Goal: Information Seeking & Learning: Learn about a topic

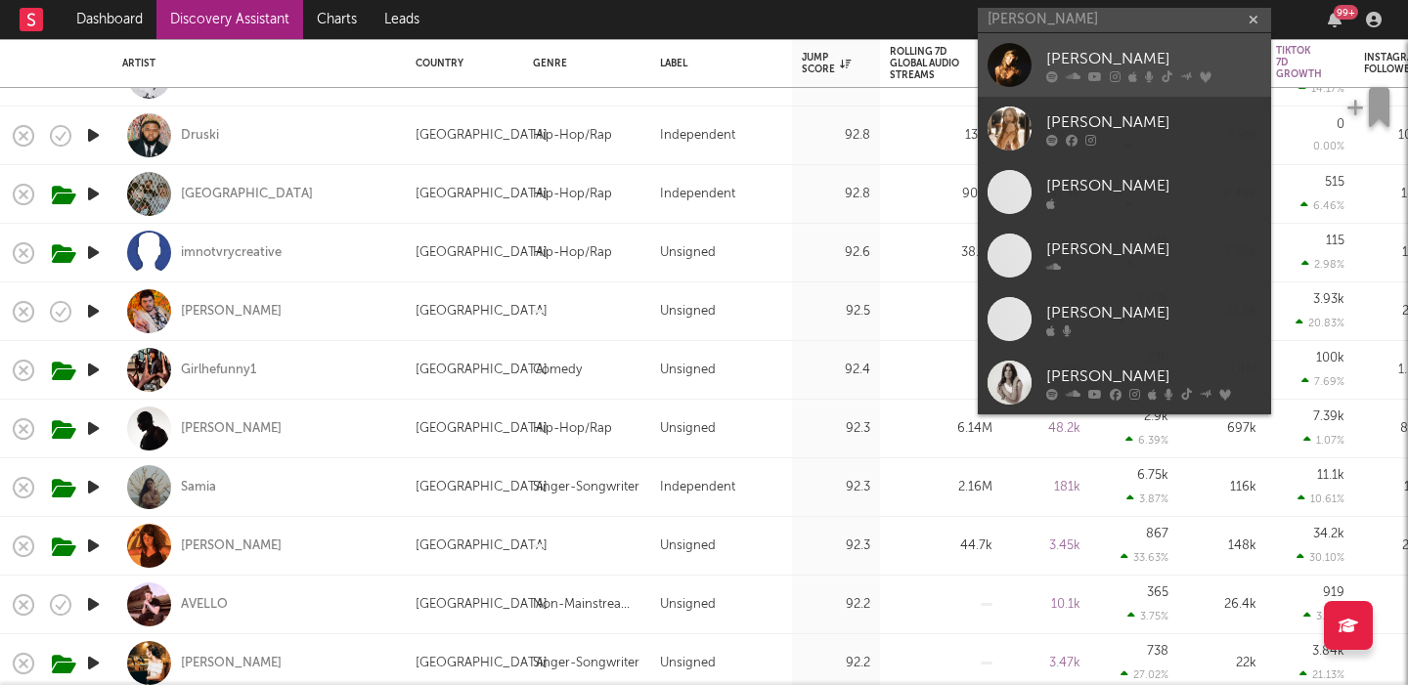
type input "sydney rose"
click at [1082, 65] on div "[PERSON_NAME]" at bounding box center [1153, 58] width 215 height 23
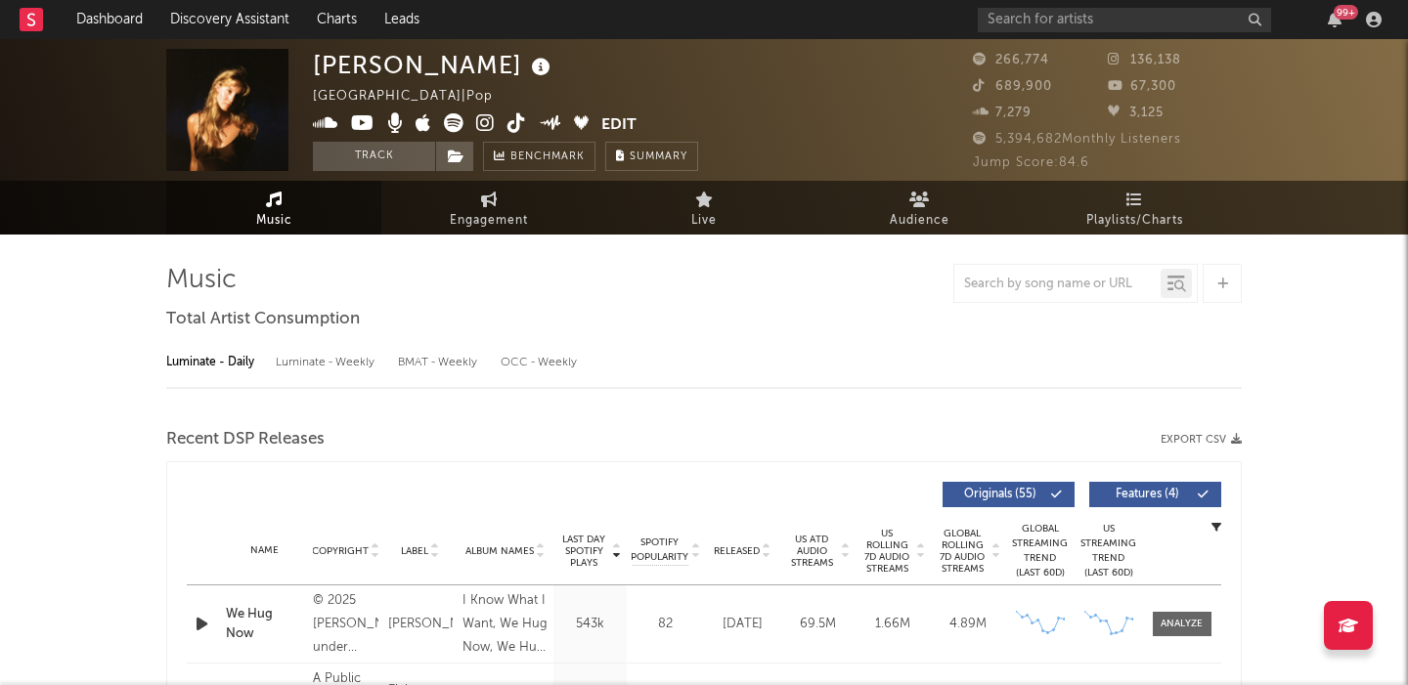
select select "6m"
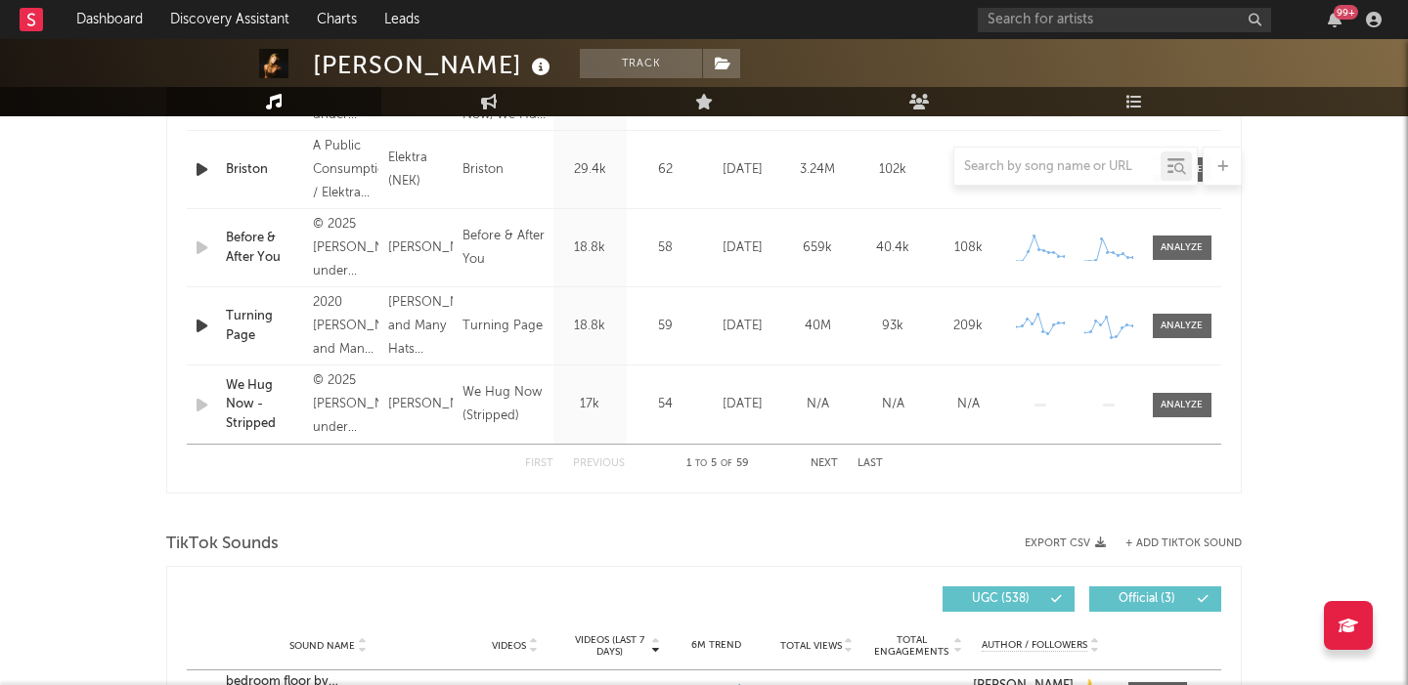
scroll to position [1140, 0]
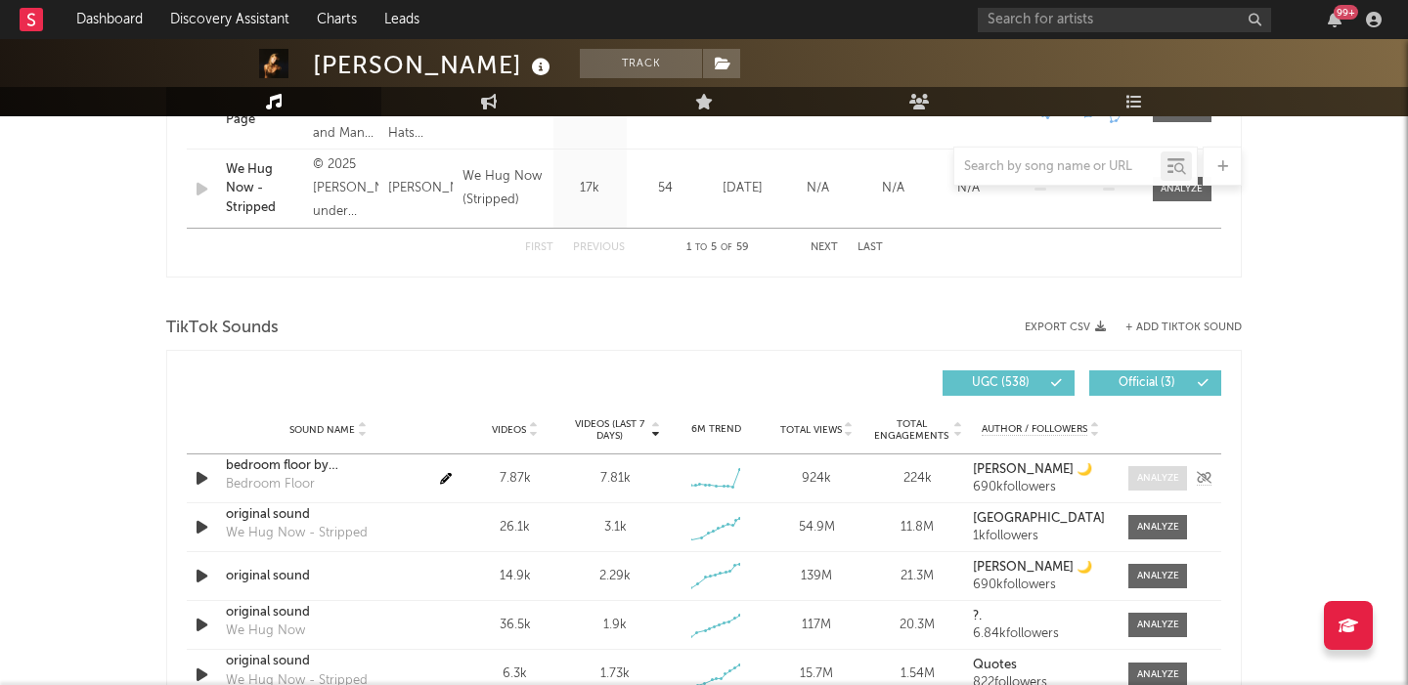
click at [1151, 477] on div at bounding box center [1158, 478] width 42 height 15
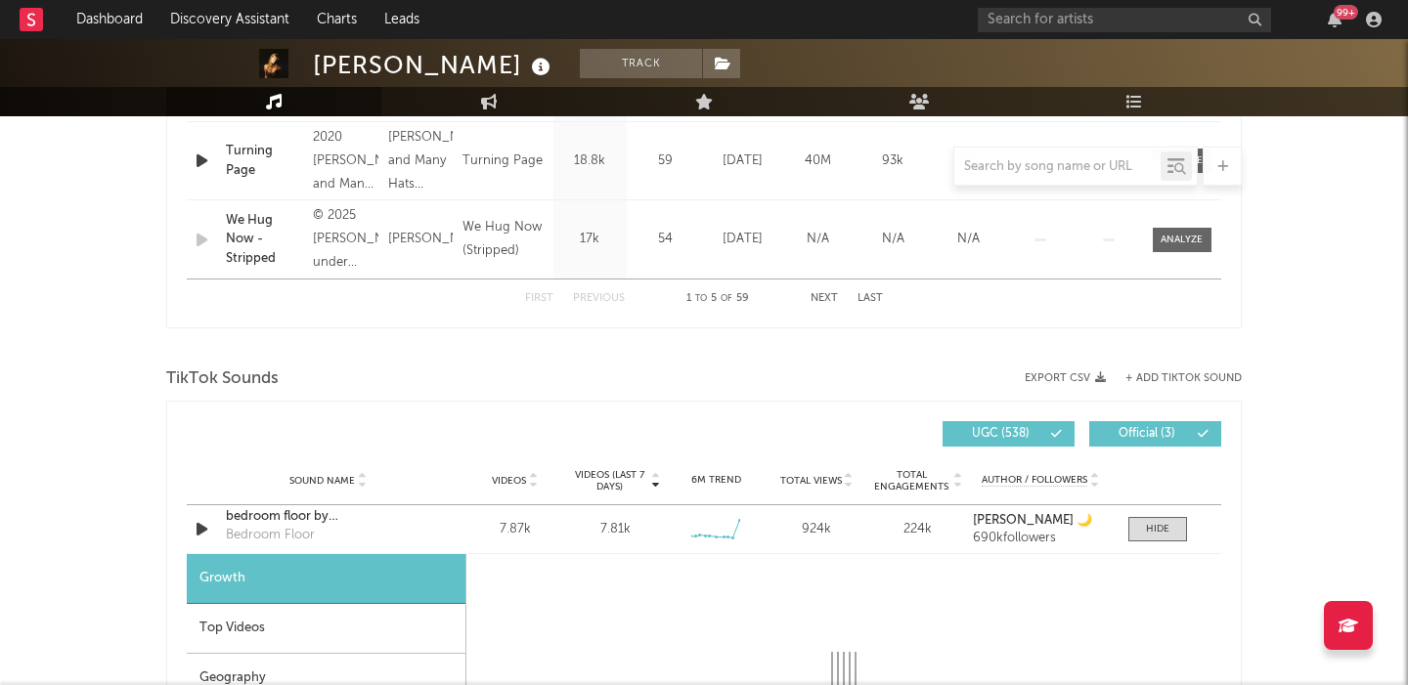
scroll to position [830, 0]
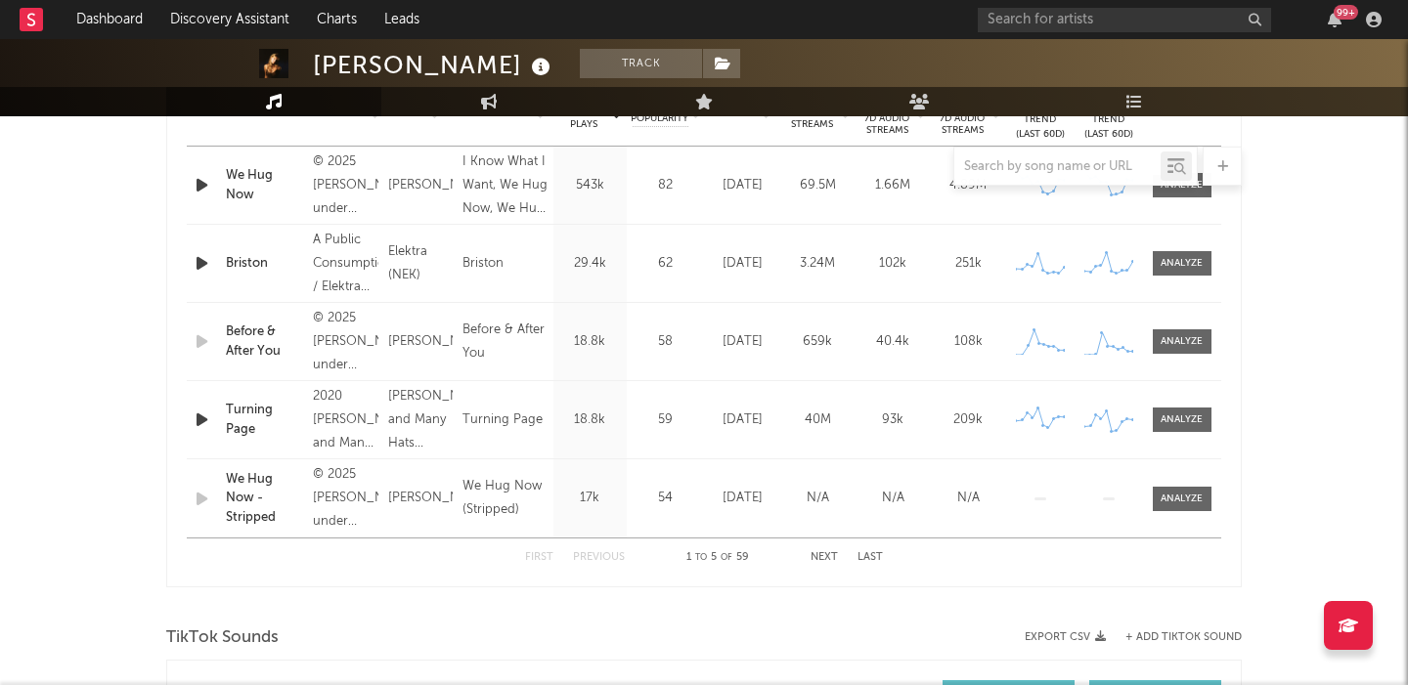
click at [823, 560] on button "Next" at bounding box center [823, 557] width 27 height 11
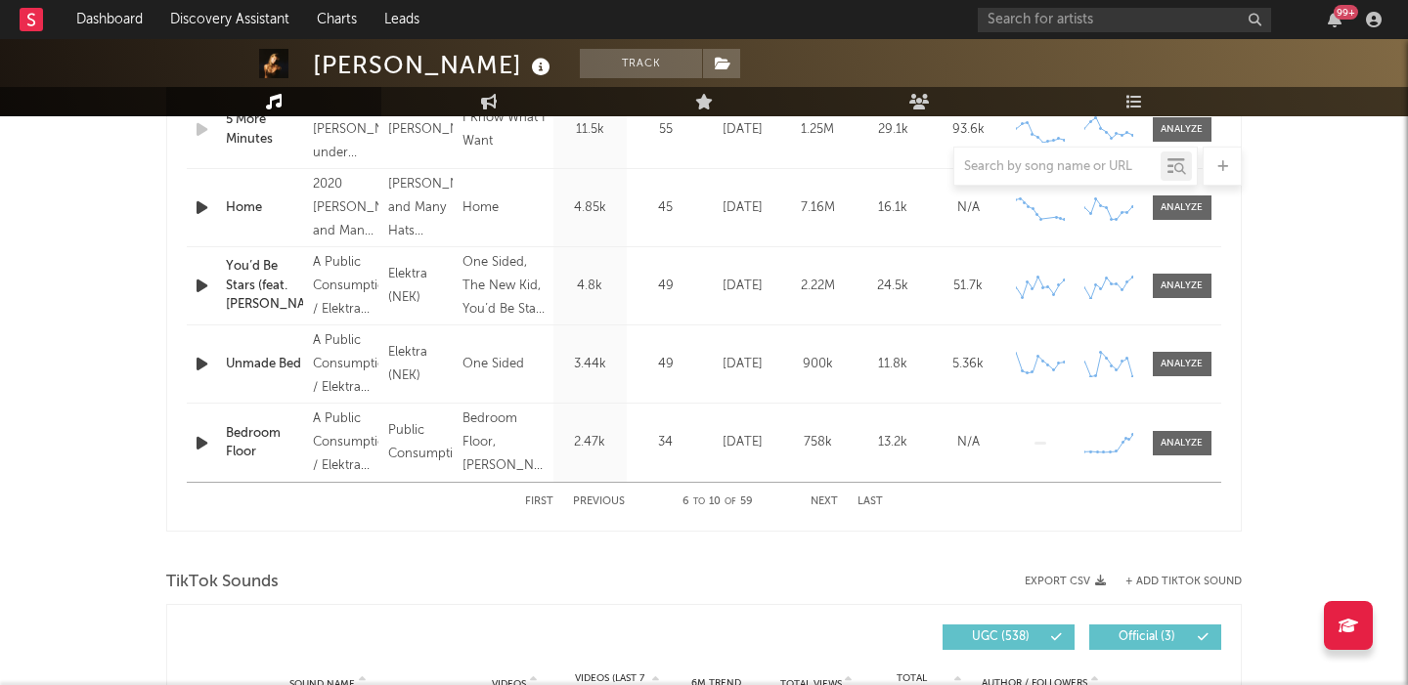
select select "6m"
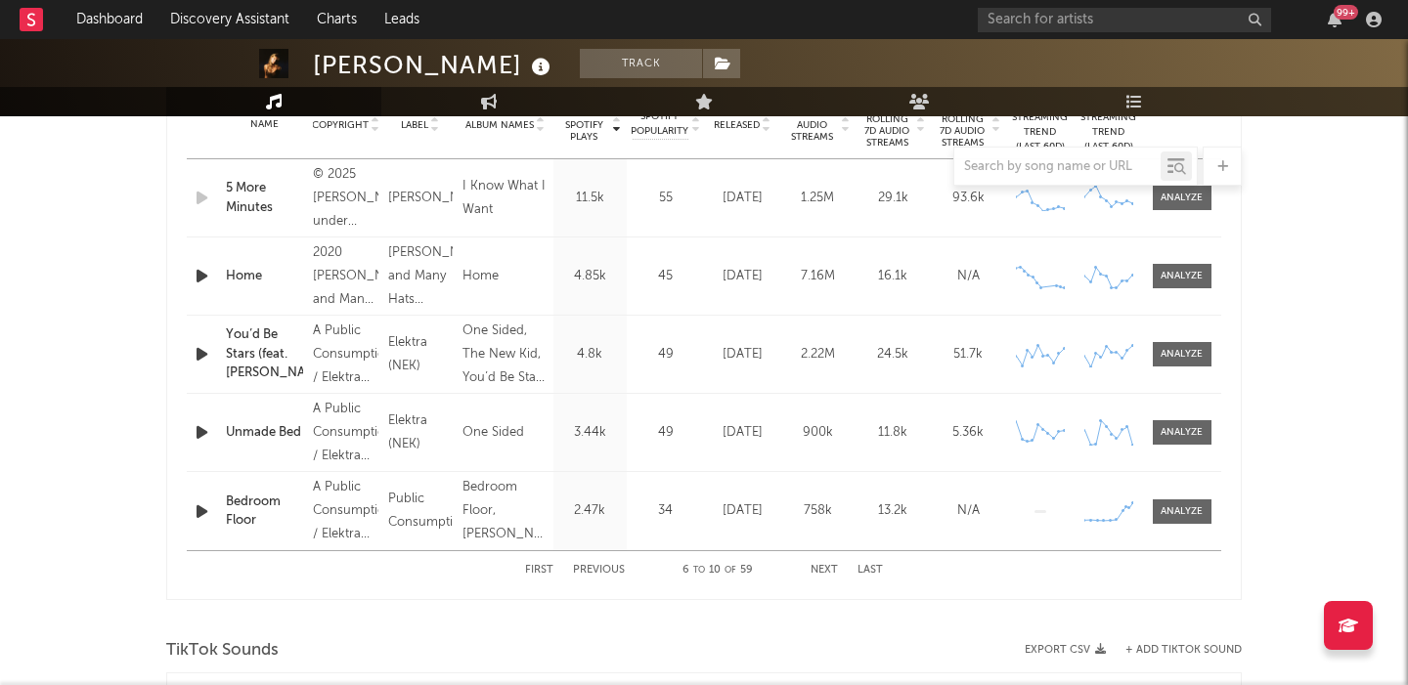
scroll to position [814, 0]
click at [1185, 512] on div at bounding box center [1181, 514] width 42 height 15
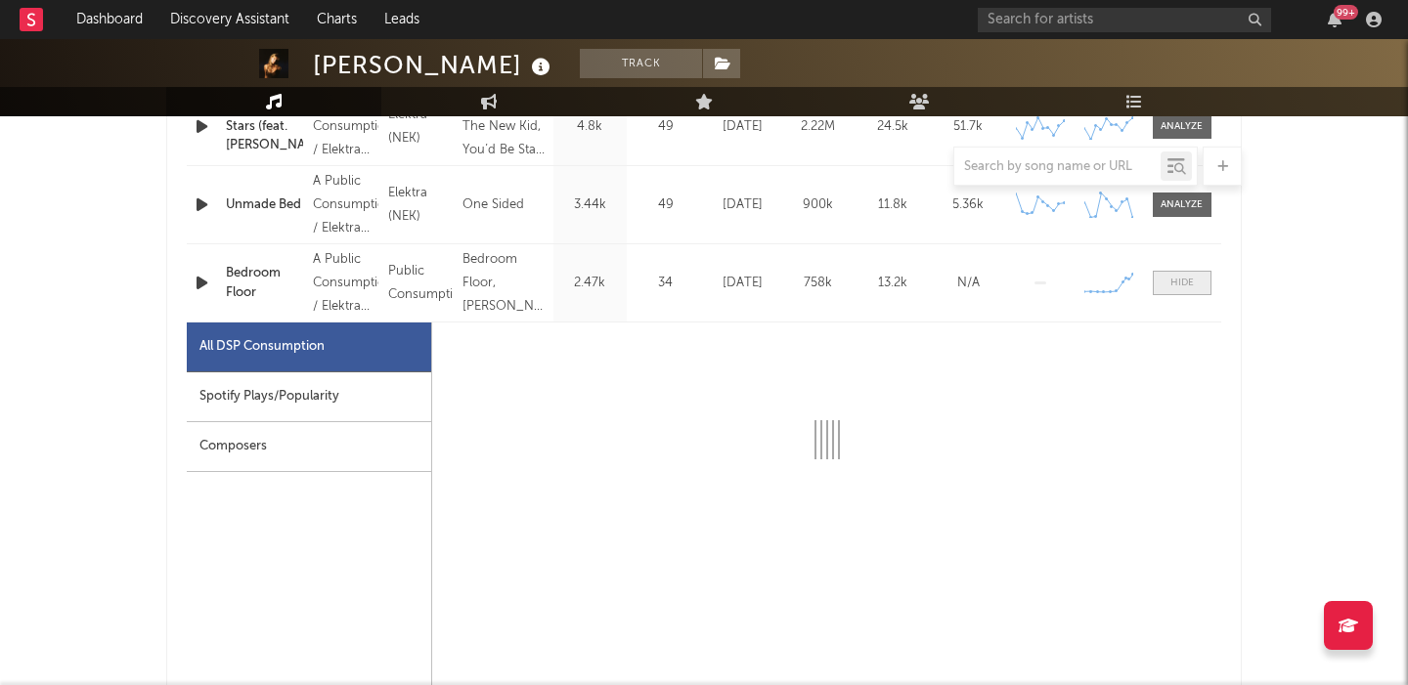
select select "6m"
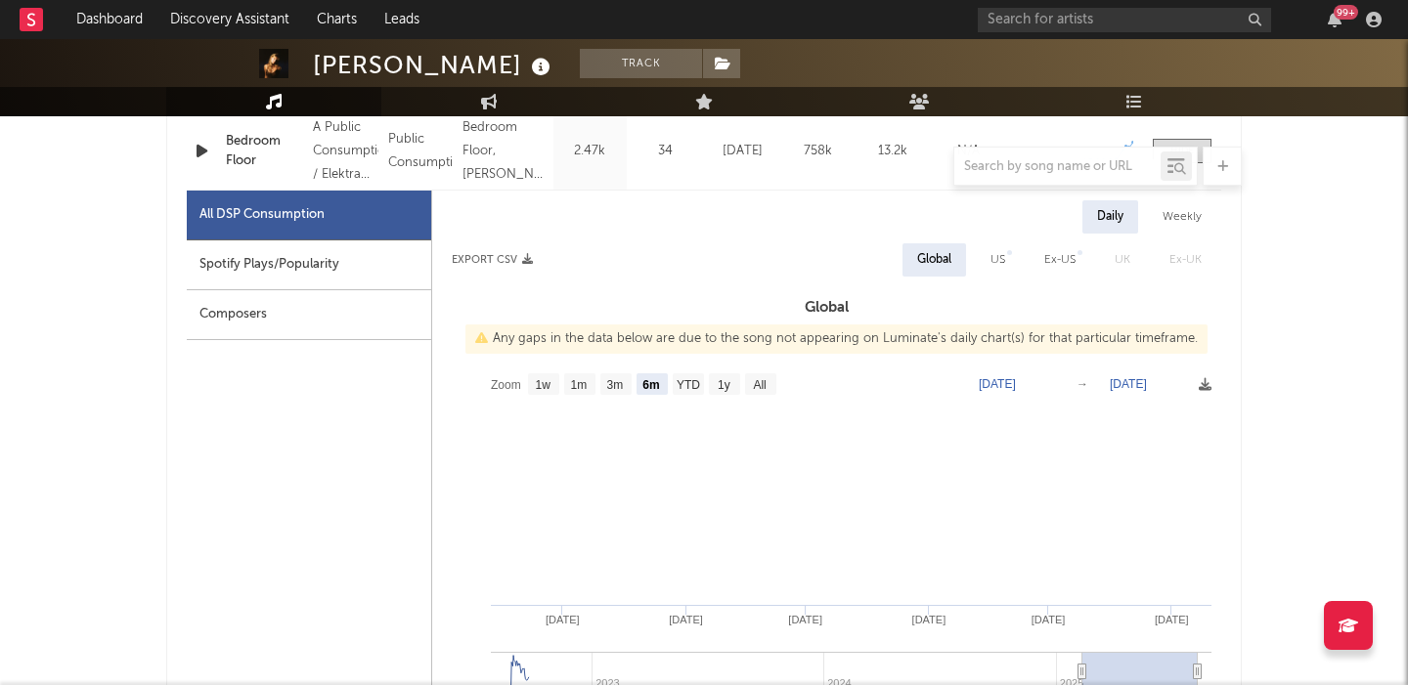
scroll to position [1190, 0]
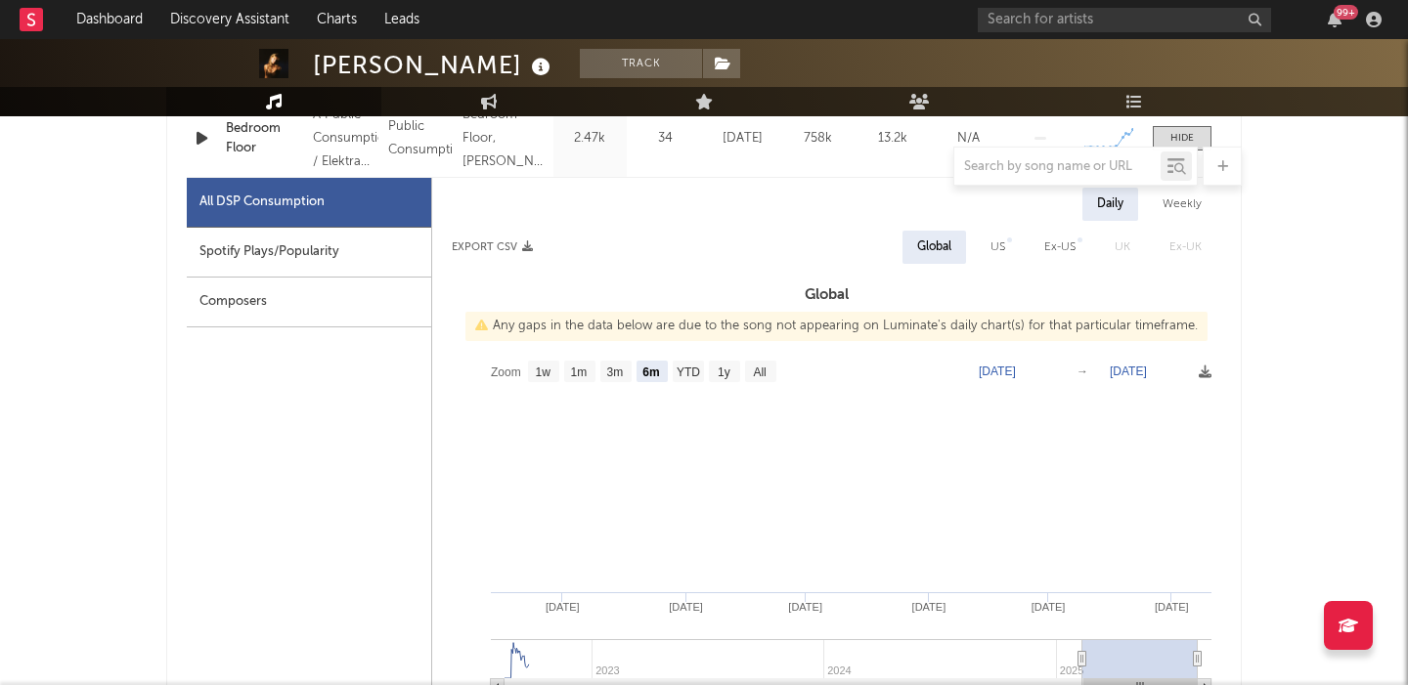
click at [994, 239] on div "US" at bounding box center [997, 247] width 15 height 23
select select "6m"
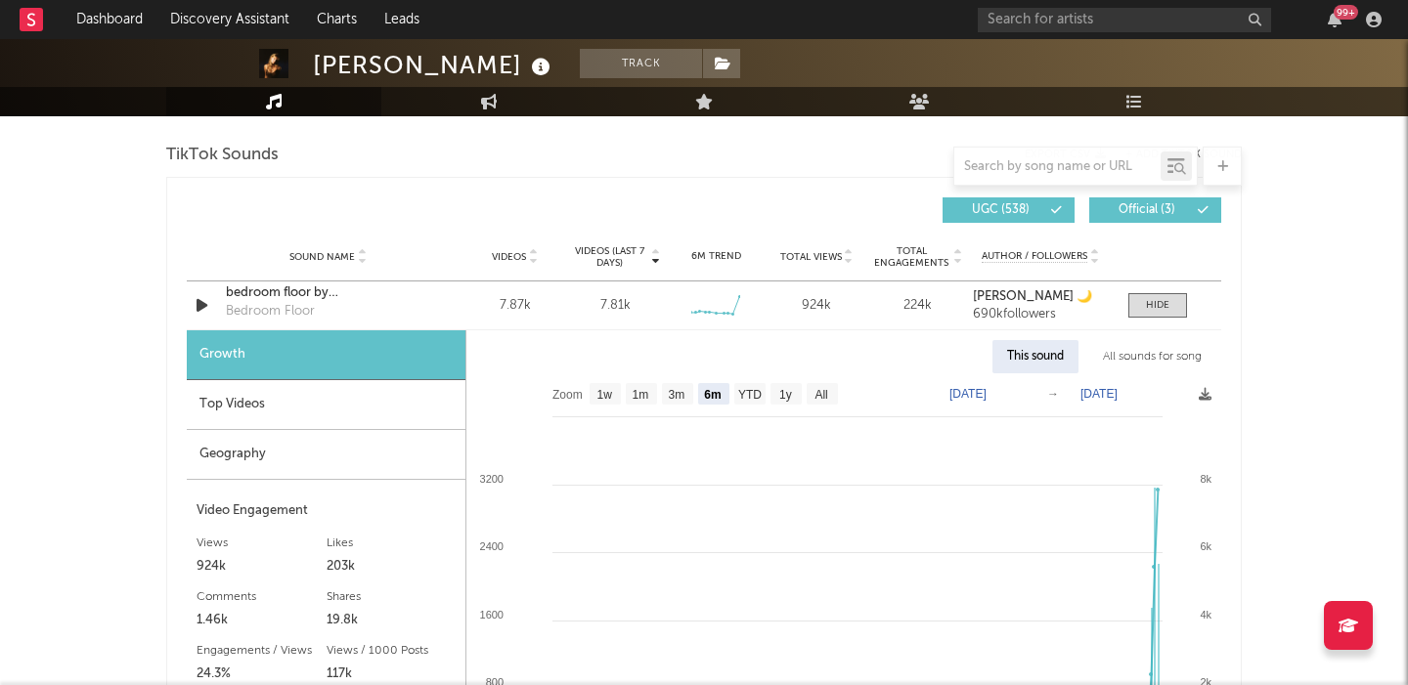
scroll to position [2355, 0]
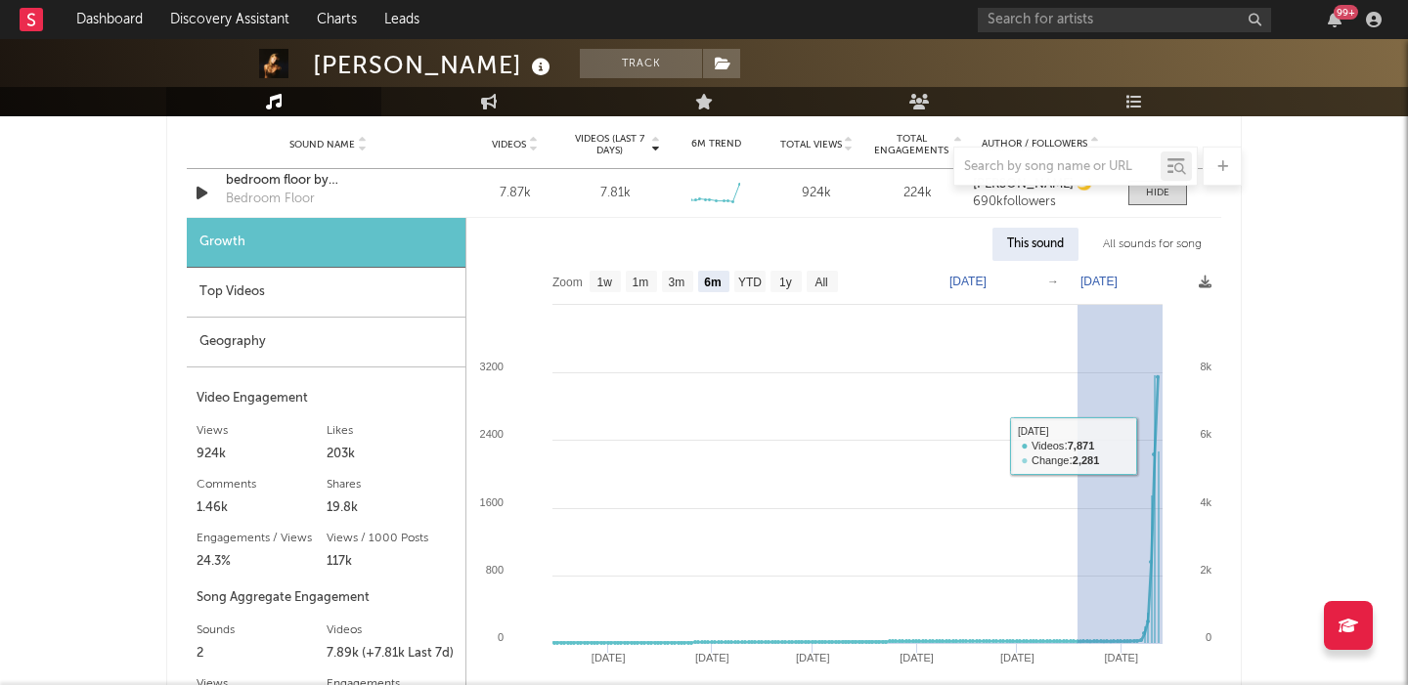
drag, startPoint x: 1077, startPoint y: 446, endPoint x: 1286, endPoint y: 446, distance: 209.2
type input "2025-07-18"
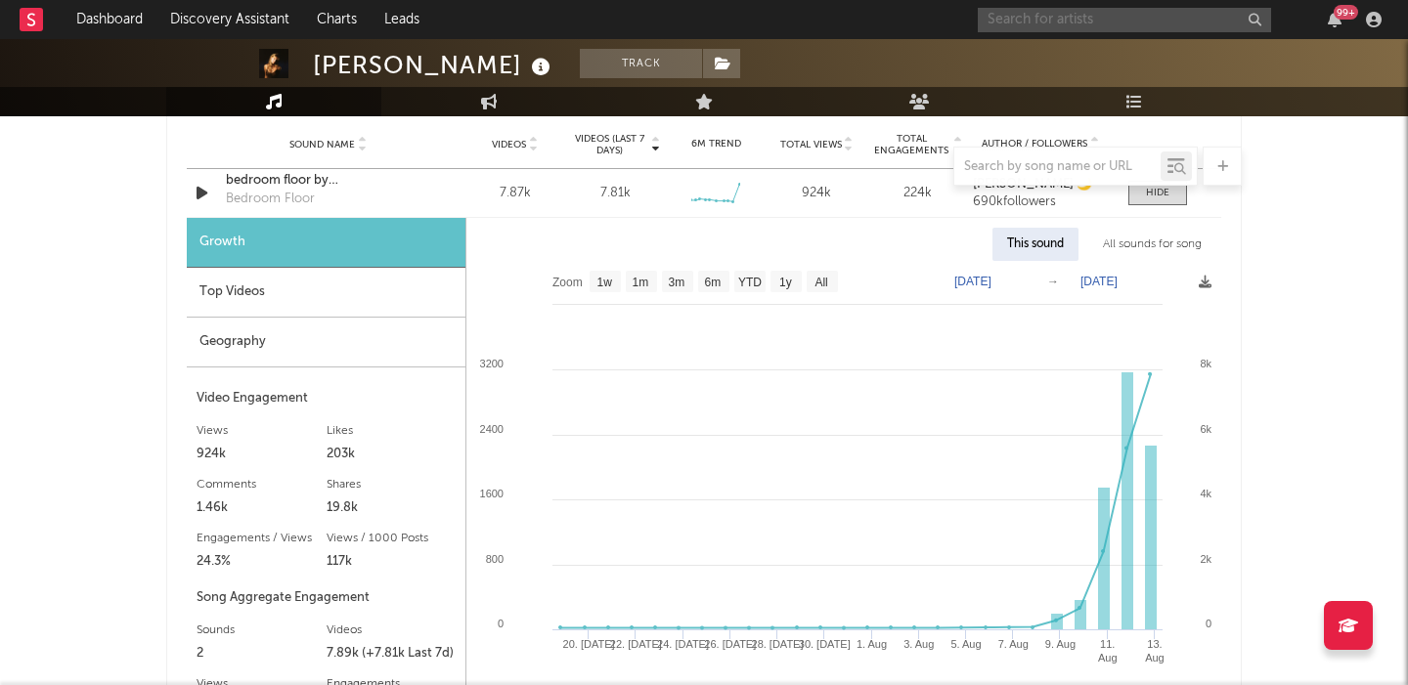
click at [1091, 15] on input "text" at bounding box center [1123, 20] width 293 height 24
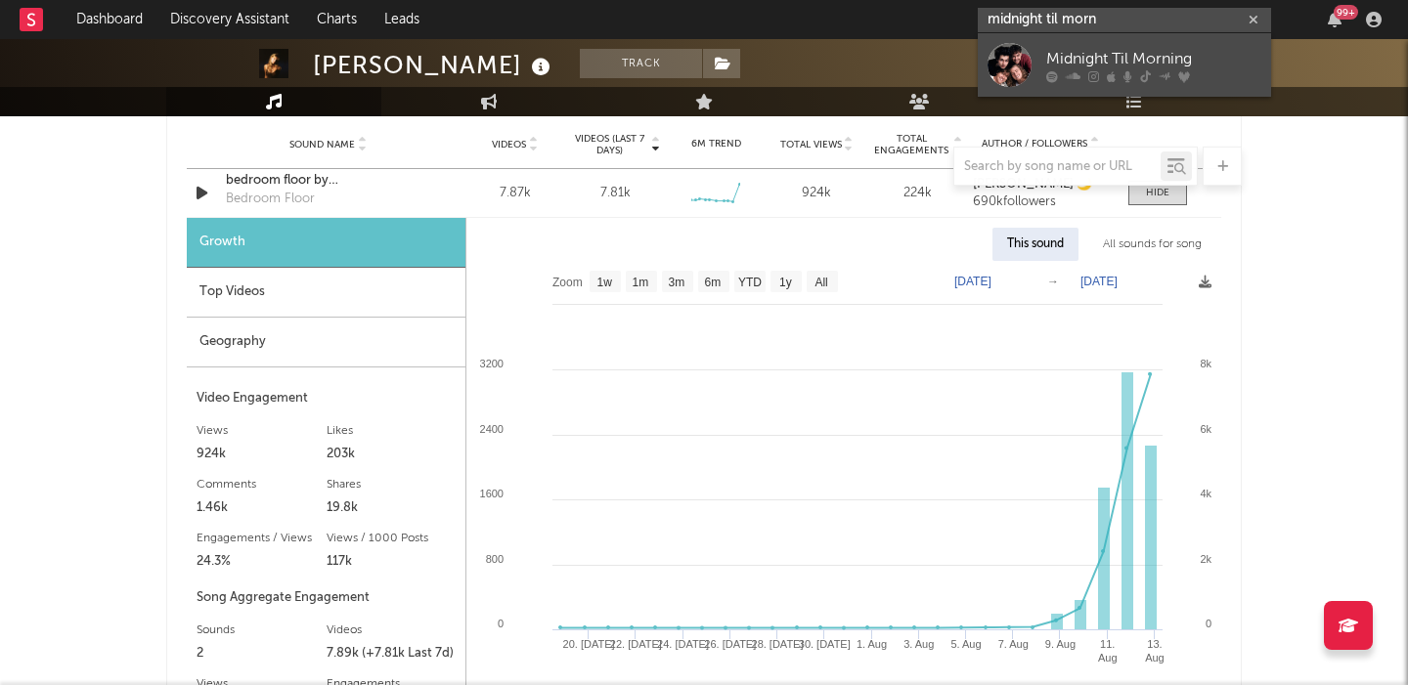
type input "midnight til morn"
click at [1106, 48] on div "Midnight Til Morning" at bounding box center [1153, 58] width 215 height 23
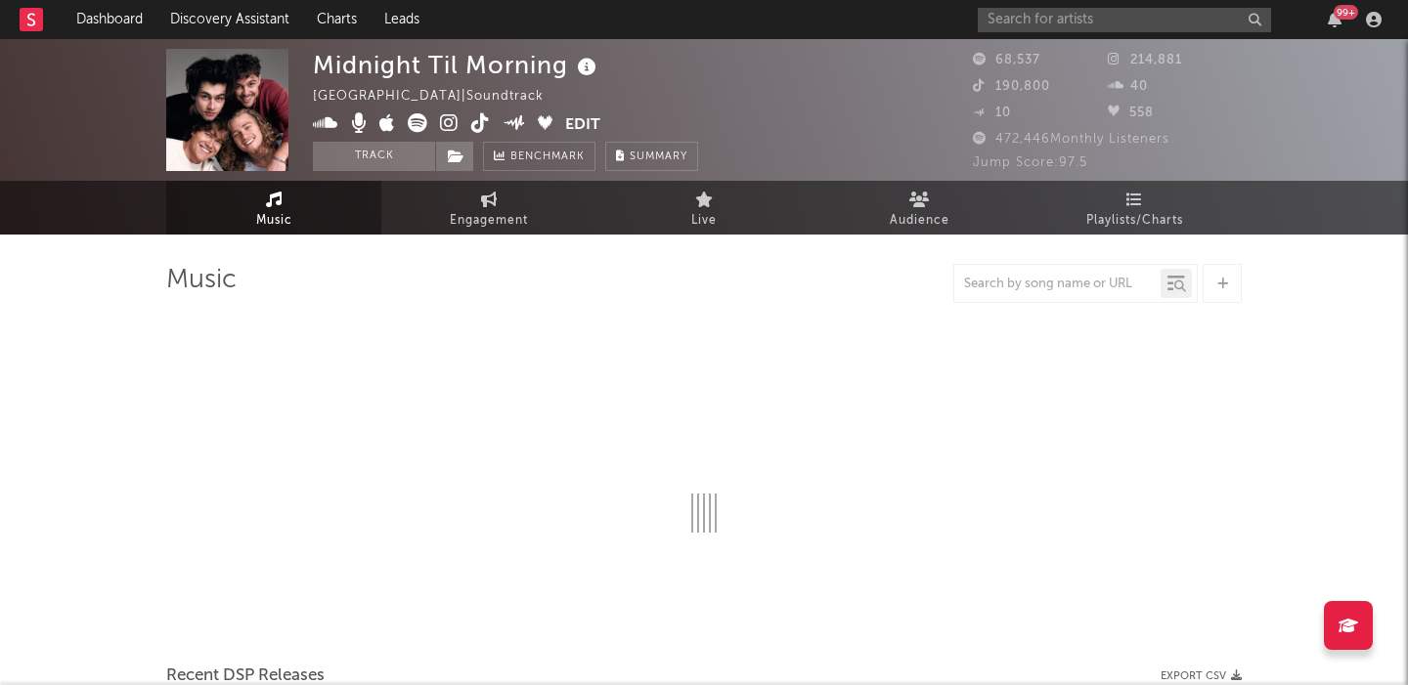
select select "1w"
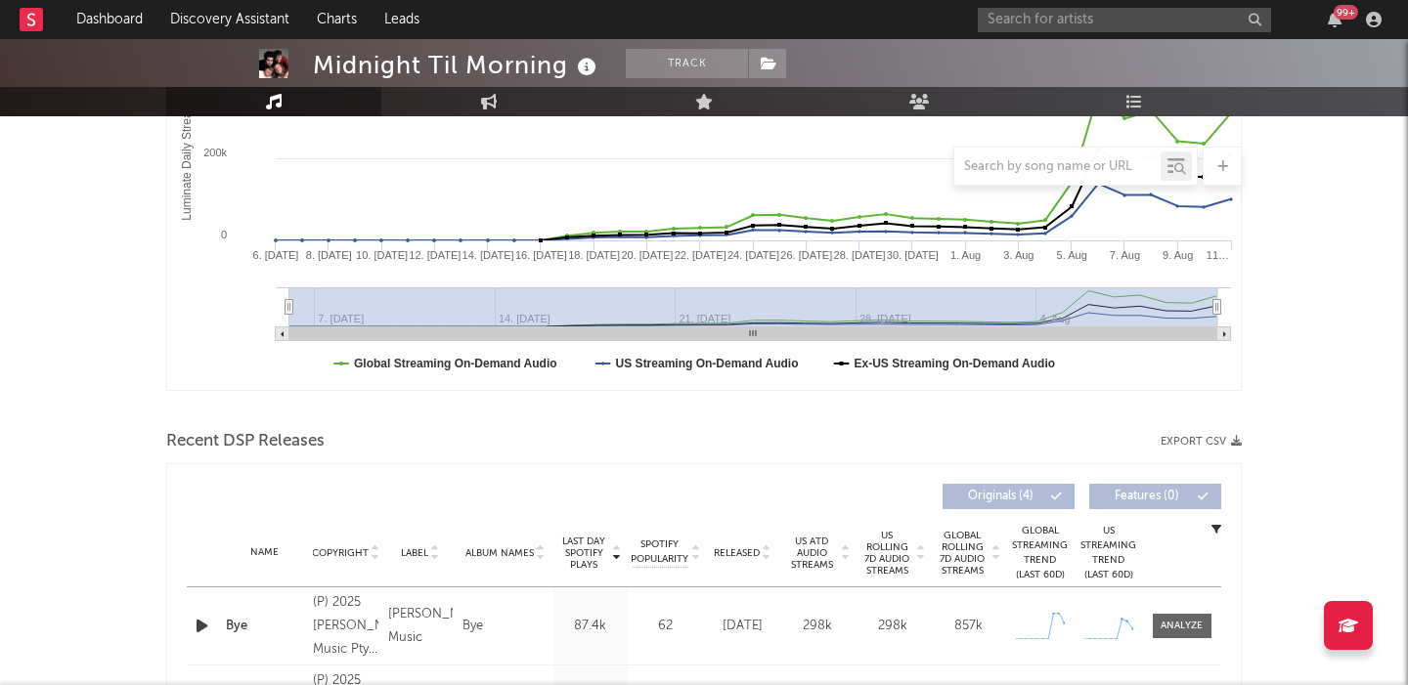
scroll to position [630, 0]
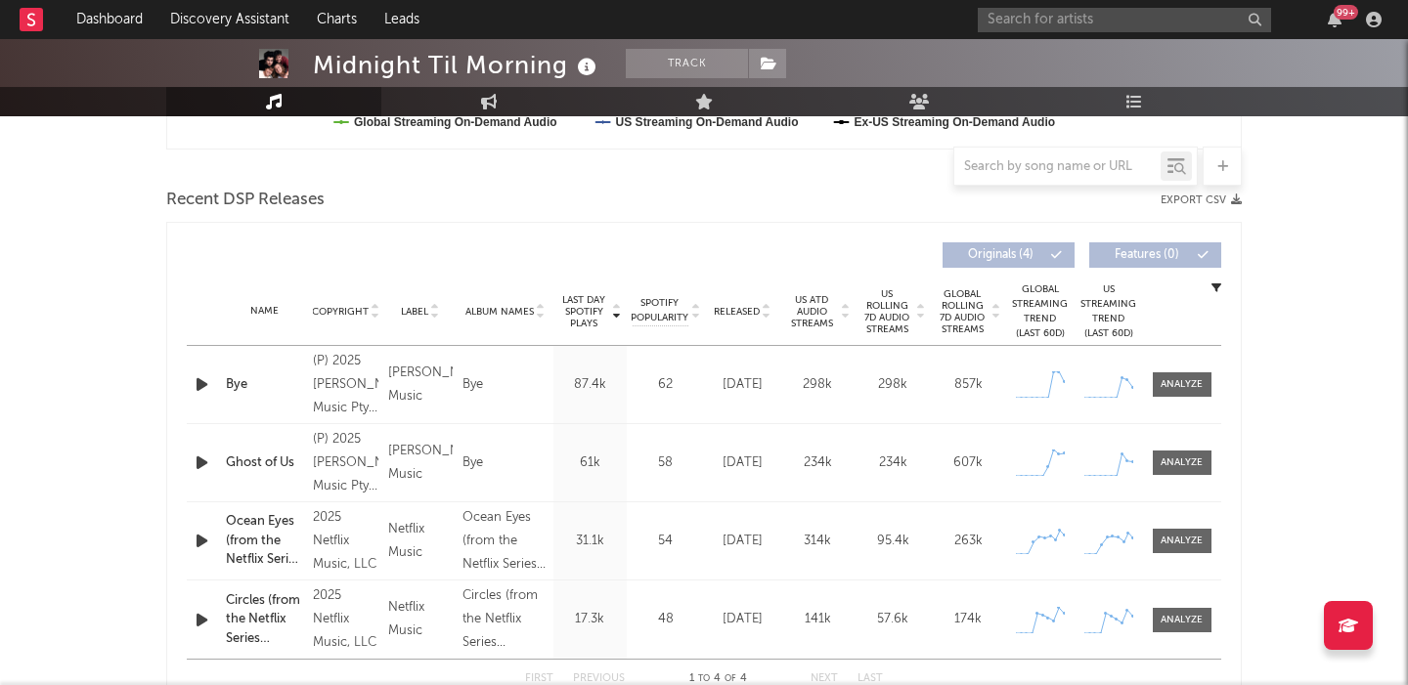
click at [209, 379] on icon "button" at bounding box center [202, 384] width 21 height 24
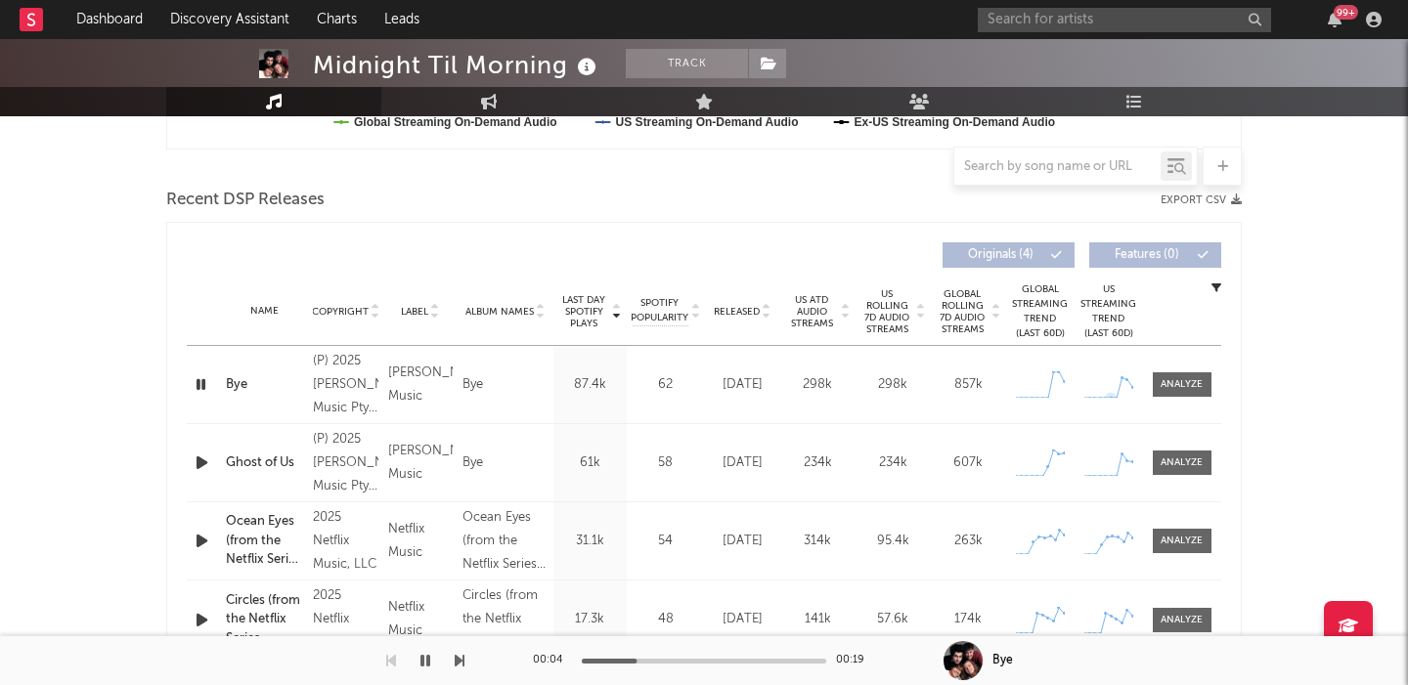
click at [1187, 401] on div "Name Bye Copyright (P) 2025 Chugg Music Pty Ltd Label Chugg Music Album Names B…" at bounding box center [704, 384] width 1034 height 77
click at [1184, 393] on span at bounding box center [1181, 384] width 59 height 24
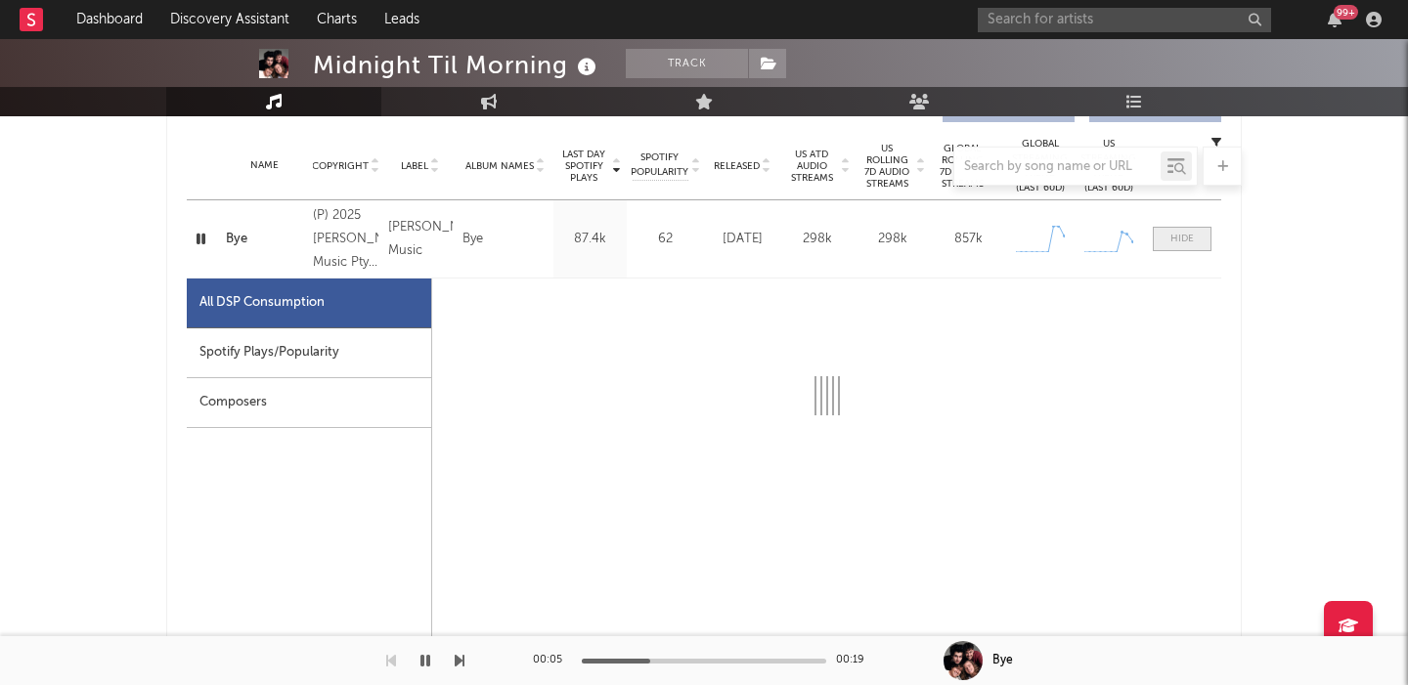
scroll to position [795, 0]
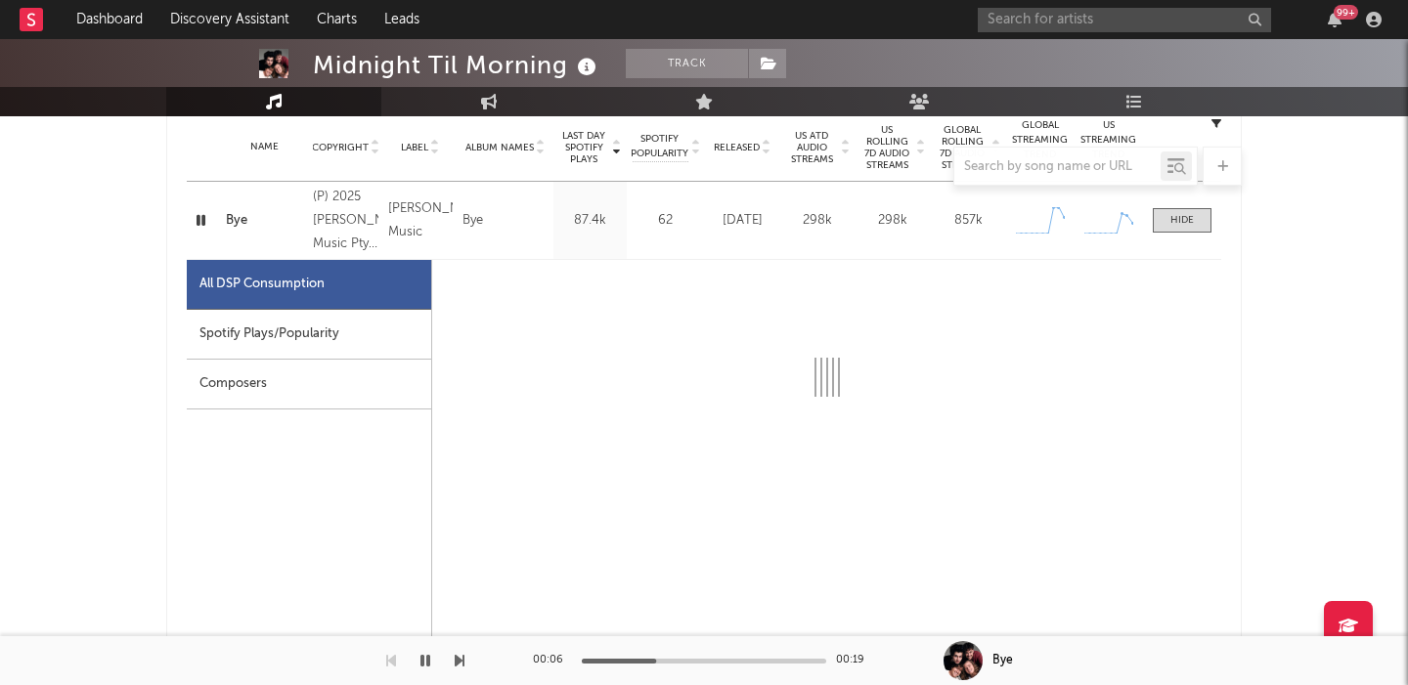
select select "1w"
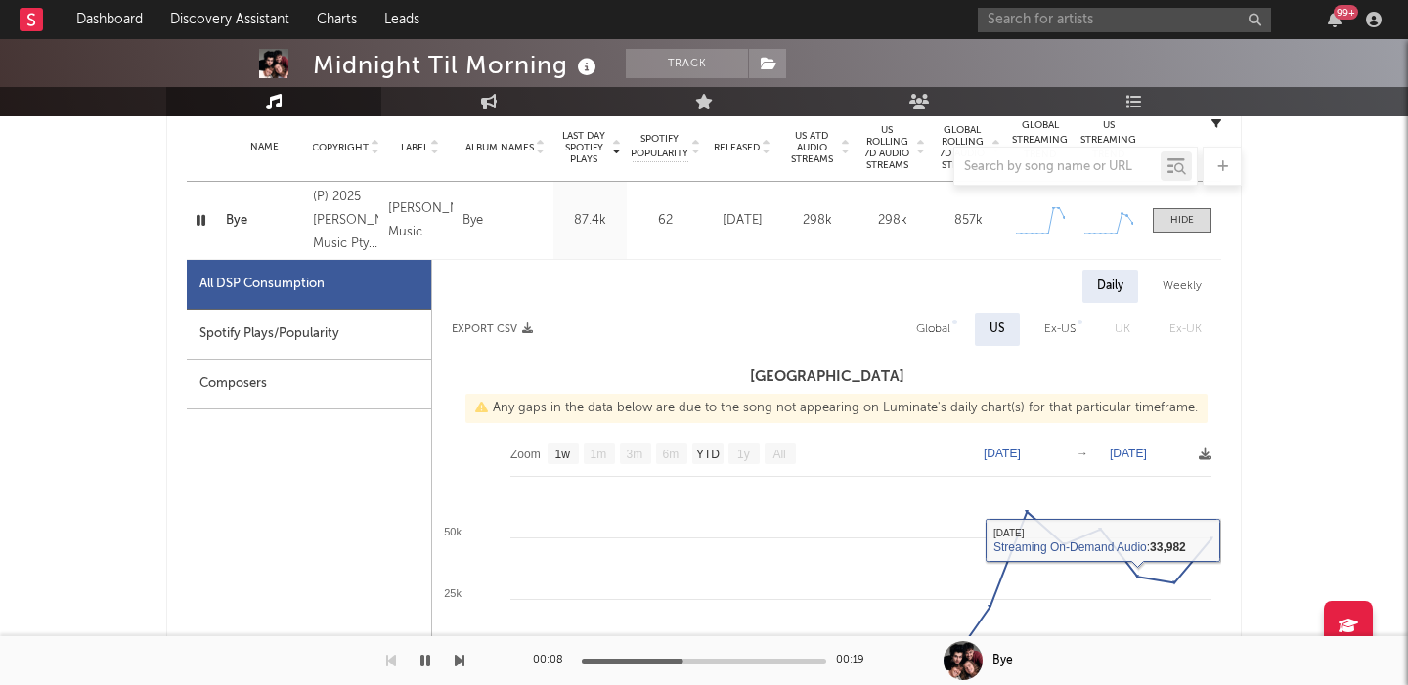
click at [946, 328] on div "Global" at bounding box center [933, 329] width 34 height 23
select select "1w"
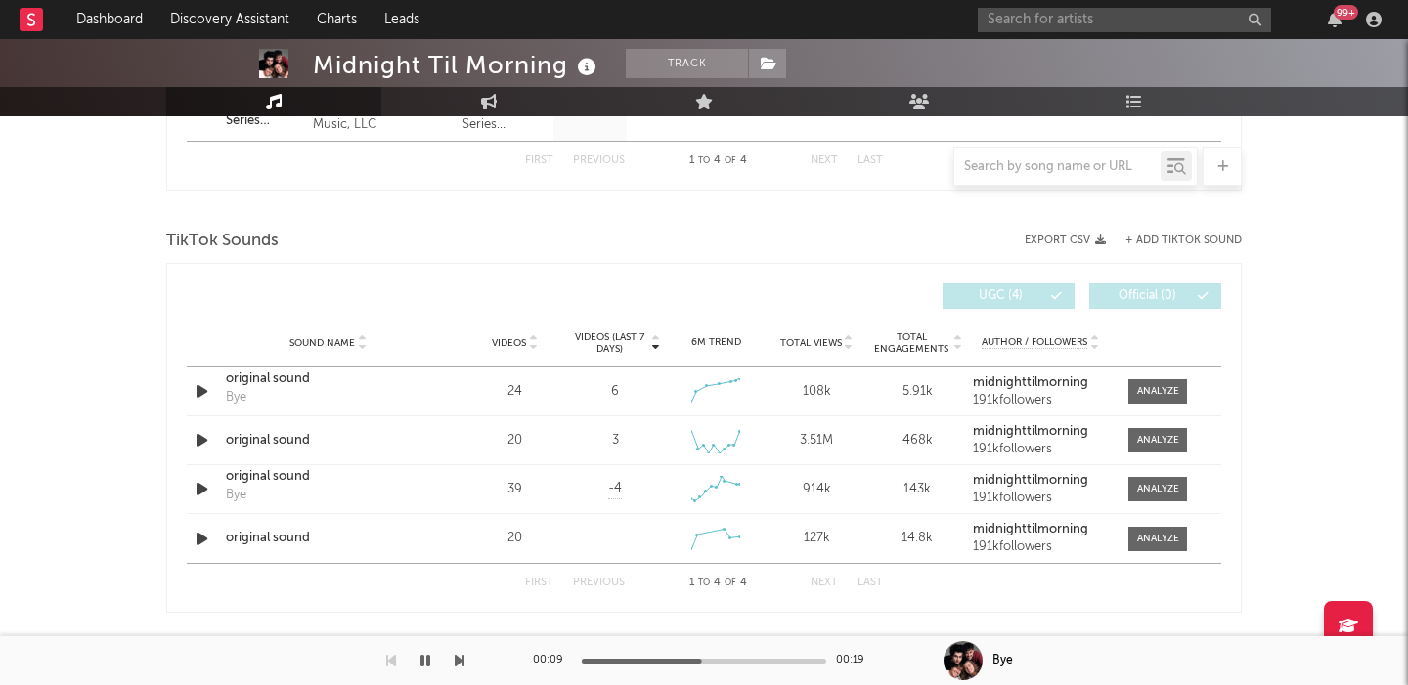
scroll to position [2080, 0]
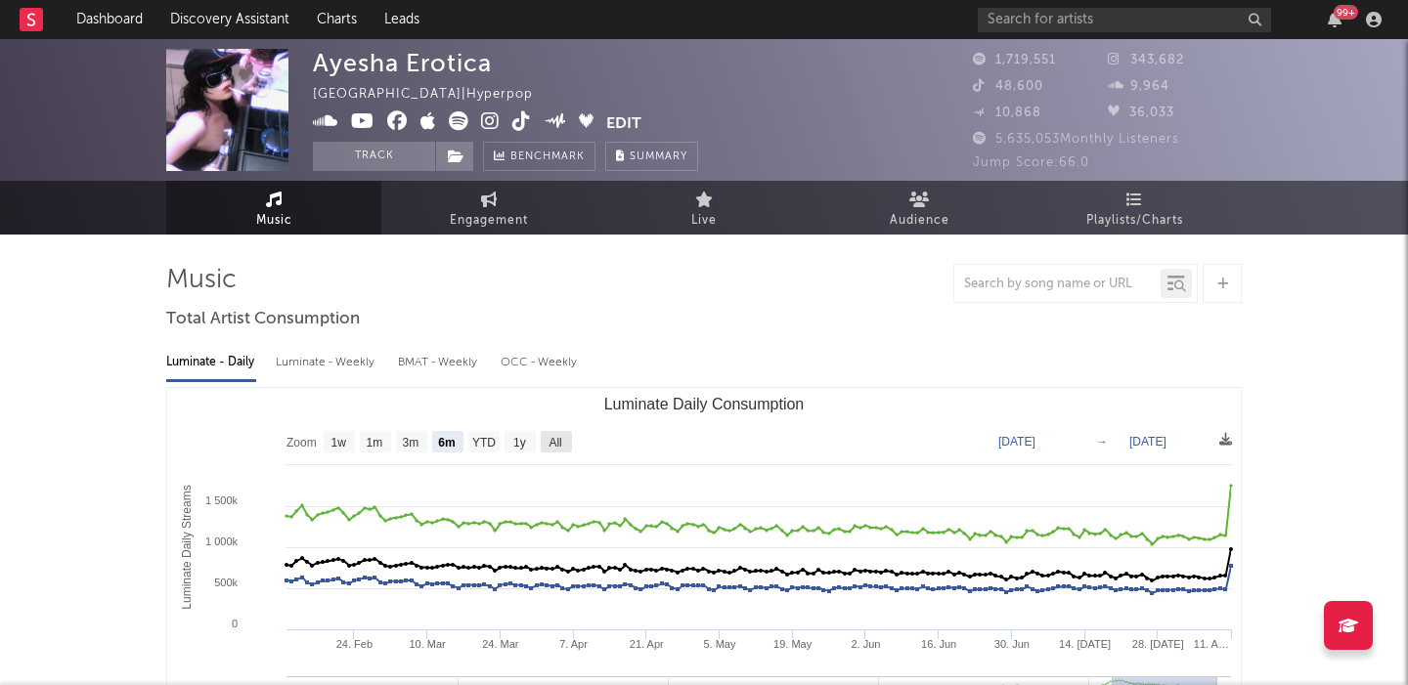
click at [561, 436] on text "All" at bounding box center [554, 443] width 13 height 14
select select "All"
type input "2021-03-31"
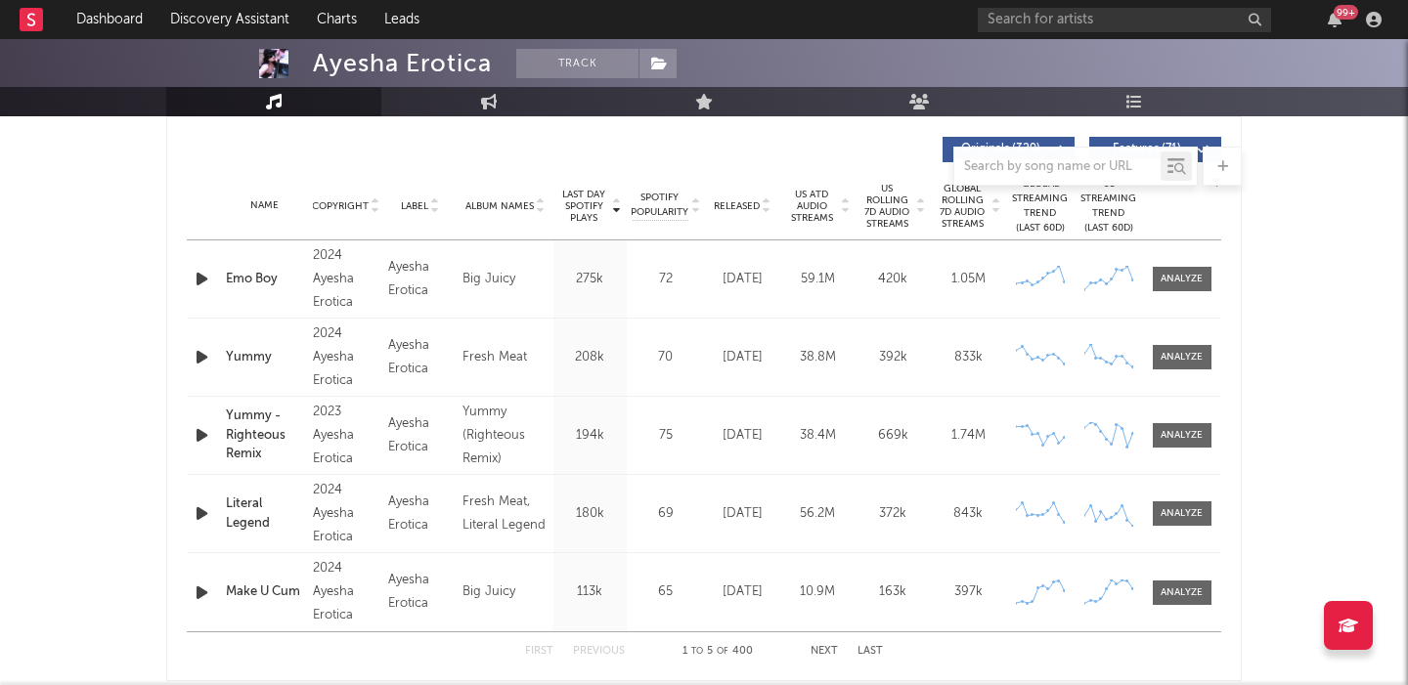
click at [739, 206] on span "Released" at bounding box center [737, 206] width 46 height 12
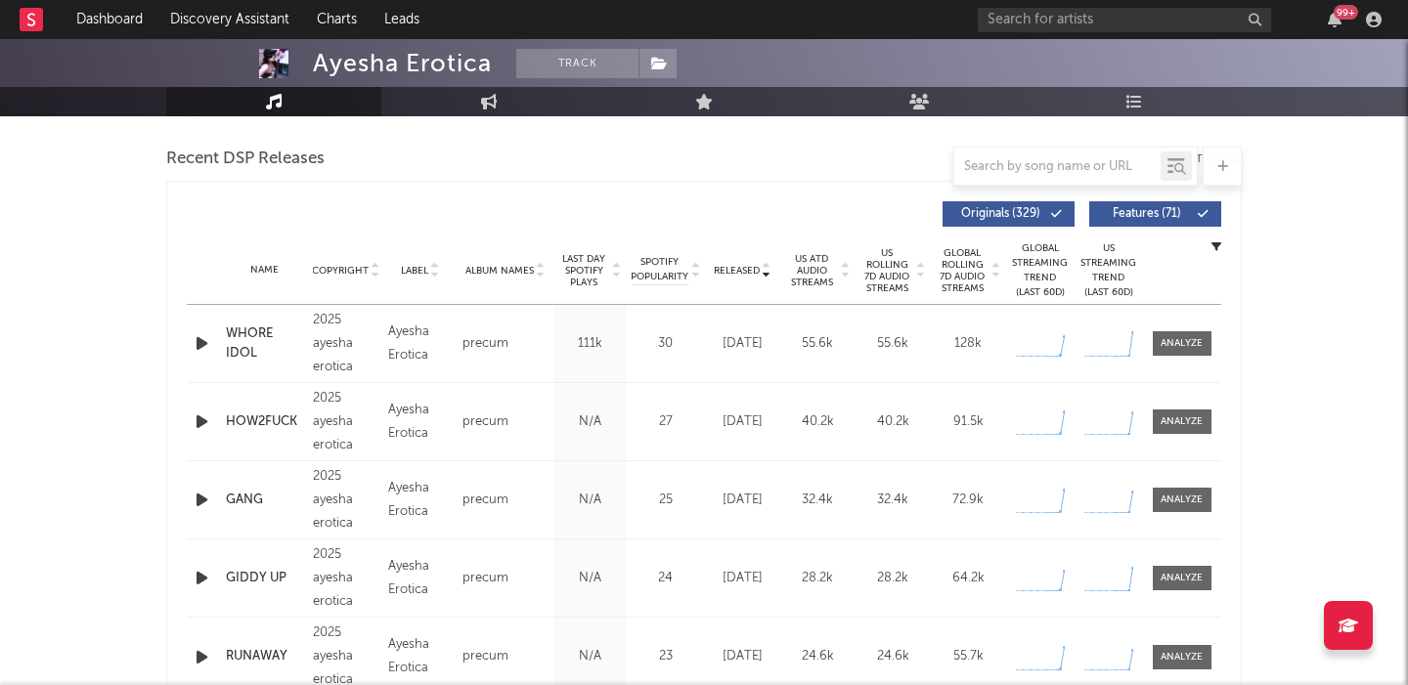
scroll to position [644, 0]
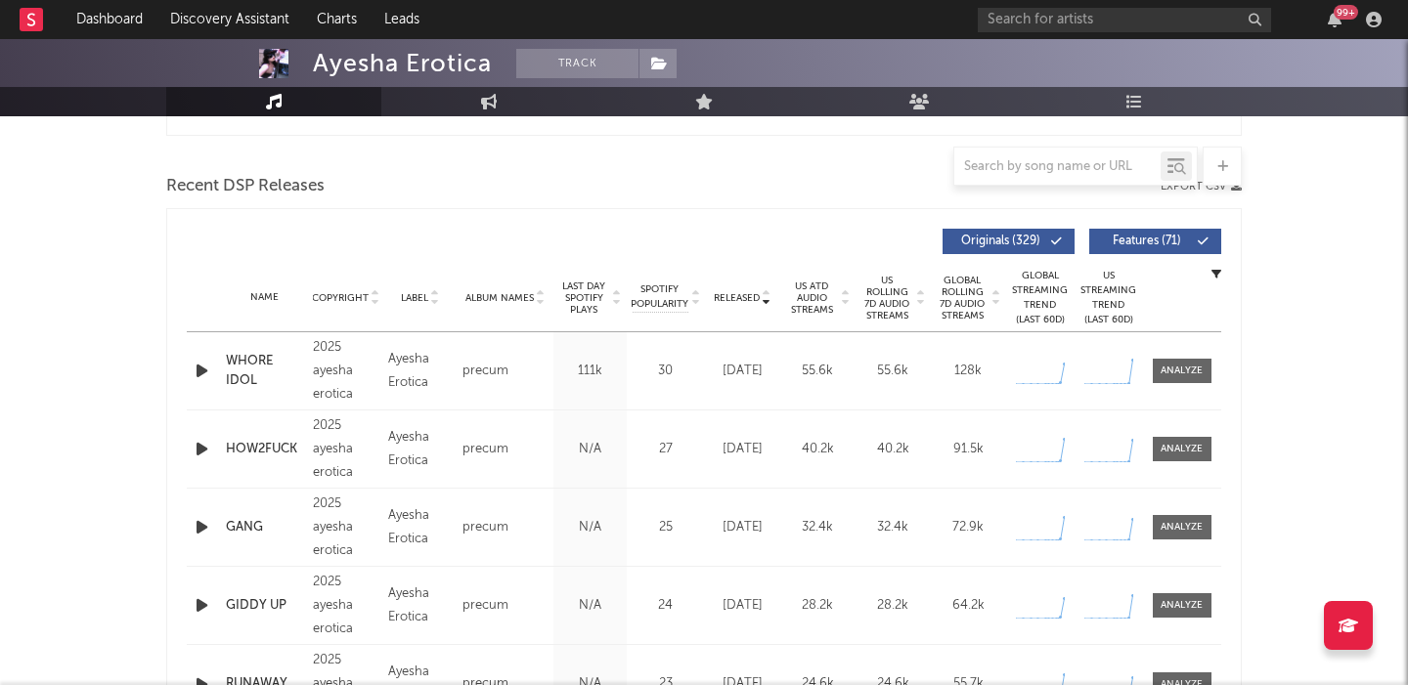
click at [1139, 238] on span "Features ( 71 )" at bounding box center [1147, 242] width 90 height 12
click at [197, 367] on icon "button" at bounding box center [202, 371] width 21 height 24
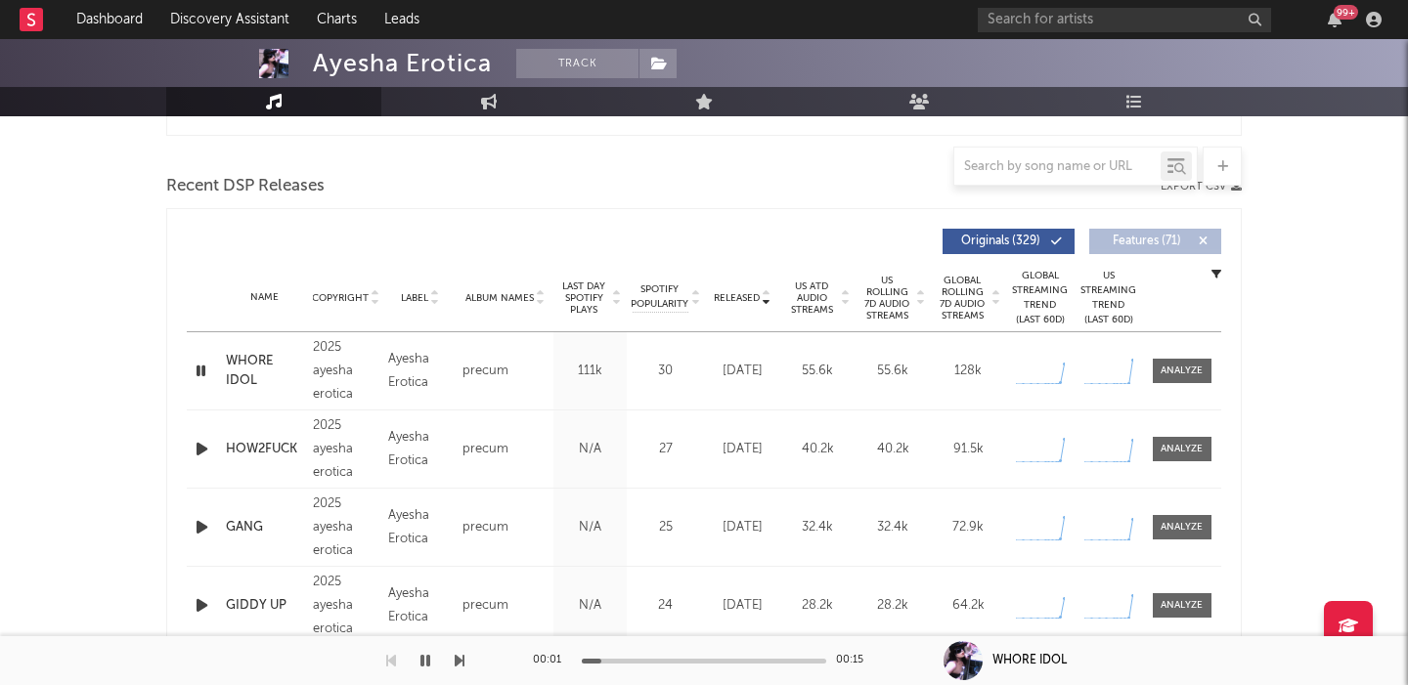
click at [734, 292] on span "Released" at bounding box center [737, 298] width 46 height 12
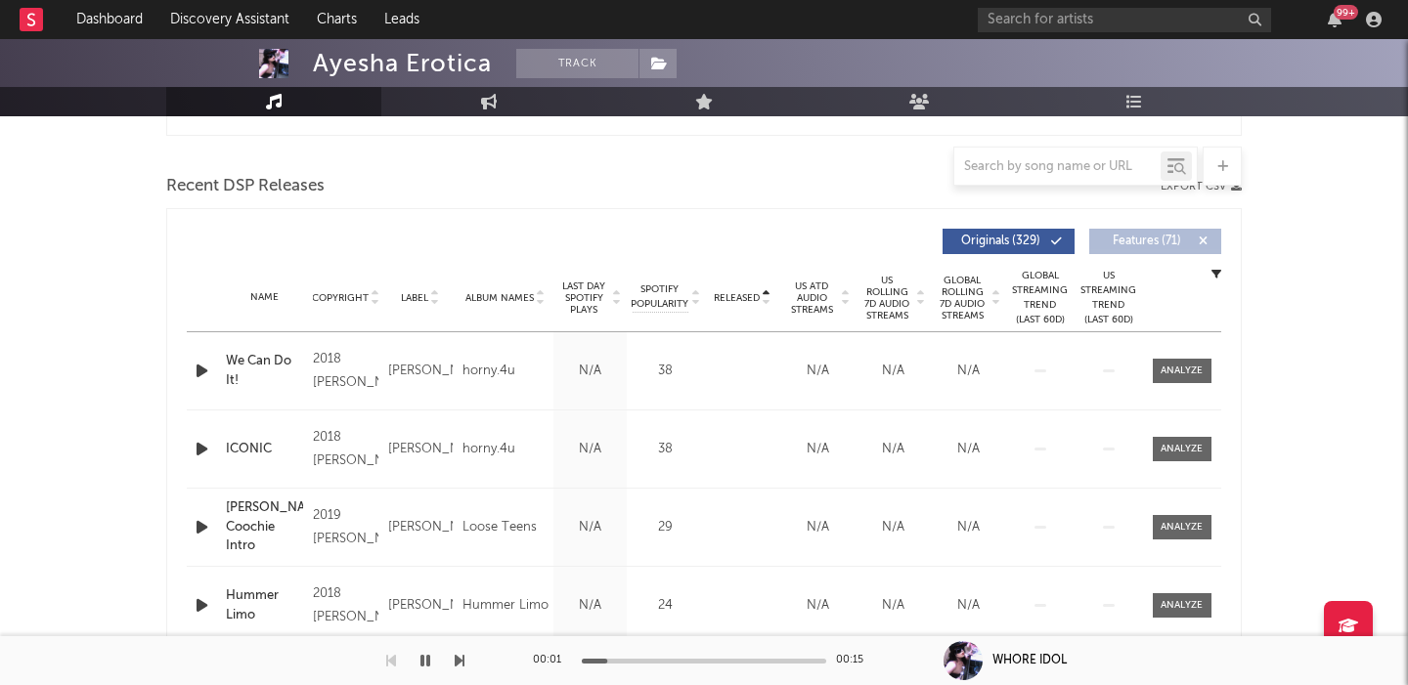
click at [893, 289] on span "US Rolling 7D Audio Streams" at bounding box center [887, 298] width 54 height 47
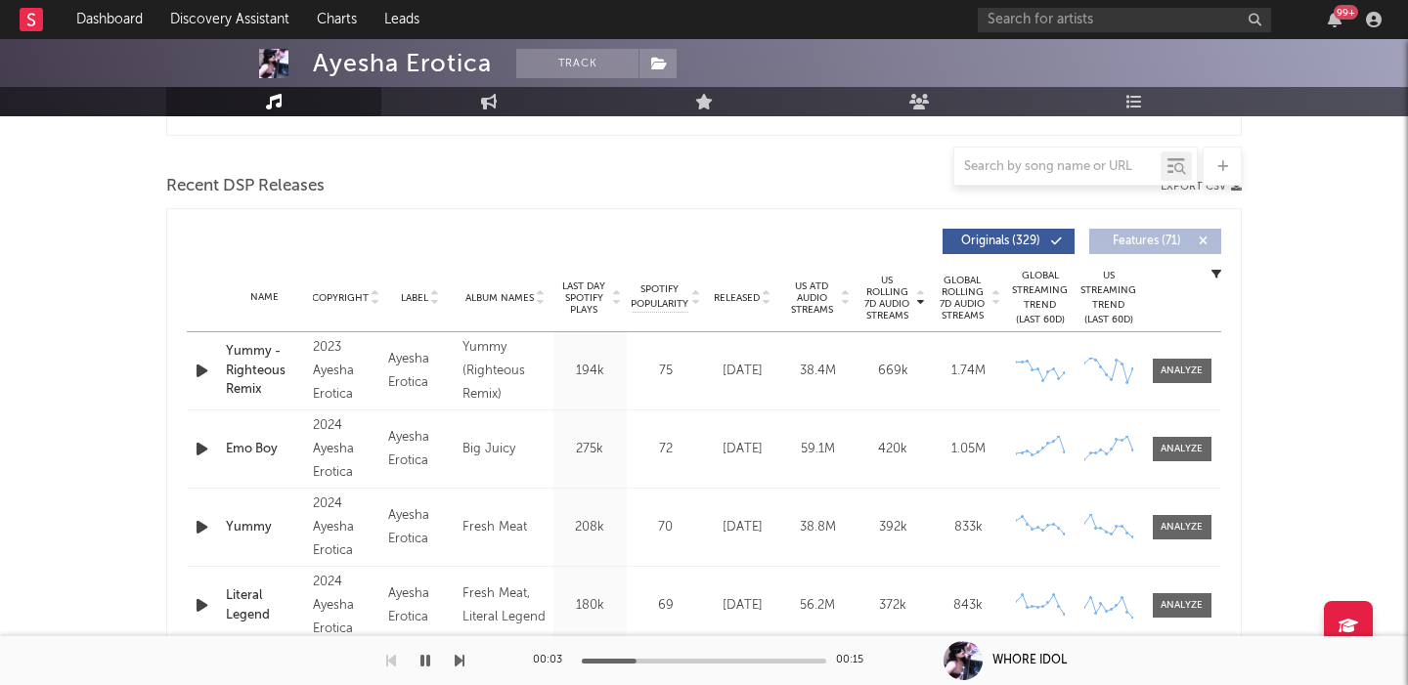
click at [739, 296] on span "Released" at bounding box center [737, 298] width 46 height 12
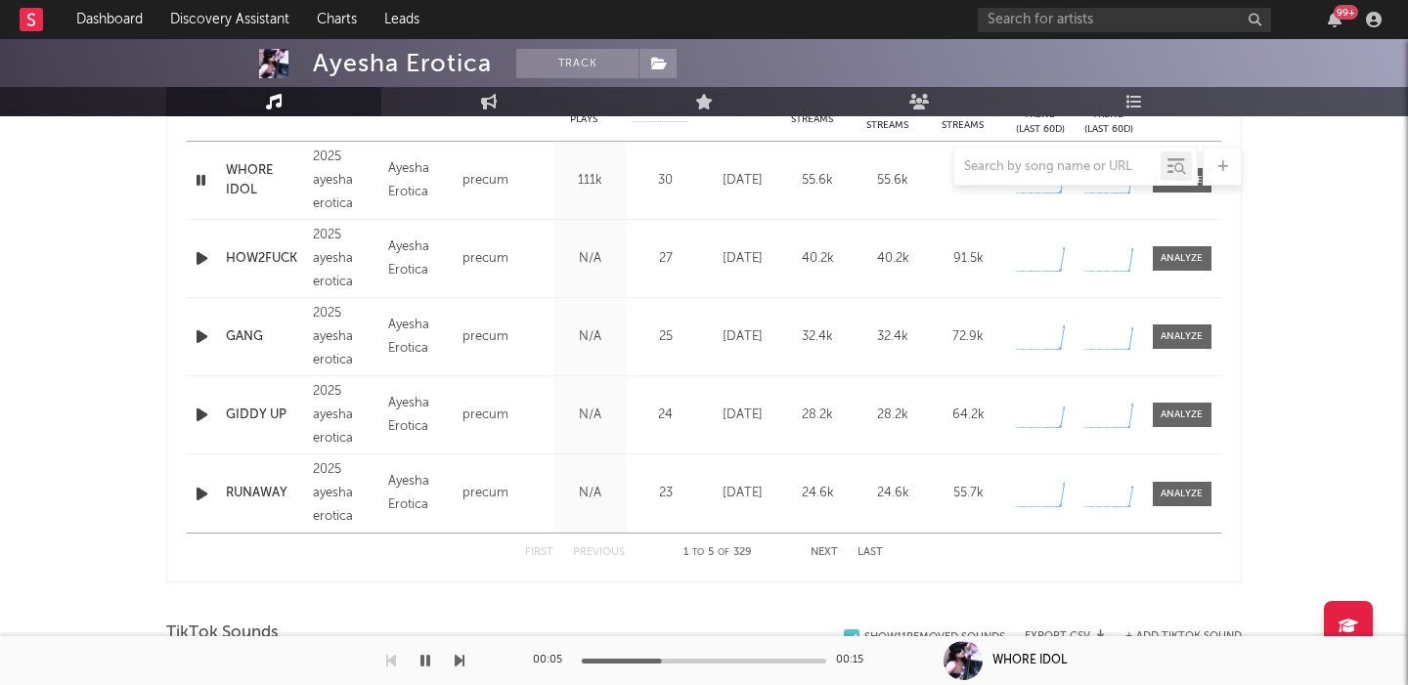
scroll to position [838, 0]
click at [817, 547] on button "Next" at bounding box center [823, 549] width 27 height 11
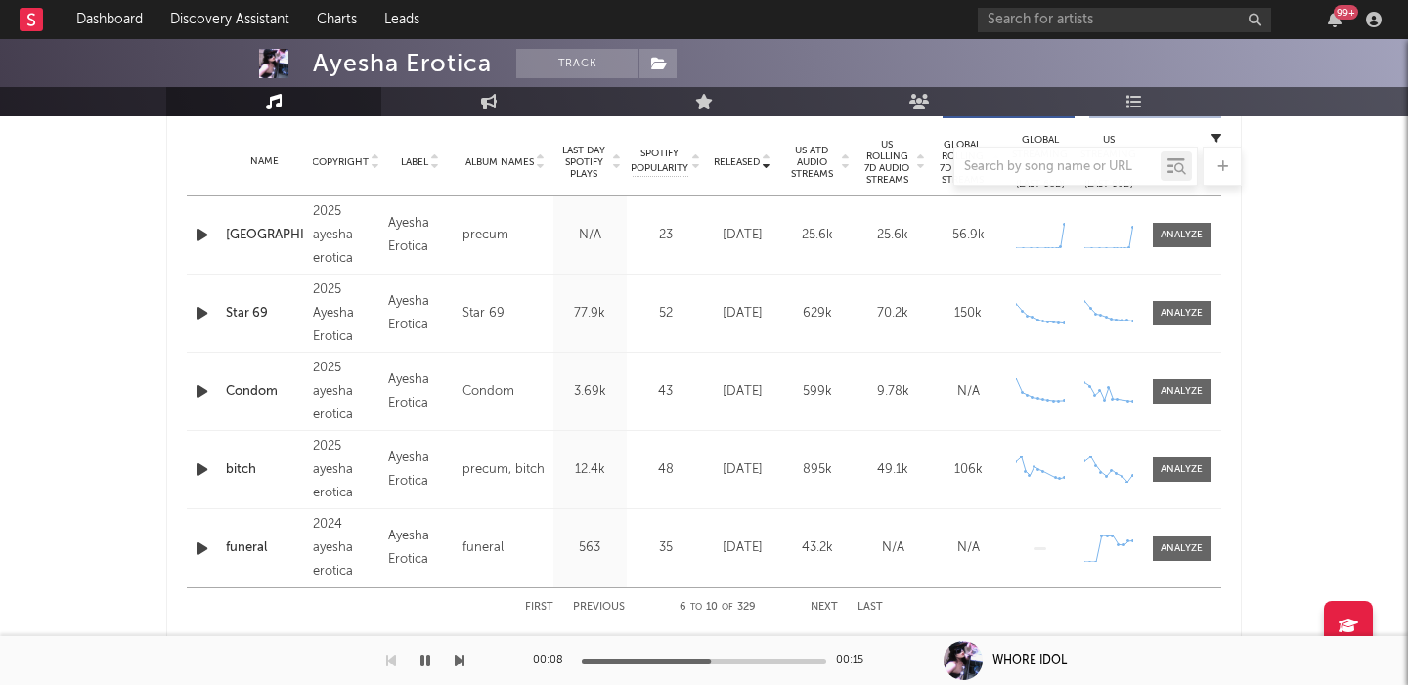
scroll to position [779, 0]
click at [602, 613] on button "Previous" at bounding box center [599, 608] width 52 height 11
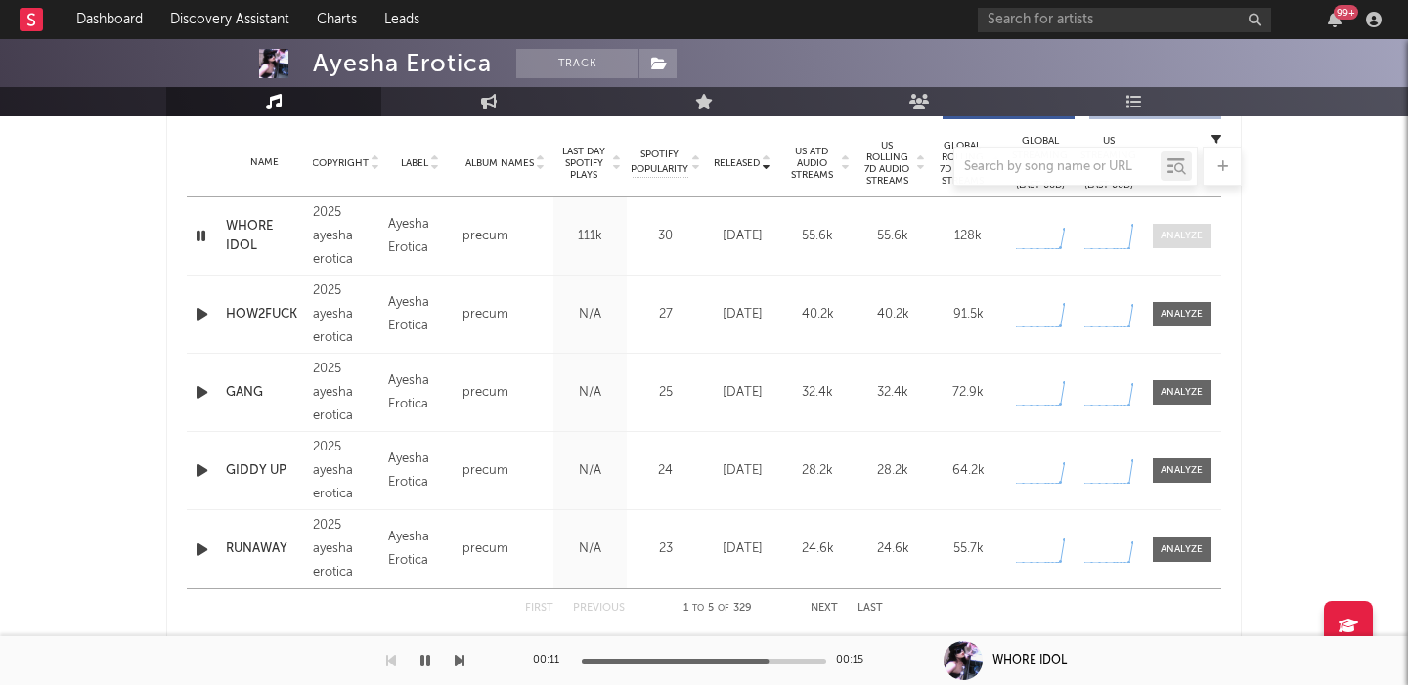
click at [1193, 233] on div at bounding box center [1181, 236] width 42 height 15
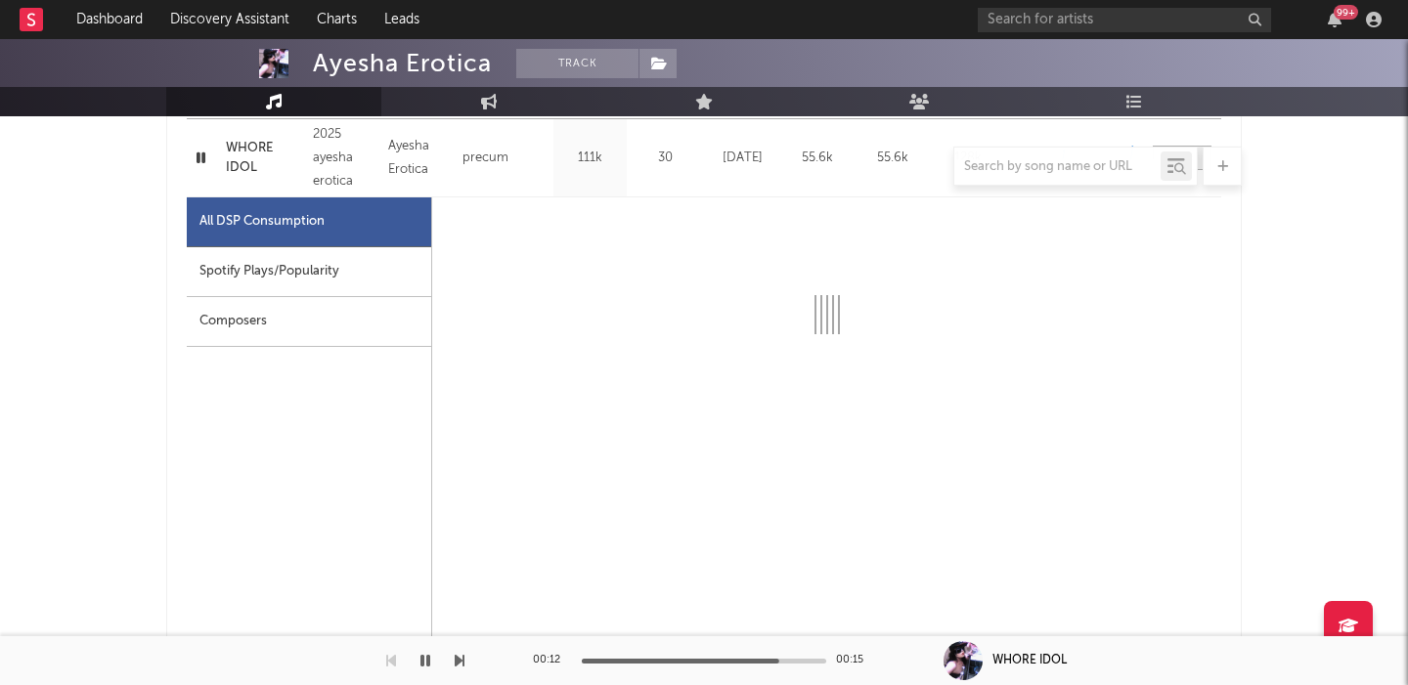
scroll to position [868, 0]
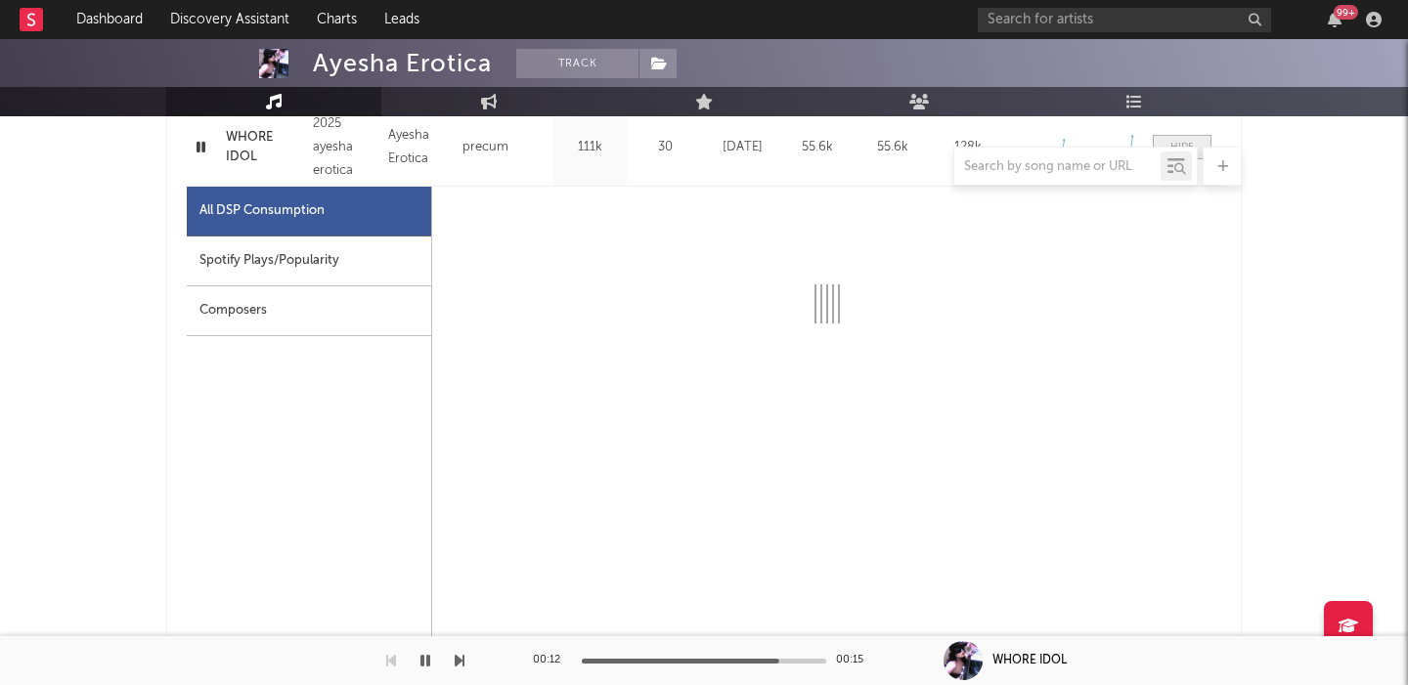
select select "1w"
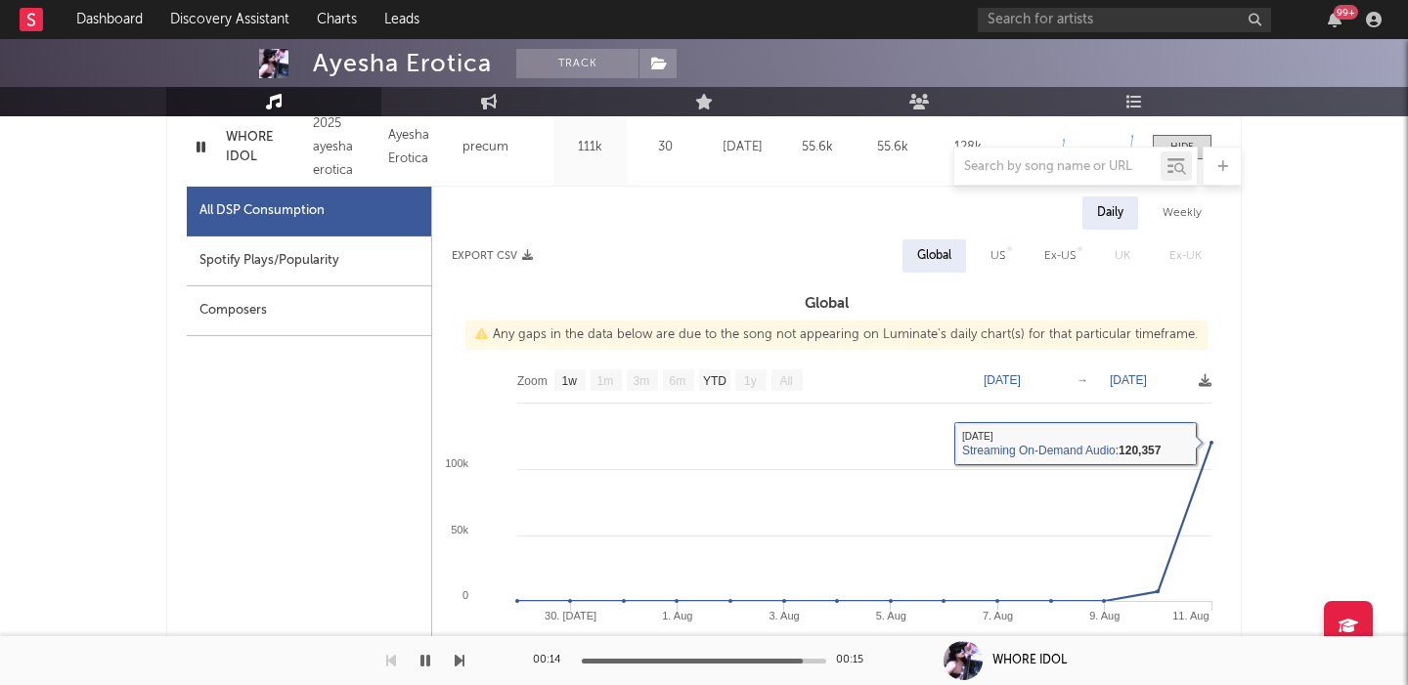
click at [990, 247] on div "US" at bounding box center [998, 255] width 44 height 33
select select "1w"
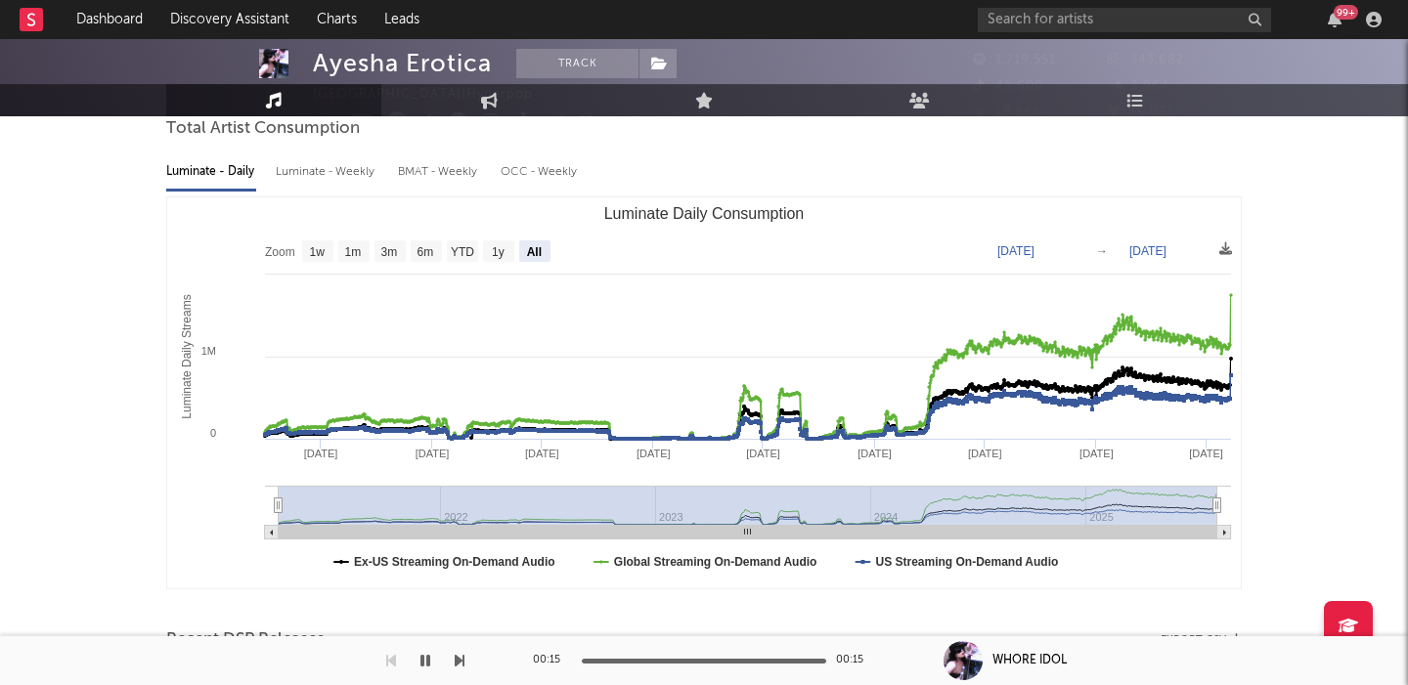
scroll to position [0, 0]
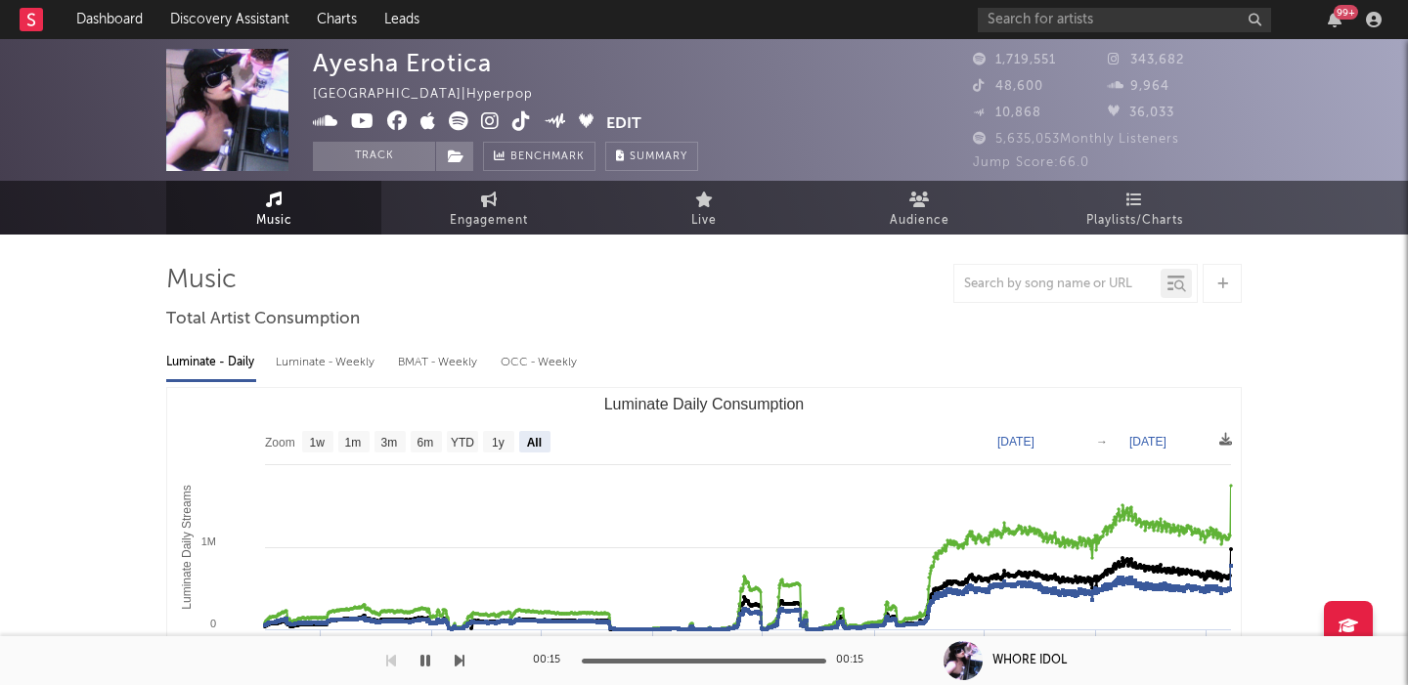
click at [459, 120] on icon at bounding box center [459, 121] width 20 height 20
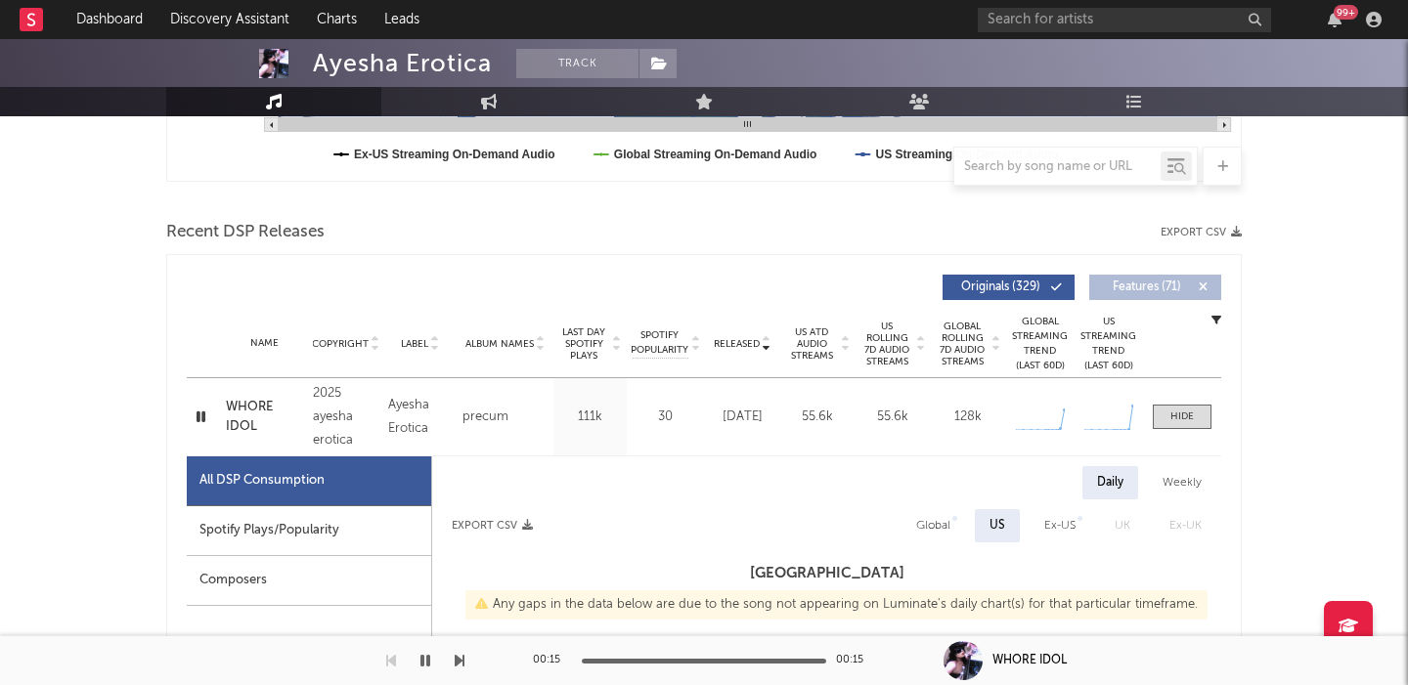
scroll to position [610, 0]
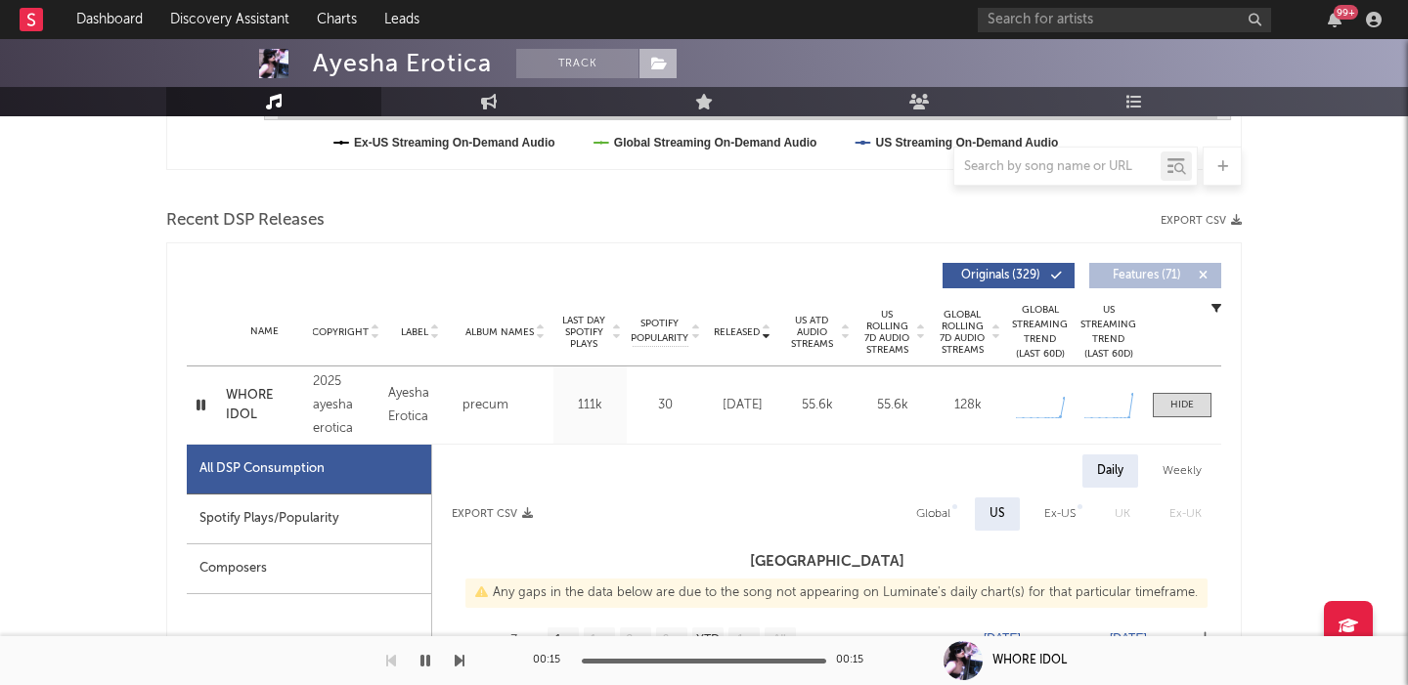
click at [664, 52] on span at bounding box center [657, 63] width 39 height 29
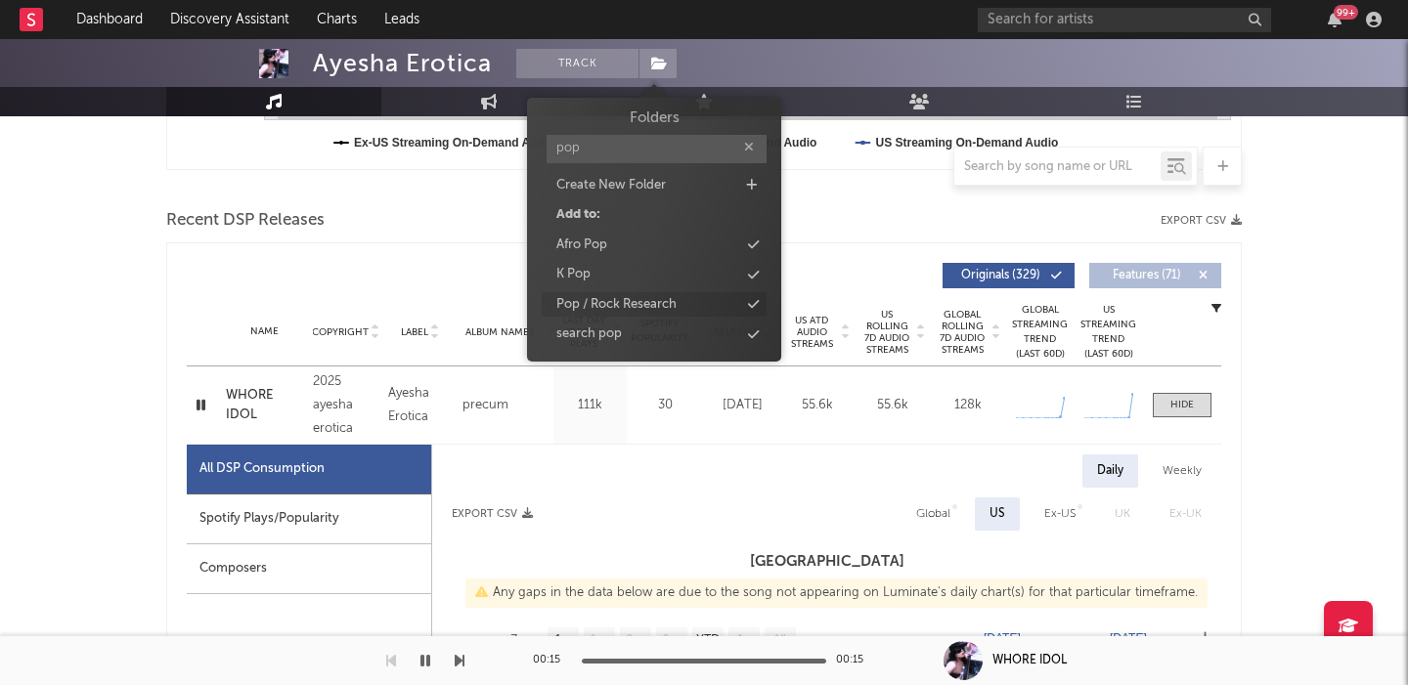
type input "pop"
click at [659, 300] on div "Pop / Rock Research" at bounding box center [616, 305] width 120 height 20
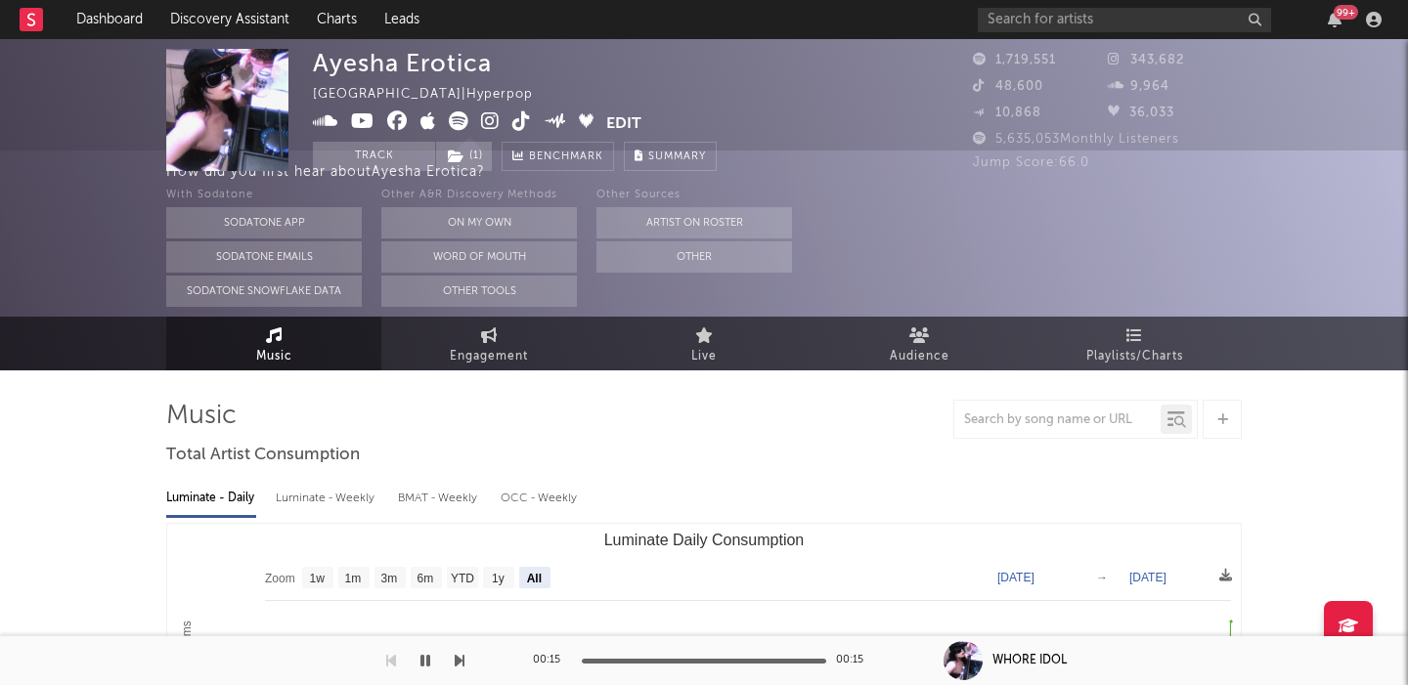
scroll to position [0, 0]
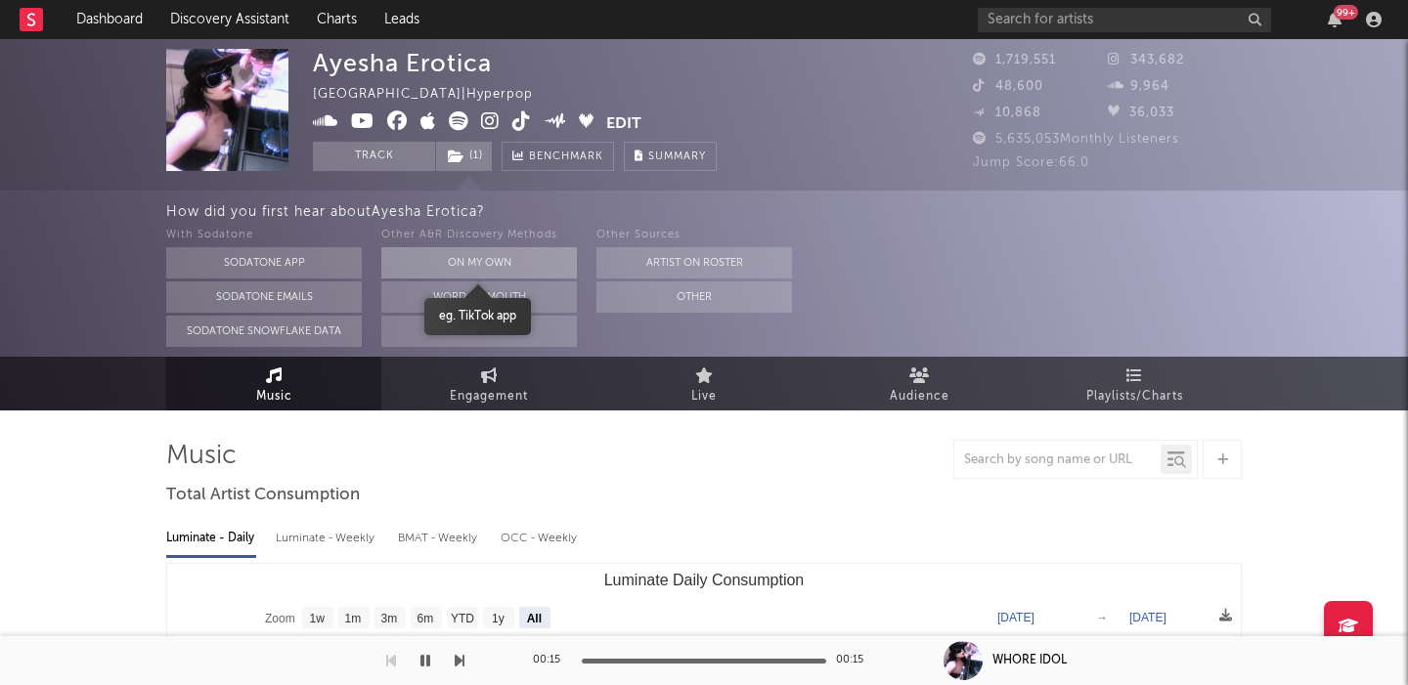
click at [490, 264] on button "On My Own" at bounding box center [478, 262] width 195 height 31
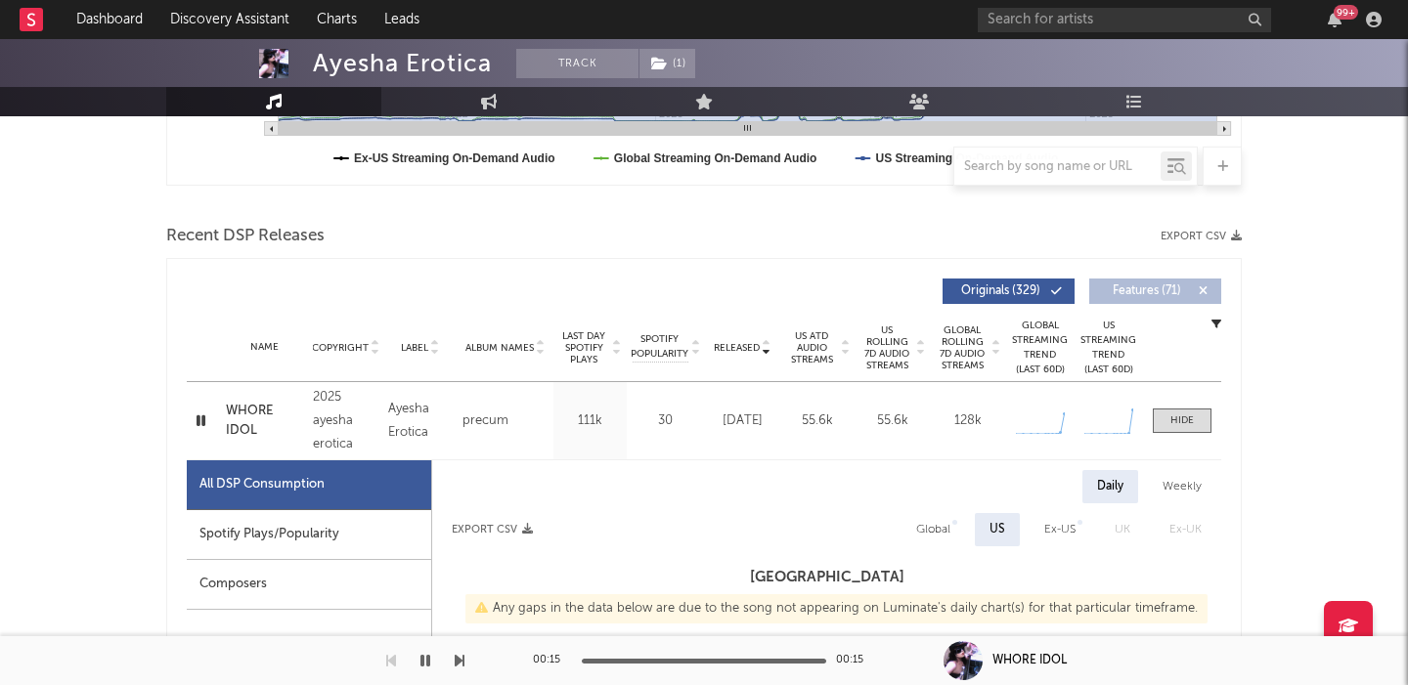
scroll to position [596, 0]
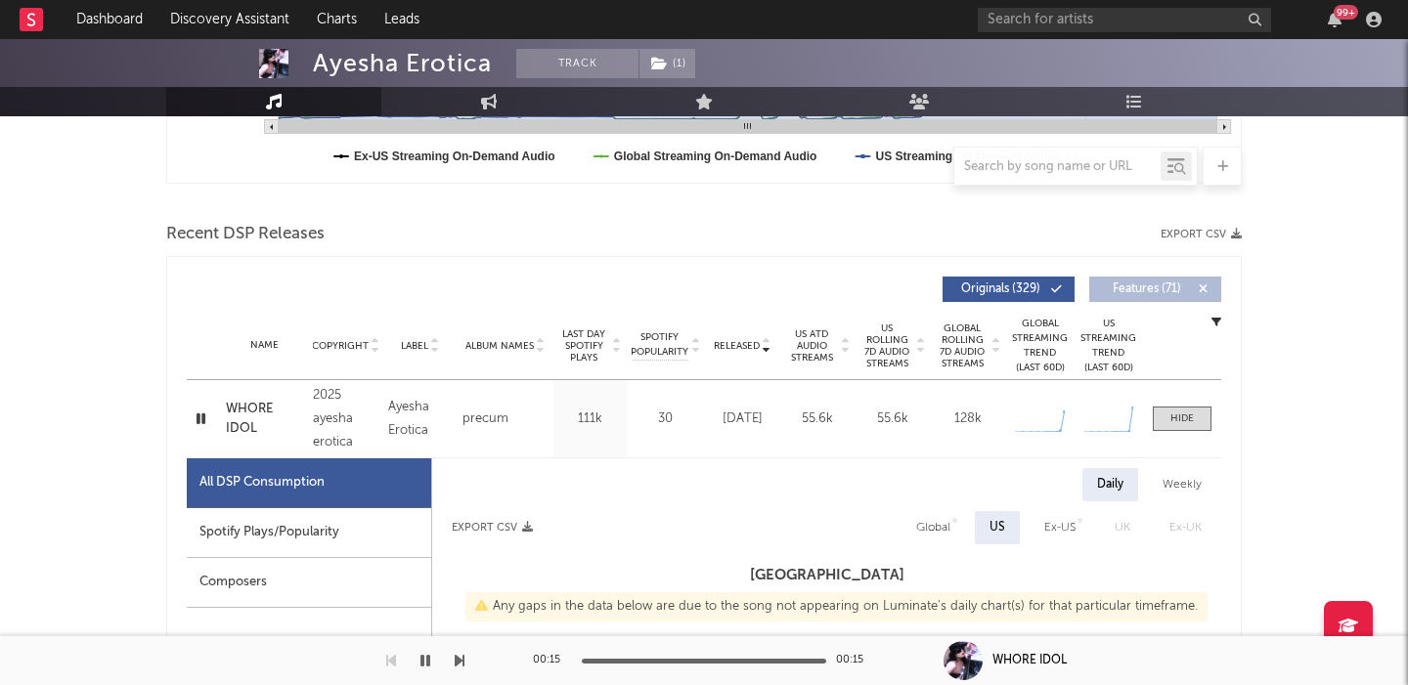
click at [254, 519] on div "Spotify Plays/Popularity" at bounding box center [309, 533] width 244 height 50
select select "1w"
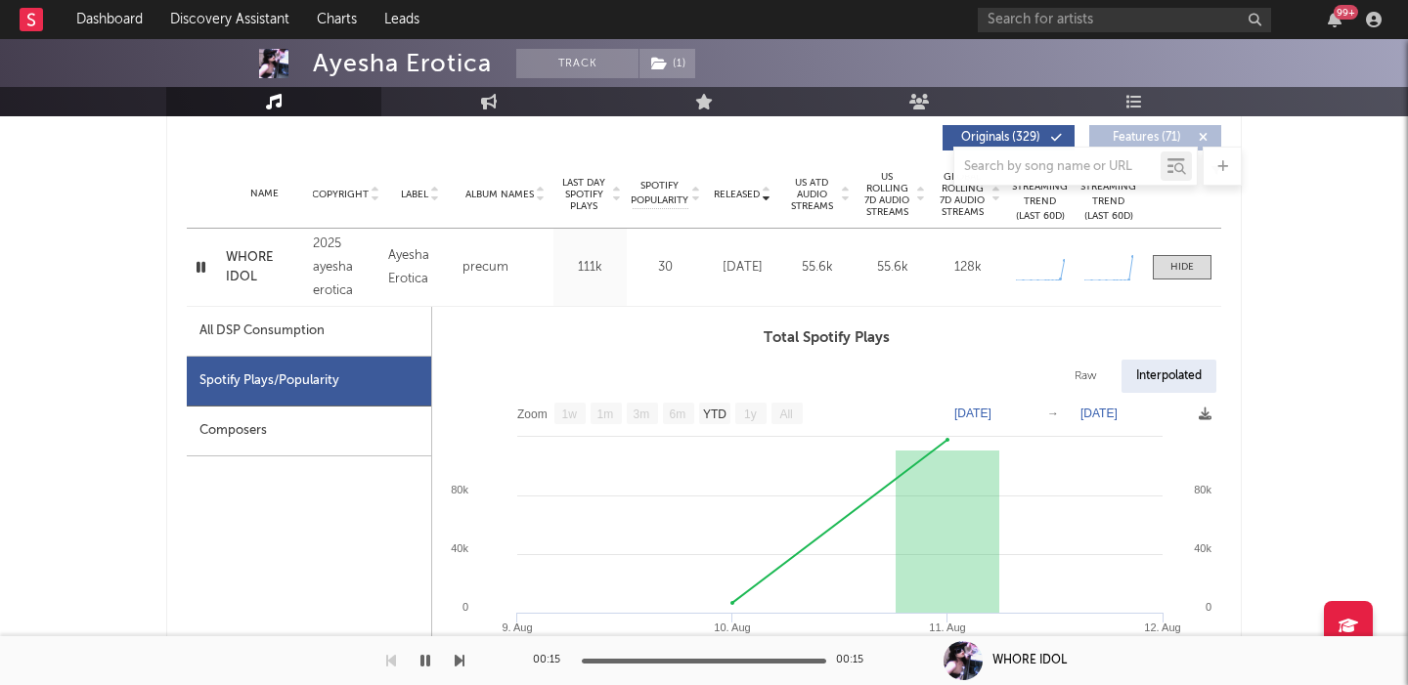
scroll to position [762, 0]
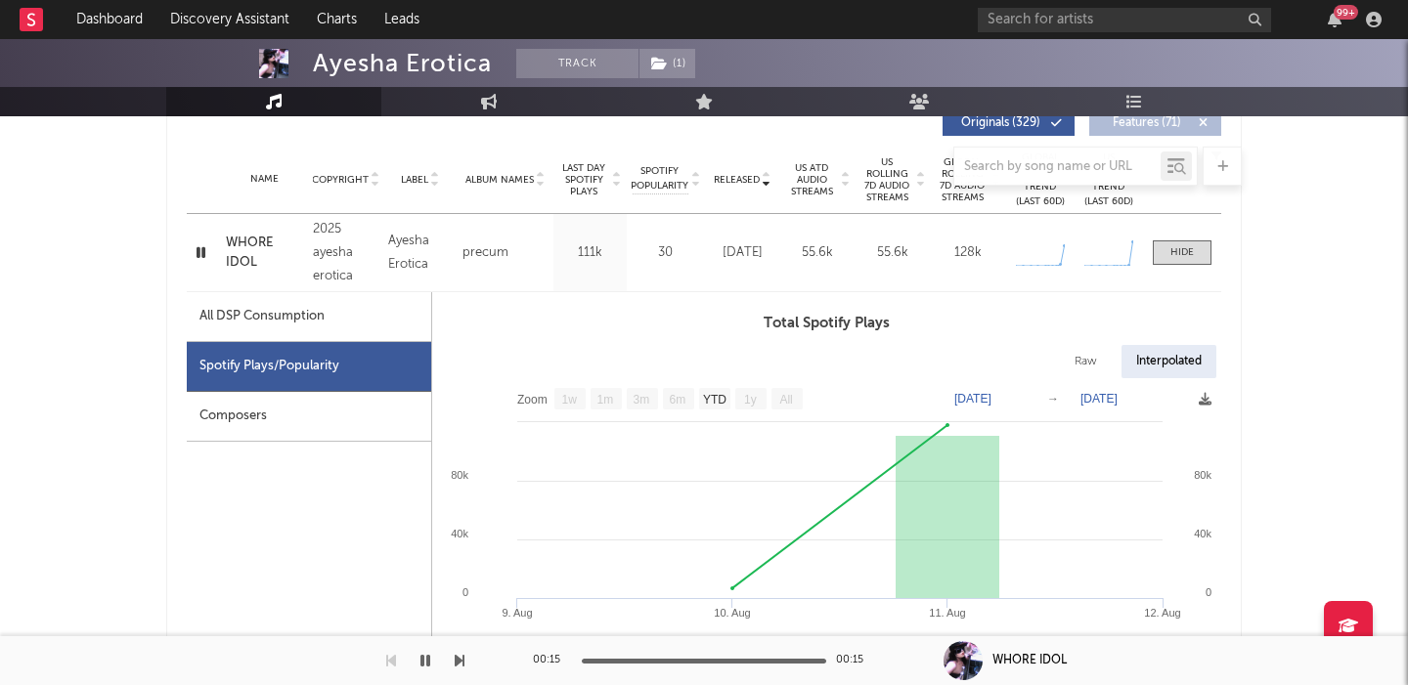
click at [1085, 353] on div "Raw" at bounding box center [1086, 361] width 52 height 33
select select "1w"
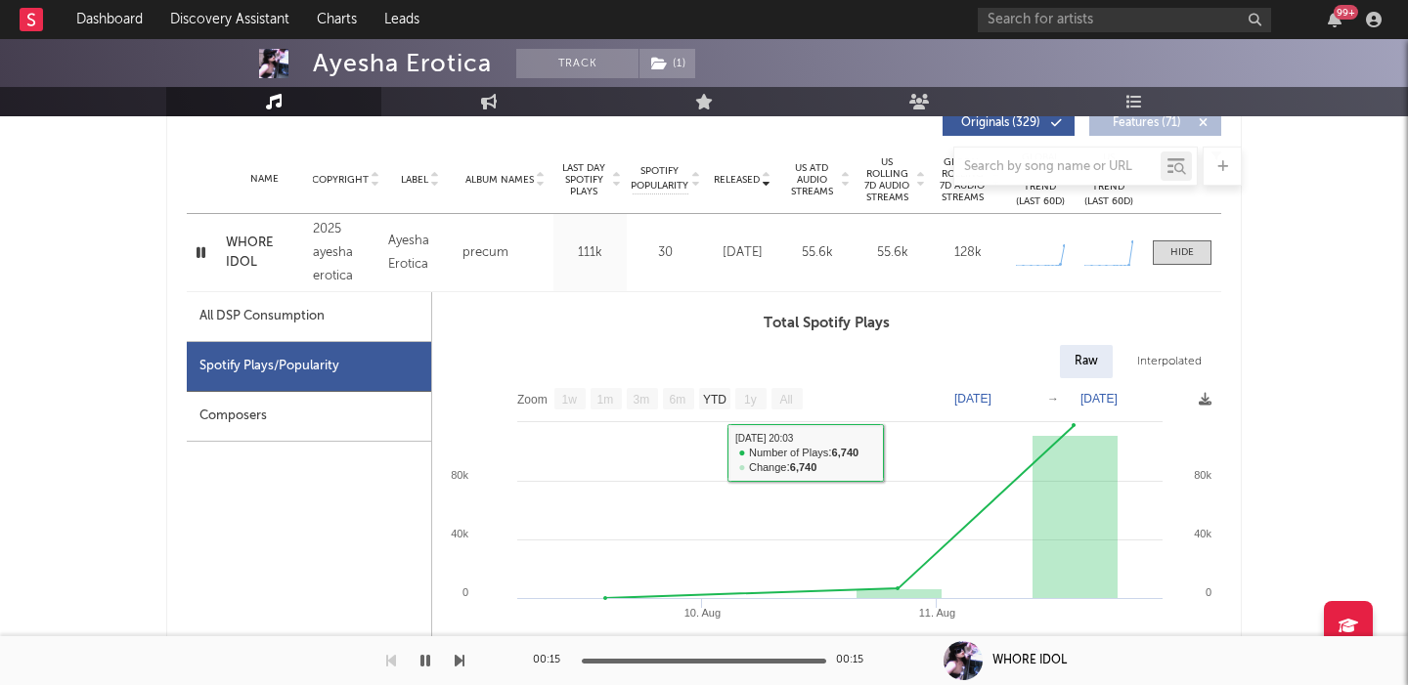
click at [252, 256] on div "WHORE IDOL" at bounding box center [264, 253] width 77 height 38
click at [203, 250] on icon "button" at bounding box center [201, 252] width 19 height 24
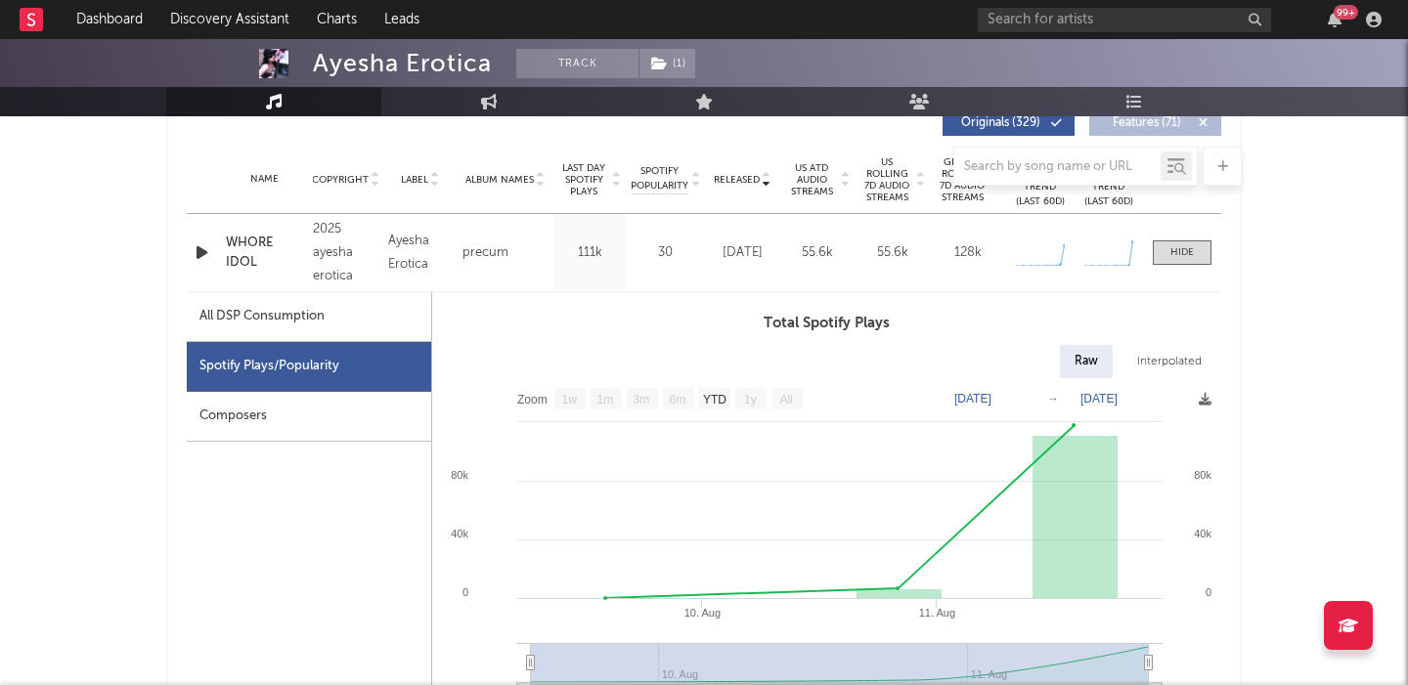
click at [202, 250] on icon "button" at bounding box center [202, 252] width 21 height 24
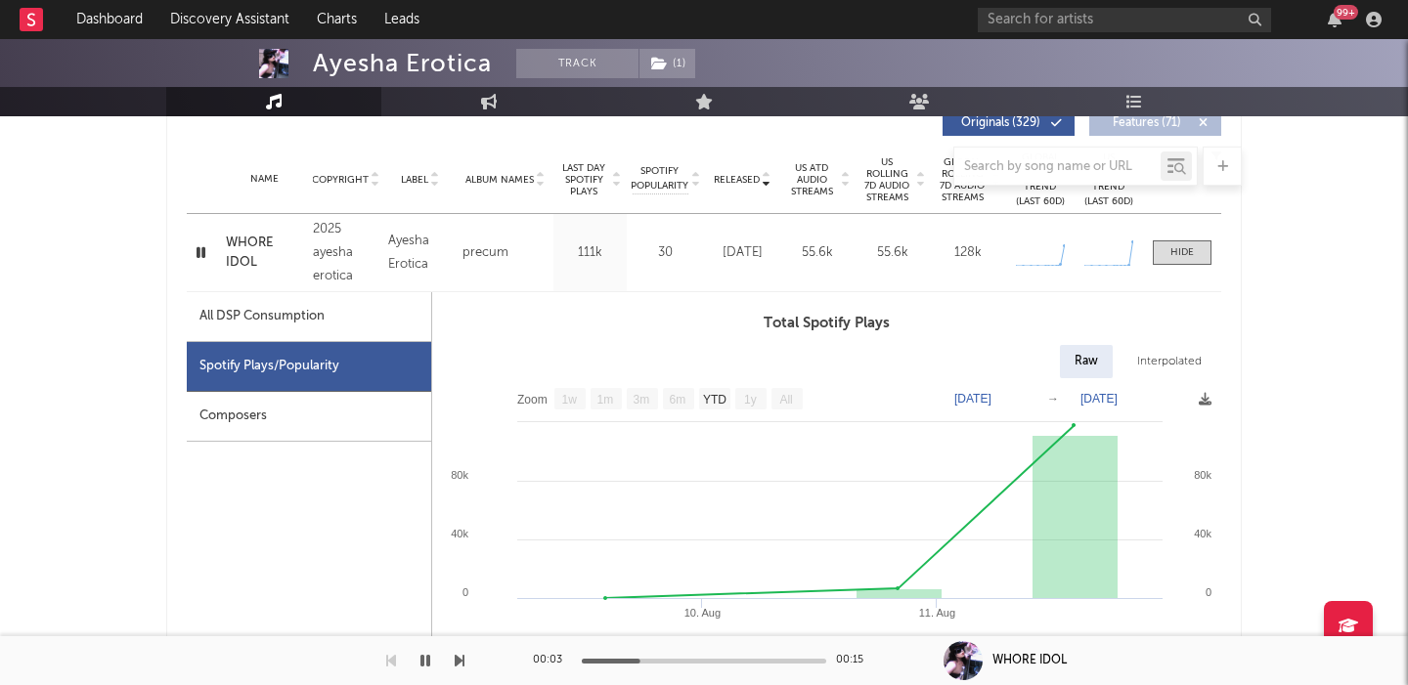
scroll to position [0, 0]
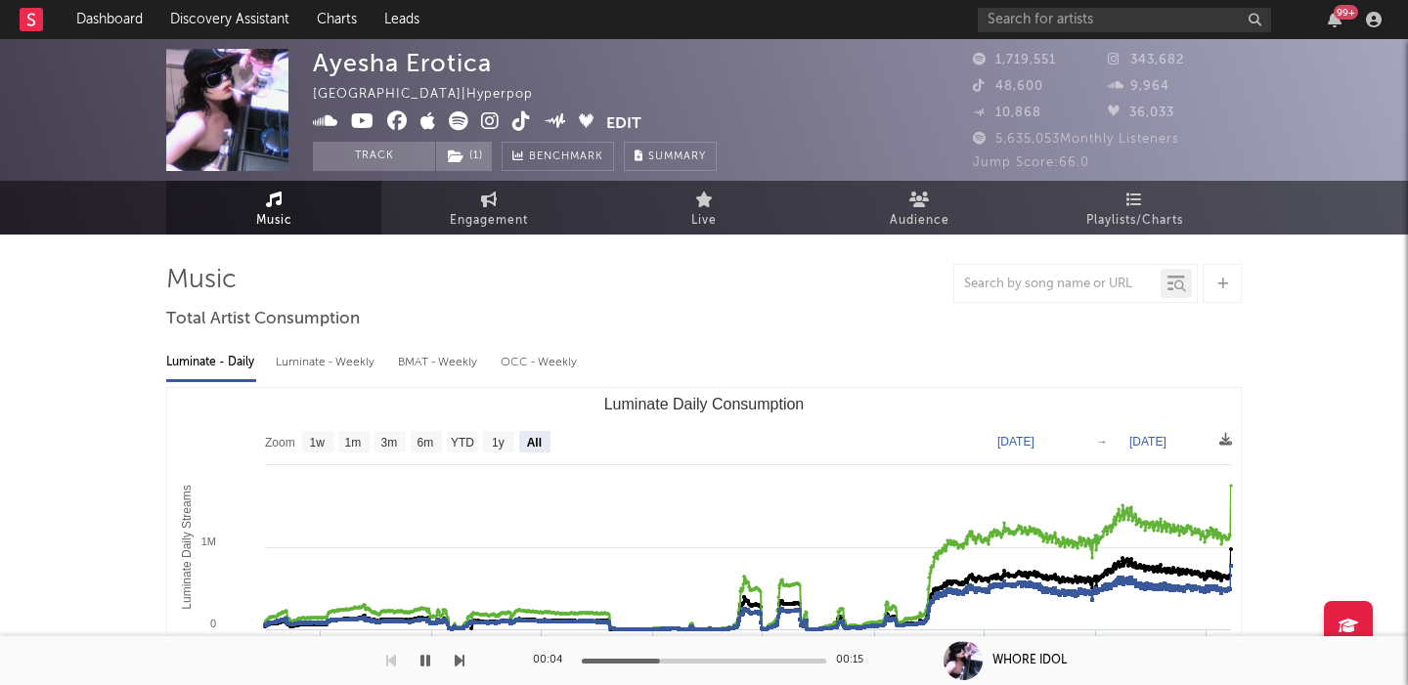
click at [325, 367] on div "Luminate - Weekly" at bounding box center [327, 362] width 103 height 33
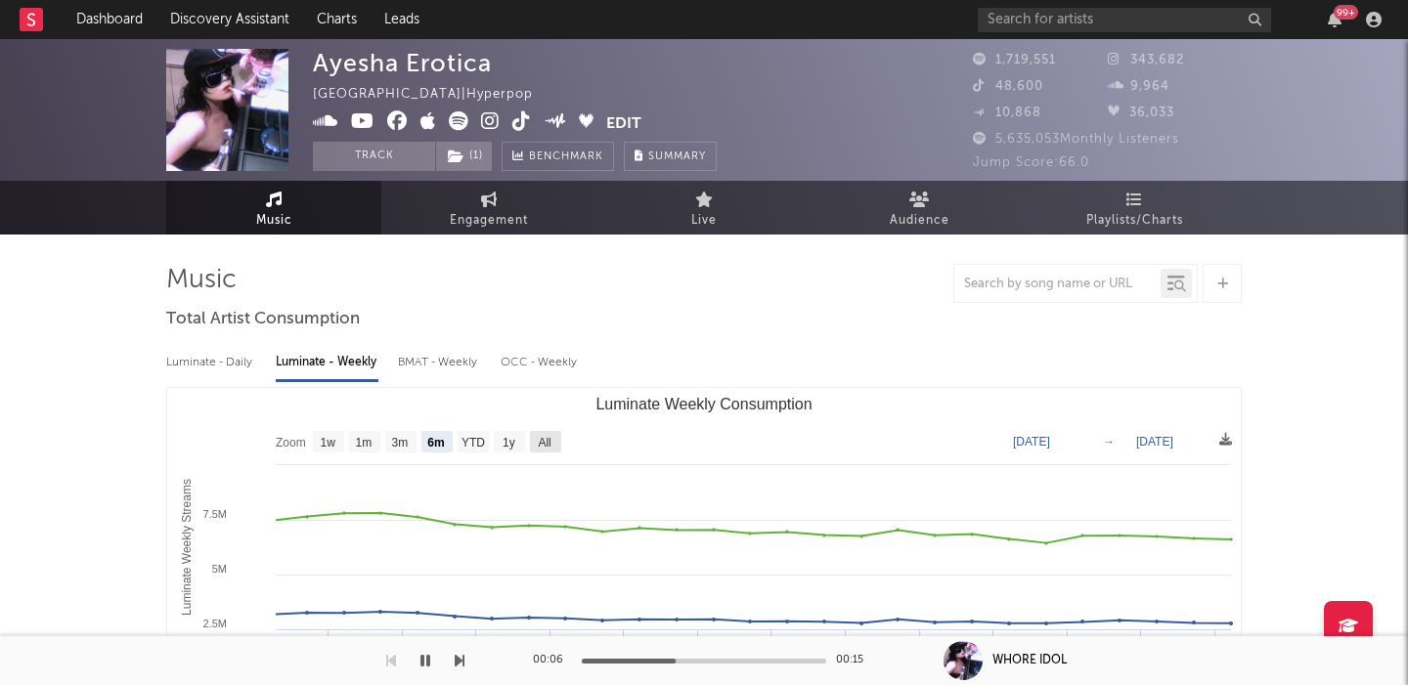
click at [537, 443] on g "All" at bounding box center [545, 442] width 31 height 22
select select "All"
type input "2024-01-11"
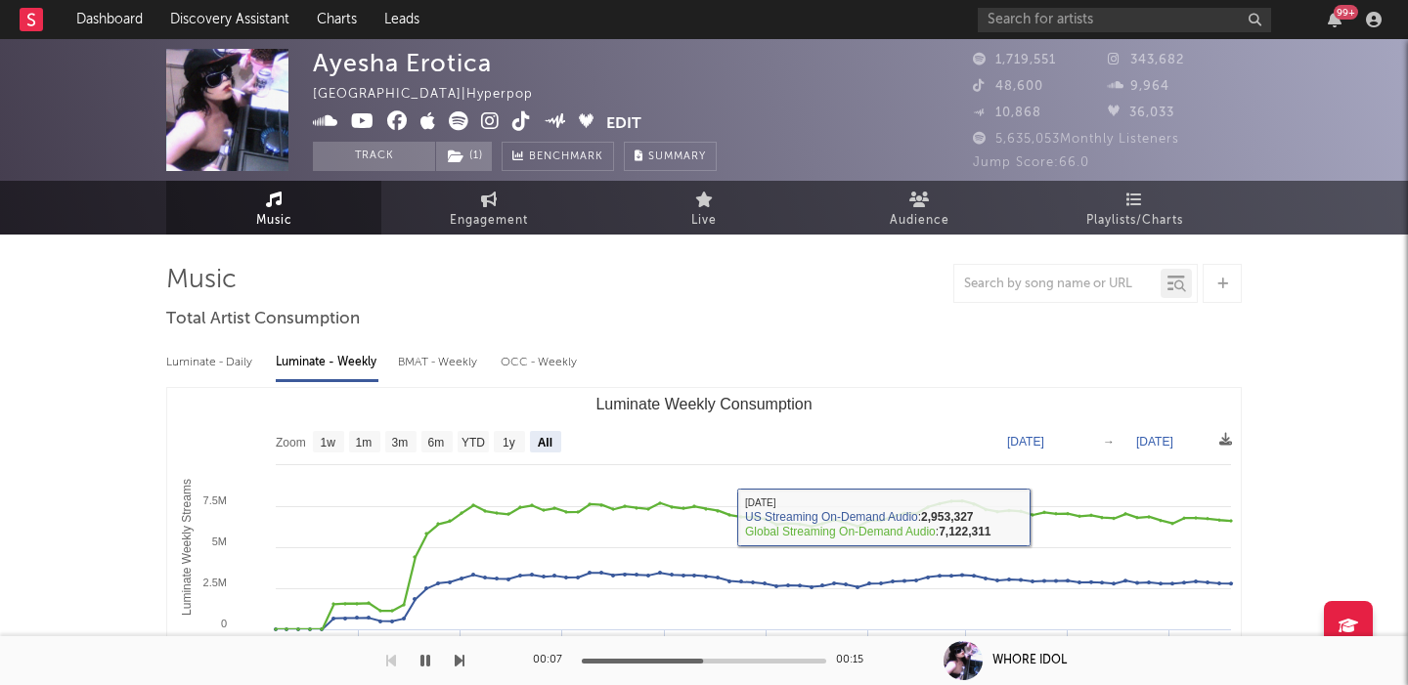
click at [220, 366] on div "Luminate - Daily" at bounding box center [211, 362] width 90 height 33
select select "6m"
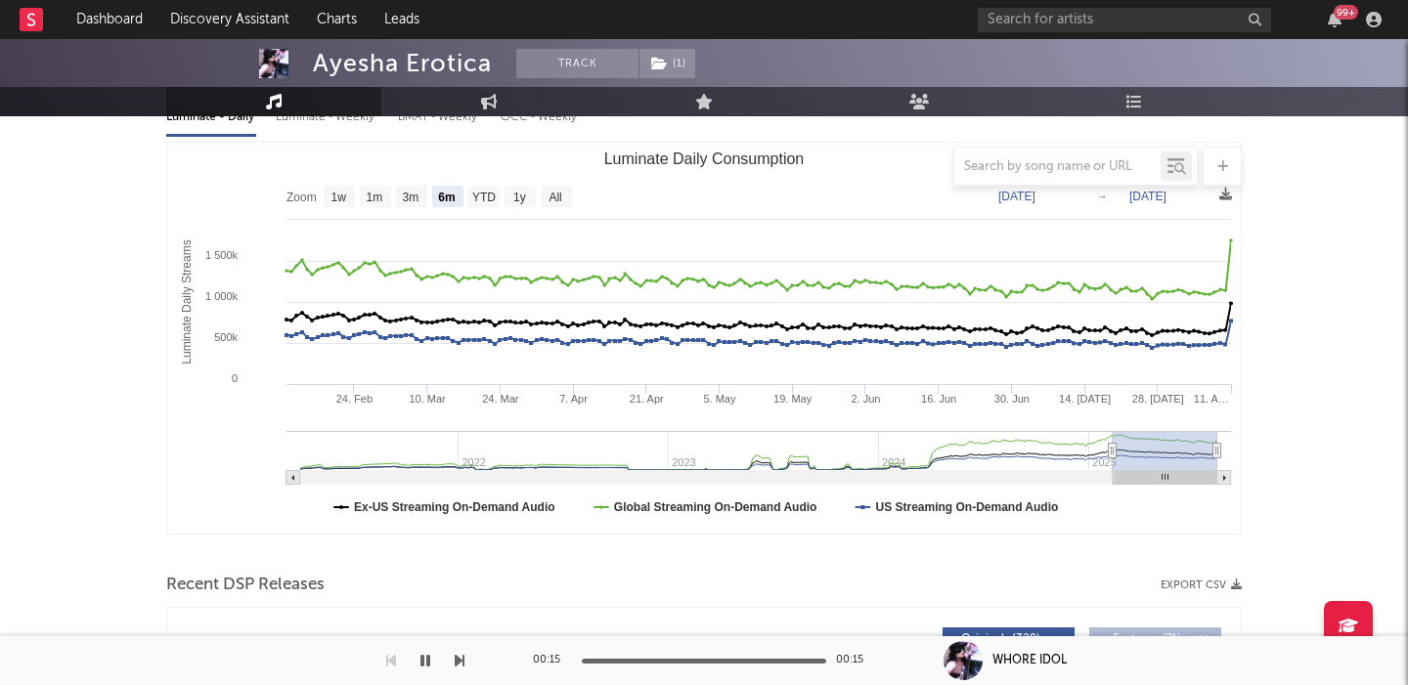
scroll to position [594, 0]
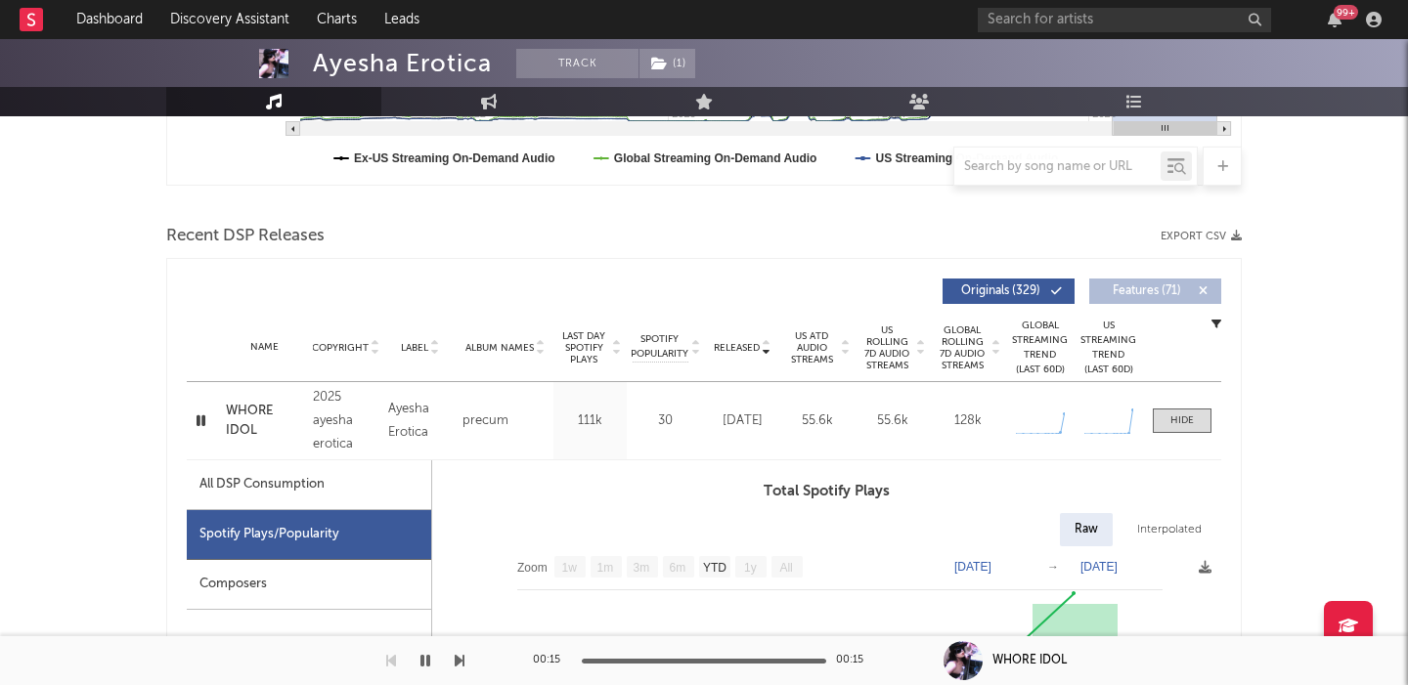
click at [483, 413] on div "precum" at bounding box center [485, 421] width 46 height 23
click at [243, 415] on div "WHORE IDOL" at bounding box center [264, 421] width 77 height 38
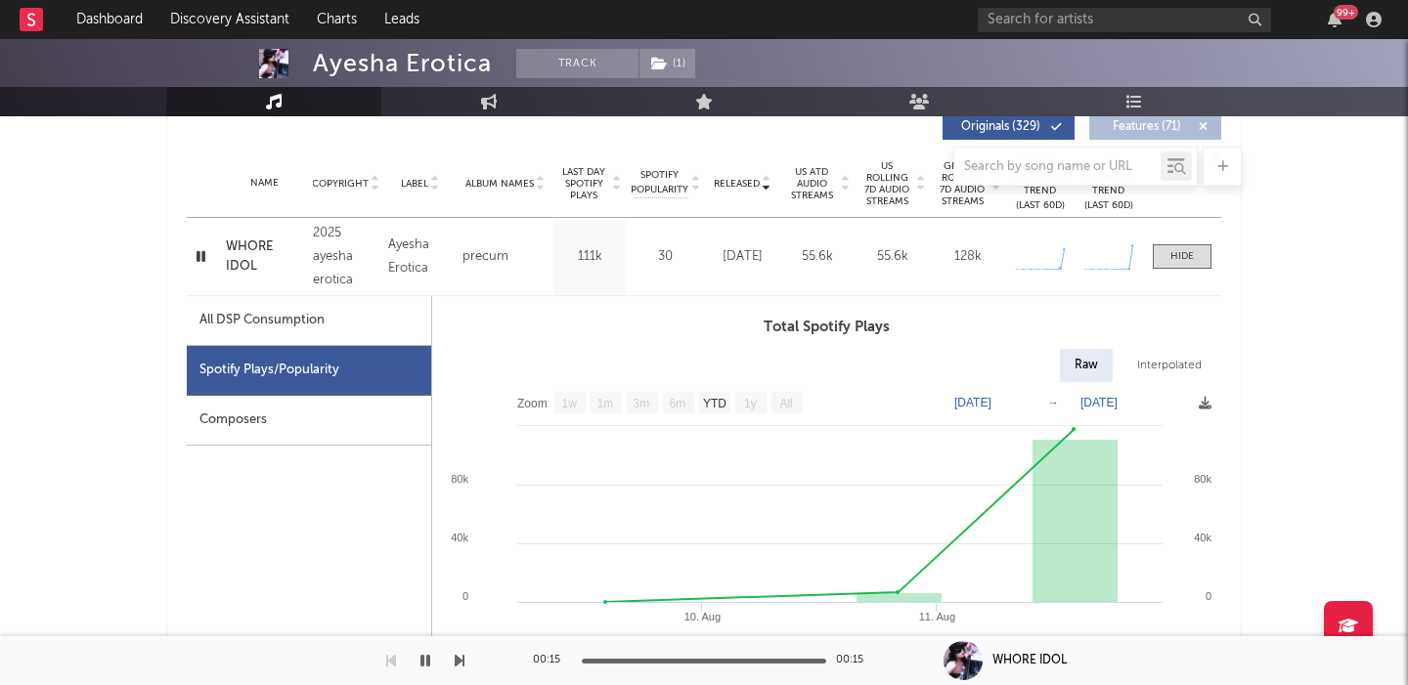
scroll to position [784, 0]
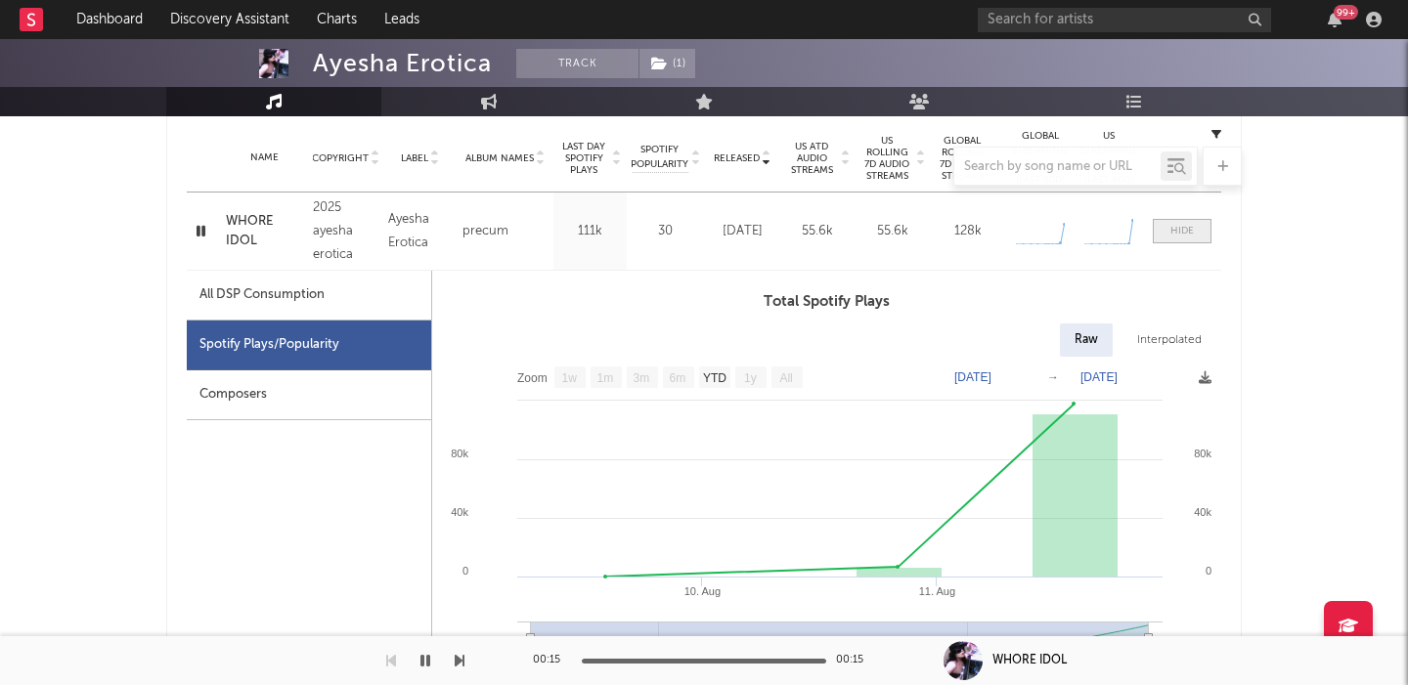
click at [1180, 228] on div at bounding box center [1181, 231] width 23 height 15
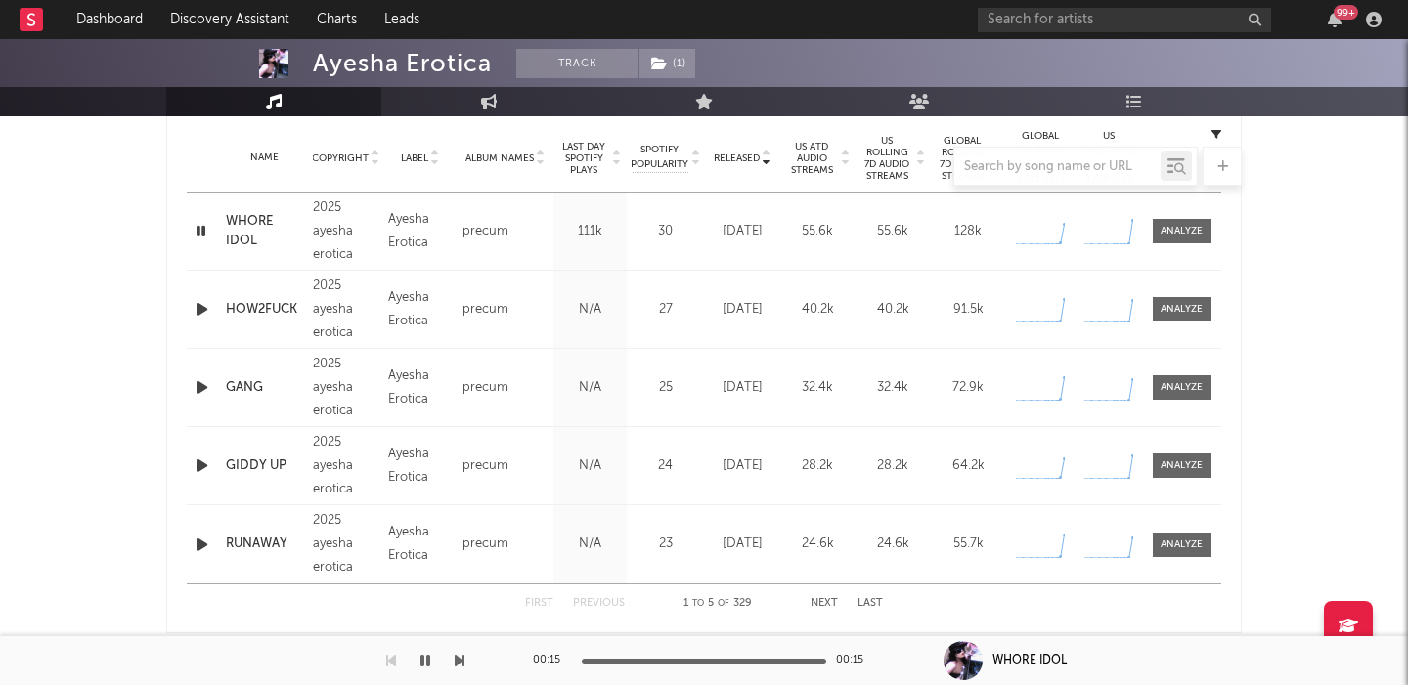
click at [827, 601] on button "Next" at bounding box center [823, 603] width 27 height 11
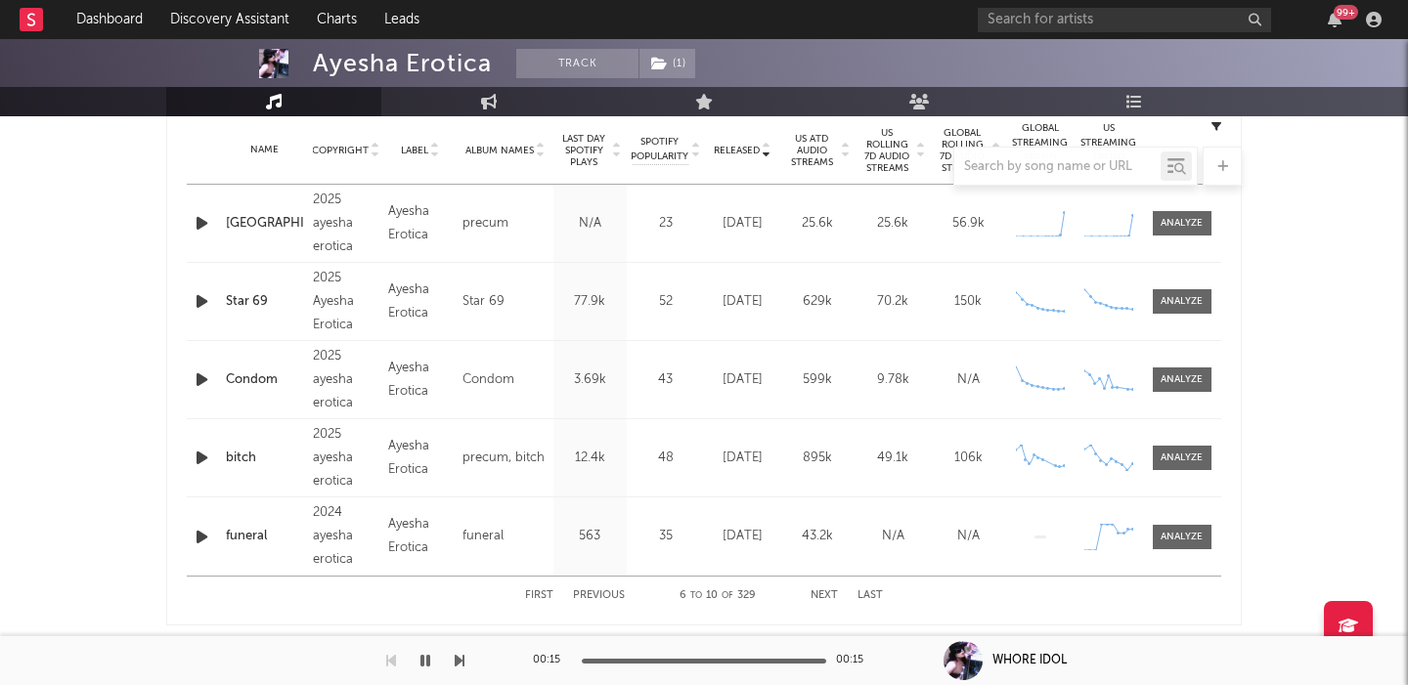
click at [600, 593] on button "Previous" at bounding box center [599, 595] width 52 height 11
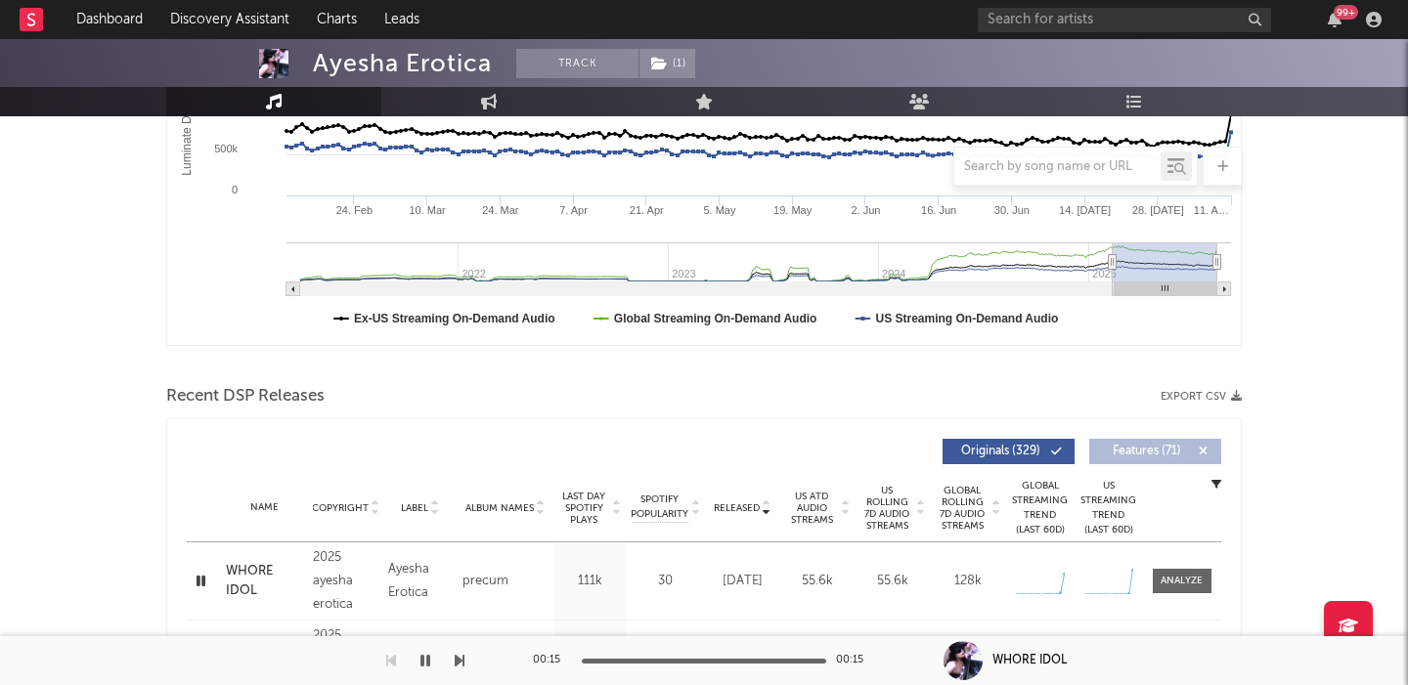
scroll to position [0, 0]
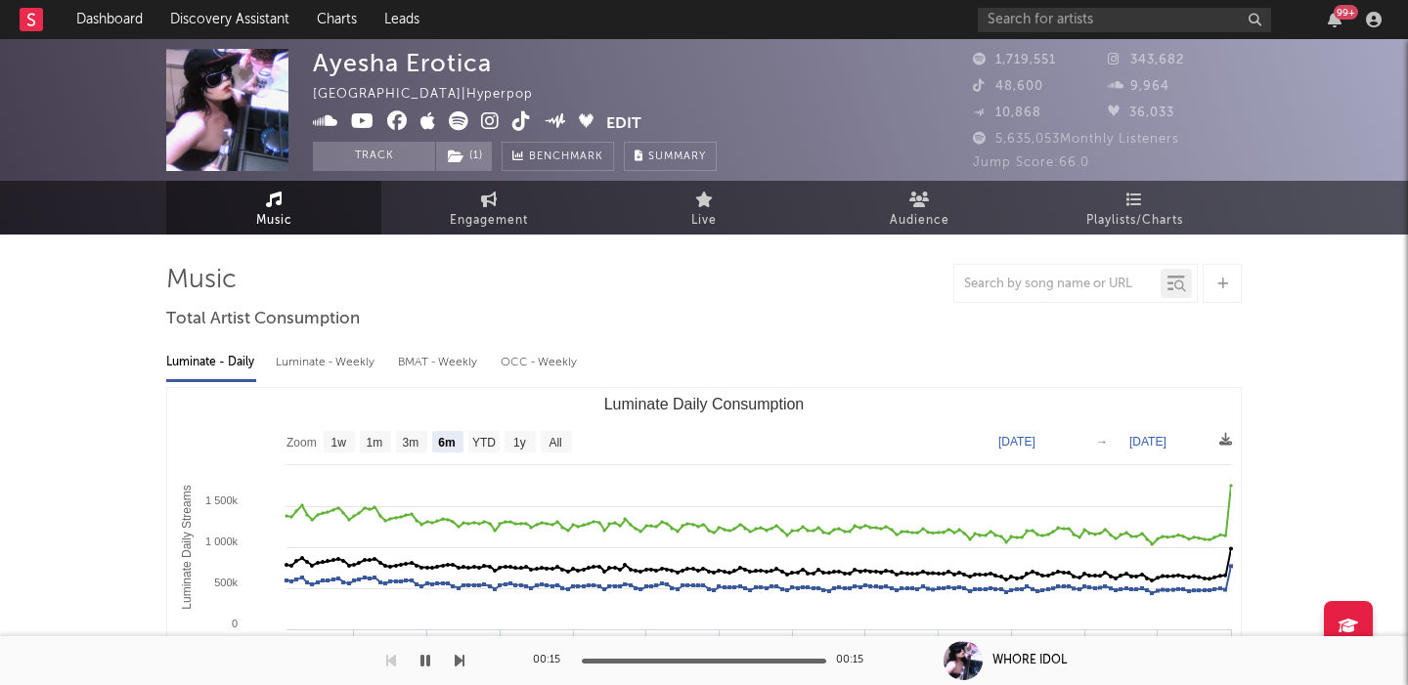
click at [459, 116] on icon at bounding box center [459, 121] width 20 height 20
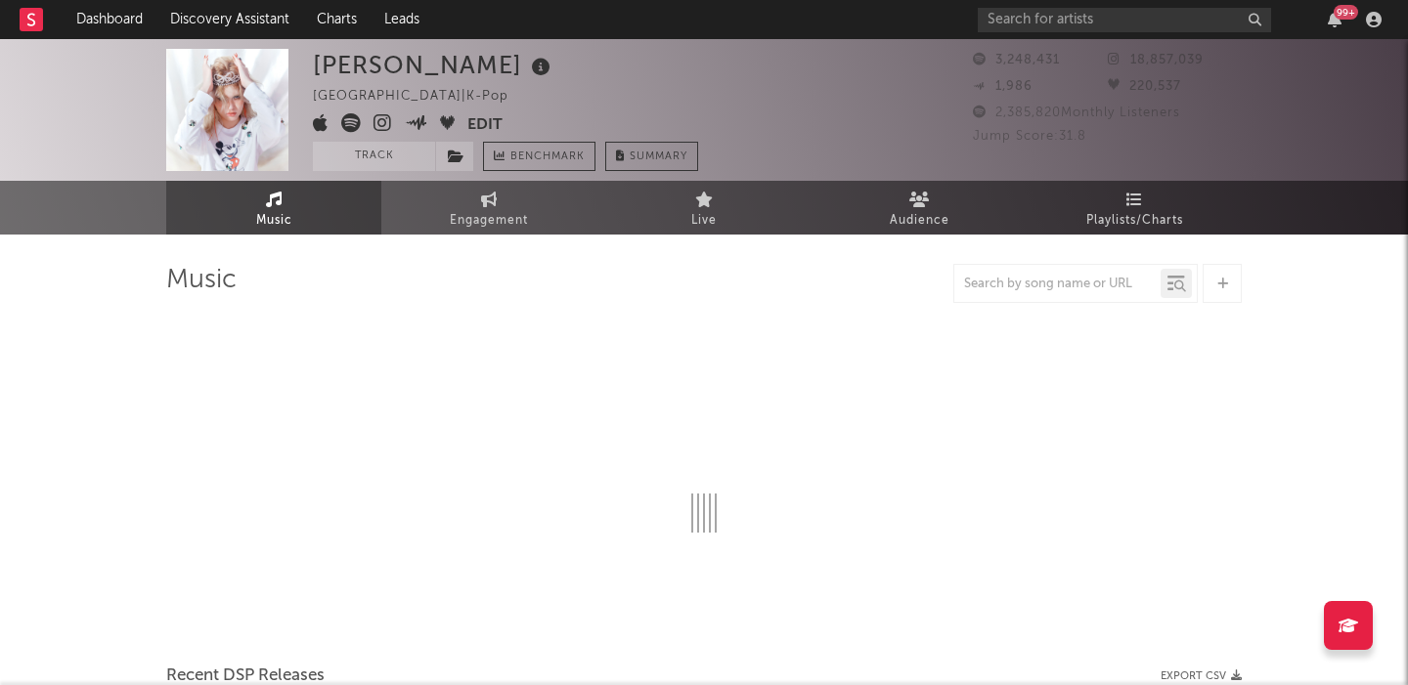
select select "6m"
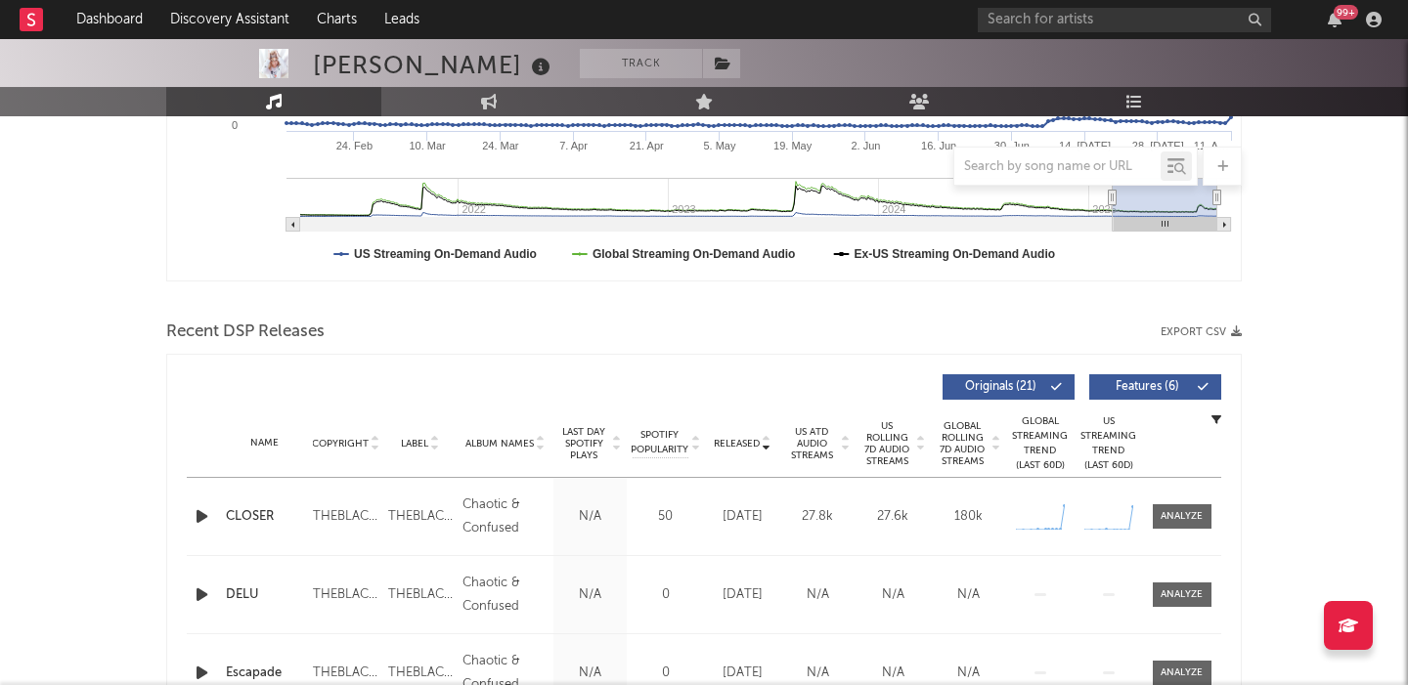
scroll to position [671, 0]
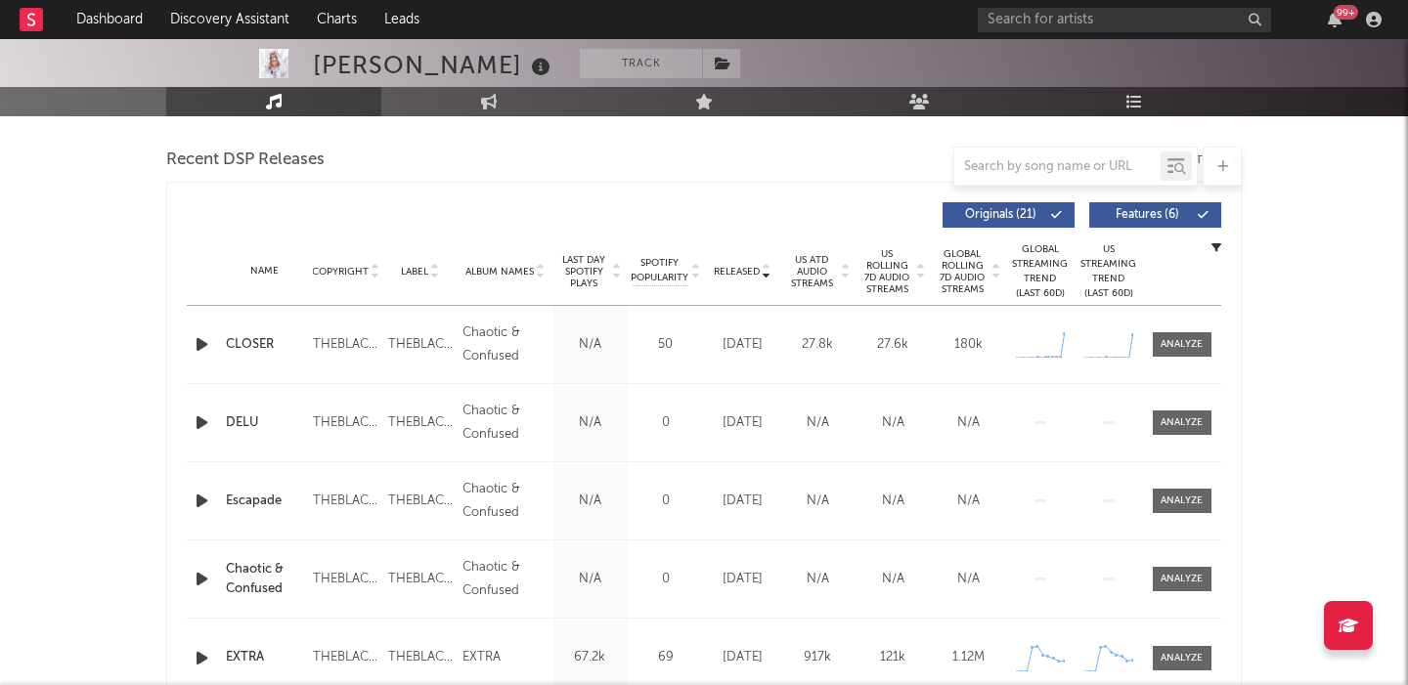
click at [201, 346] on icon "button" at bounding box center [202, 344] width 21 height 24
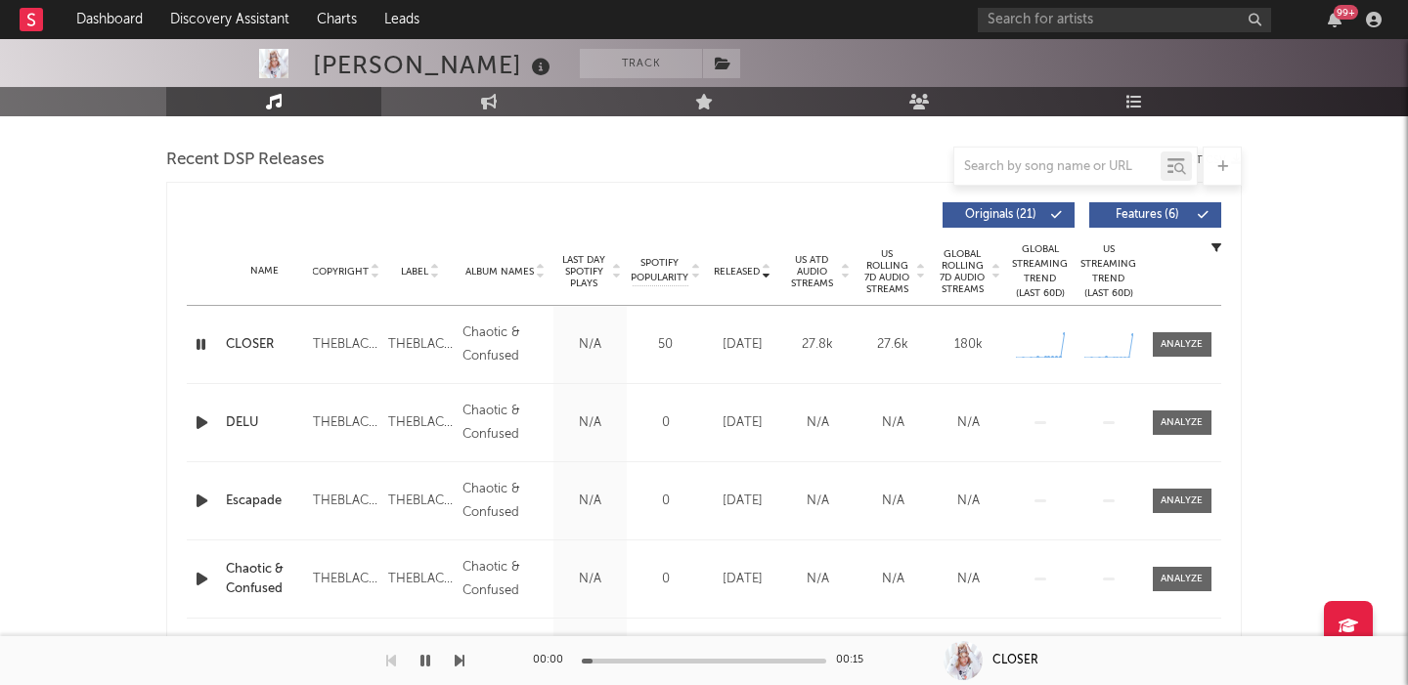
click at [875, 262] on span "US Rolling 7D Audio Streams" at bounding box center [887, 271] width 54 height 47
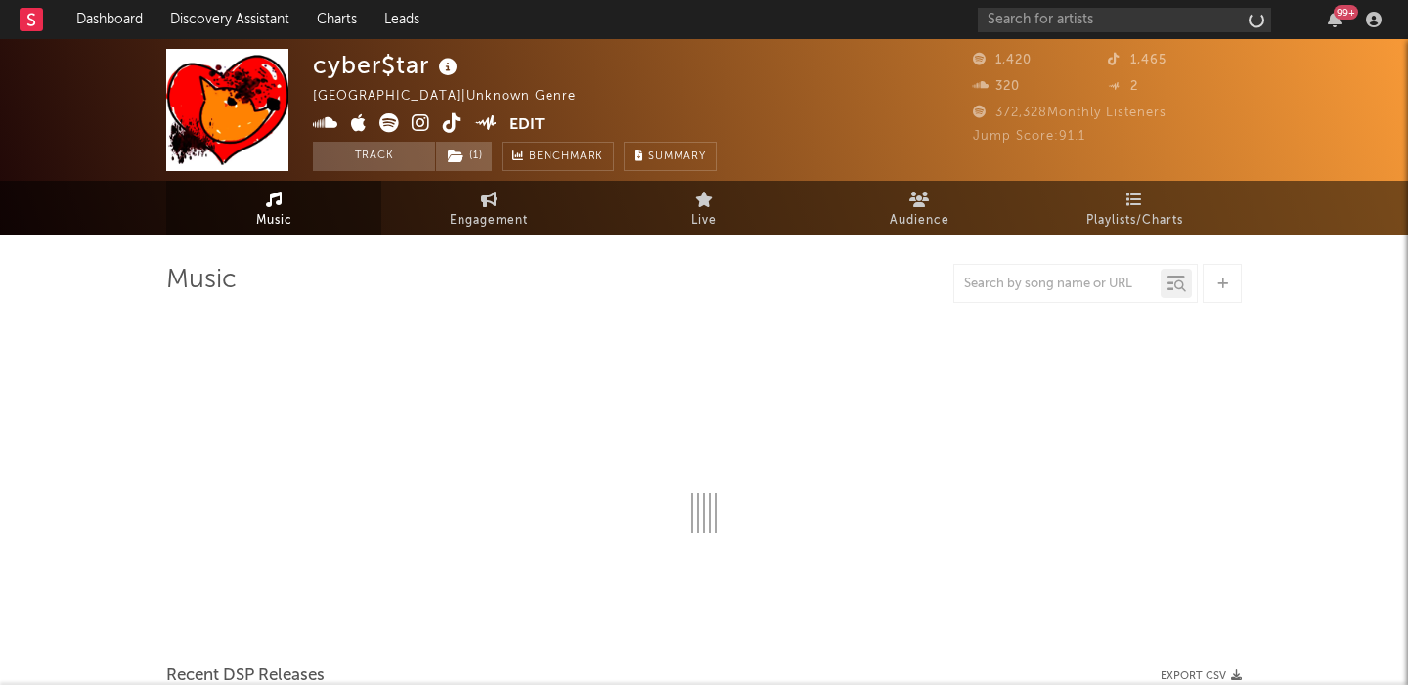
select select "1w"
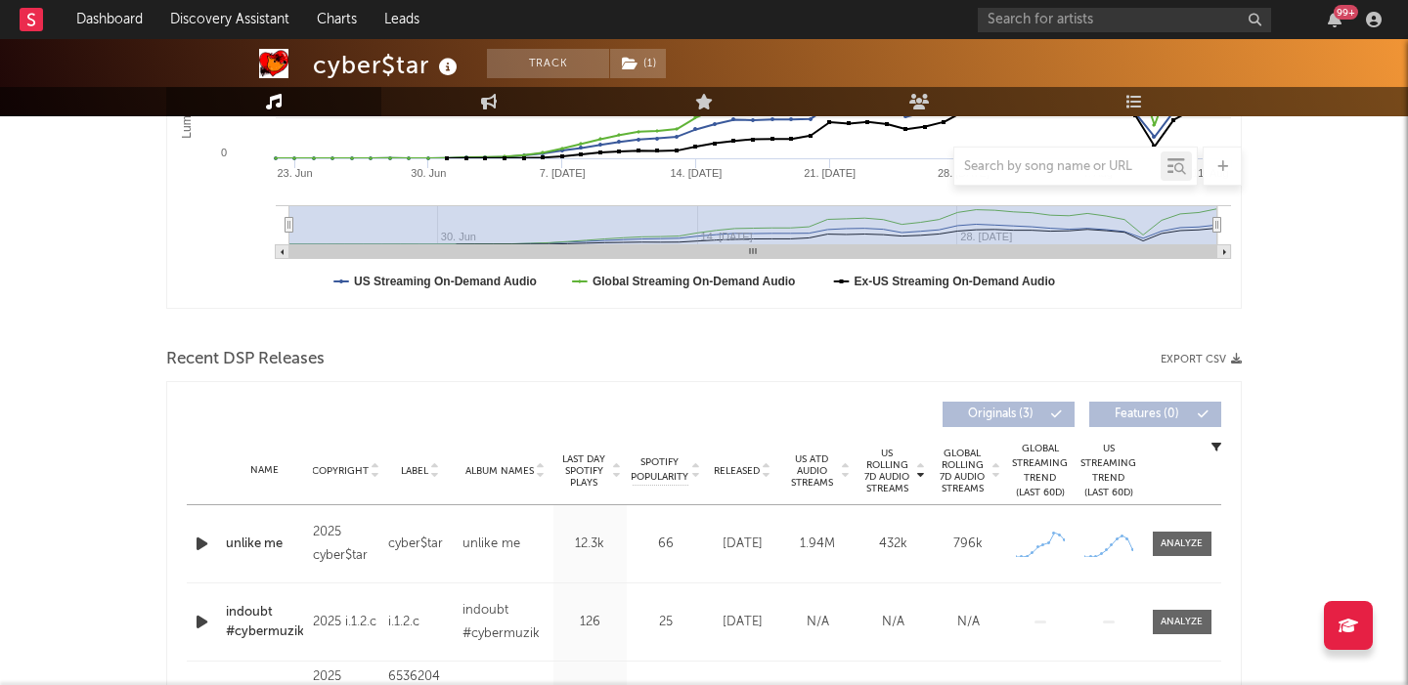
scroll to position [671, 0]
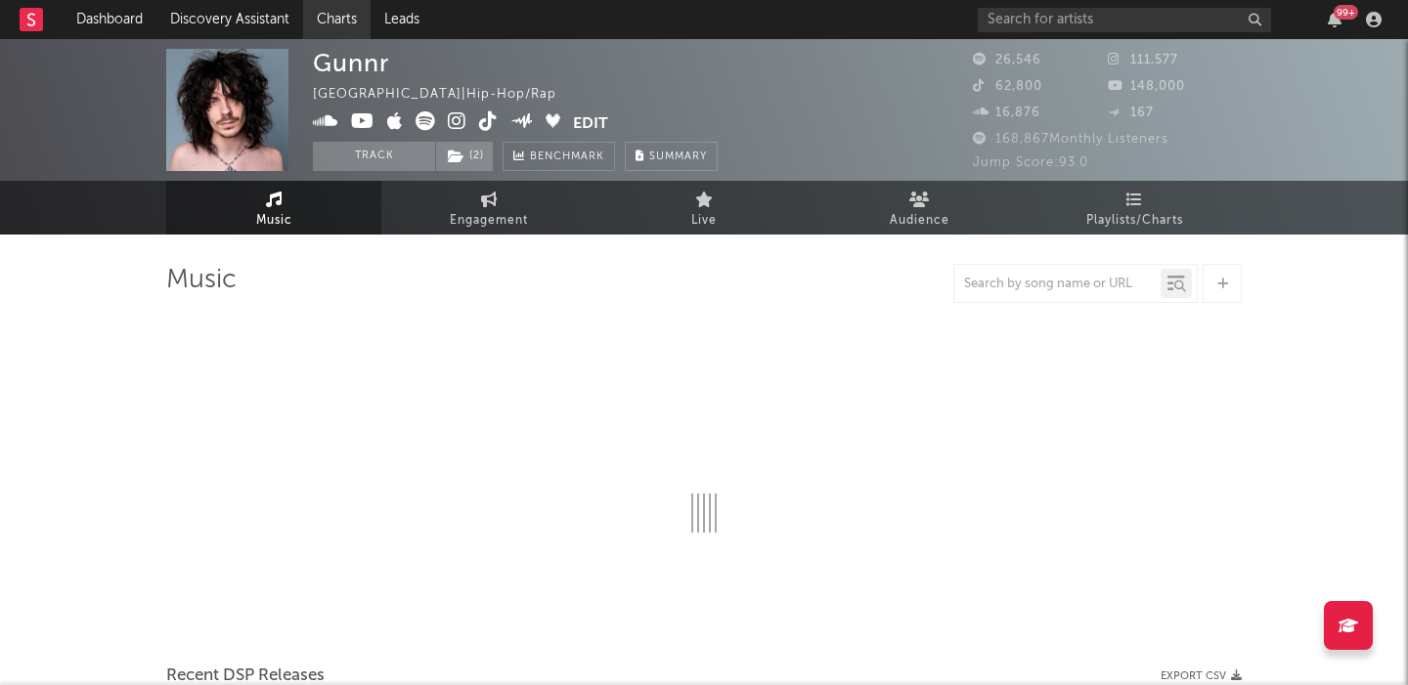
select select "6m"
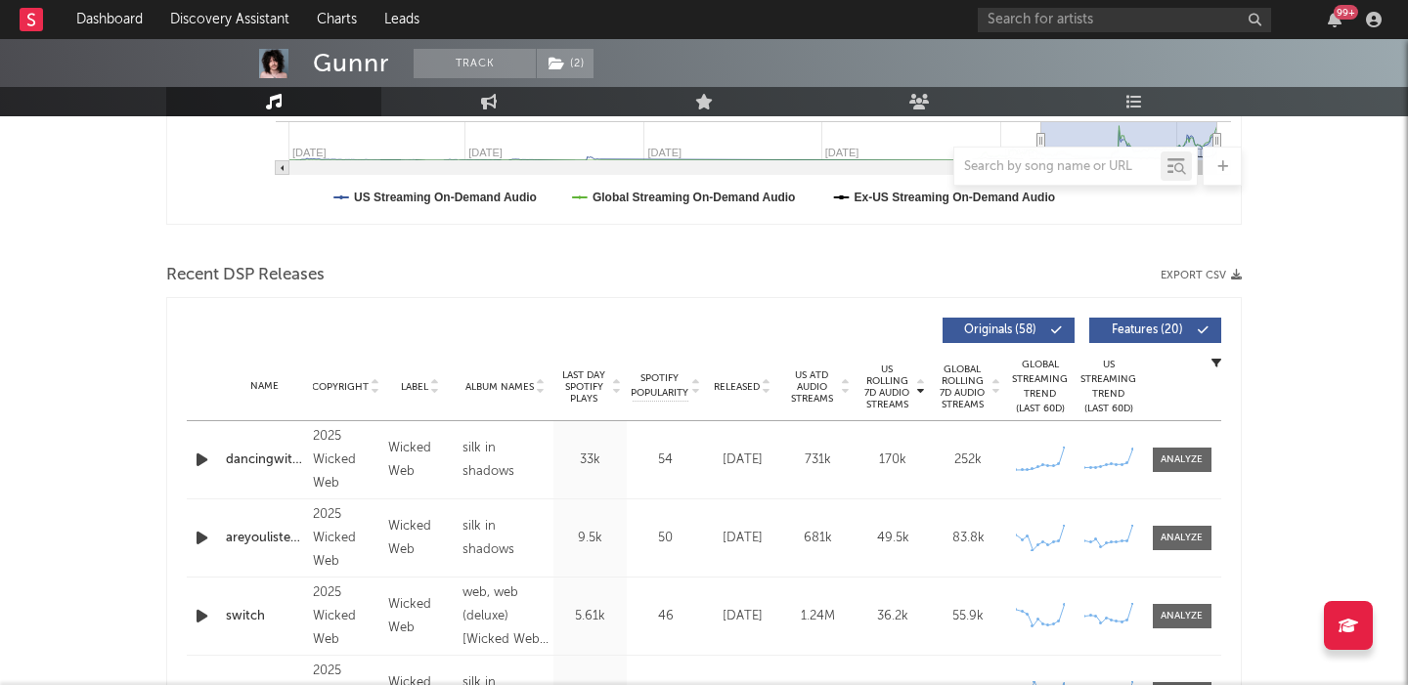
scroll to position [689, 0]
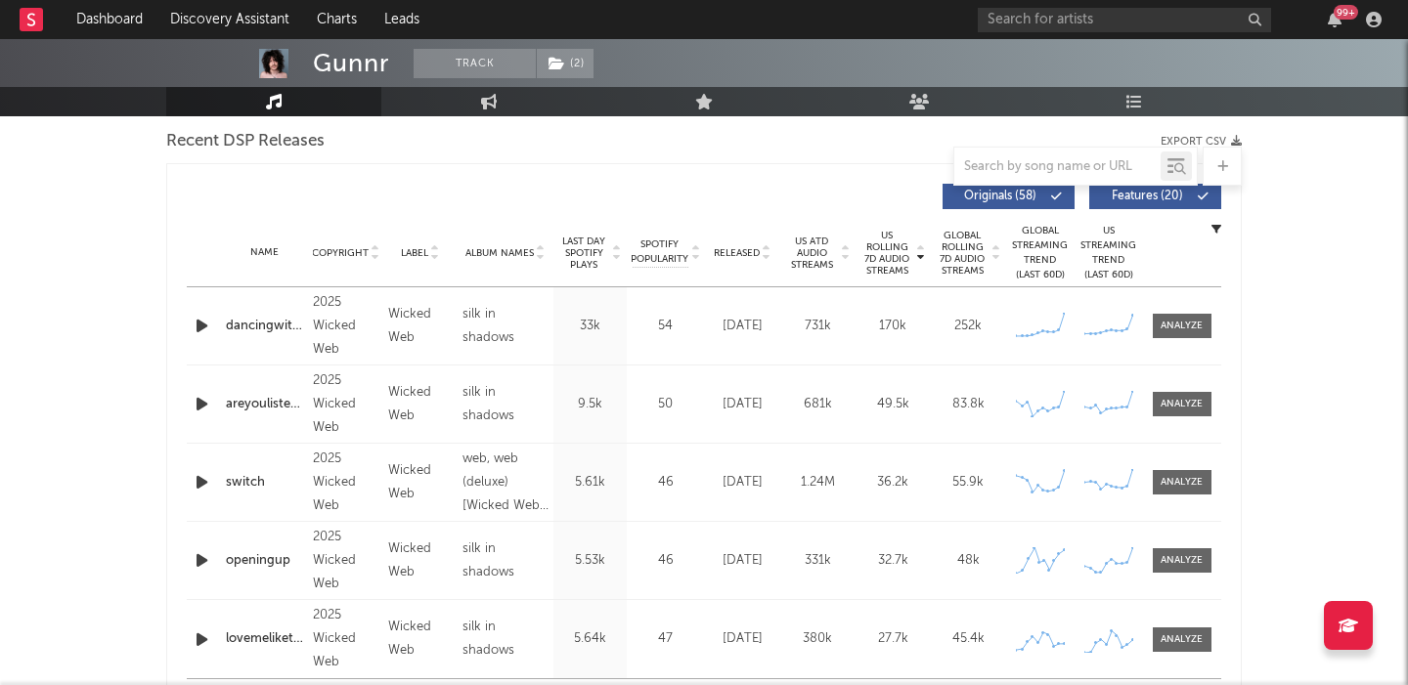
click at [195, 324] on icon "button" at bounding box center [202, 326] width 21 height 24
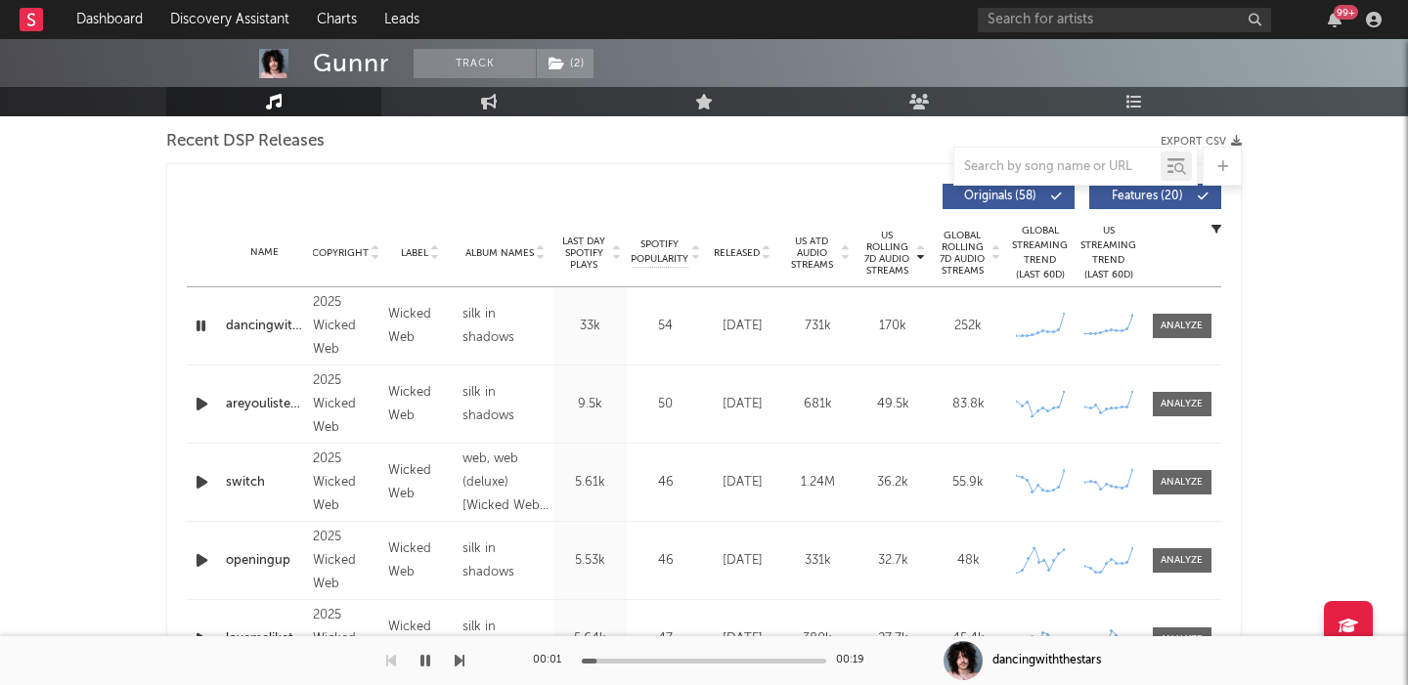
click at [1159, 197] on span at bounding box center [1158, 197] width 3 height 12
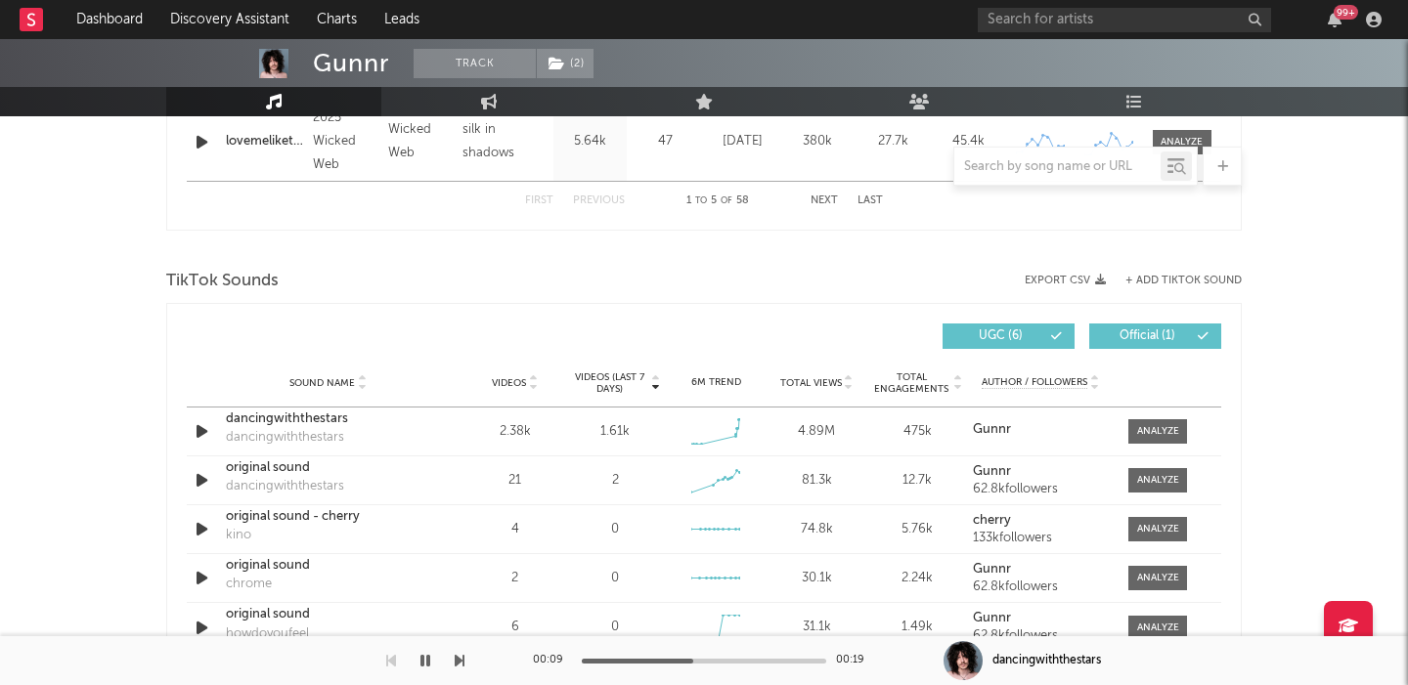
scroll to position [1225, 0]
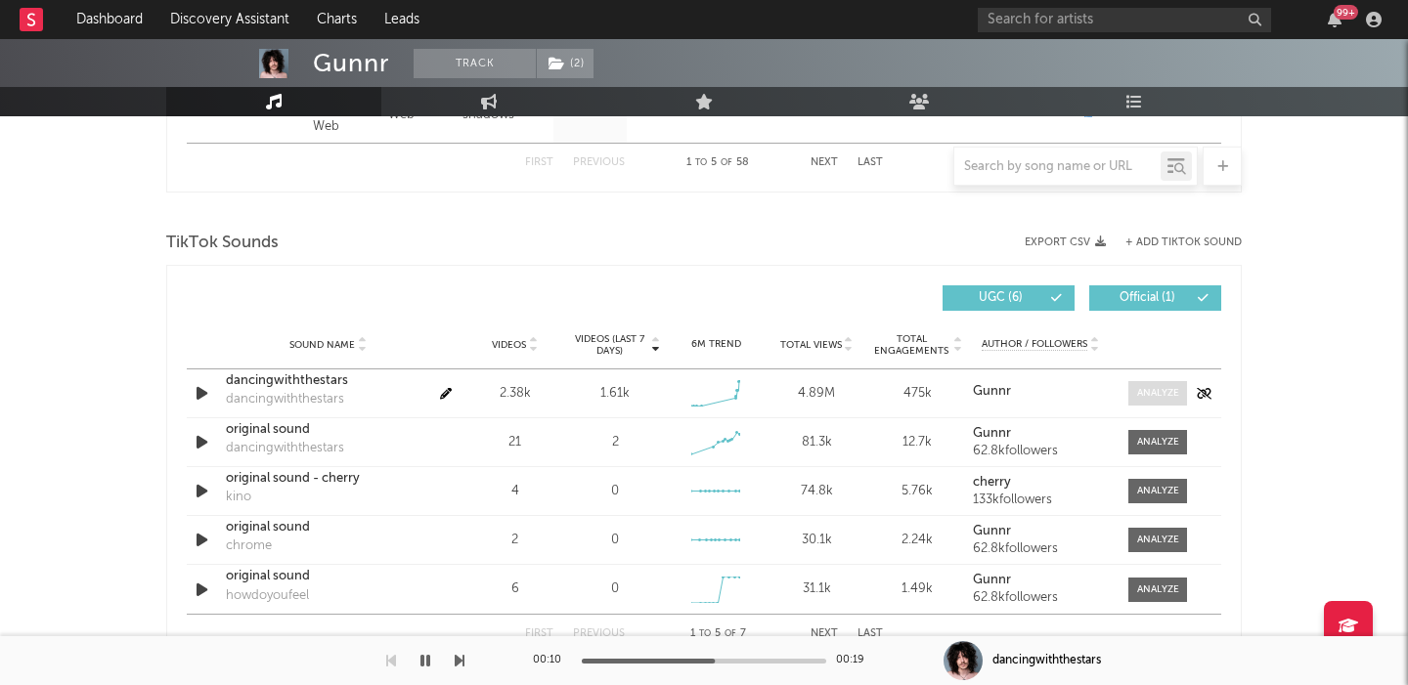
click at [1170, 388] on div at bounding box center [1158, 393] width 42 height 15
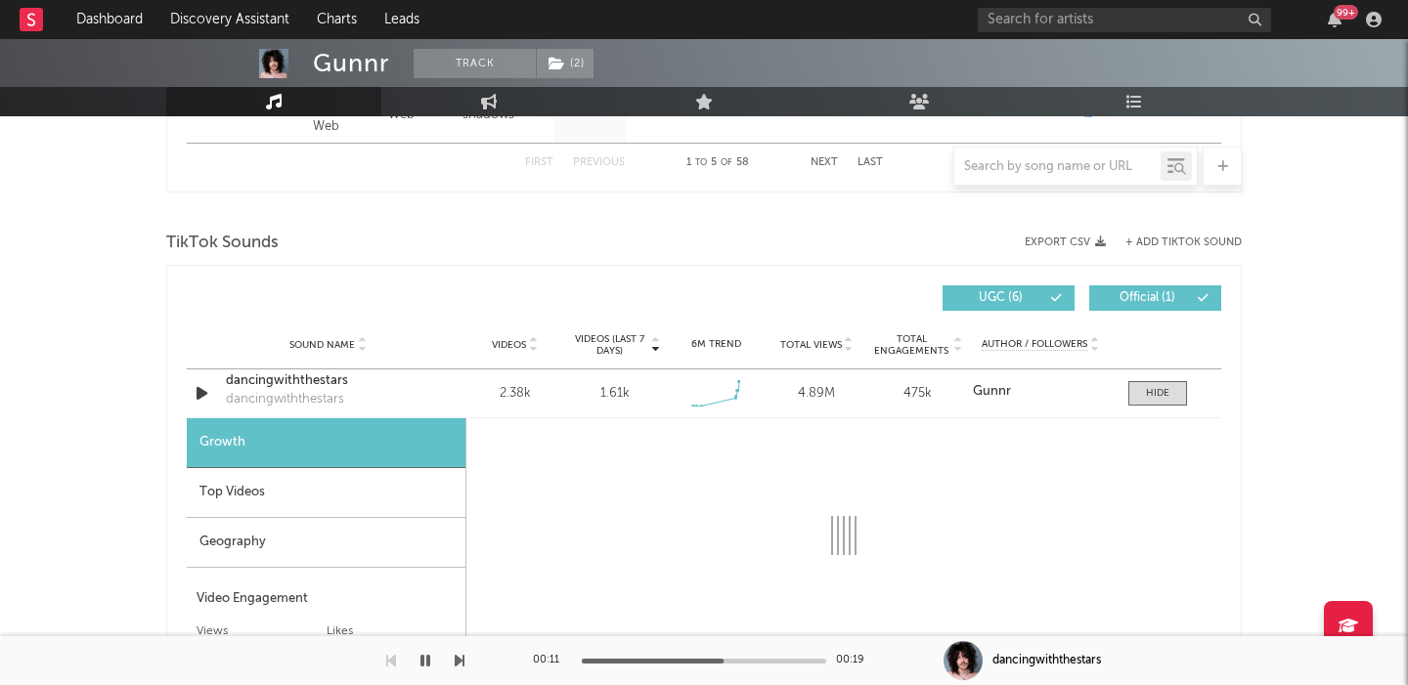
select select "1w"
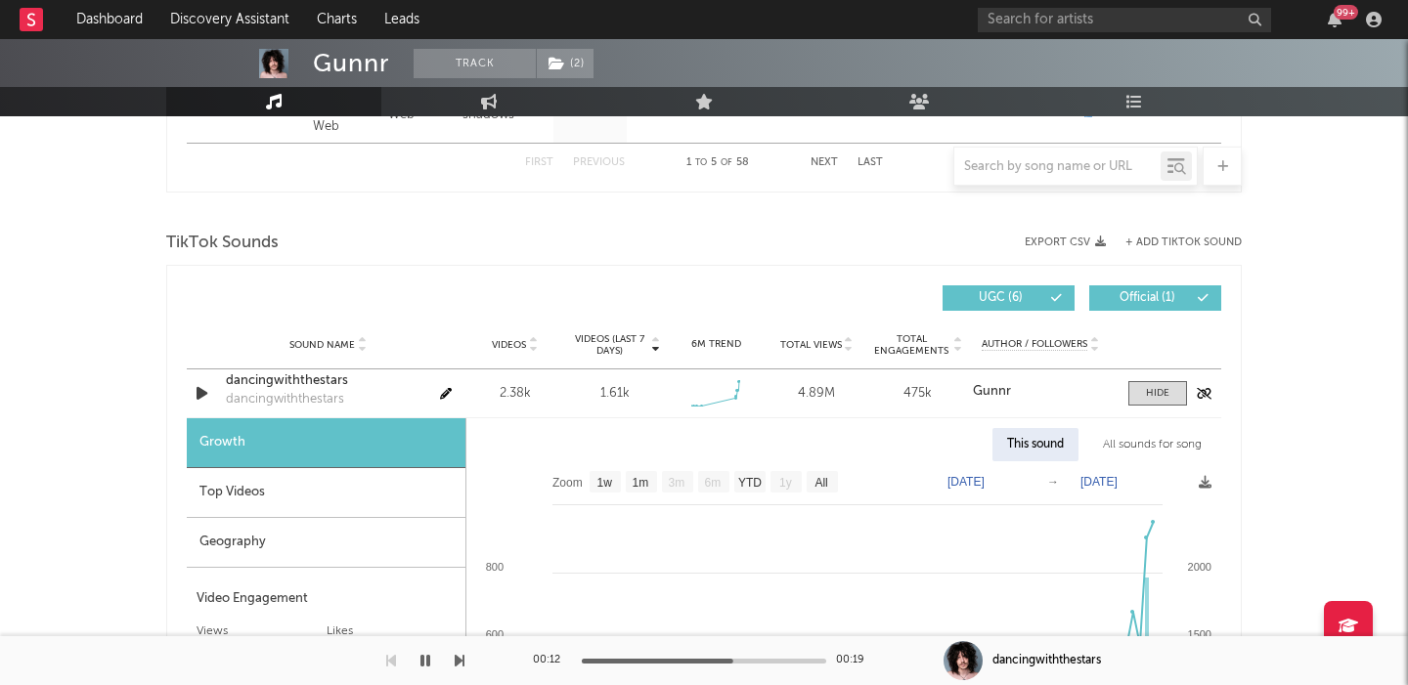
click at [299, 381] on div "dancingwiththestars" at bounding box center [328, 381] width 204 height 20
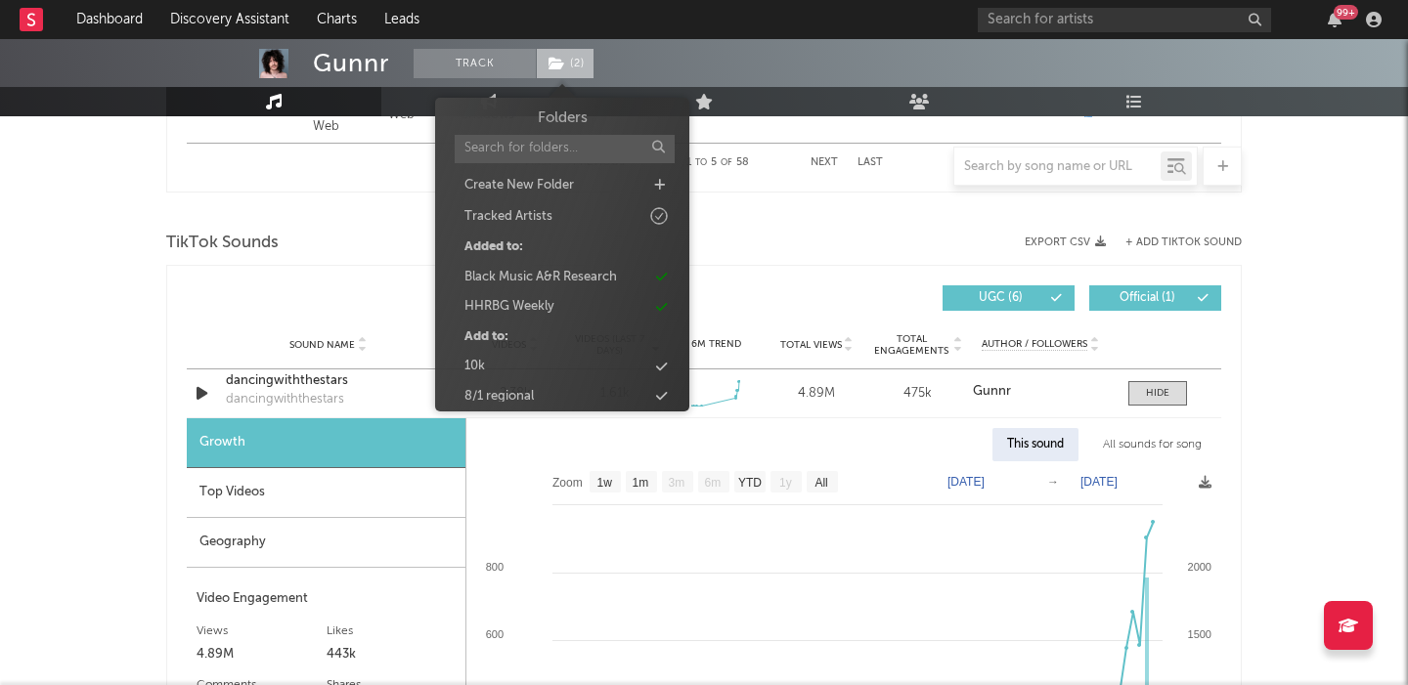
click at [584, 50] on span "( 2 )" at bounding box center [565, 63] width 59 height 29
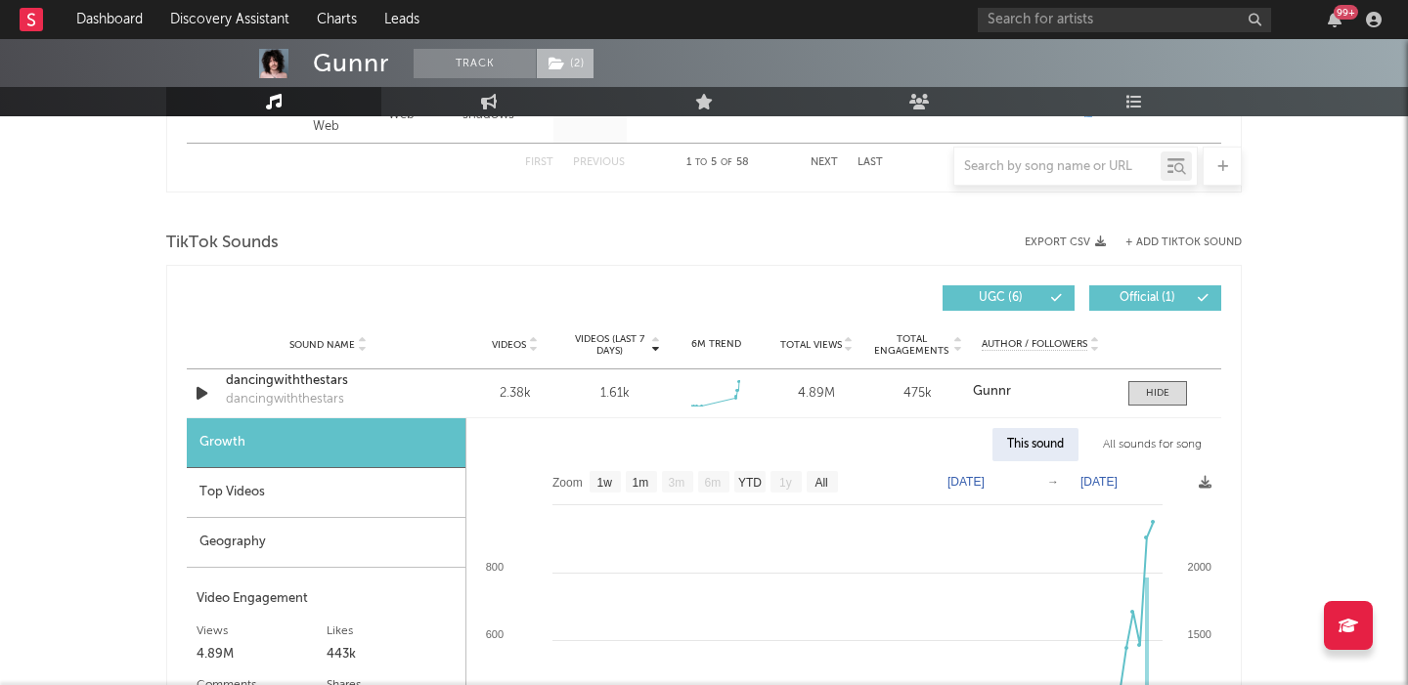
click at [584, 50] on span "( 2 )" at bounding box center [565, 63] width 59 height 29
click at [200, 389] on icon "button" at bounding box center [202, 393] width 21 height 24
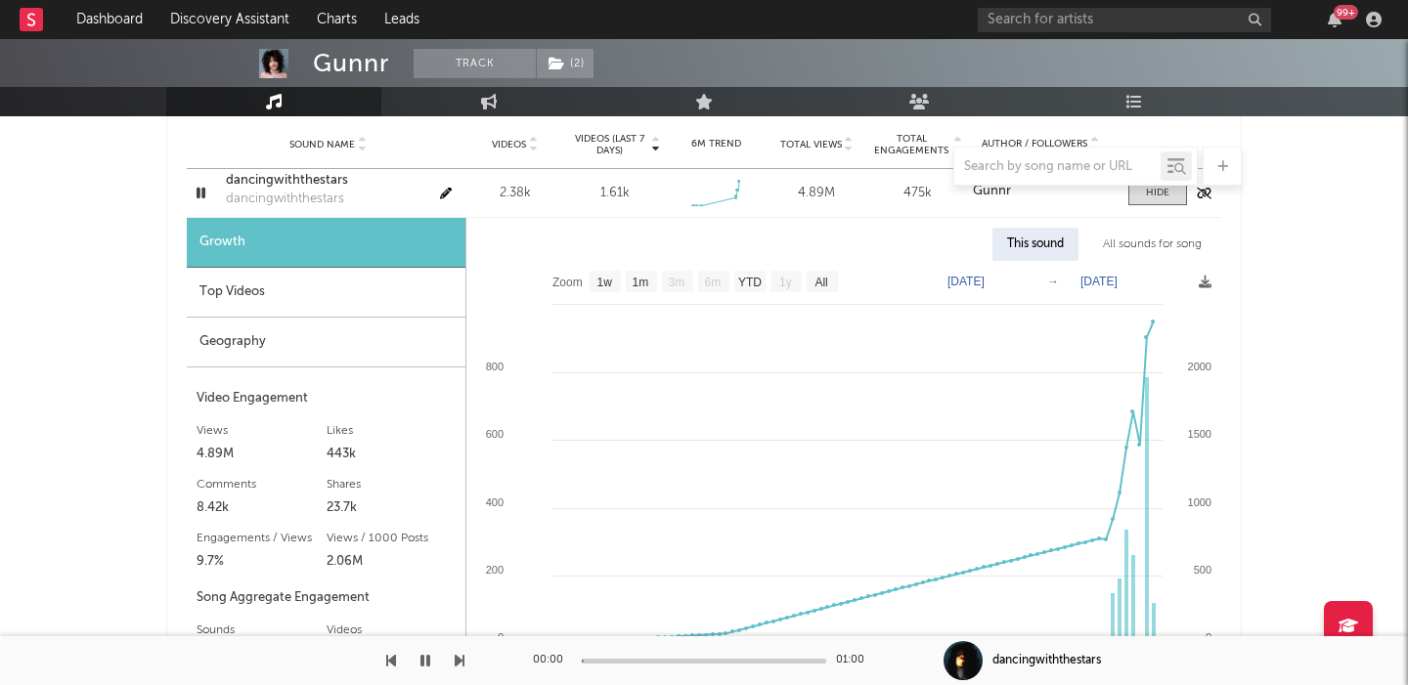
scroll to position [1453, 0]
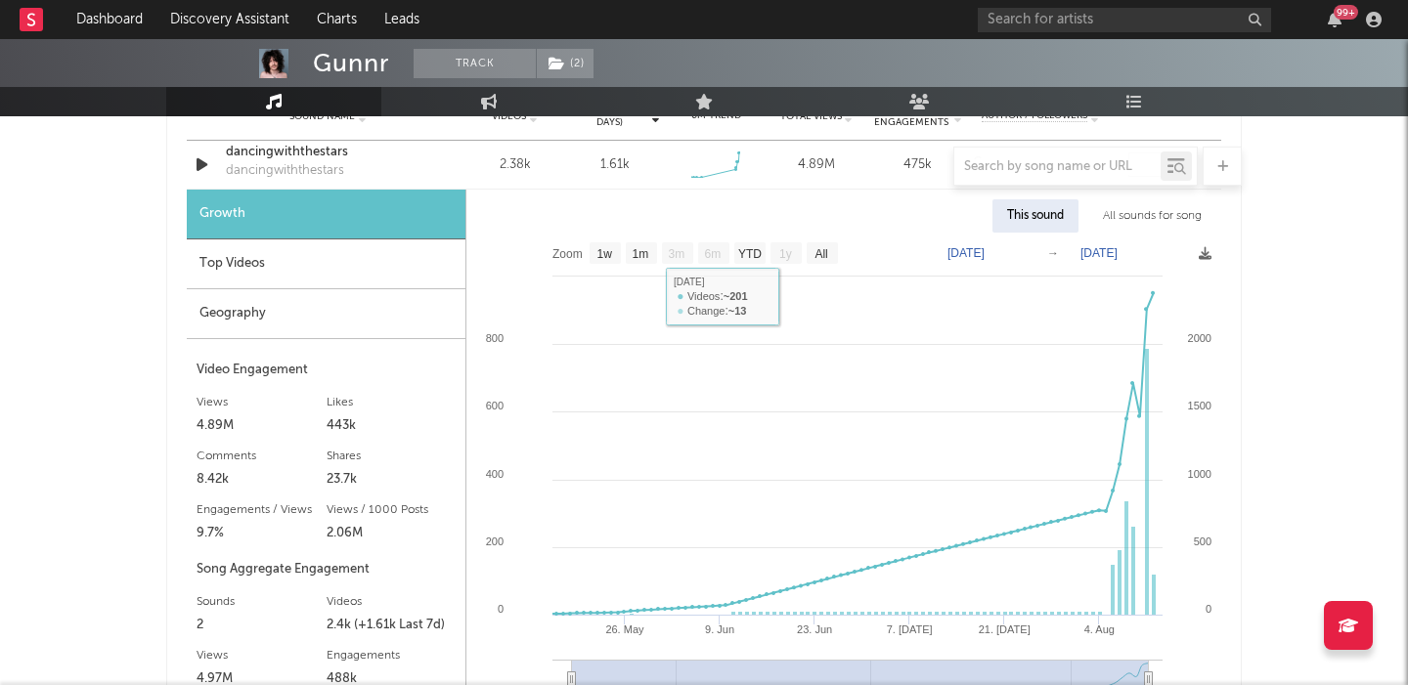
click at [334, 66] on div "Gunnr" at bounding box center [351, 63] width 76 height 29
copy div "Gunnr"
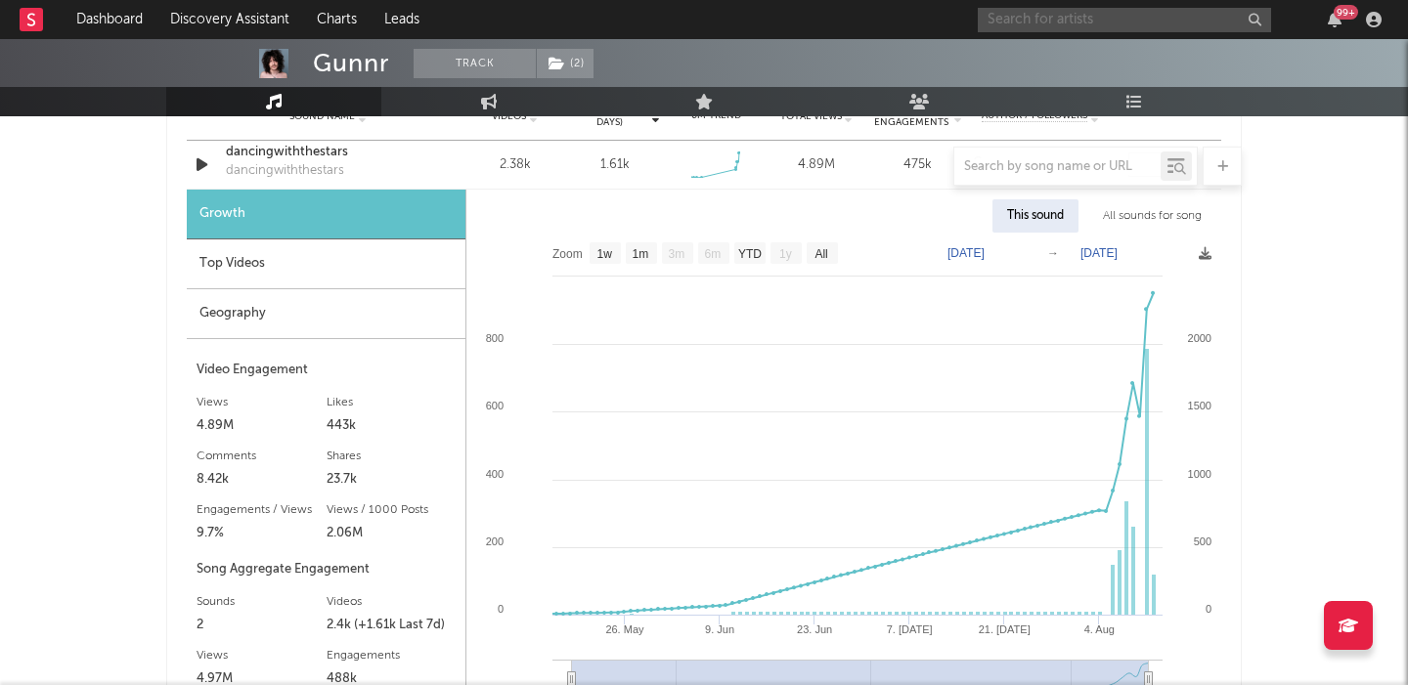
click at [1074, 18] on input "text" at bounding box center [1123, 20] width 293 height 24
paste input "[PERSON_NAME]"
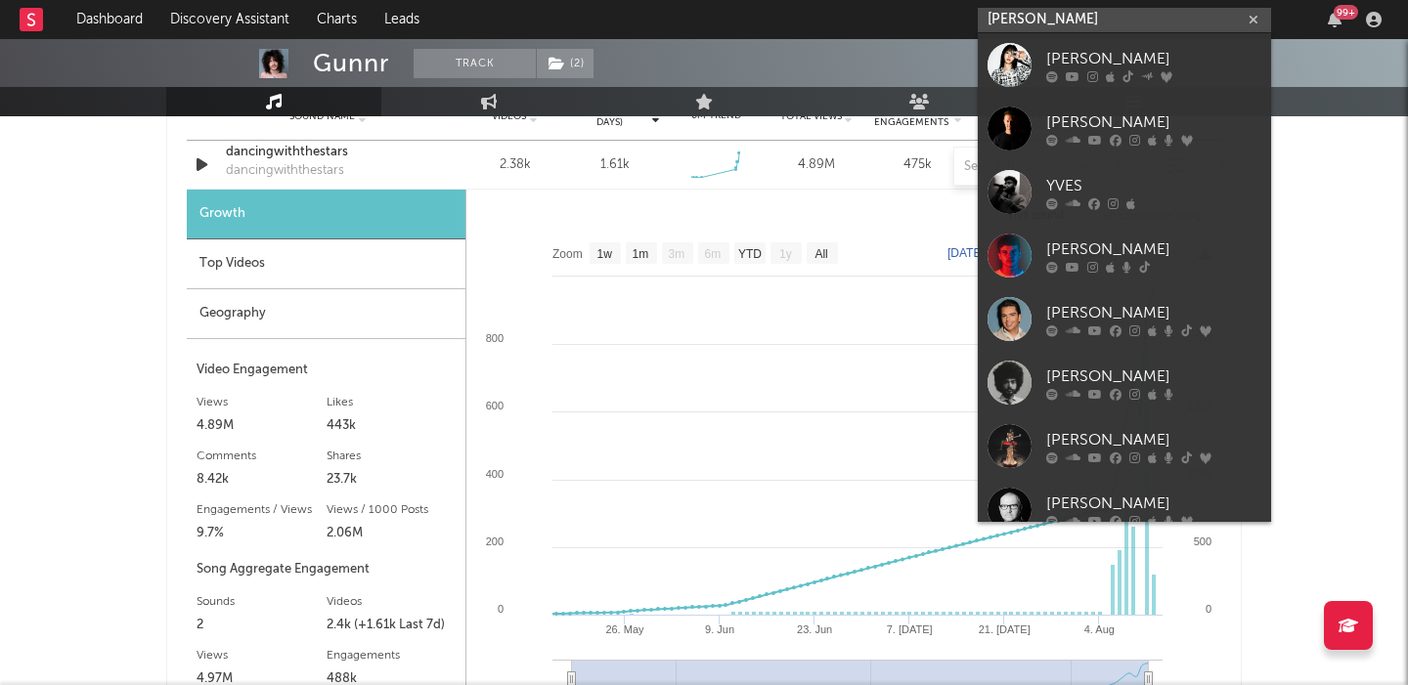
type input "[PERSON_NAME]"
click at [1096, 51] on div "[PERSON_NAME]" at bounding box center [1153, 58] width 215 height 23
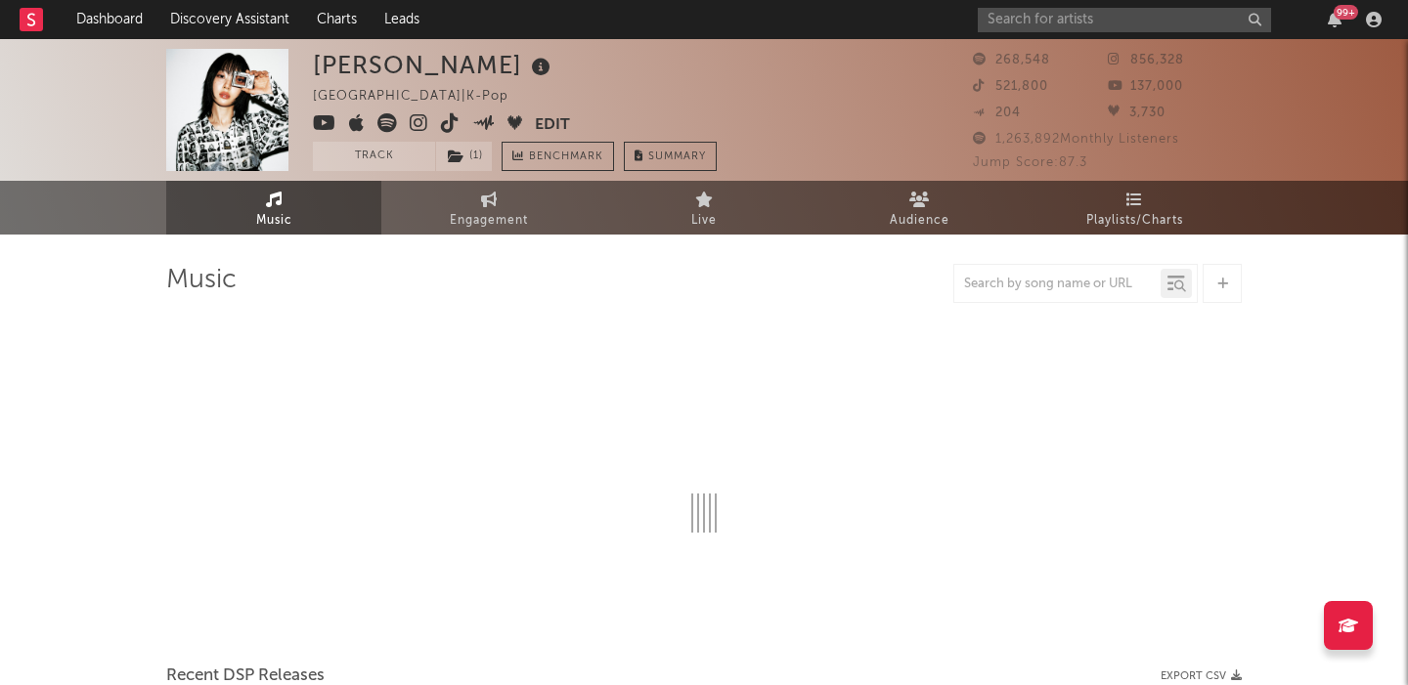
select select "6m"
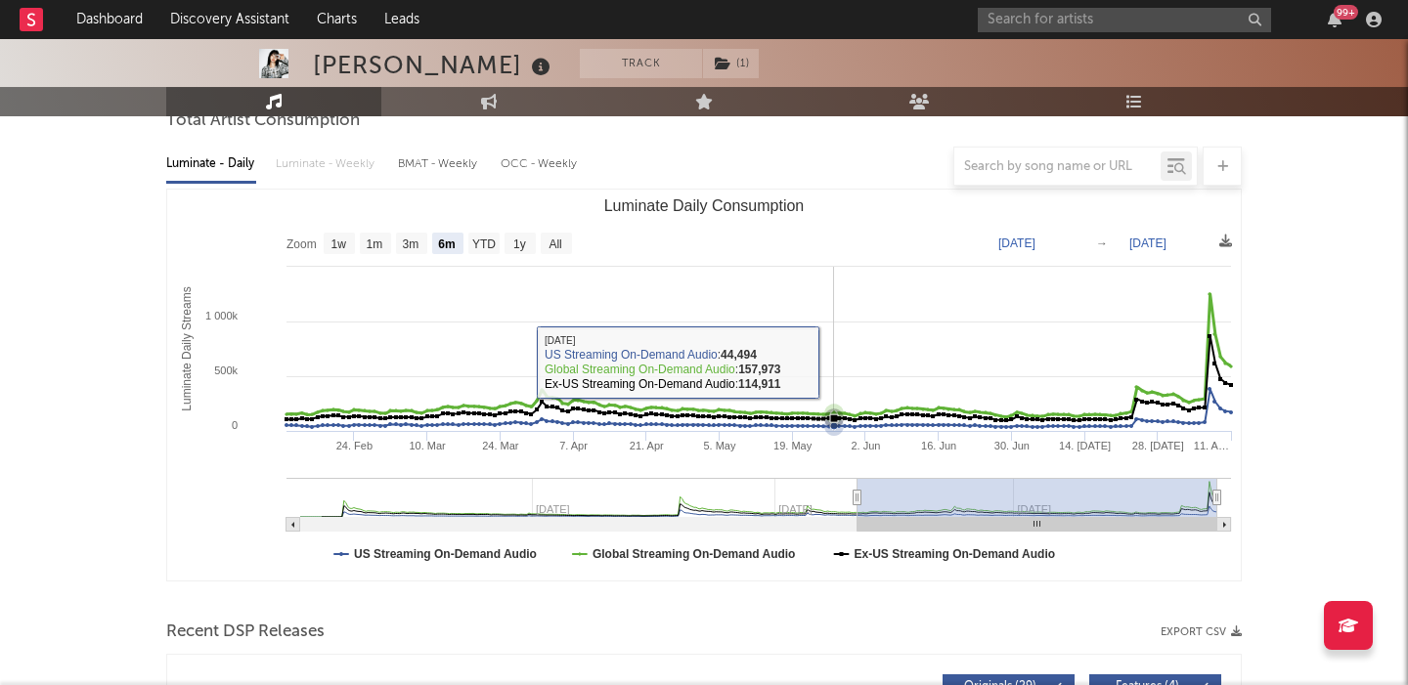
scroll to position [684, 0]
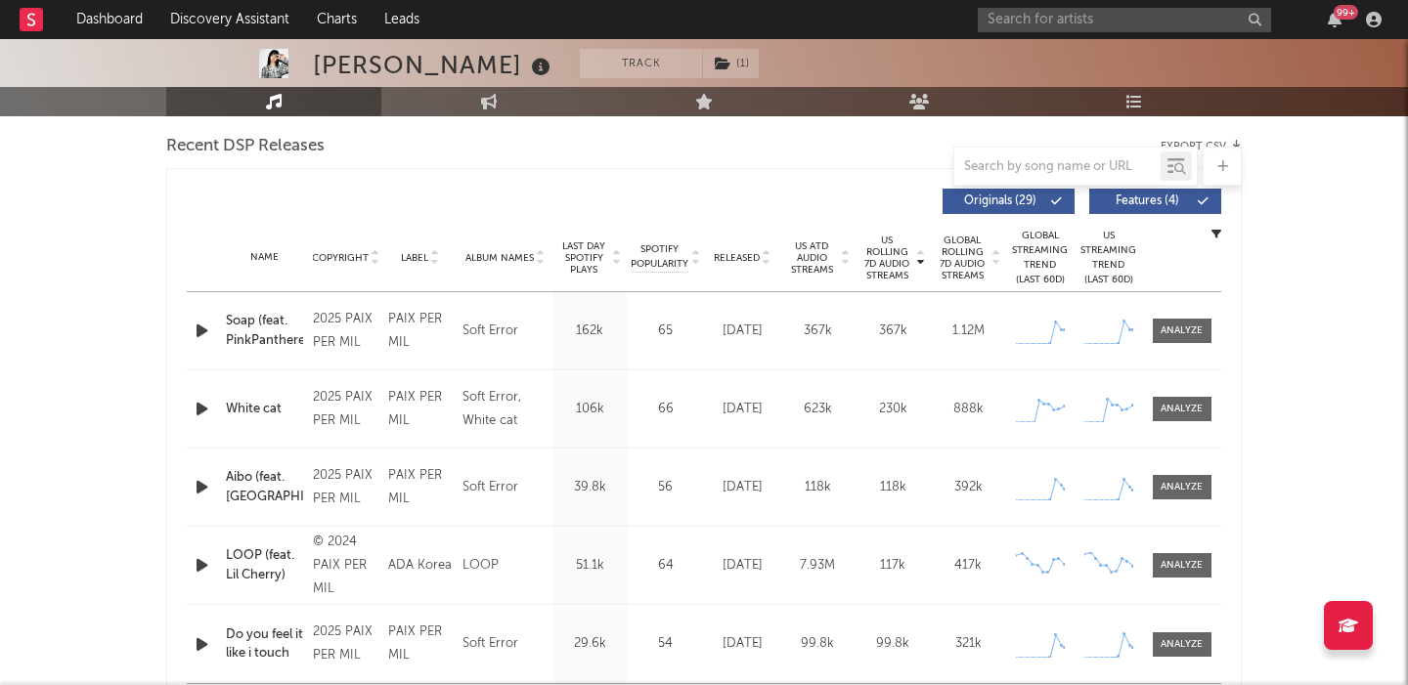
click at [1141, 205] on span "Features ( 4 )" at bounding box center [1147, 201] width 90 height 12
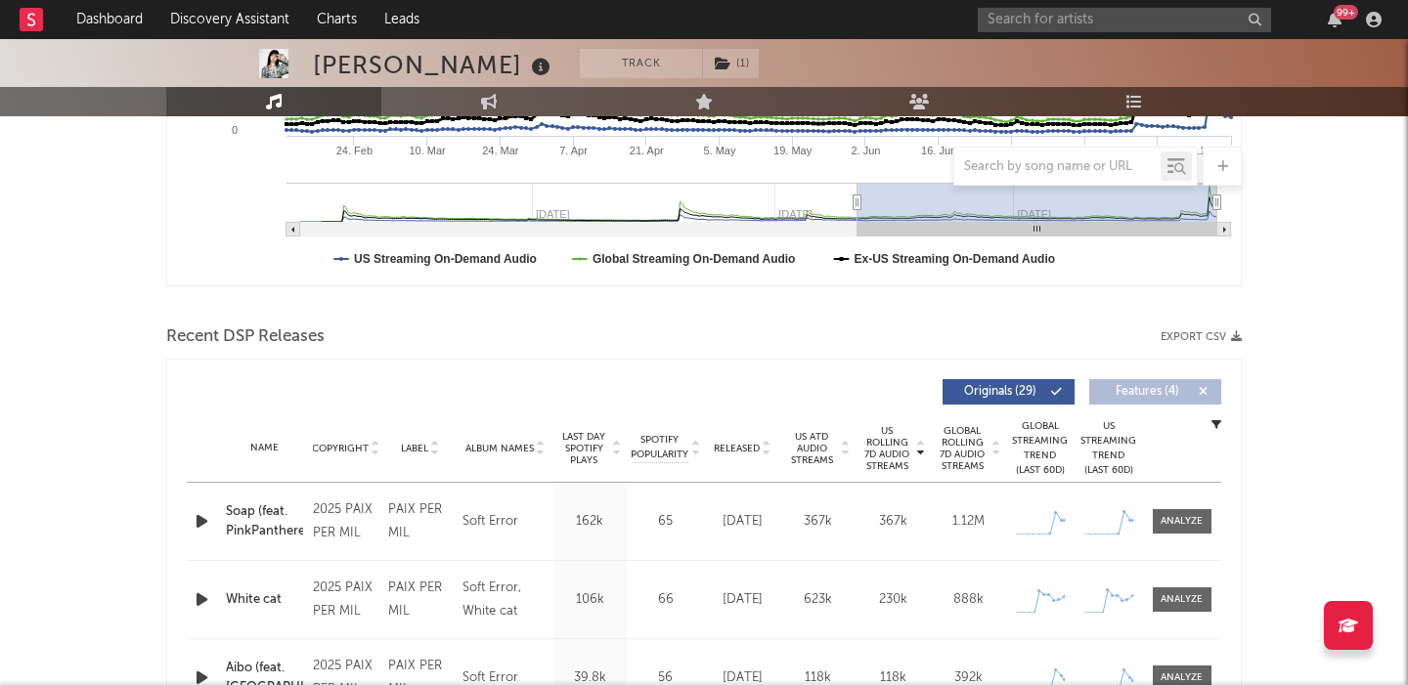
scroll to position [604, 0]
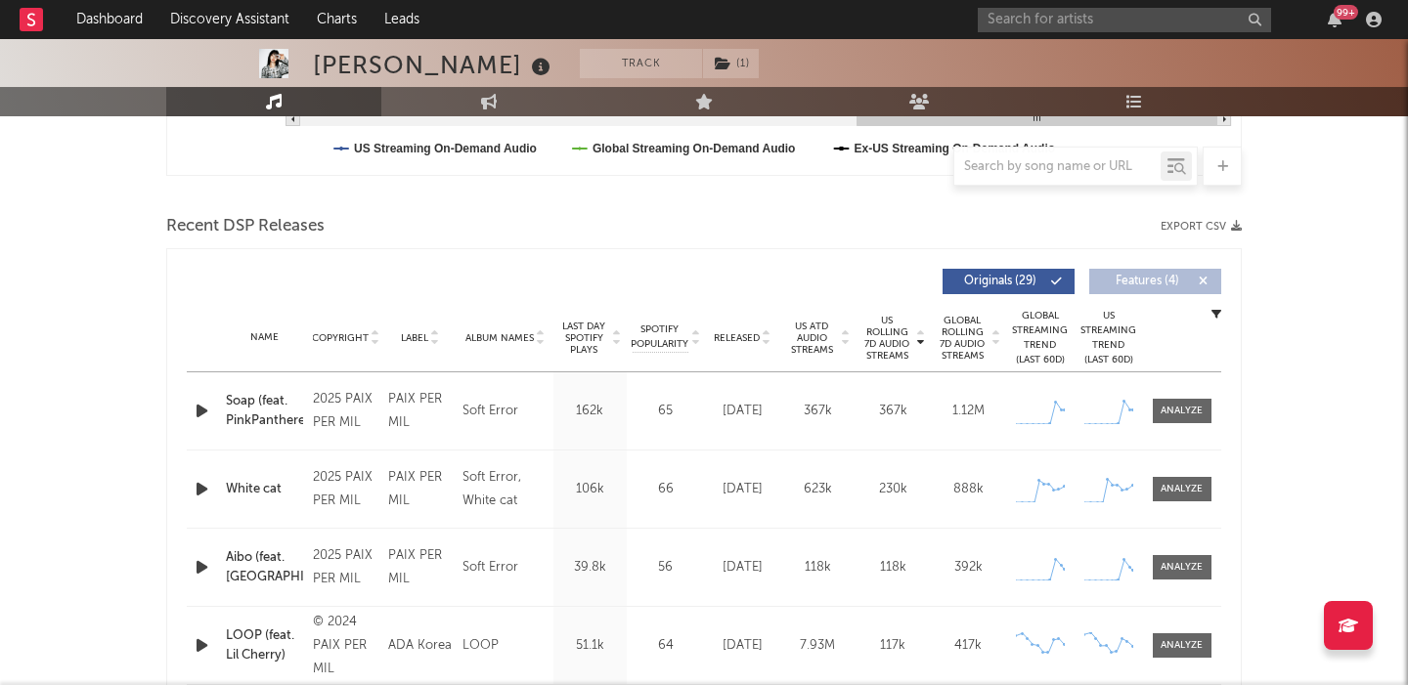
click at [733, 341] on span "Released" at bounding box center [737, 338] width 46 height 12
click at [255, 410] on div "Soap (feat. PinkPantheress)" at bounding box center [264, 411] width 77 height 38
click at [1000, 17] on input "text" at bounding box center [1123, 20] width 293 height 24
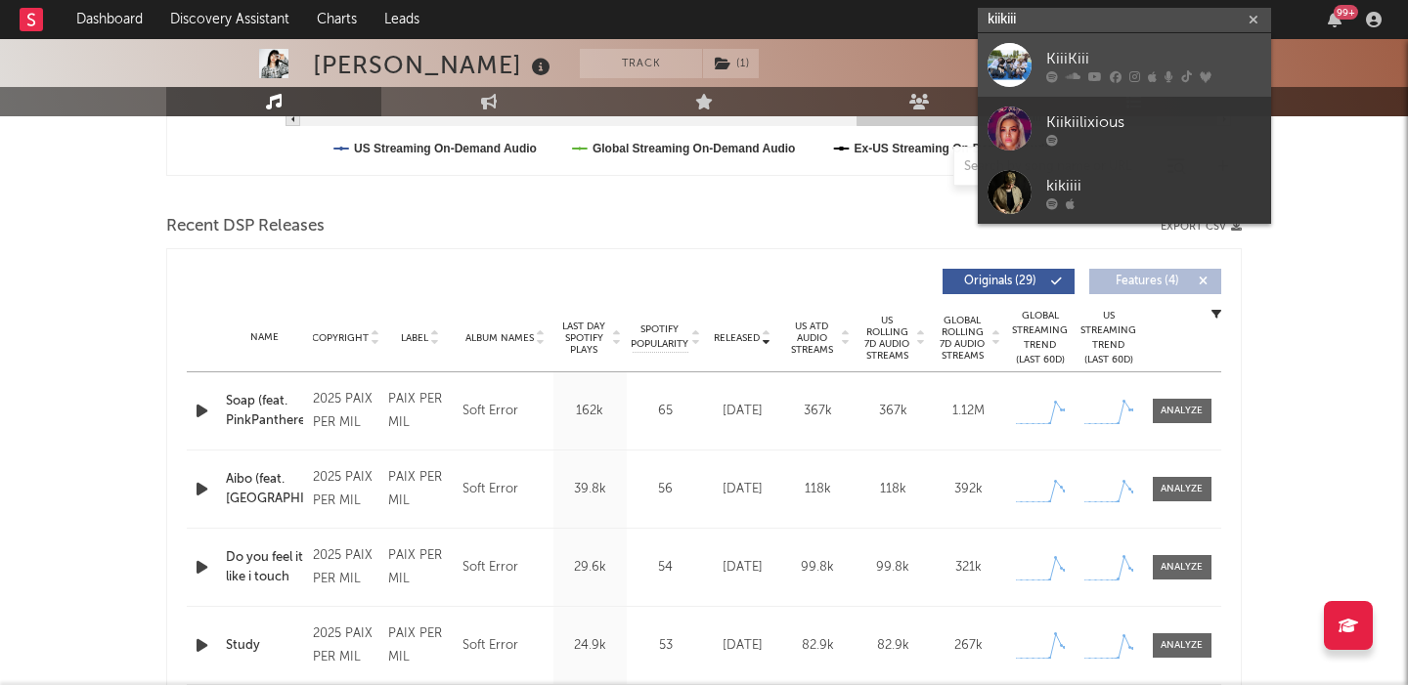
type input "kiikiii"
click at [1149, 65] on div "KiiiKiii" at bounding box center [1153, 58] width 215 height 23
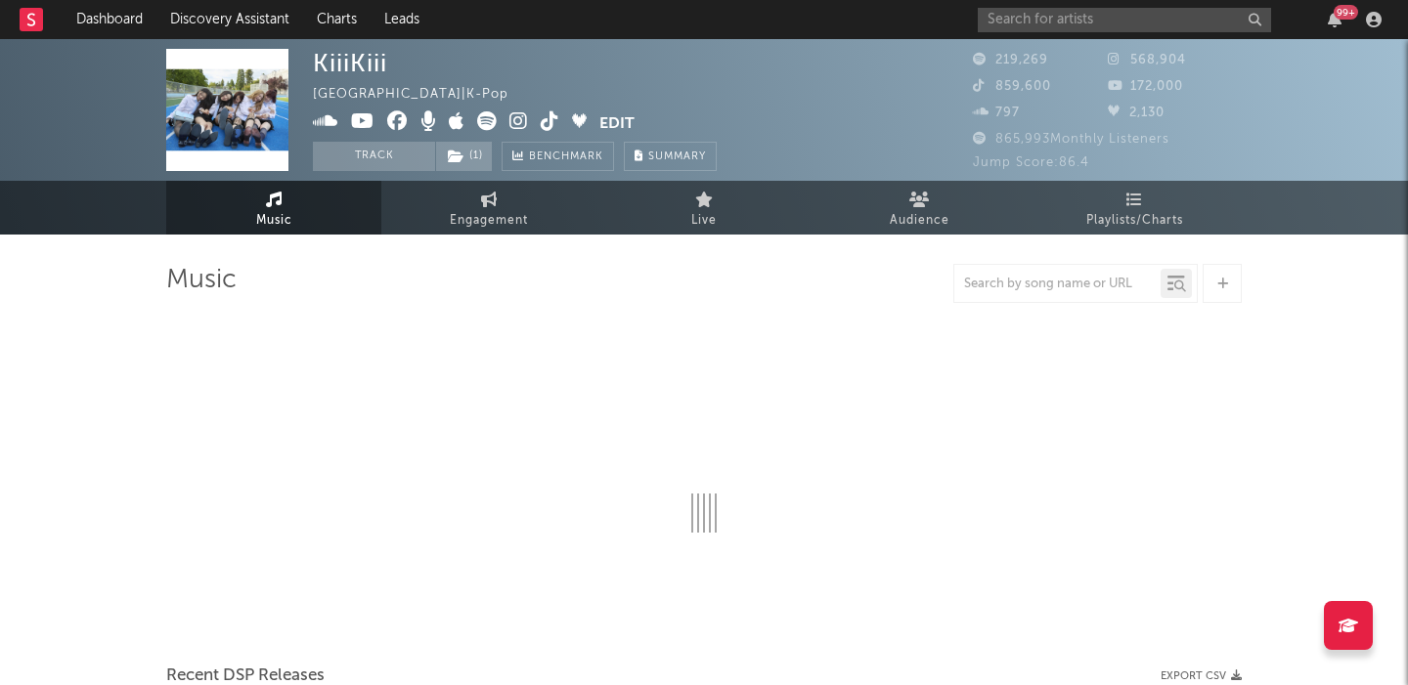
select select "6m"
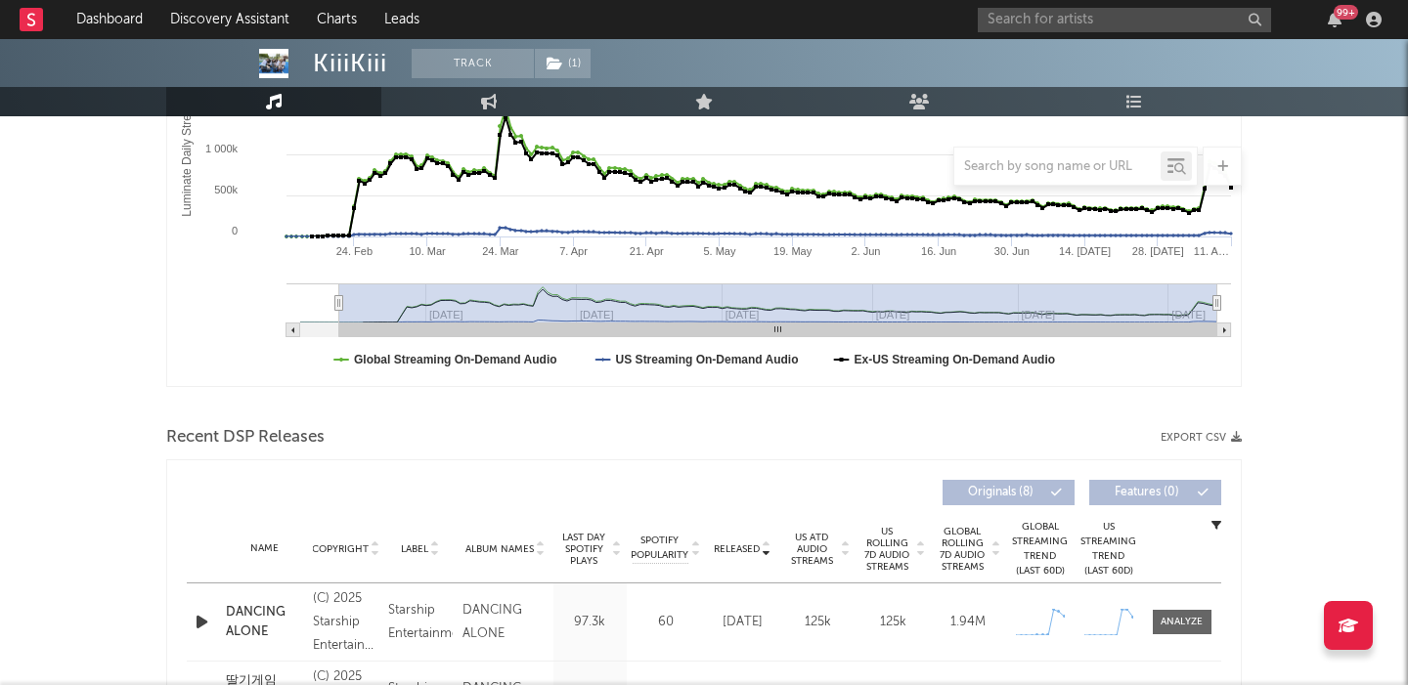
scroll to position [561, 0]
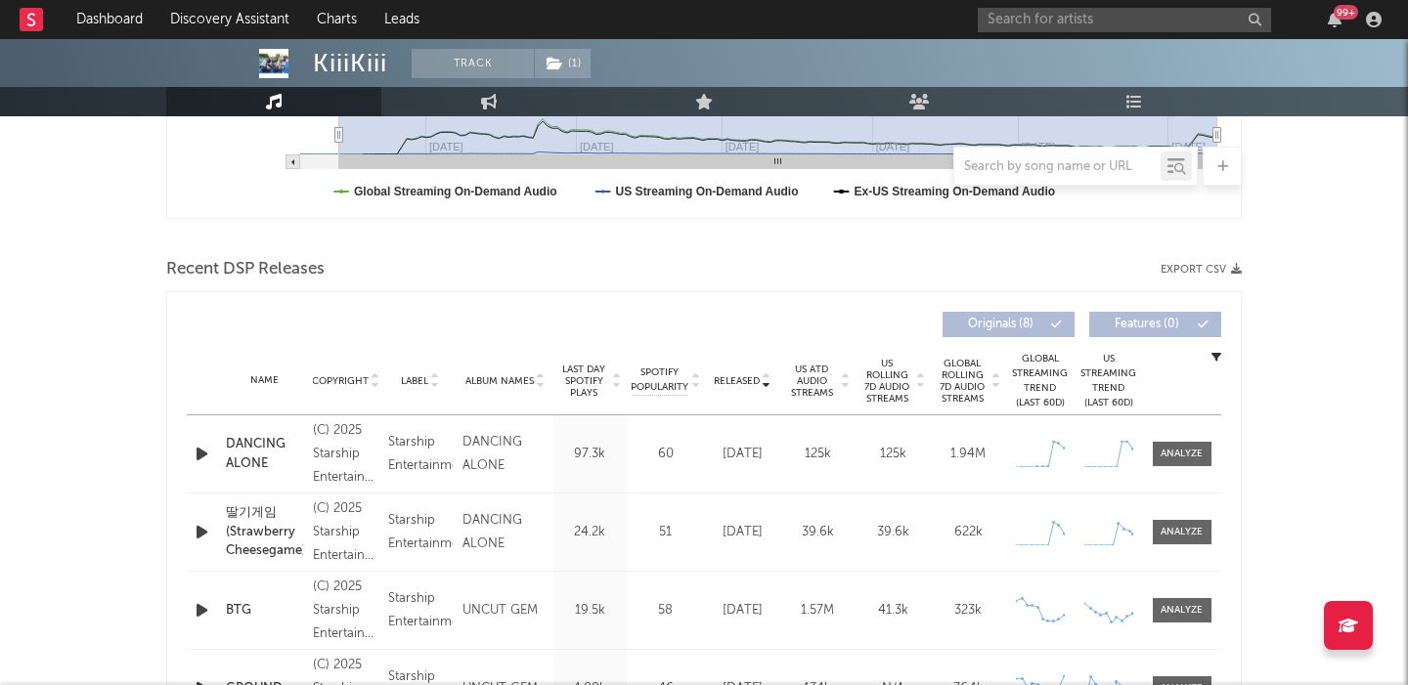
click at [887, 377] on span "US Rolling 7D Audio Streams" at bounding box center [887, 381] width 54 height 47
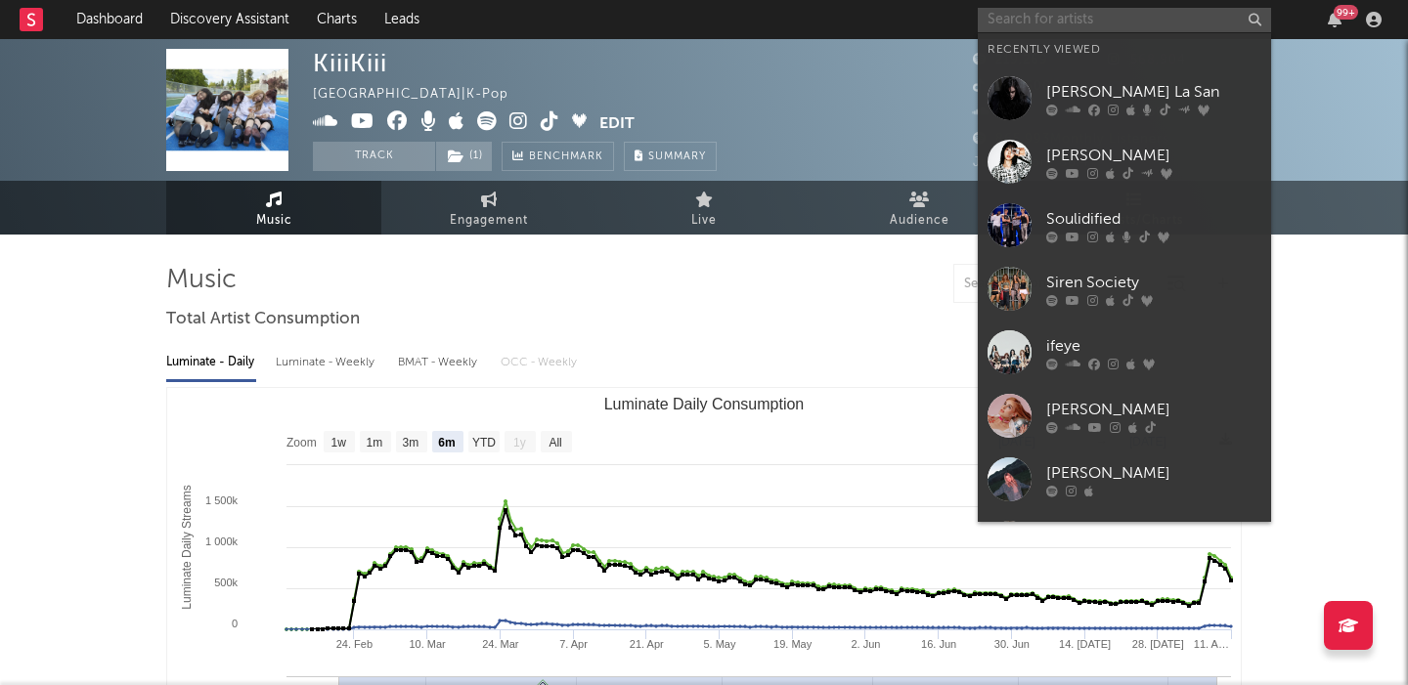
click at [1085, 18] on input "text" at bounding box center [1123, 20] width 293 height 24
paste input "Gabevonoven"
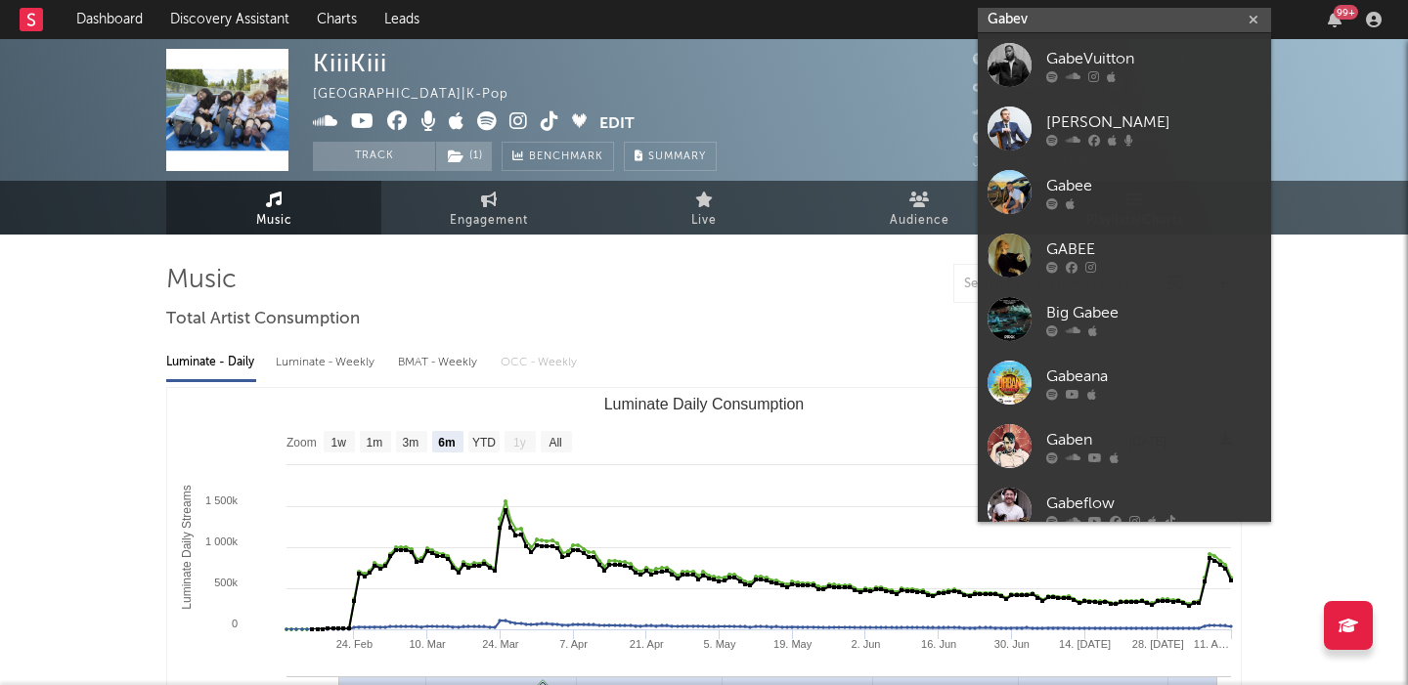
click at [1054, 21] on input "Gabev" at bounding box center [1123, 20] width 293 height 24
paste input "https://www.tiktok.com/@gabevonoven?lang=en"
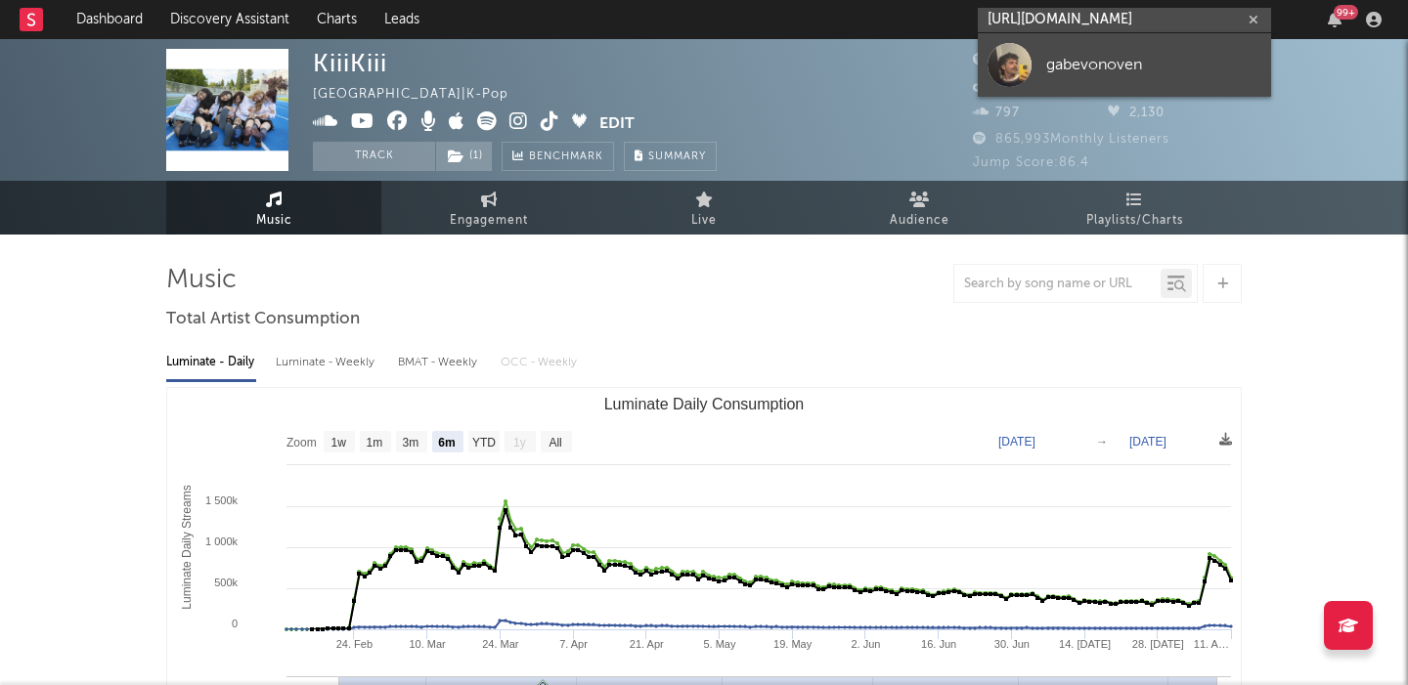
type input "https://www.tiktok.com/@gabevonoven?lang=en"
click at [1078, 62] on div "gabevonoven" at bounding box center [1153, 64] width 215 height 23
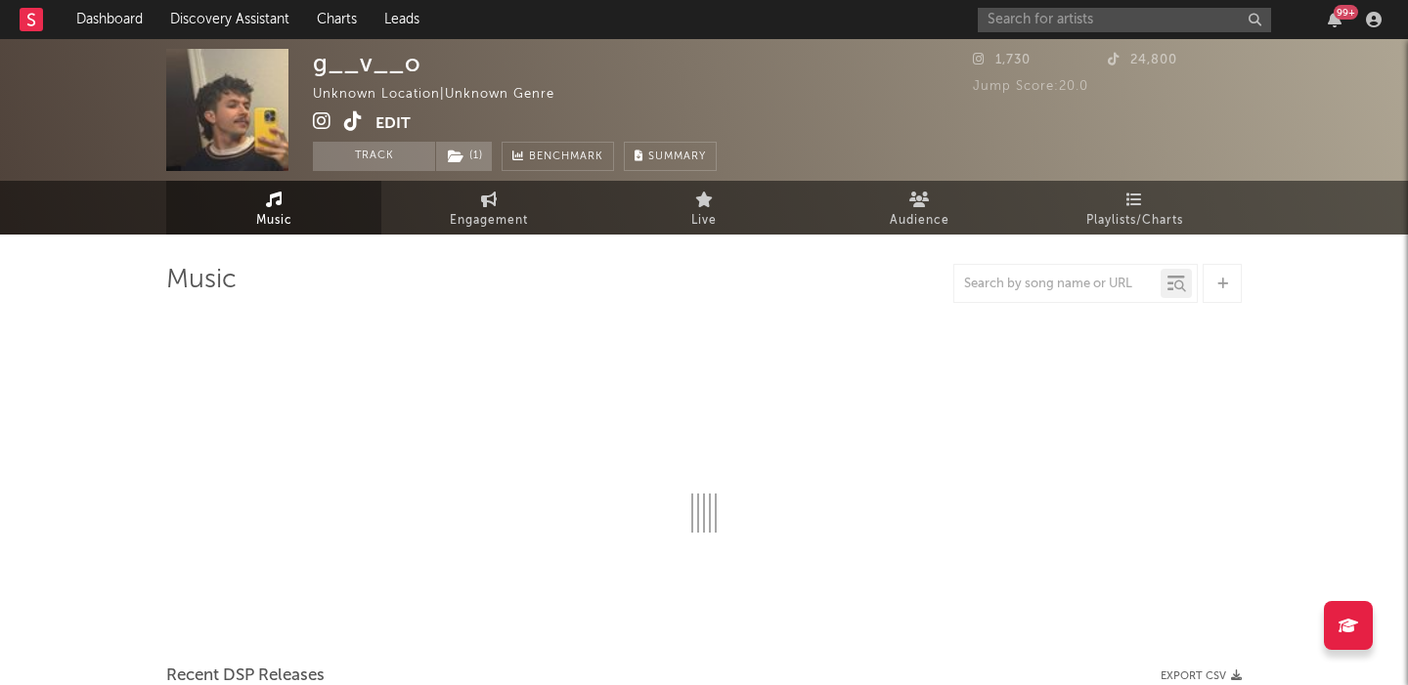
select select "1w"
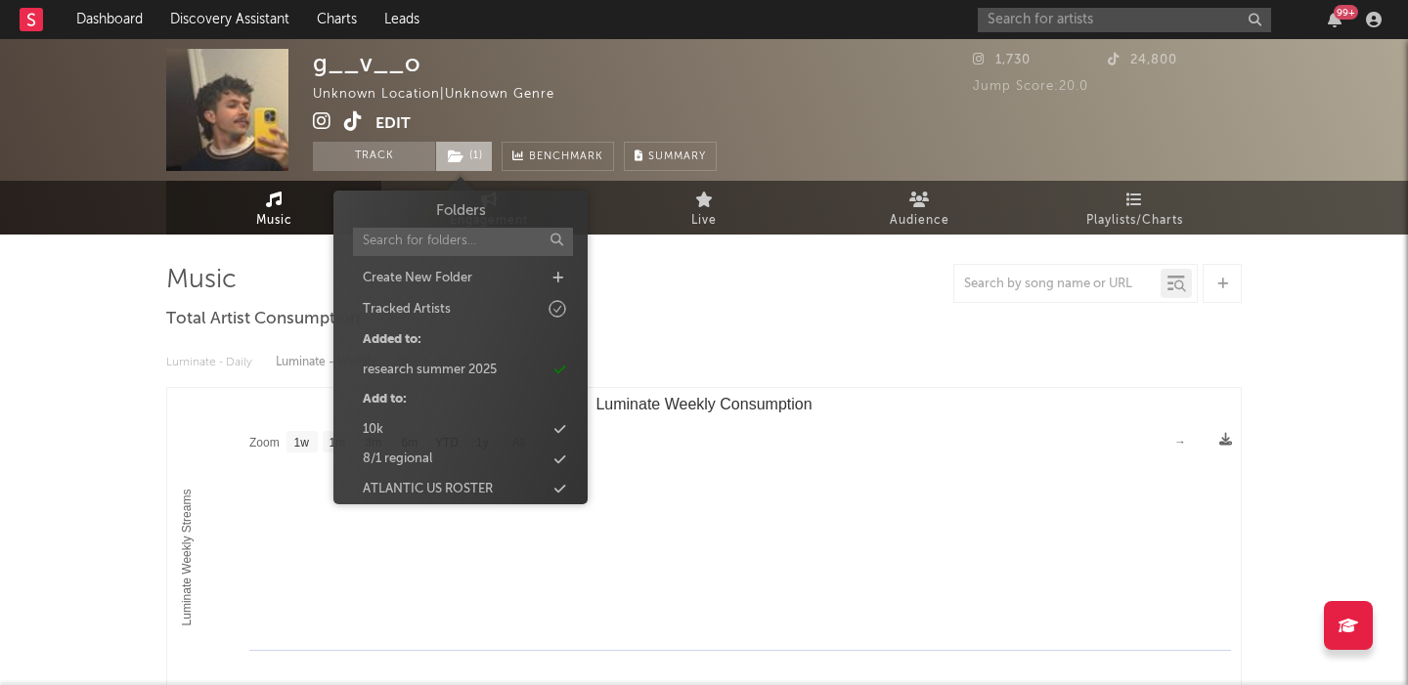
click at [467, 159] on span "( 1 )" at bounding box center [464, 156] width 58 height 29
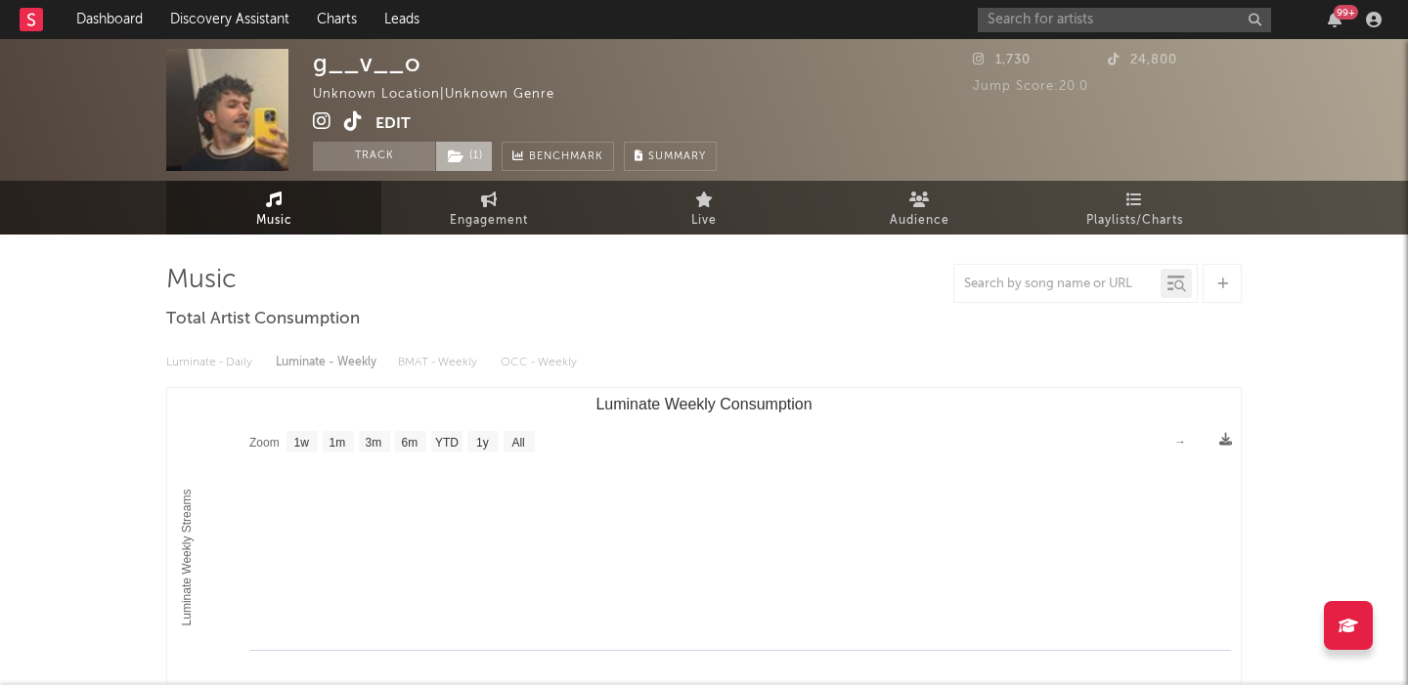
click at [467, 159] on span "( 1 )" at bounding box center [464, 156] width 58 height 29
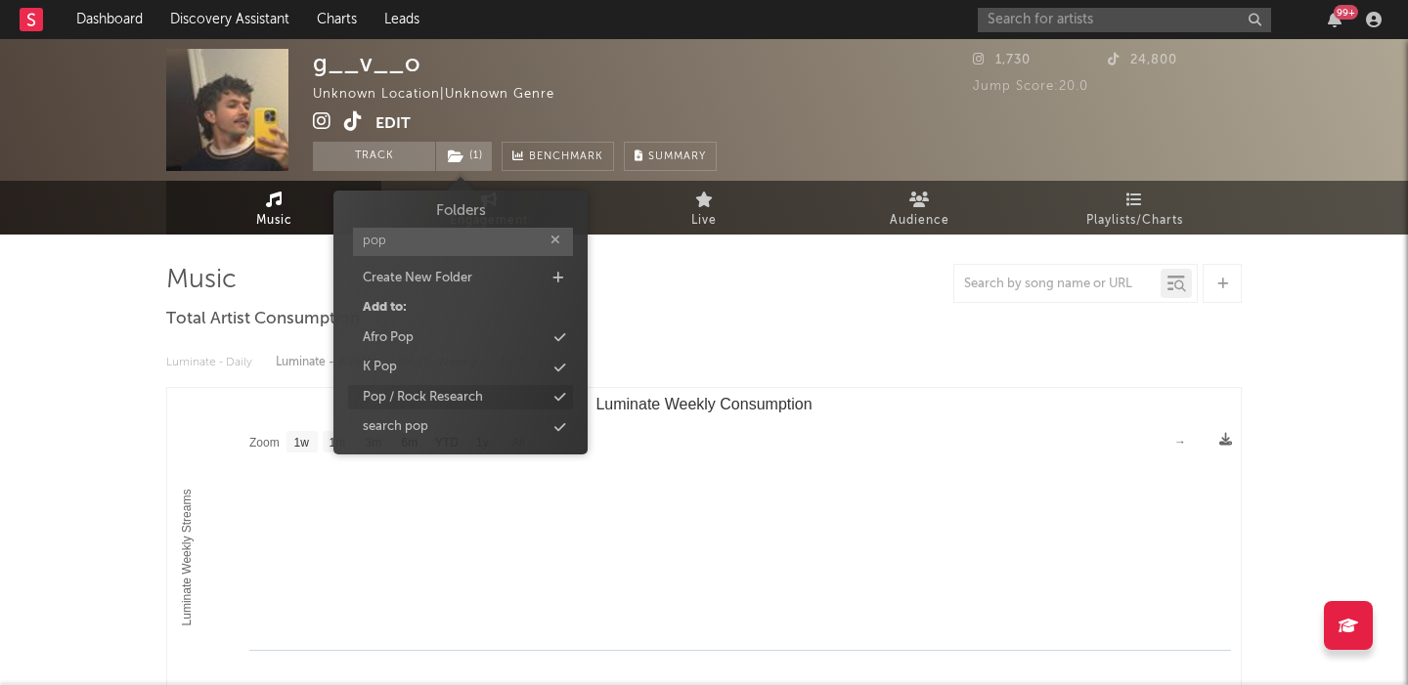
type input "pop"
click at [471, 388] on div "Pop / Rock Research" at bounding box center [423, 398] width 120 height 20
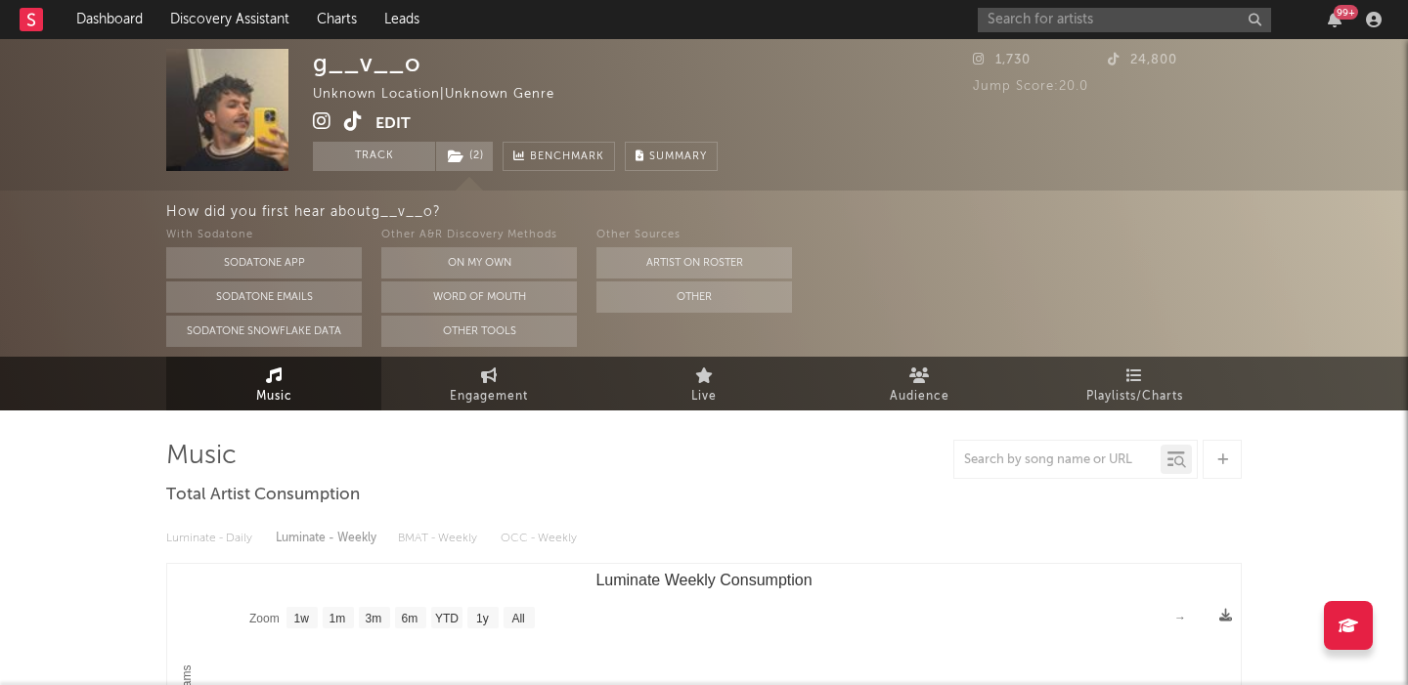
click at [322, 122] on icon at bounding box center [322, 121] width 19 height 20
click at [223, 17] on link "Discovery Assistant" at bounding box center [229, 19] width 147 height 39
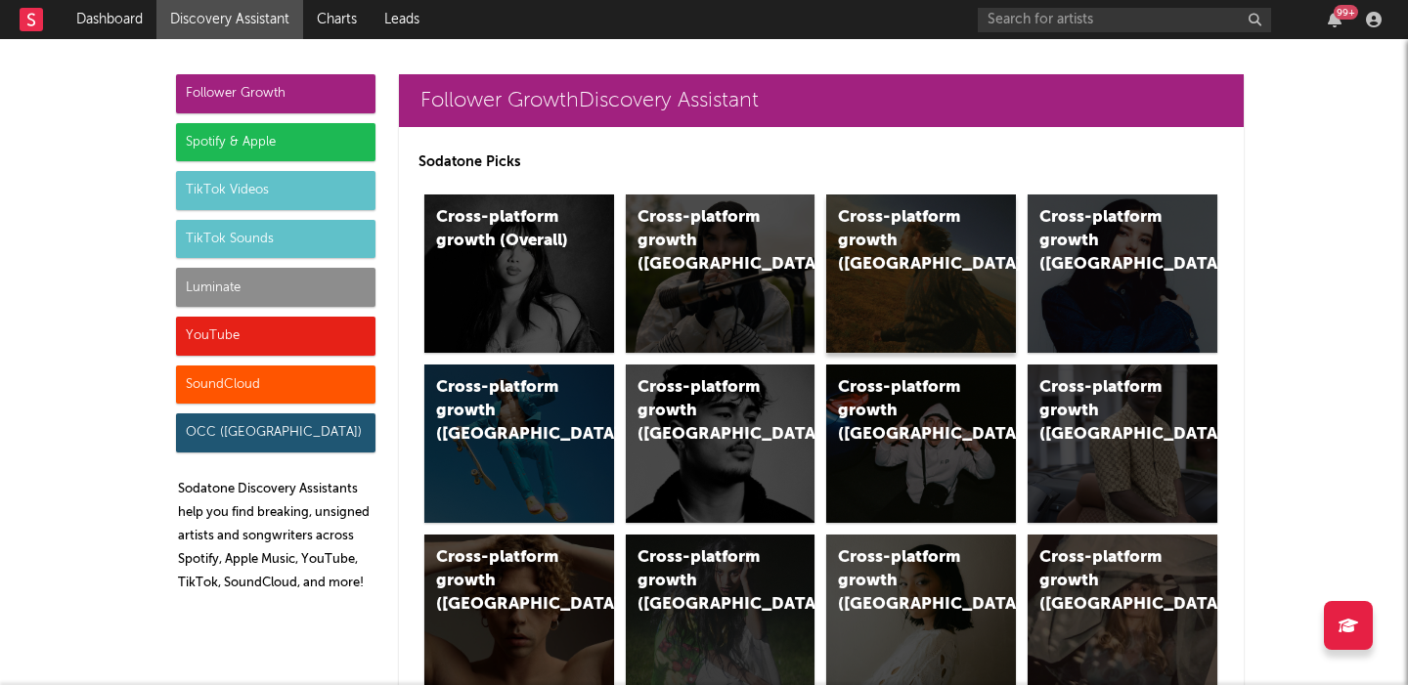
click at [934, 253] on div "Cross-platform growth (US)" at bounding box center [921, 274] width 190 height 158
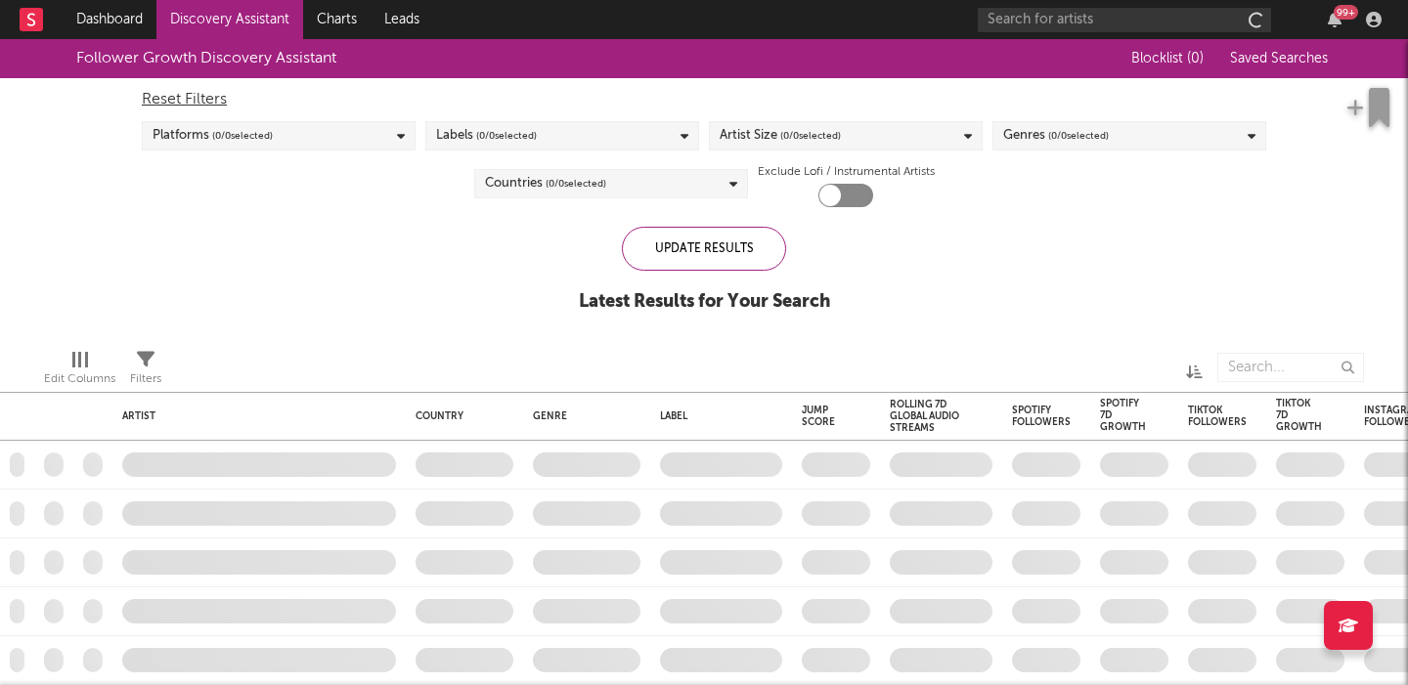
checkbox input "true"
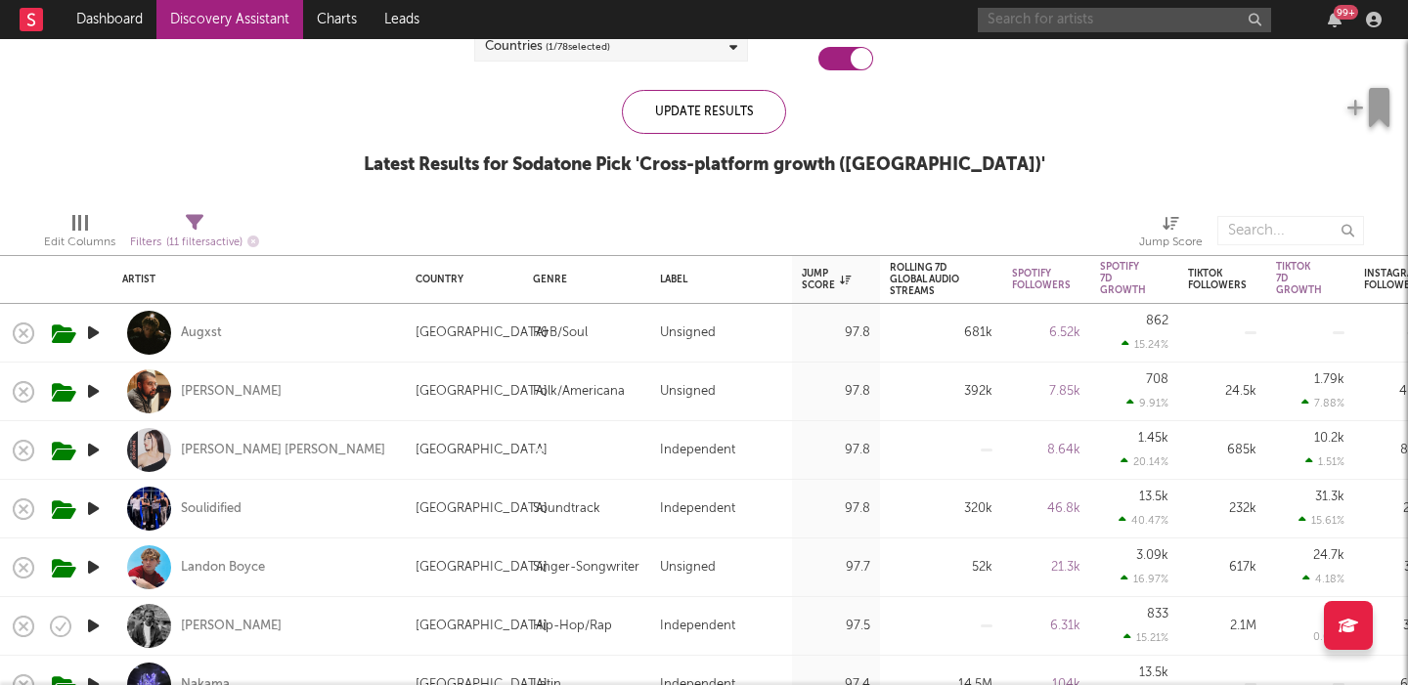
click at [1104, 25] on input "text" at bounding box center [1123, 20] width 293 height 24
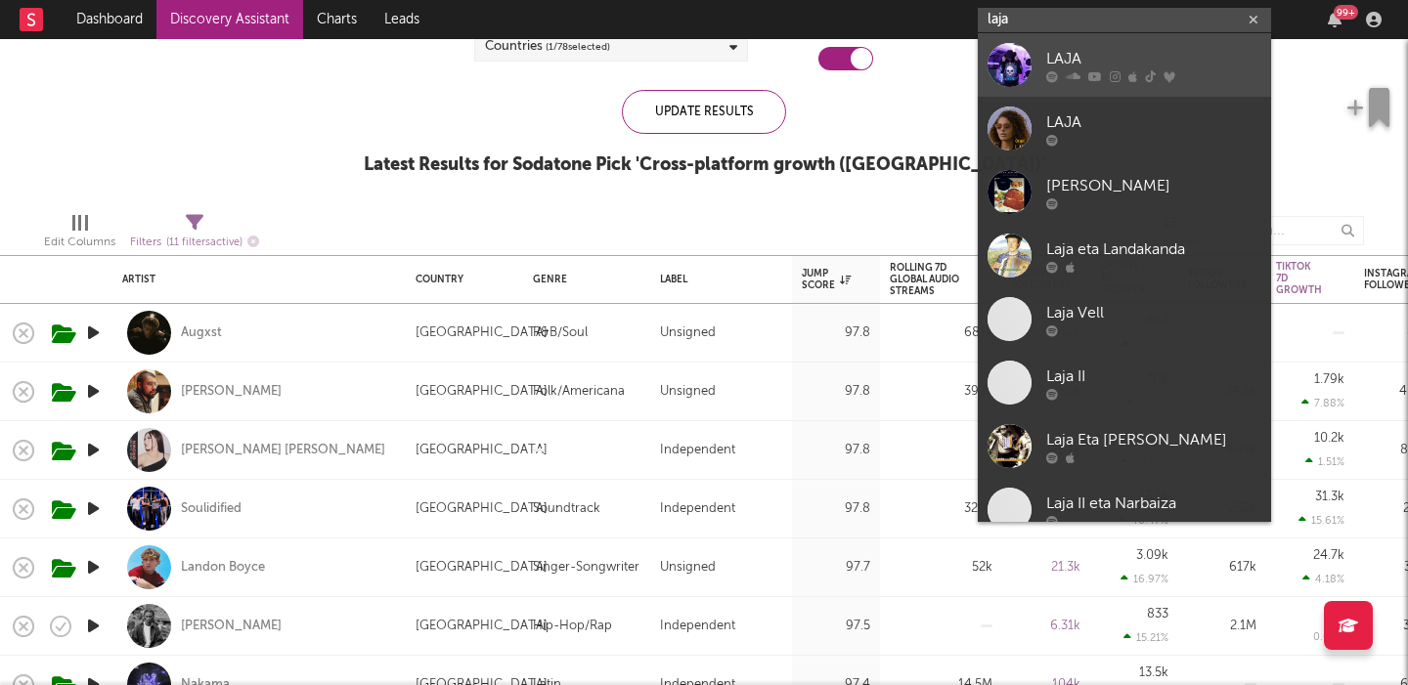
type input "laja"
click at [1109, 62] on div "LAJA" at bounding box center [1153, 58] width 215 height 23
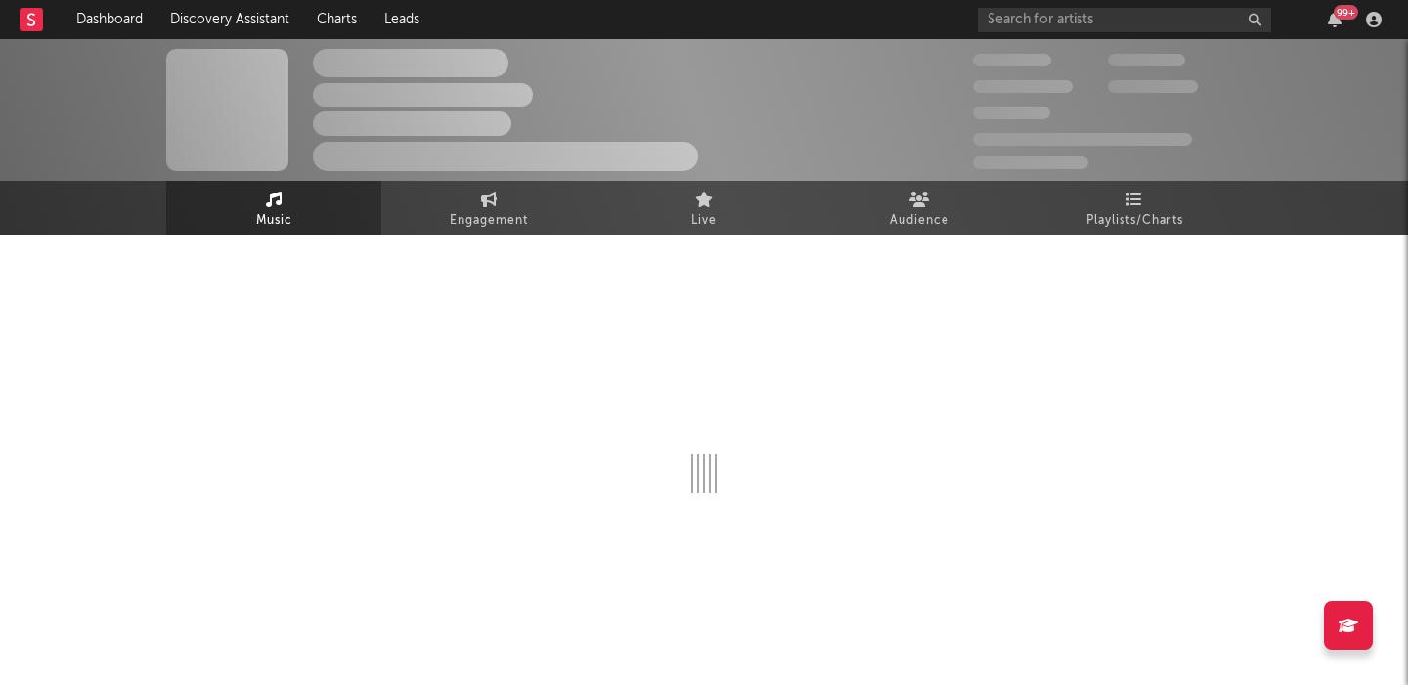
select select "6m"
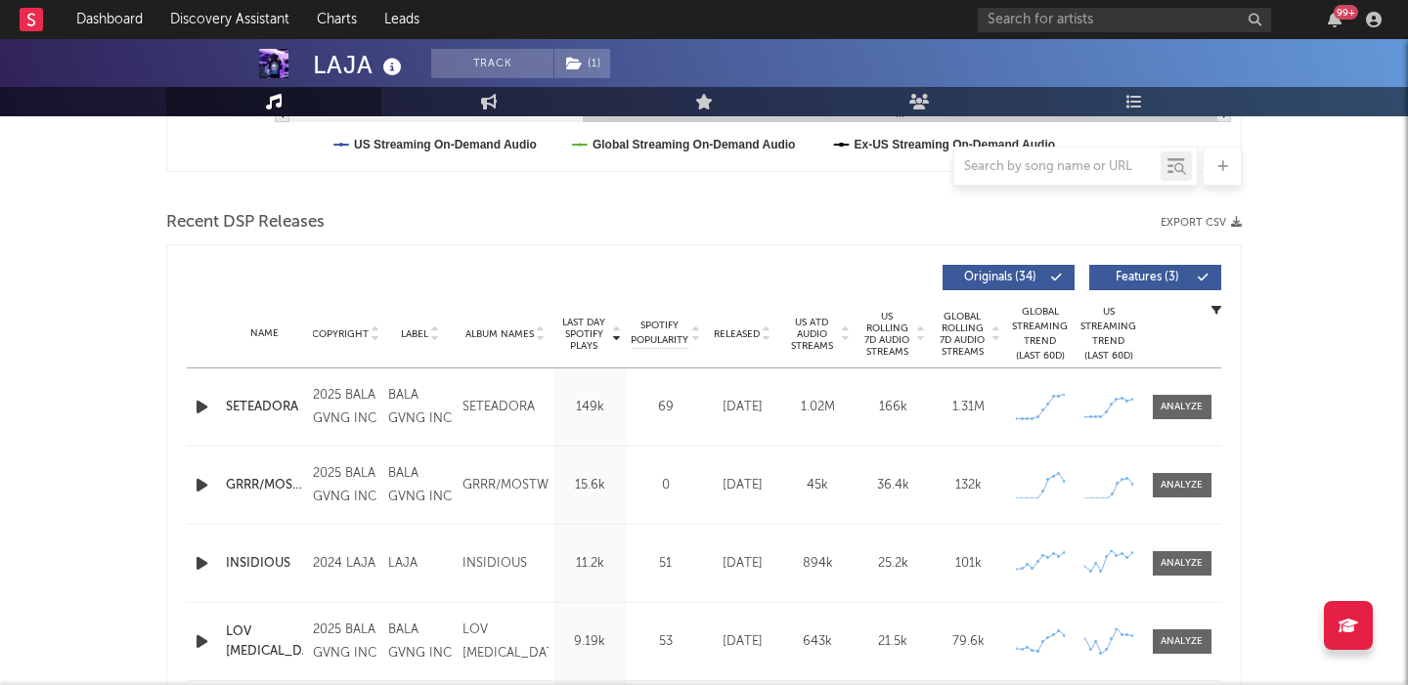
scroll to position [743, 0]
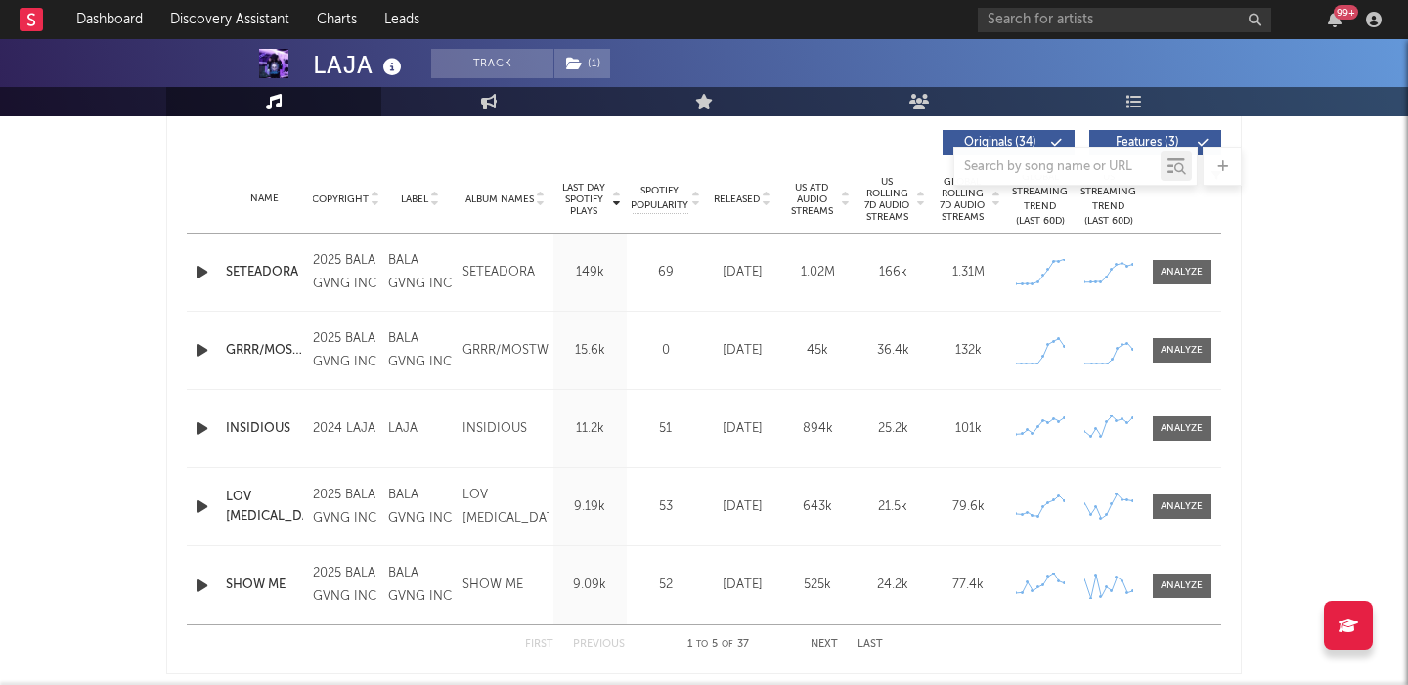
click at [879, 190] on span "US Rolling 7D Audio Streams" at bounding box center [887, 199] width 54 height 47
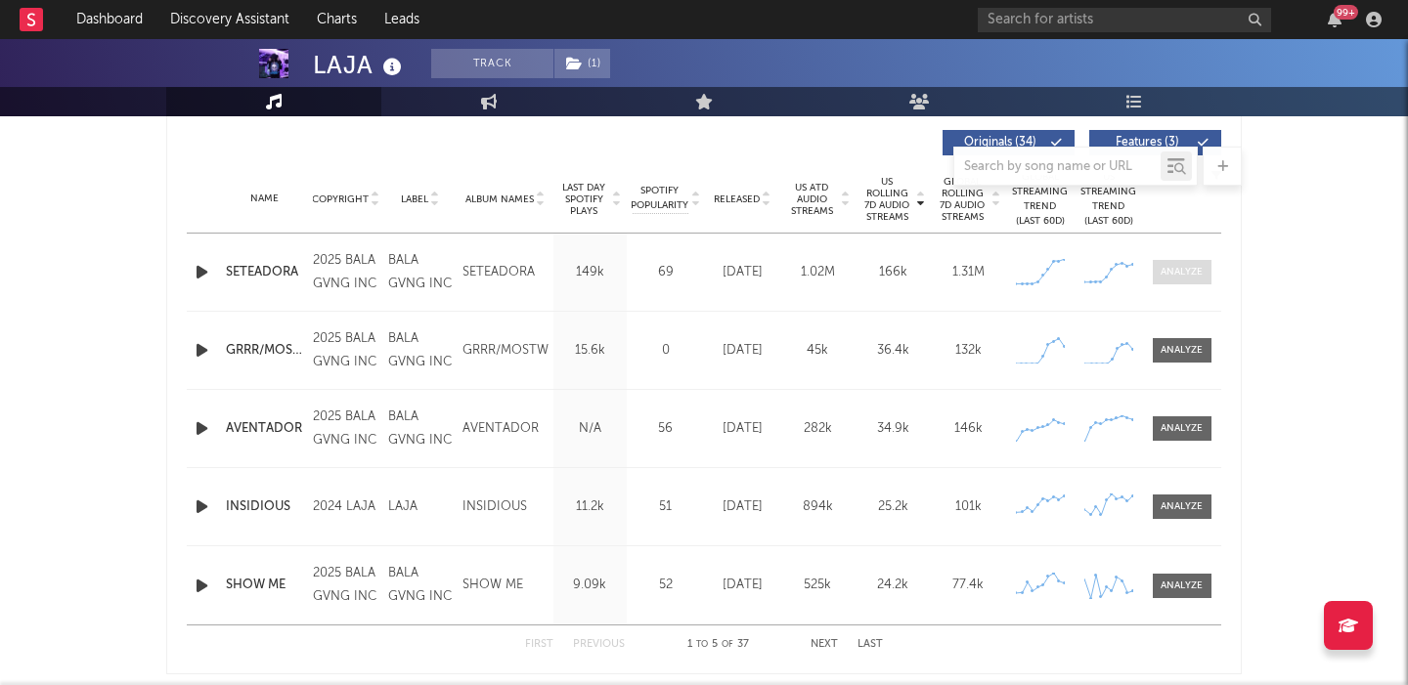
click at [1152, 276] on span at bounding box center [1181, 272] width 59 height 24
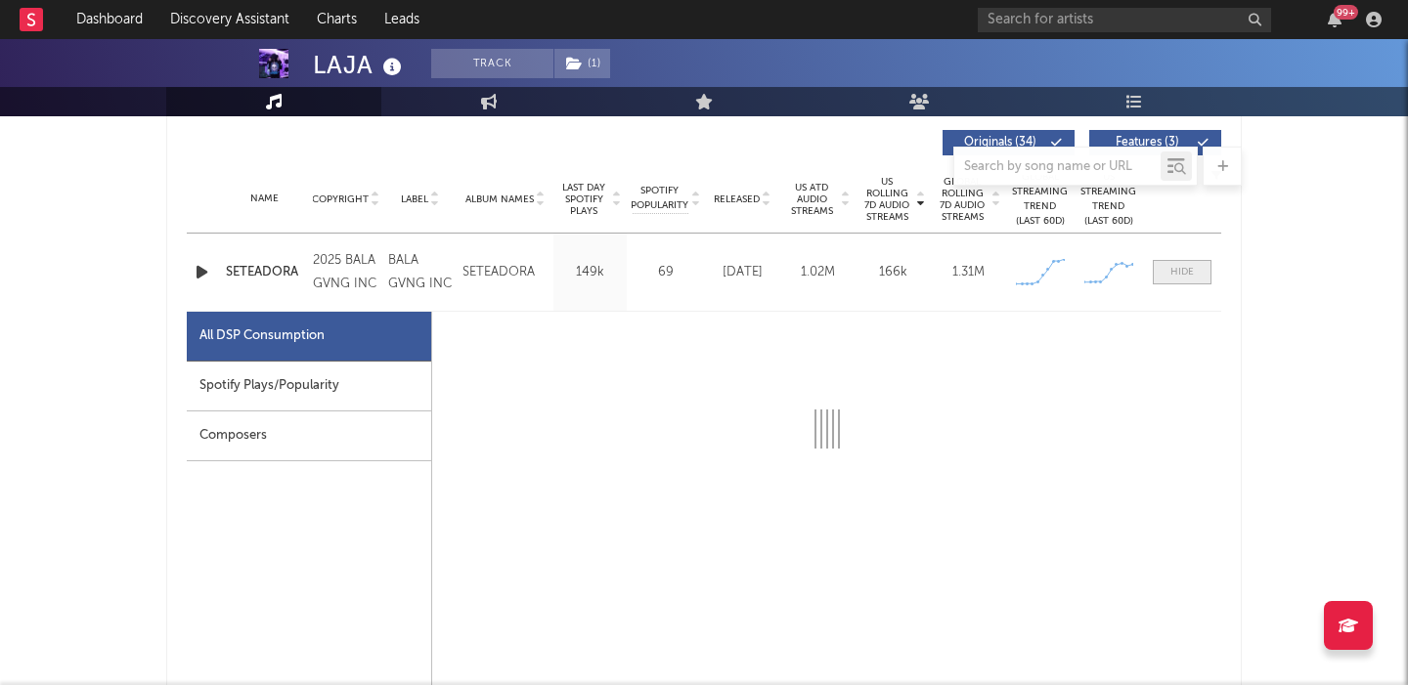
select select "1w"
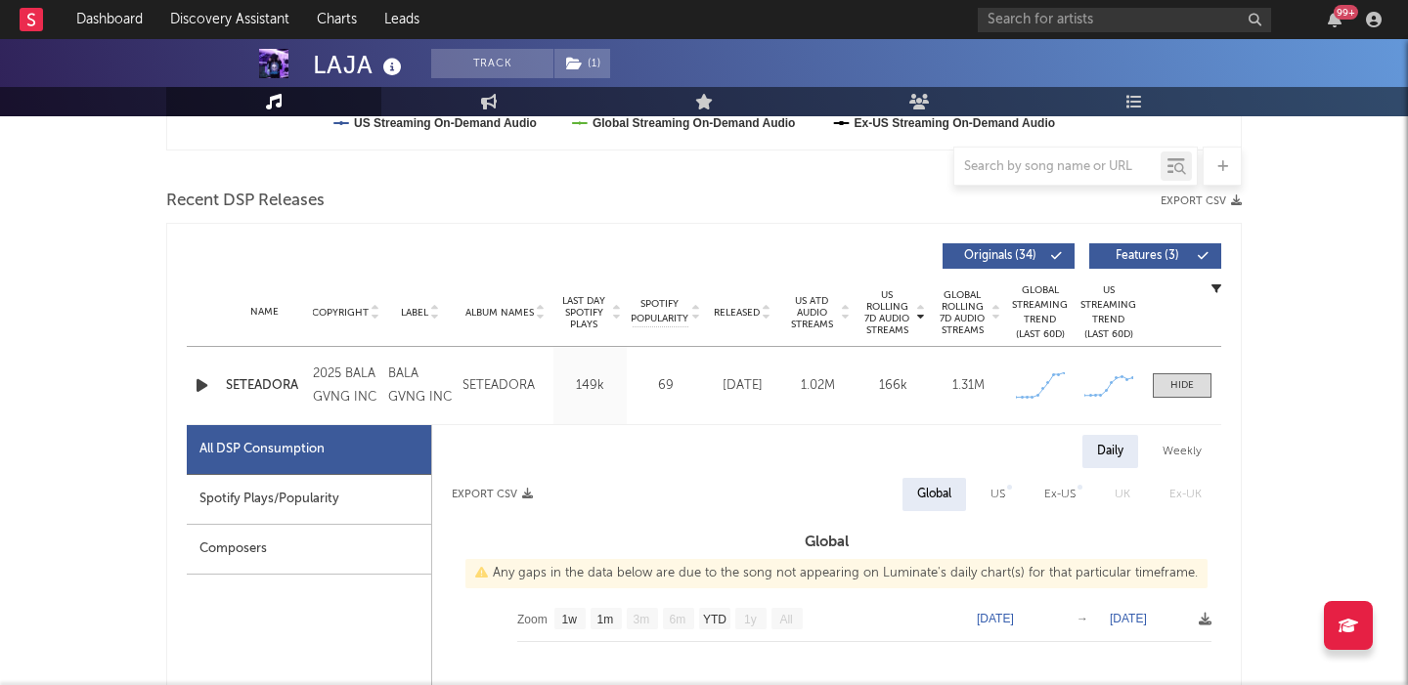
scroll to position [630, 0]
click at [1131, 250] on span "Features ( 3 )" at bounding box center [1147, 255] width 90 height 12
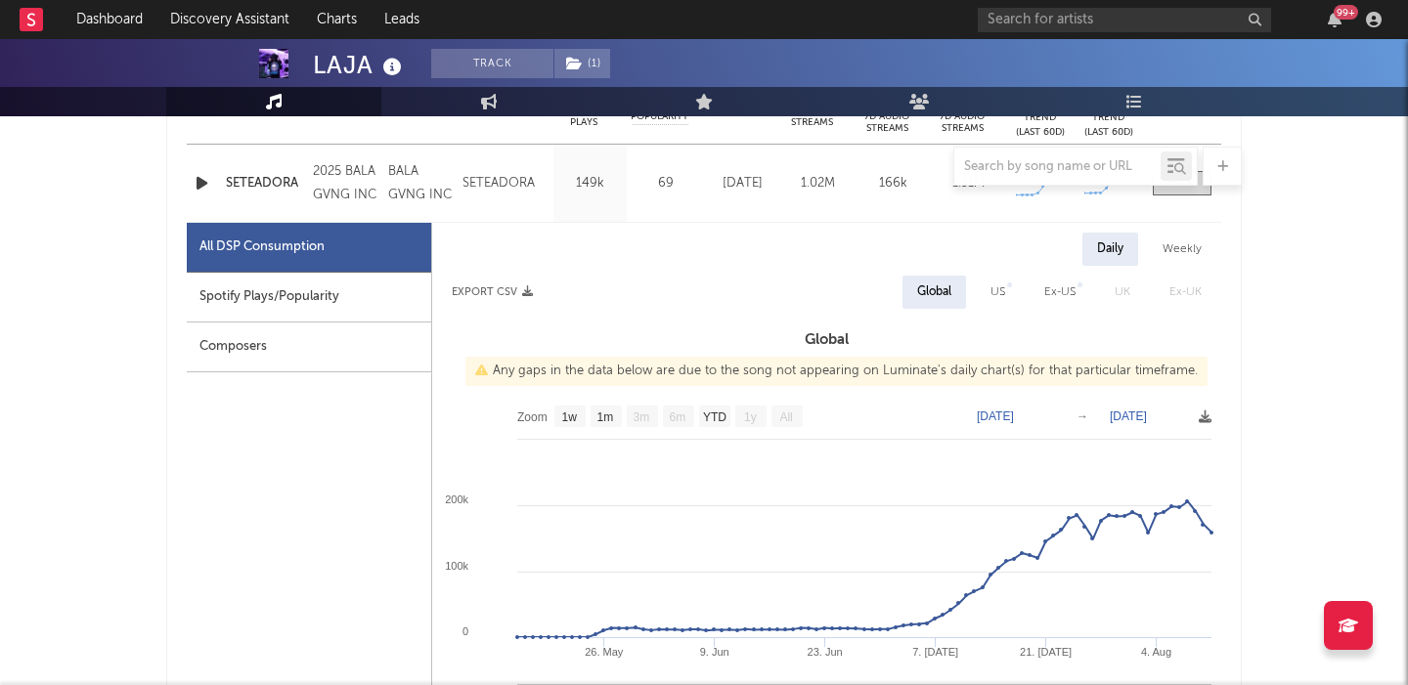
scroll to position [833, 0]
click at [1160, 250] on div "Weekly" at bounding box center [1182, 248] width 68 height 33
select select "1w"
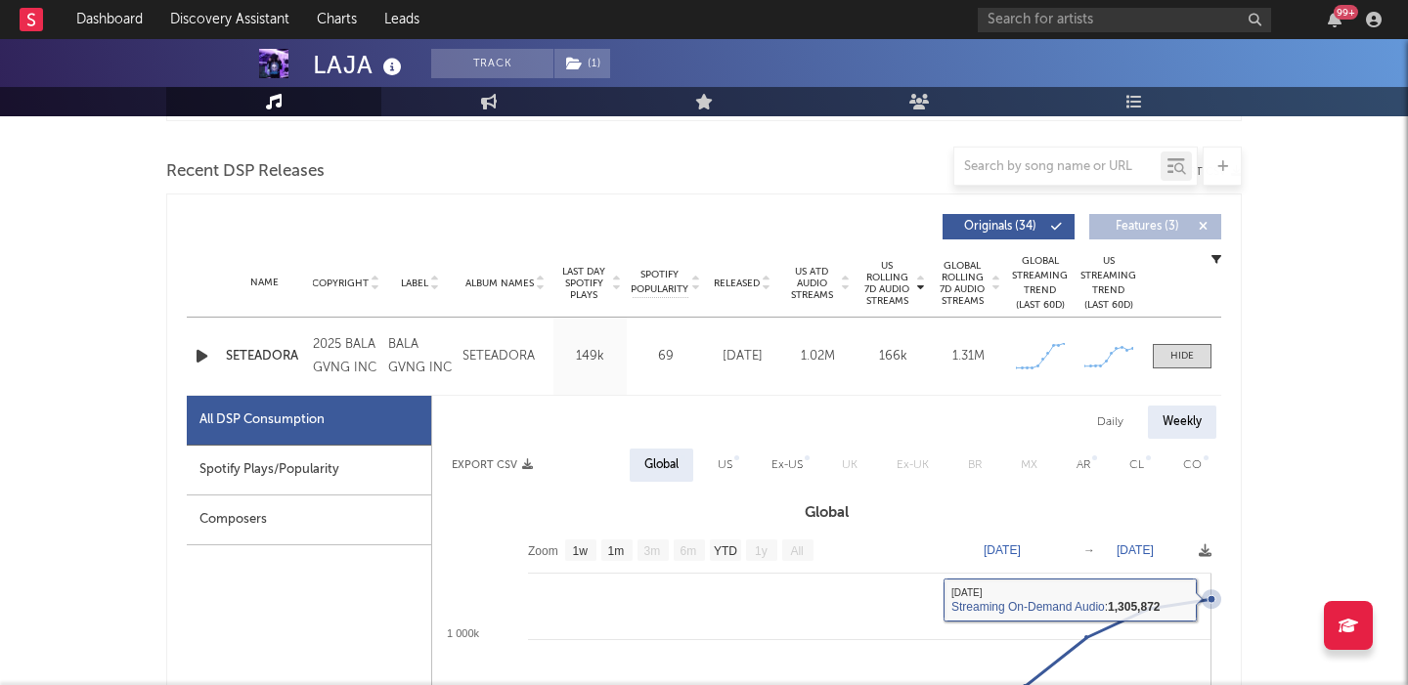
scroll to position [660, 0]
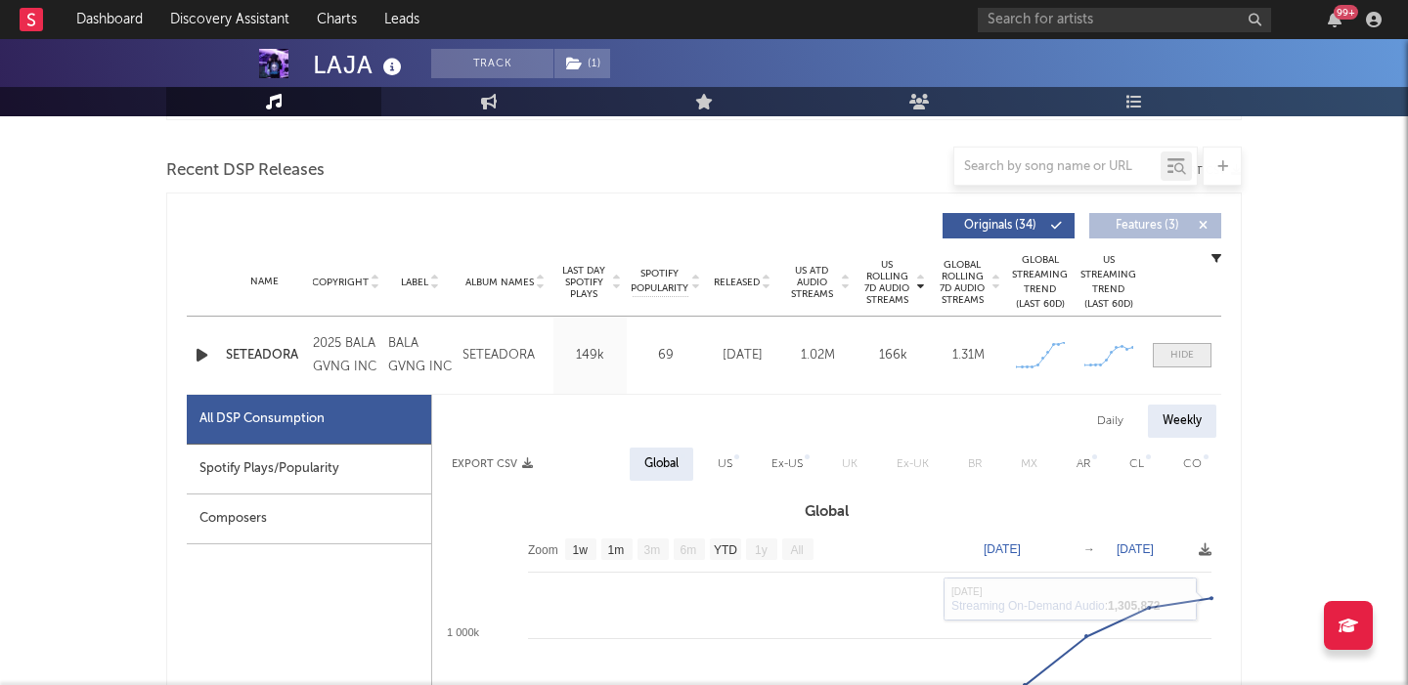
click at [1173, 353] on div at bounding box center [1181, 355] width 23 height 15
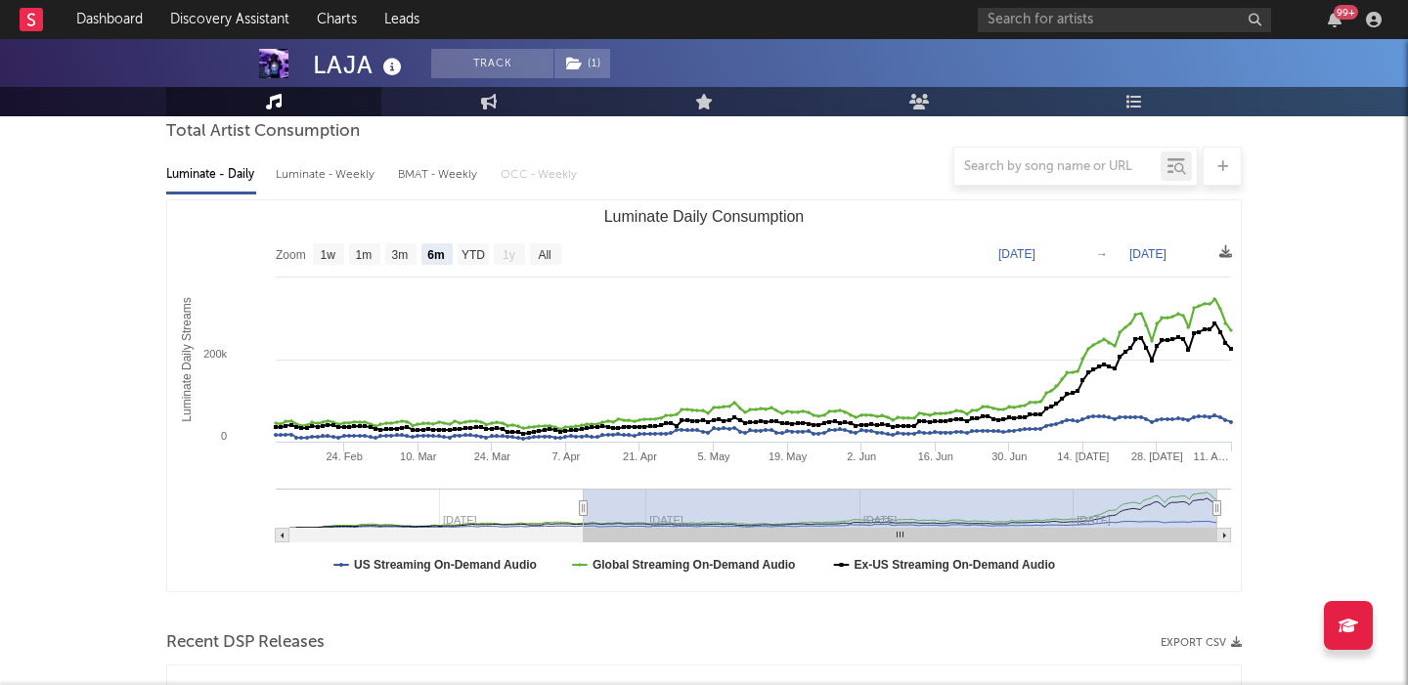
scroll to position [151, 0]
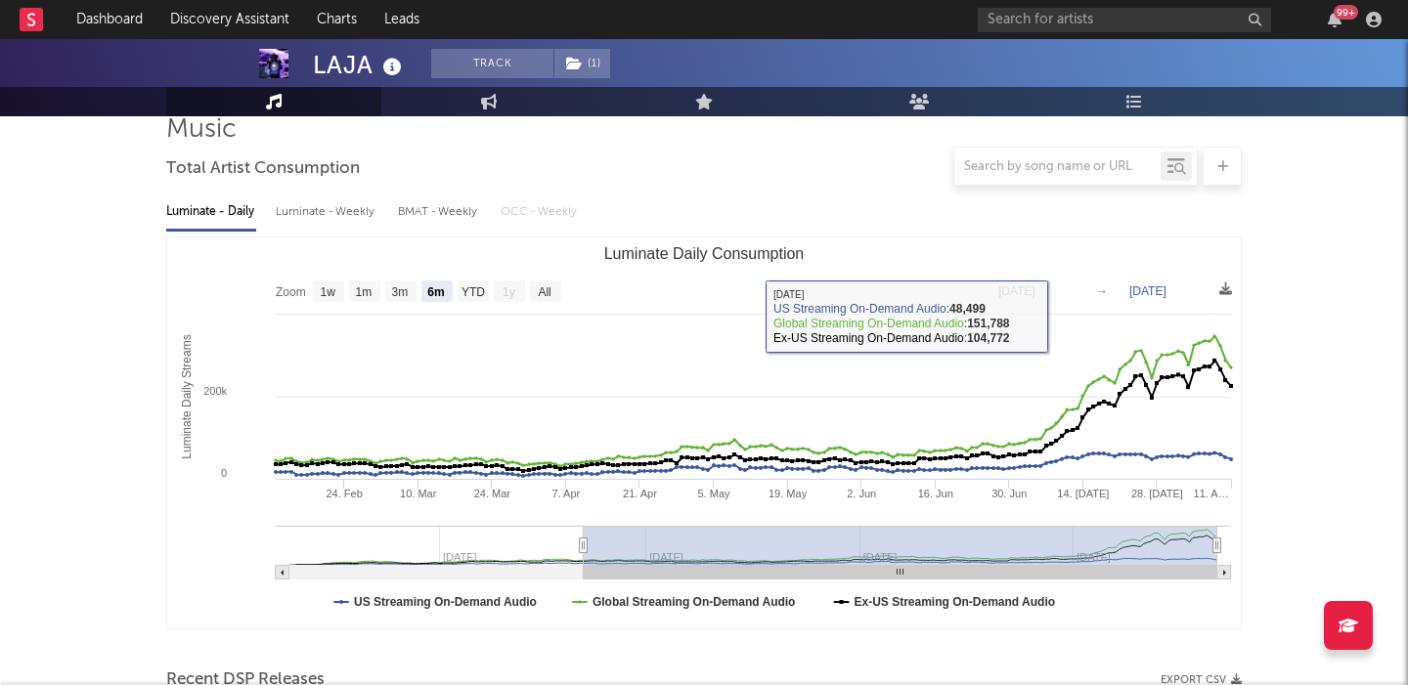
click at [344, 214] on div "Luminate - Weekly" at bounding box center [327, 211] width 103 height 33
select select "6m"
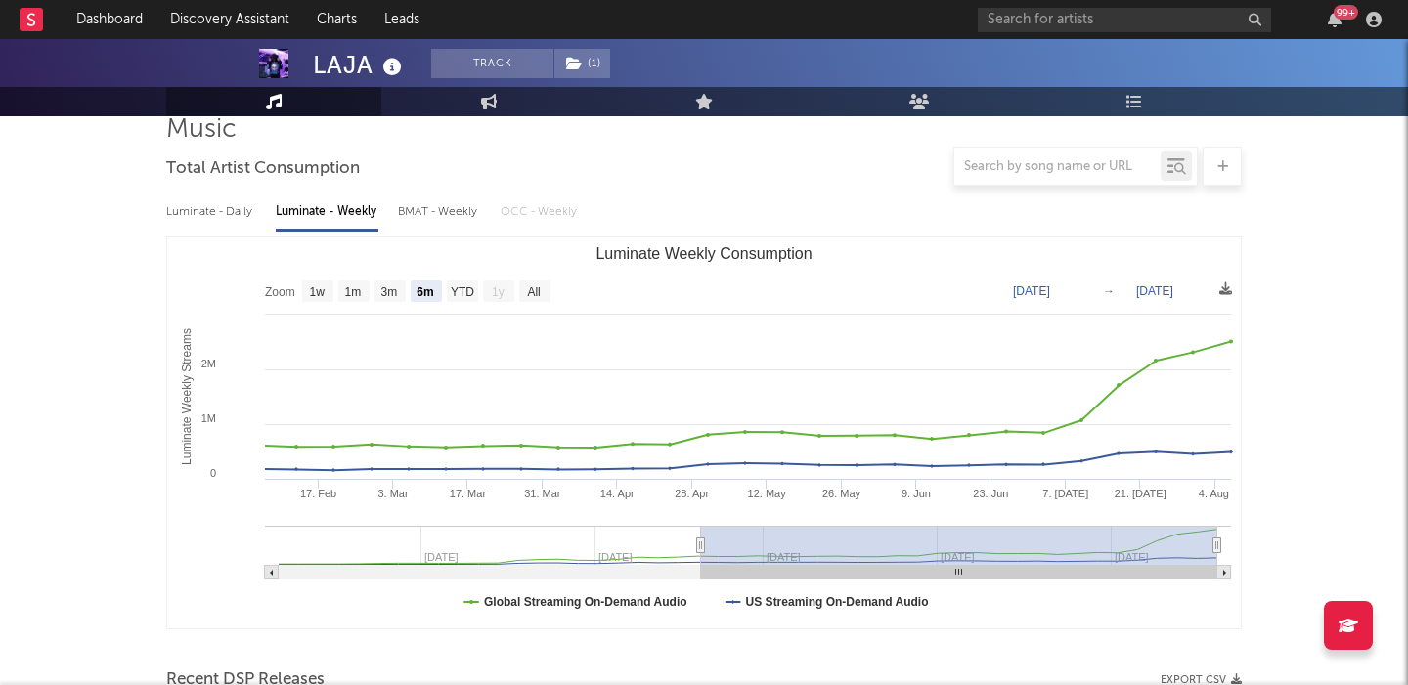
click at [218, 207] on div "Luminate - Daily" at bounding box center [211, 211] width 90 height 33
select select "6m"
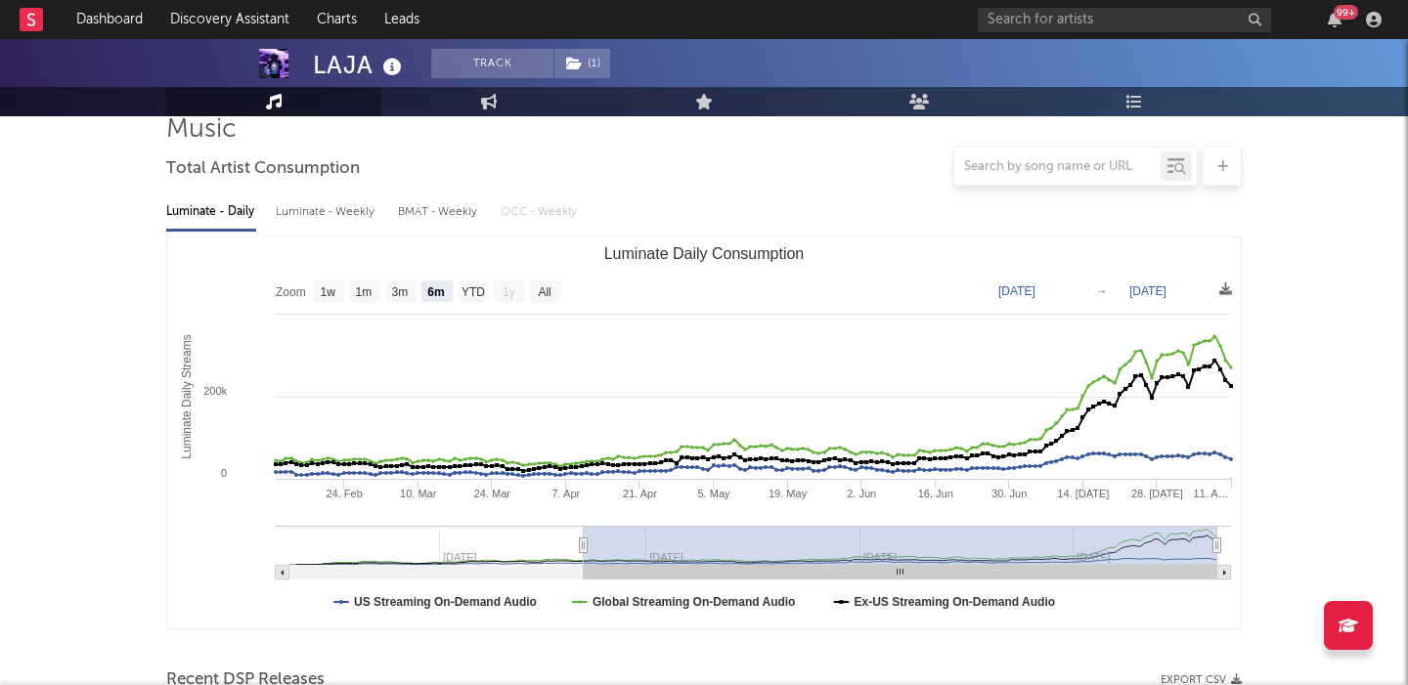
click at [316, 211] on div "Luminate - Weekly" at bounding box center [327, 211] width 103 height 33
select select "6m"
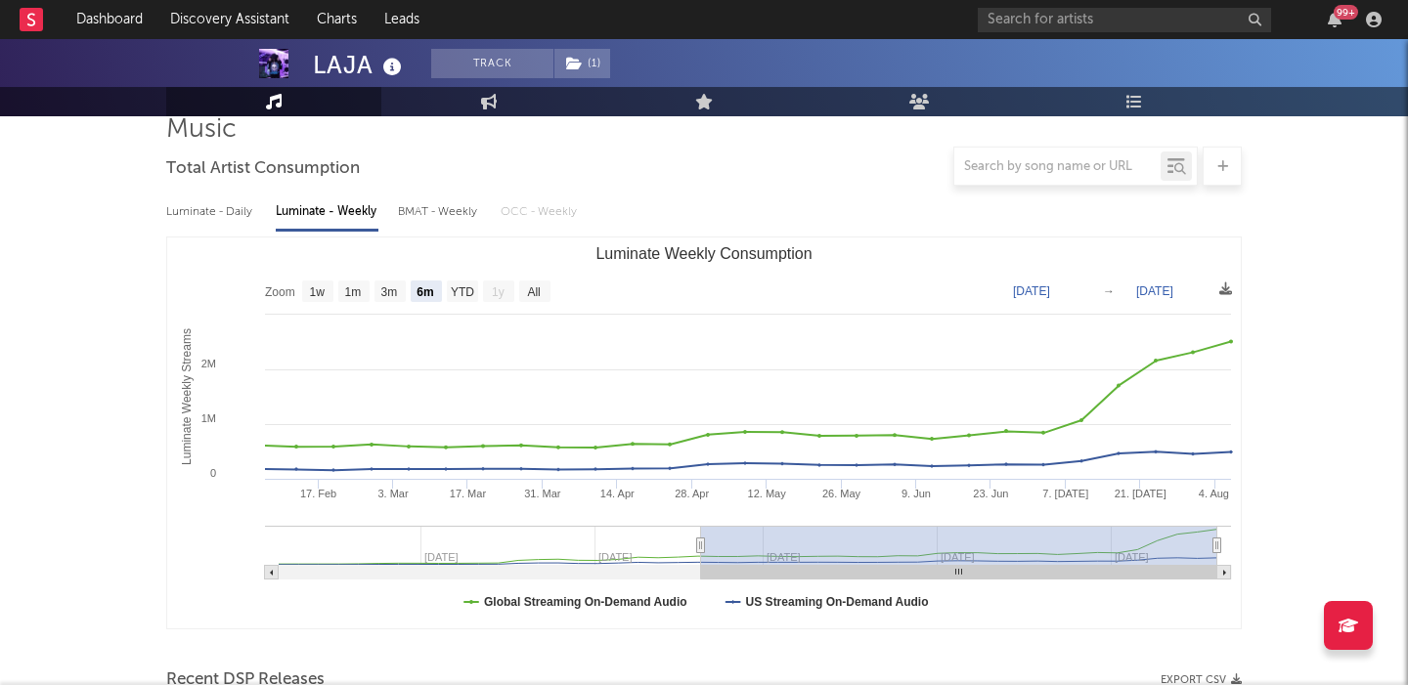
click at [199, 211] on div "Luminate - Daily" at bounding box center [211, 211] width 90 height 33
select select "6m"
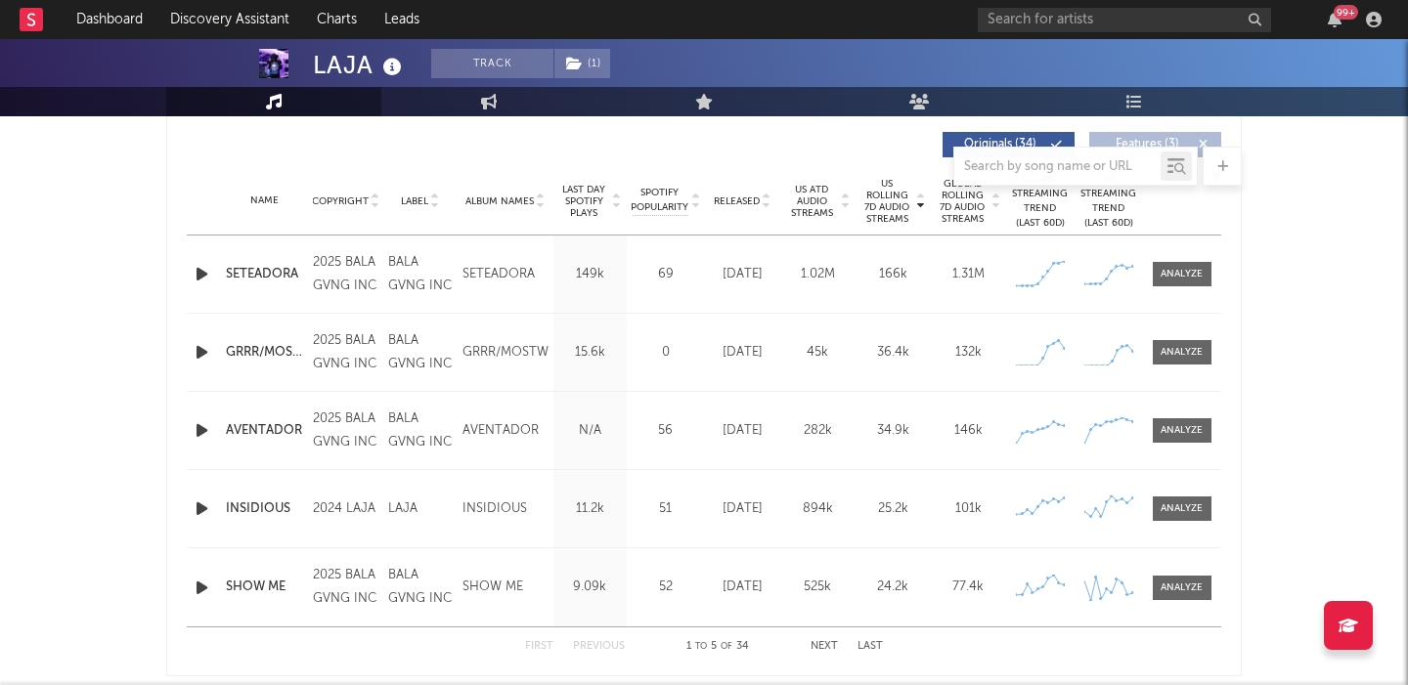
scroll to position [628, 0]
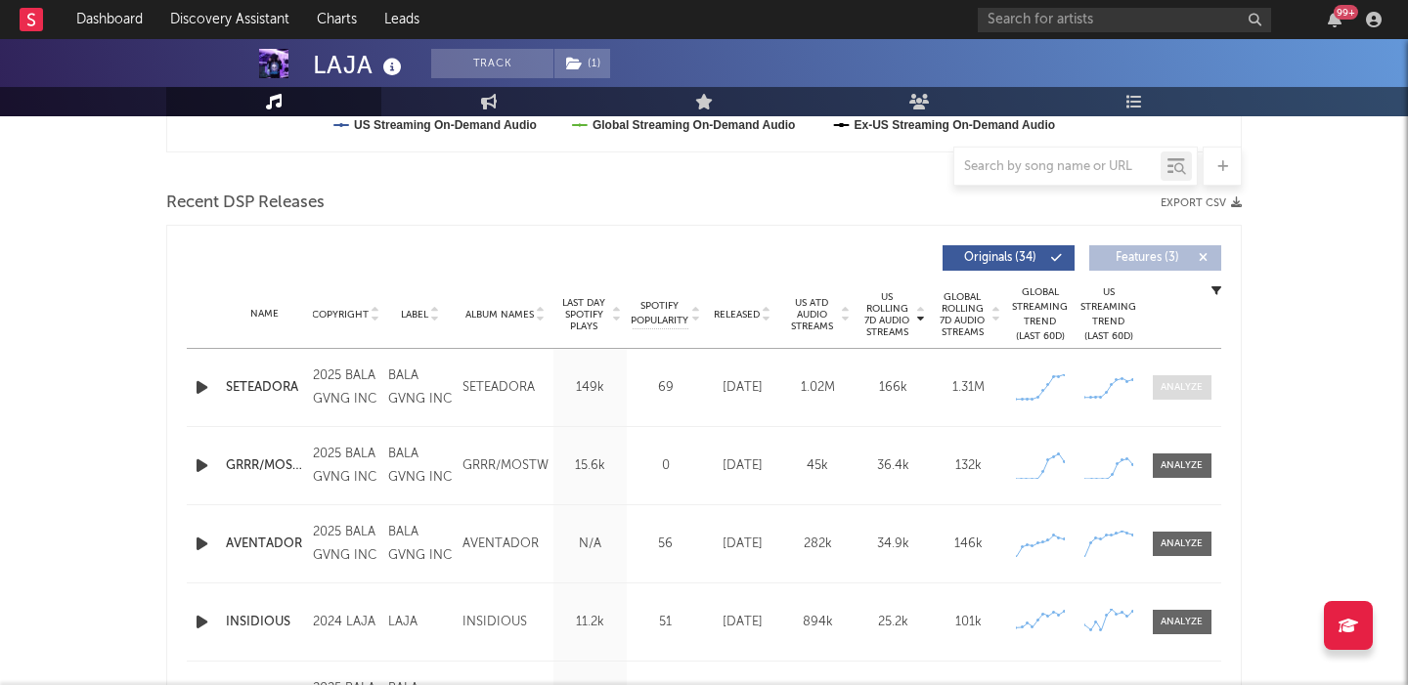
click at [1174, 384] on div at bounding box center [1181, 387] width 42 height 15
select select "1w"
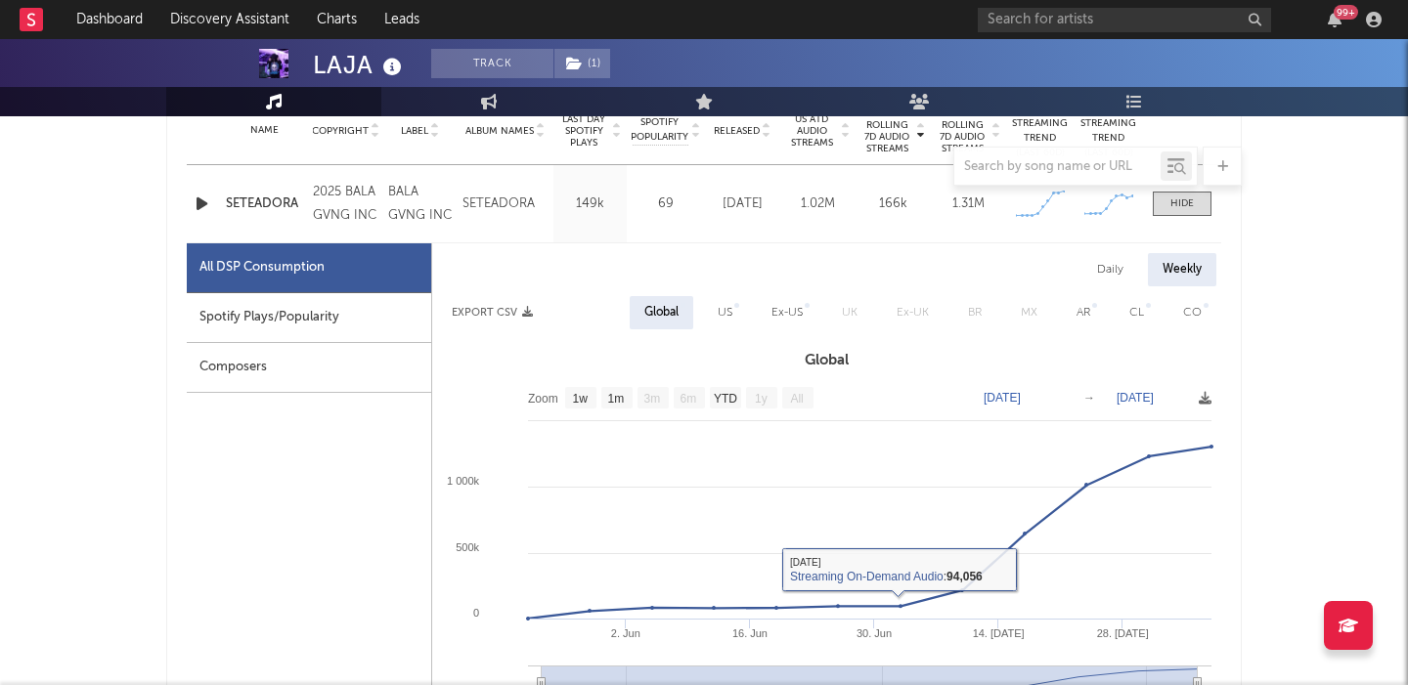
scroll to position [809, 0]
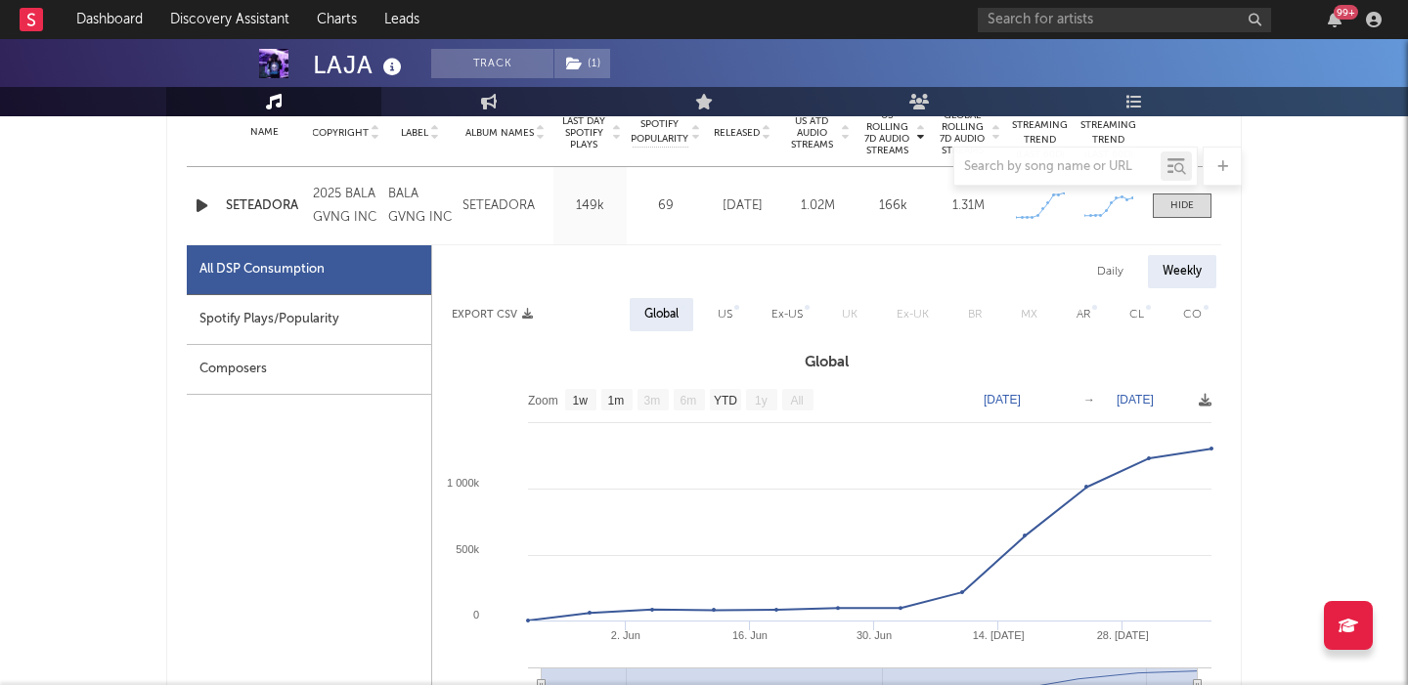
click at [396, 316] on div "Spotify Plays/Popularity" at bounding box center [309, 320] width 244 height 50
select select "1w"
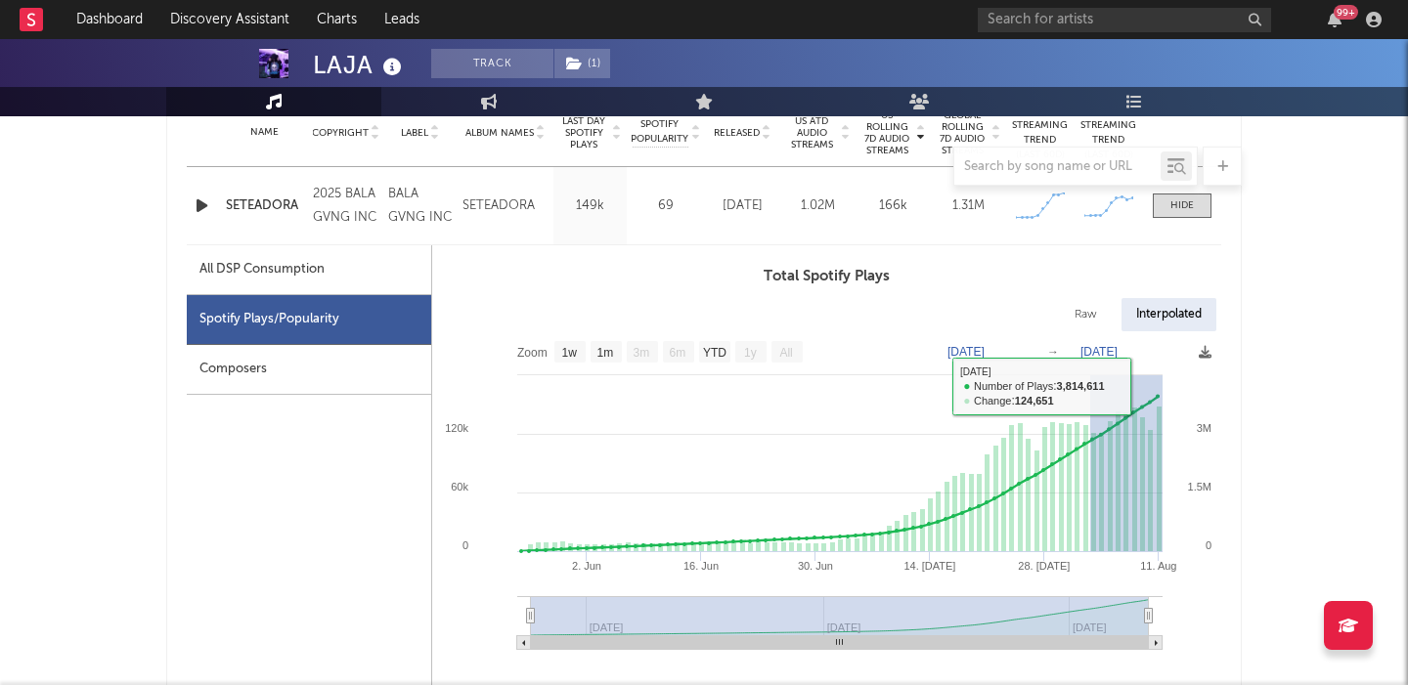
drag, startPoint x: 1090, startPoint y: 386, endPoint x: 1225, endPoint y: 385, distance: 134.9
type input "2025-08-02"
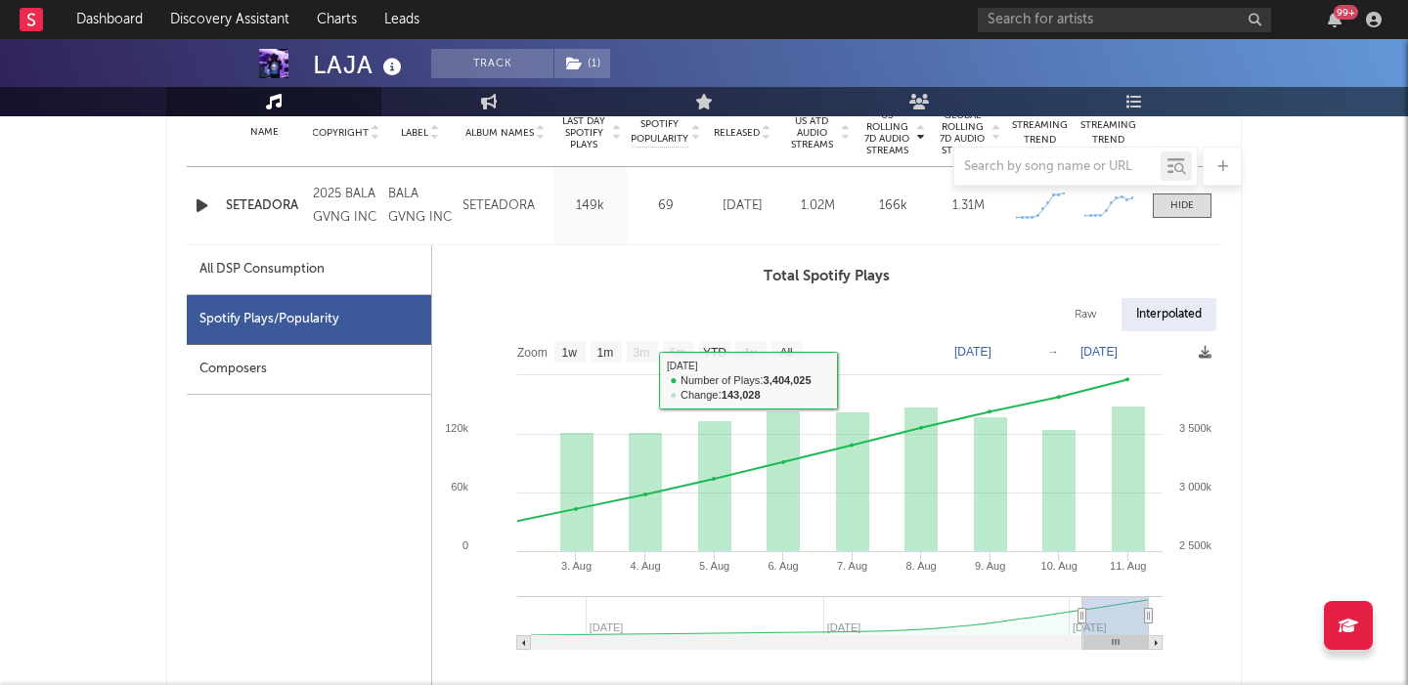
click at [1077, 306] on div "Raw" at bounding box center [1086, 314] width 52 height 33
select select "1w"
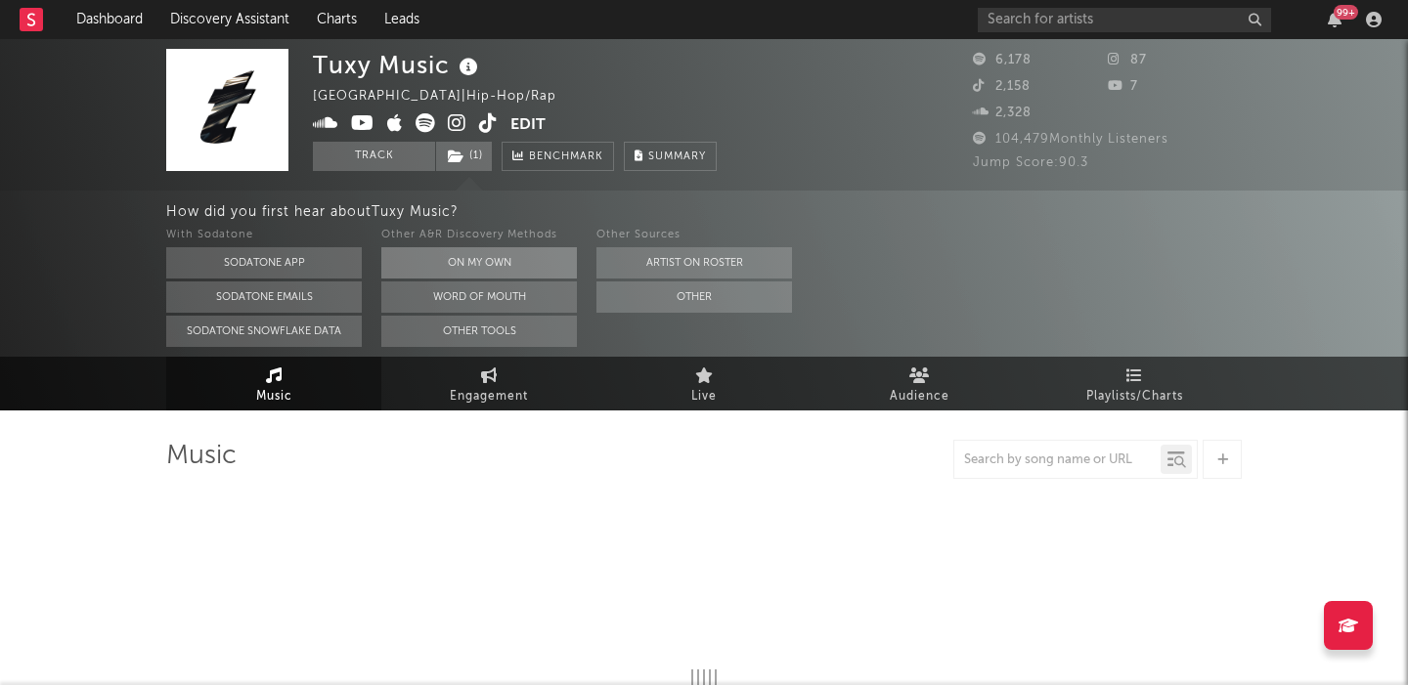
select select "6m"
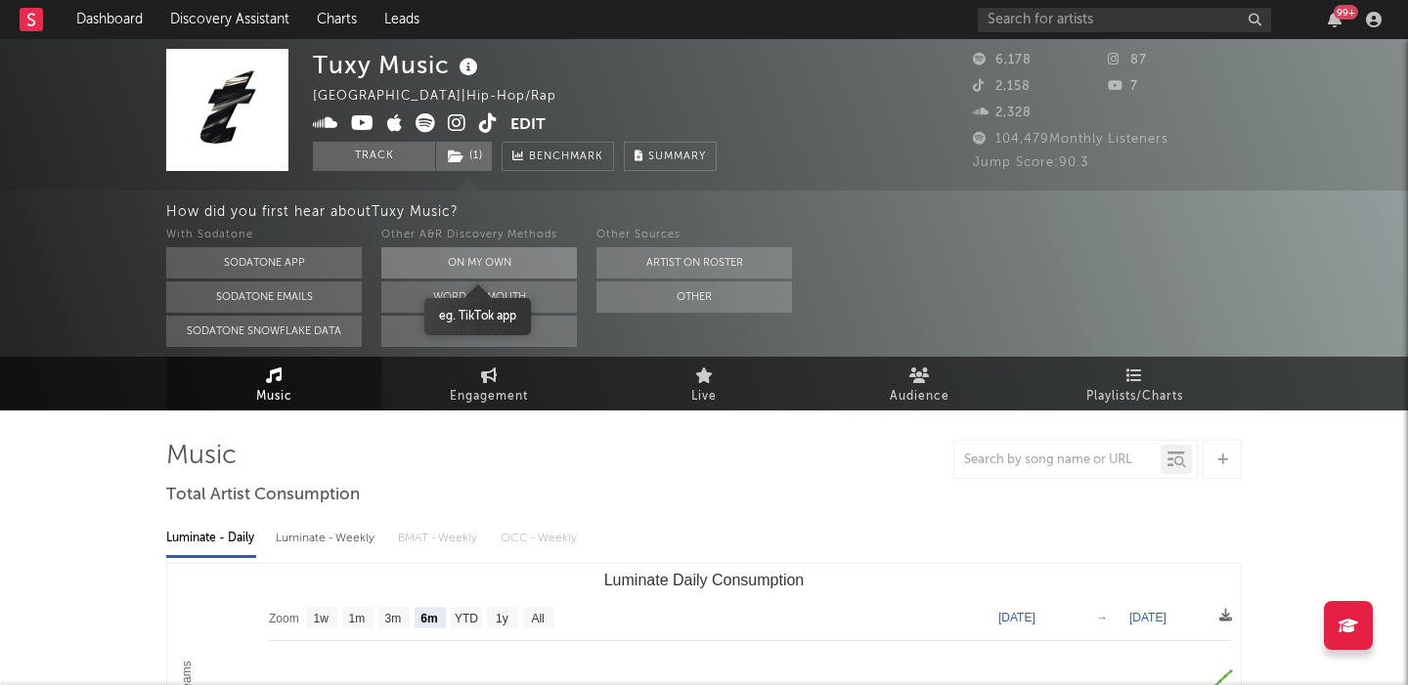
click at [526, 277] on button "On My Own" at bounding box center [478, 262] width 195 height 31
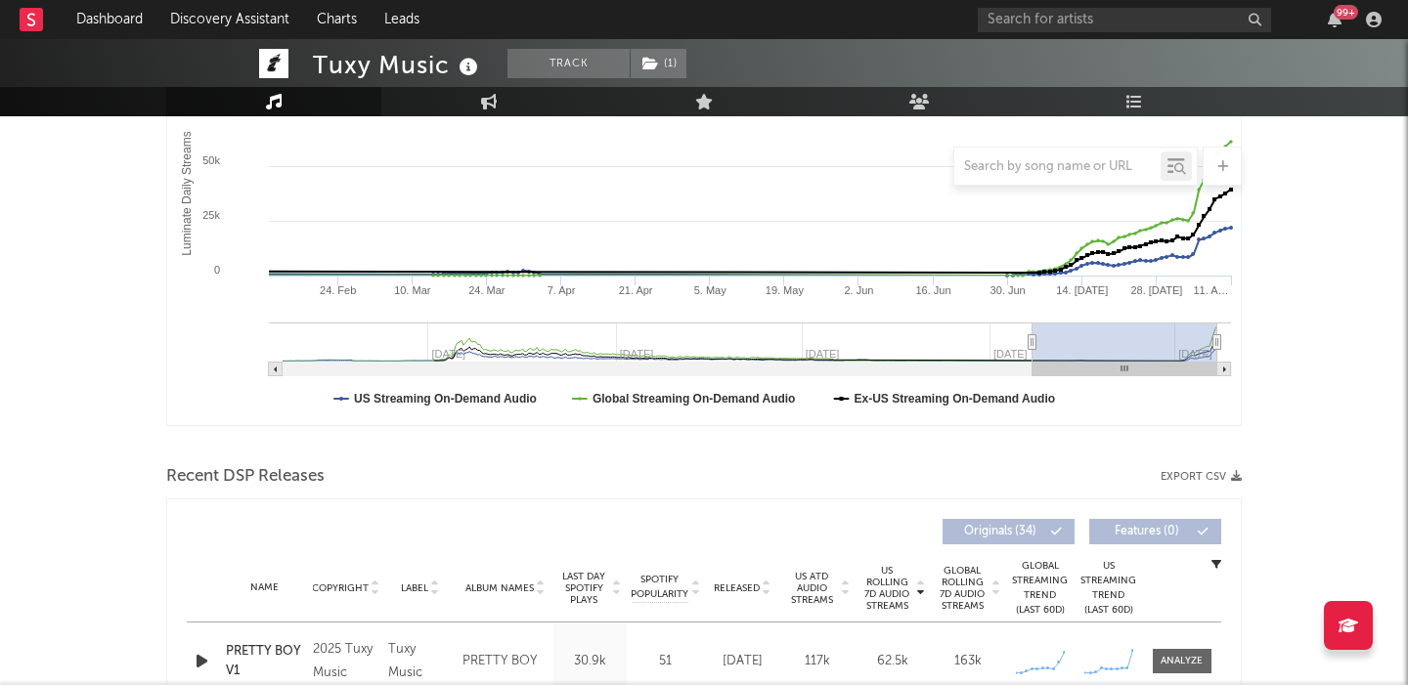
scroll to position [663, 0]
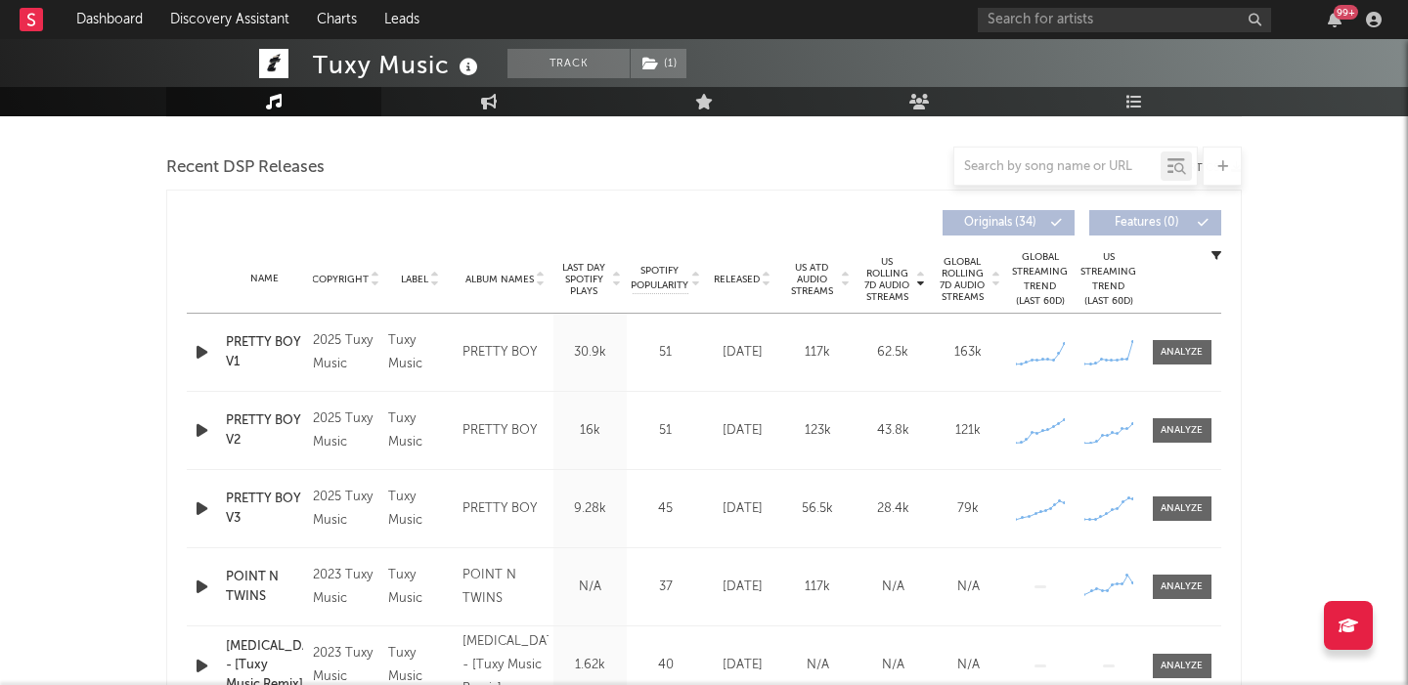
click at [198, 355] on icon "button" at bounding box center [202, 352] width 21 height 24
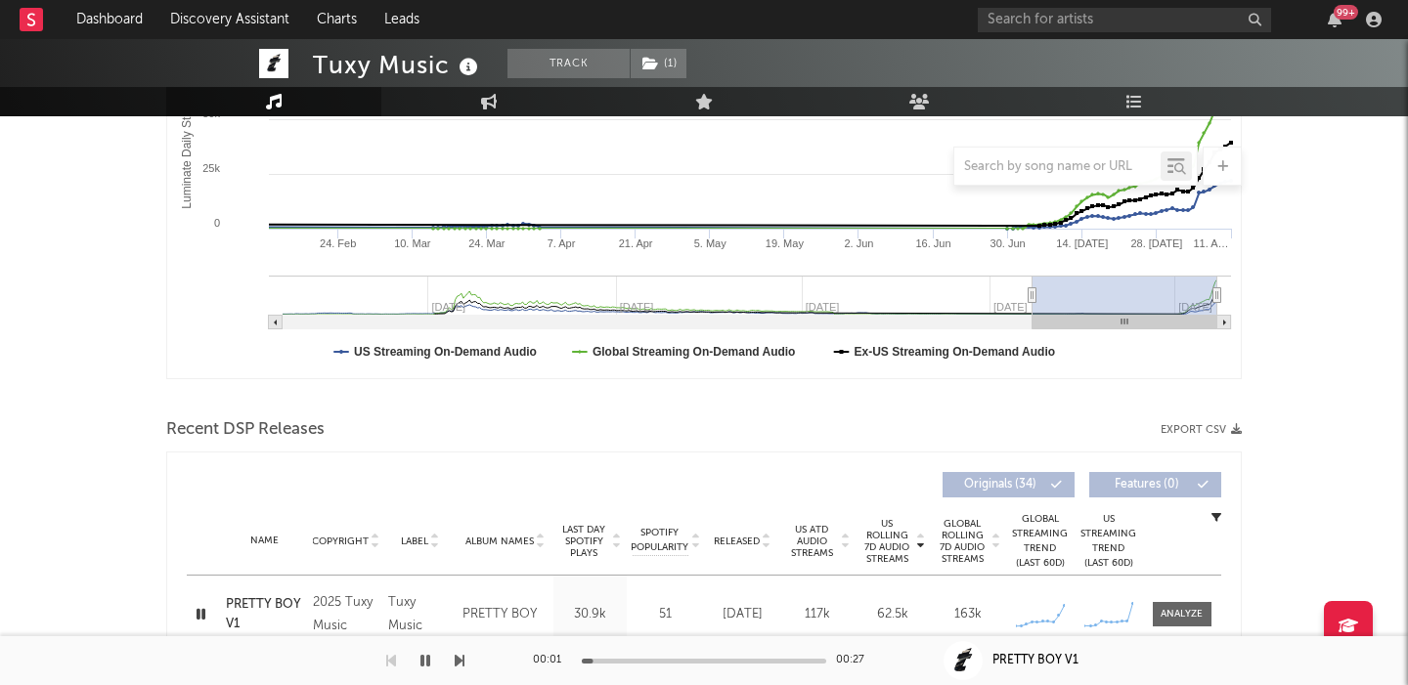
scroll to position [0, 0]
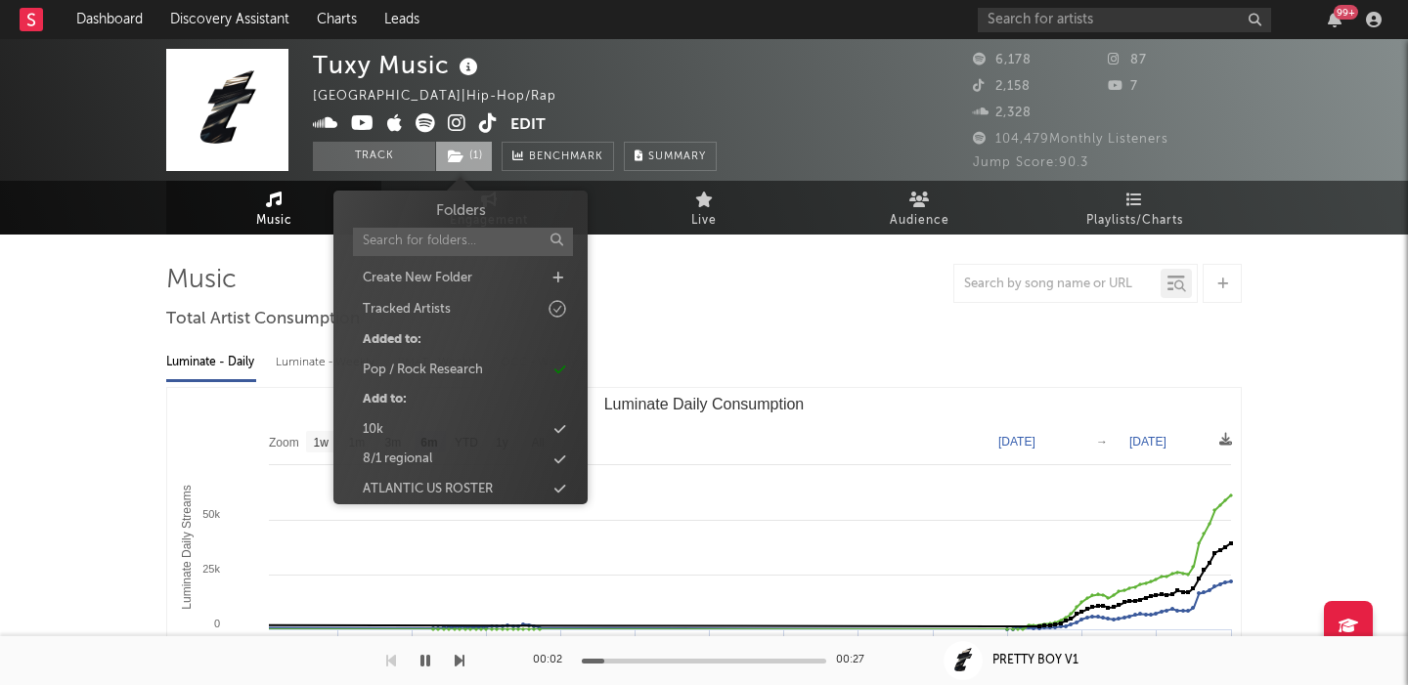
click at [458, 152] on icon at bounding box center [456, 157] width 17 height 14
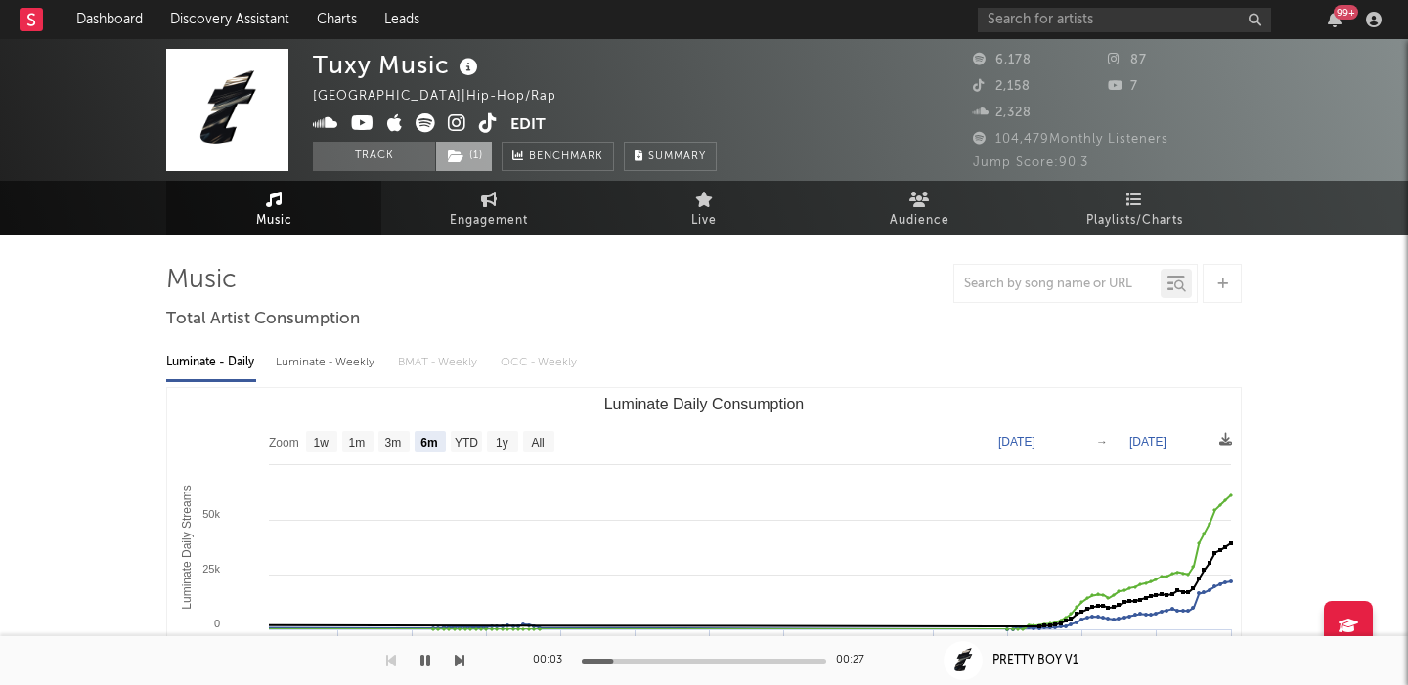
click at [458, 152] on icon at bounding box center [456, 157] width 17 height 14
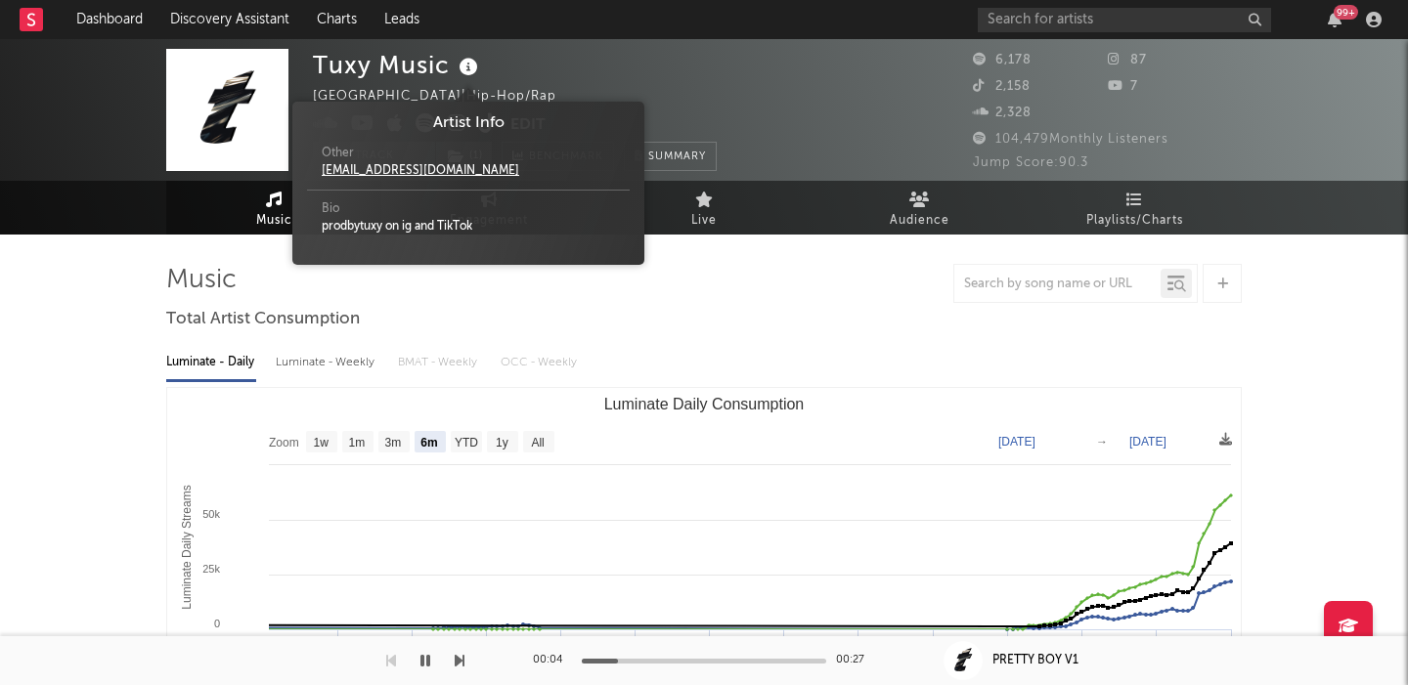
click at [469, 69] on icon at bounding box center [469, 67] width 28 height 27
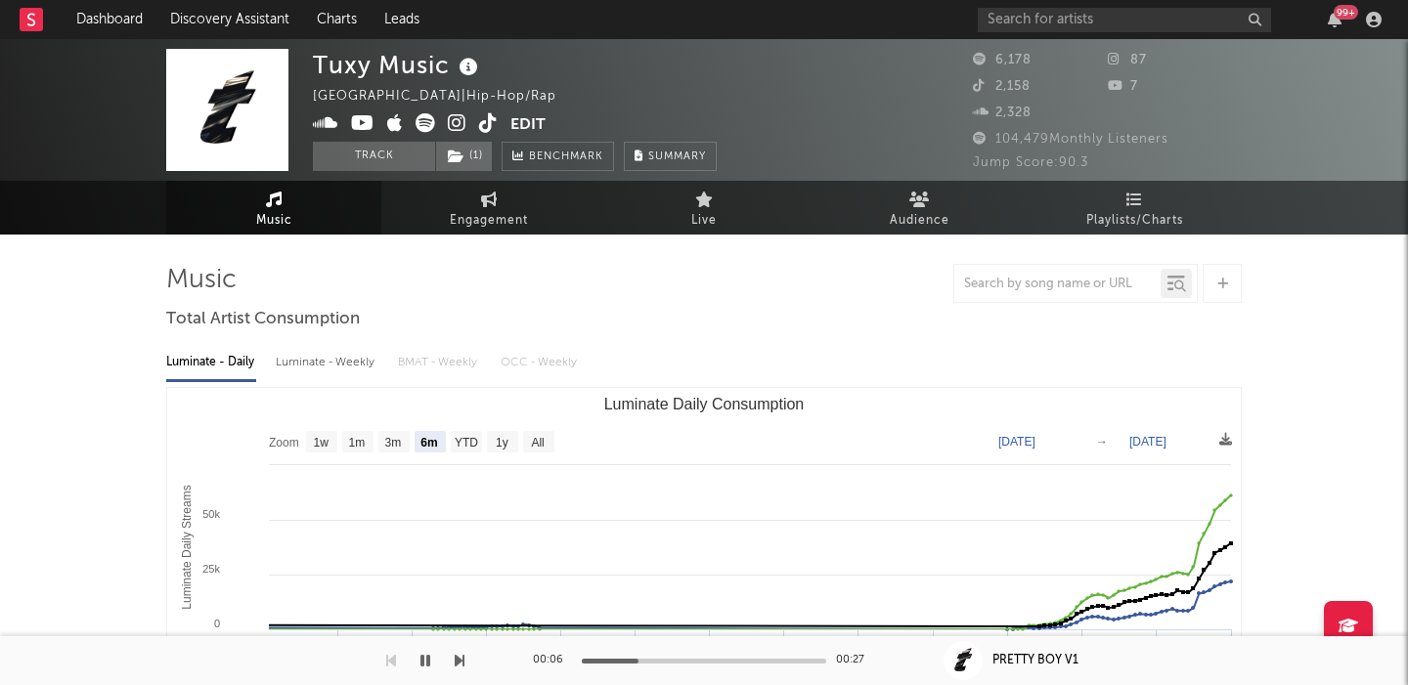
scroll to position [2, 0]
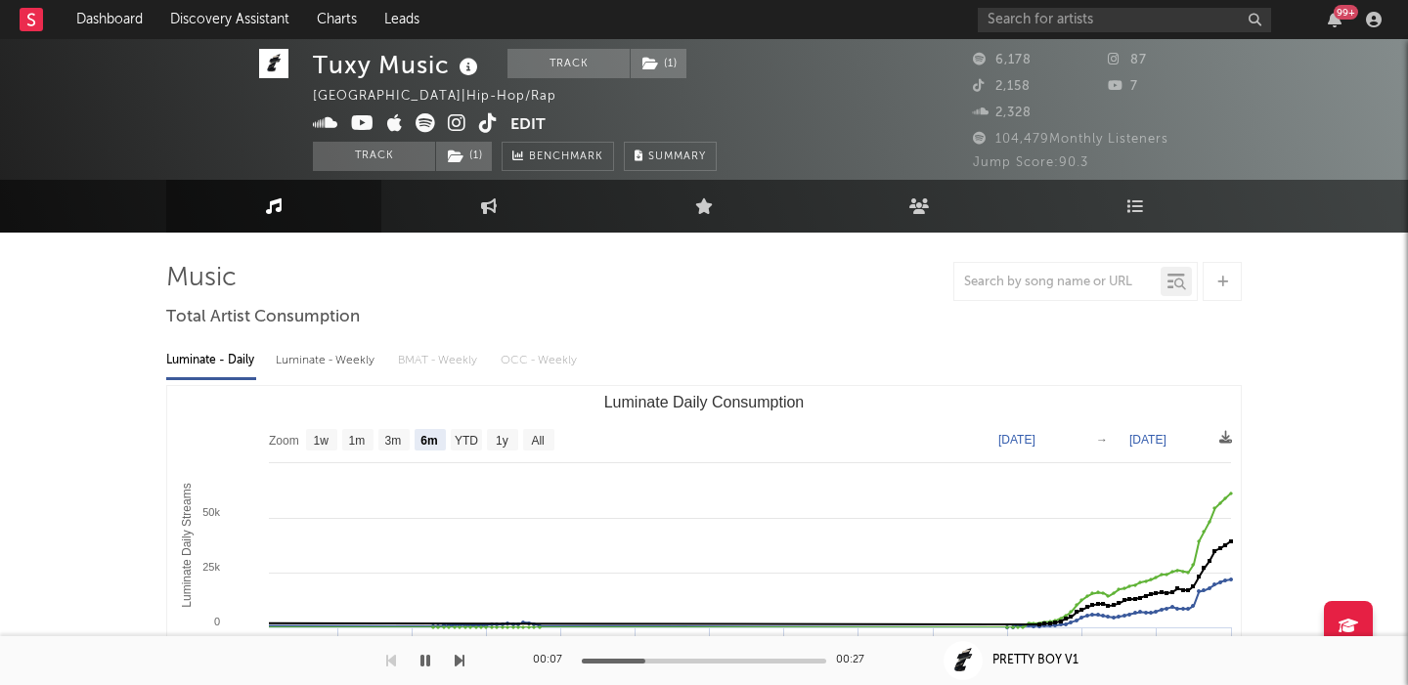
click at [403, 63] on div "Tuxy Music" at bounding box center [398, 65] width 170 height 32
copy div "Tuxy Music"
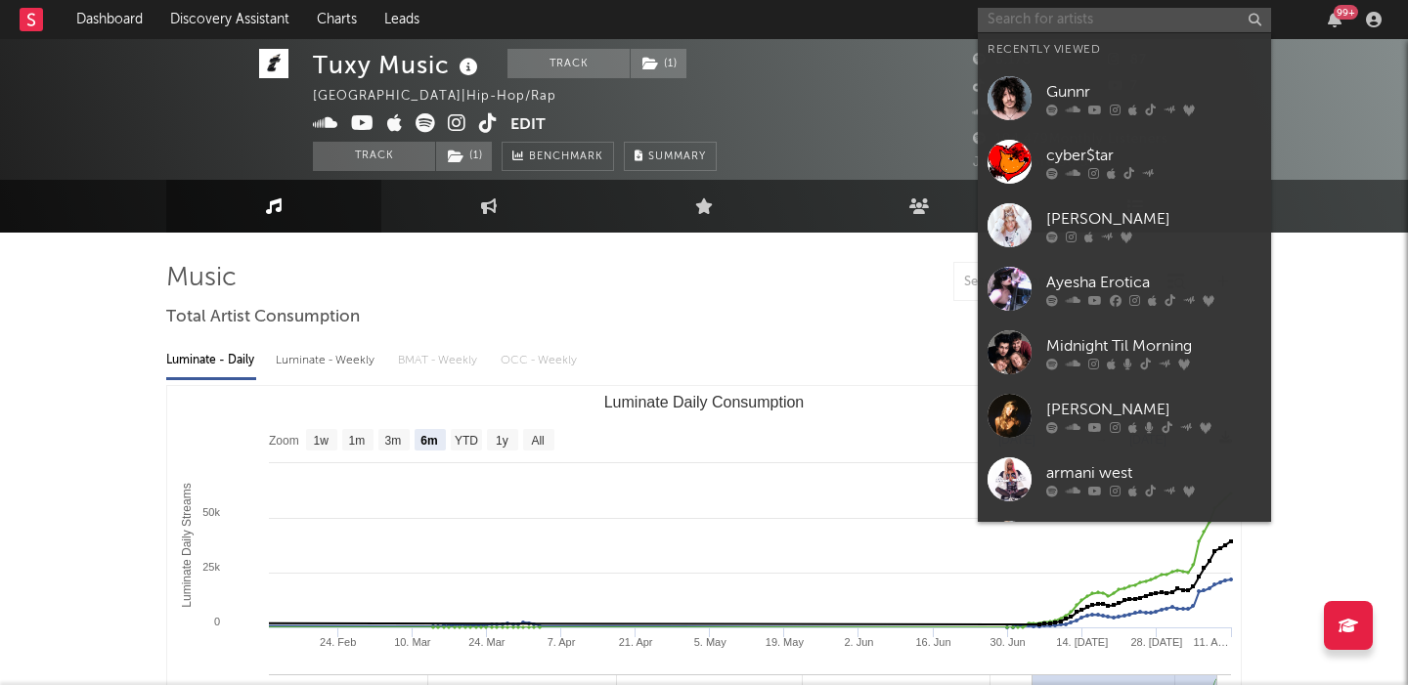
click at [1046, 20] on input "text" at bounding box center [1123, 20] width 293 height 24
paste input "[PERSON_NAME] La San"
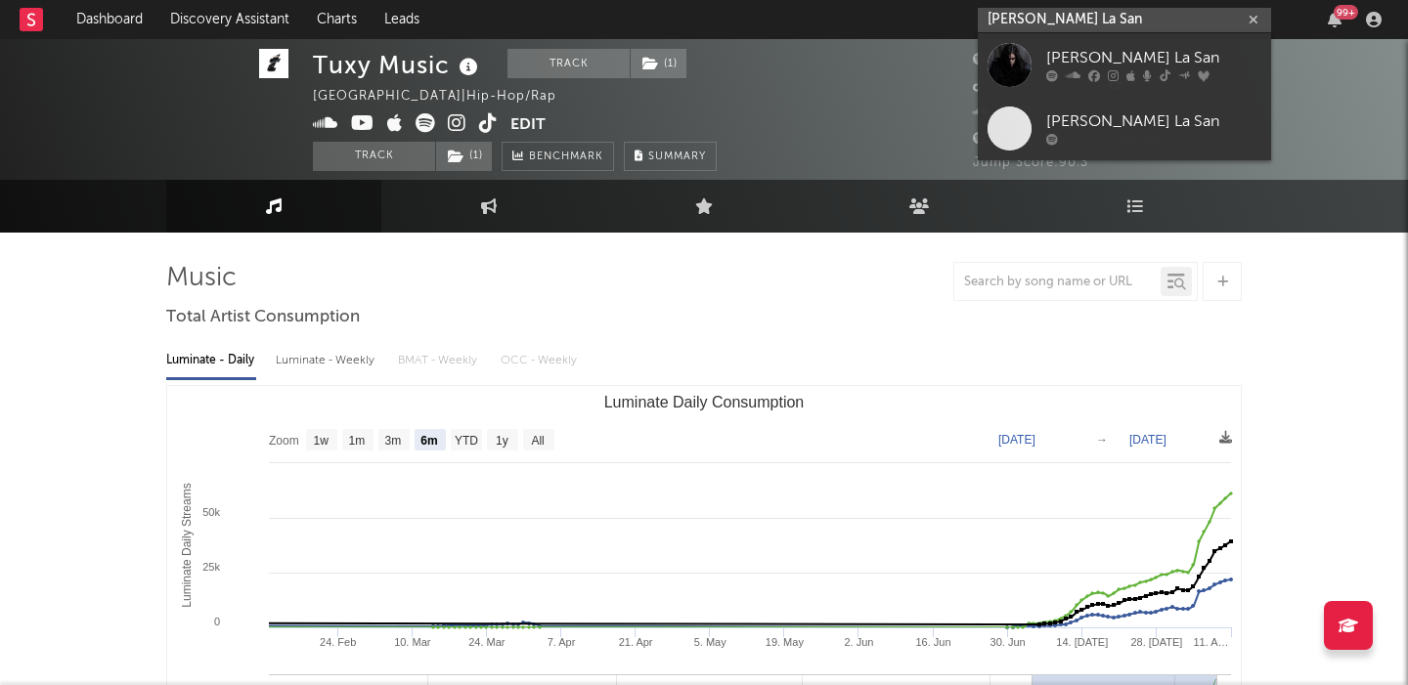
type input "[PERSON_NAME] La San"
click at [1160, 59] on div "[PERSON_NAME] La San" at bounding box center [1153, 58] width 215 height 23
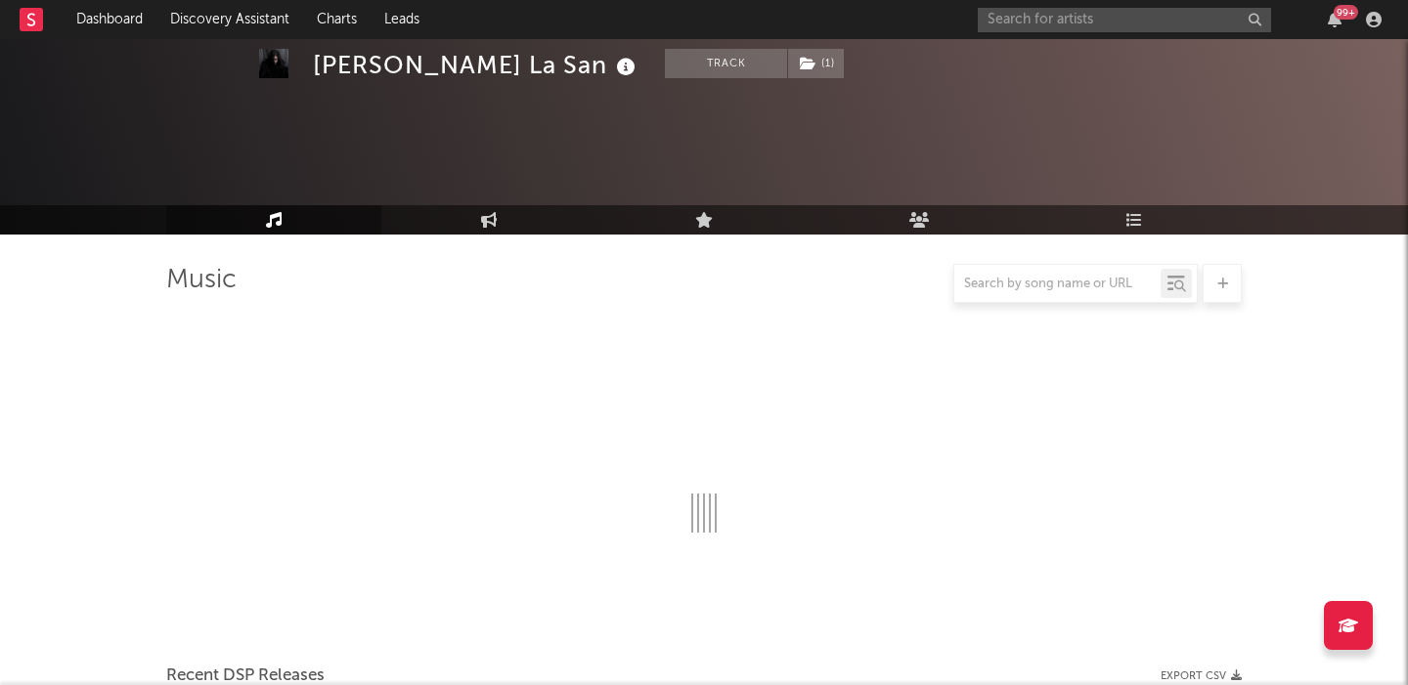
select select "6m"
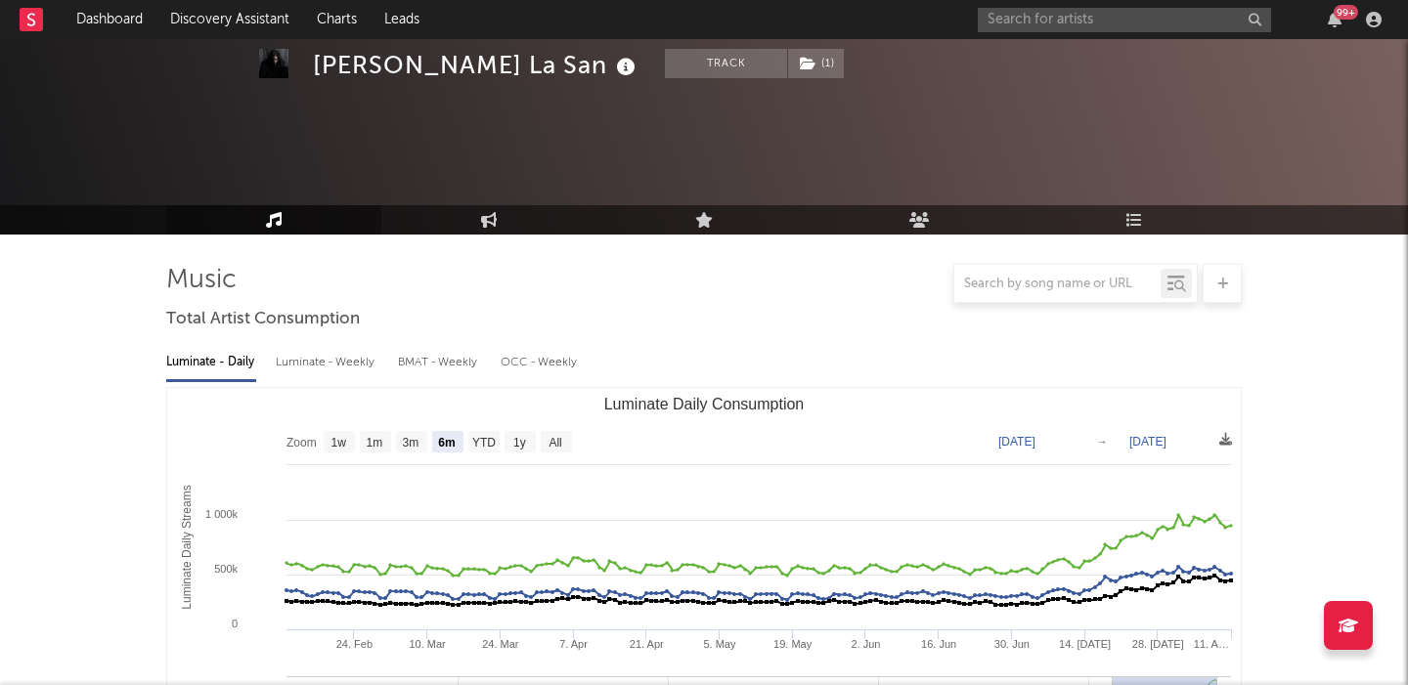
scroll to position [479, 0]
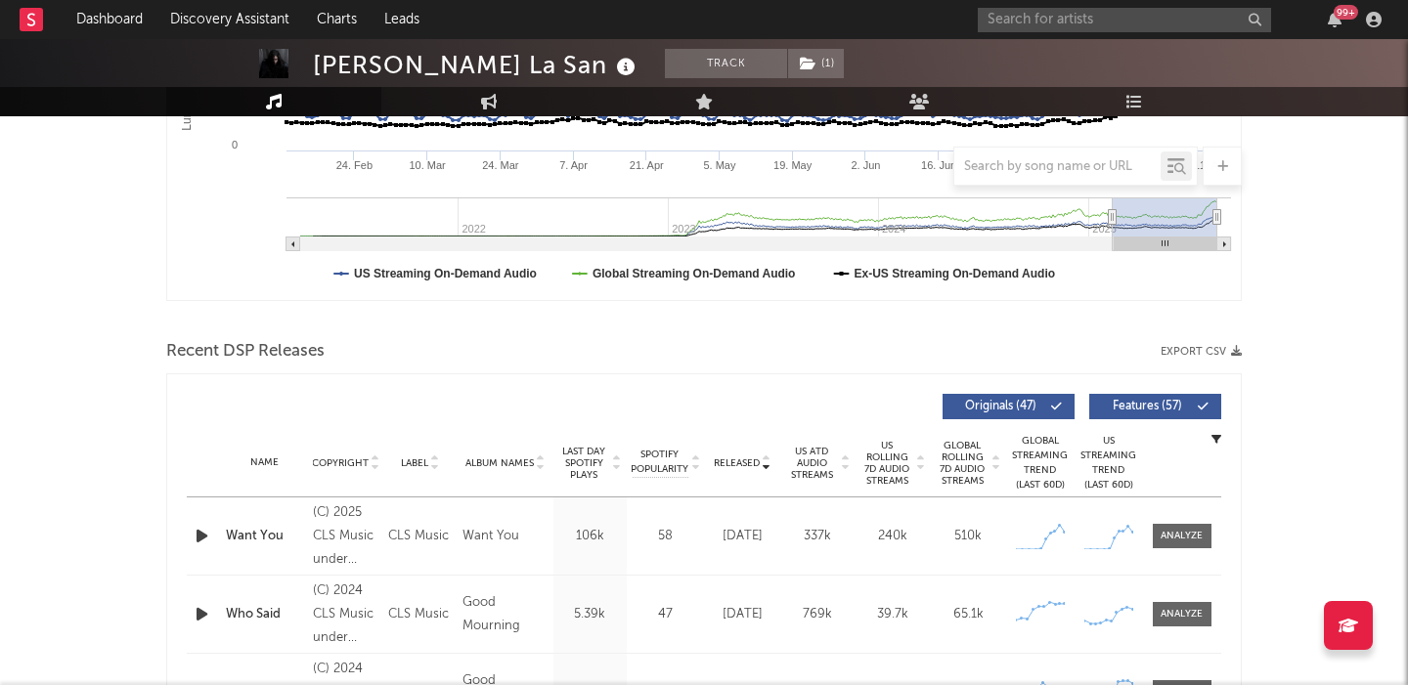
click at [201, 536] on icon "button" at bounding box center [202, 536] width 21 height 24
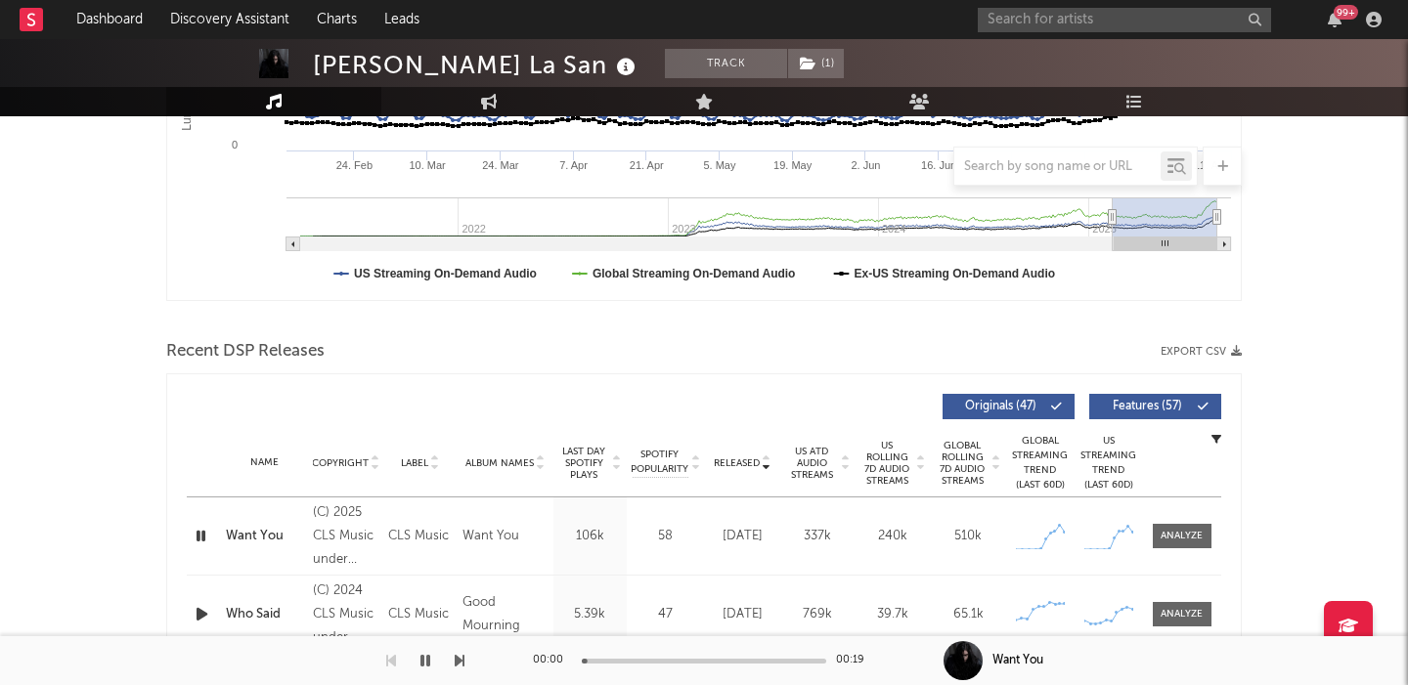
click at [1142, 404] on span "Features ( 57 )" at bounding box center [1147, 407] width 90 height 12
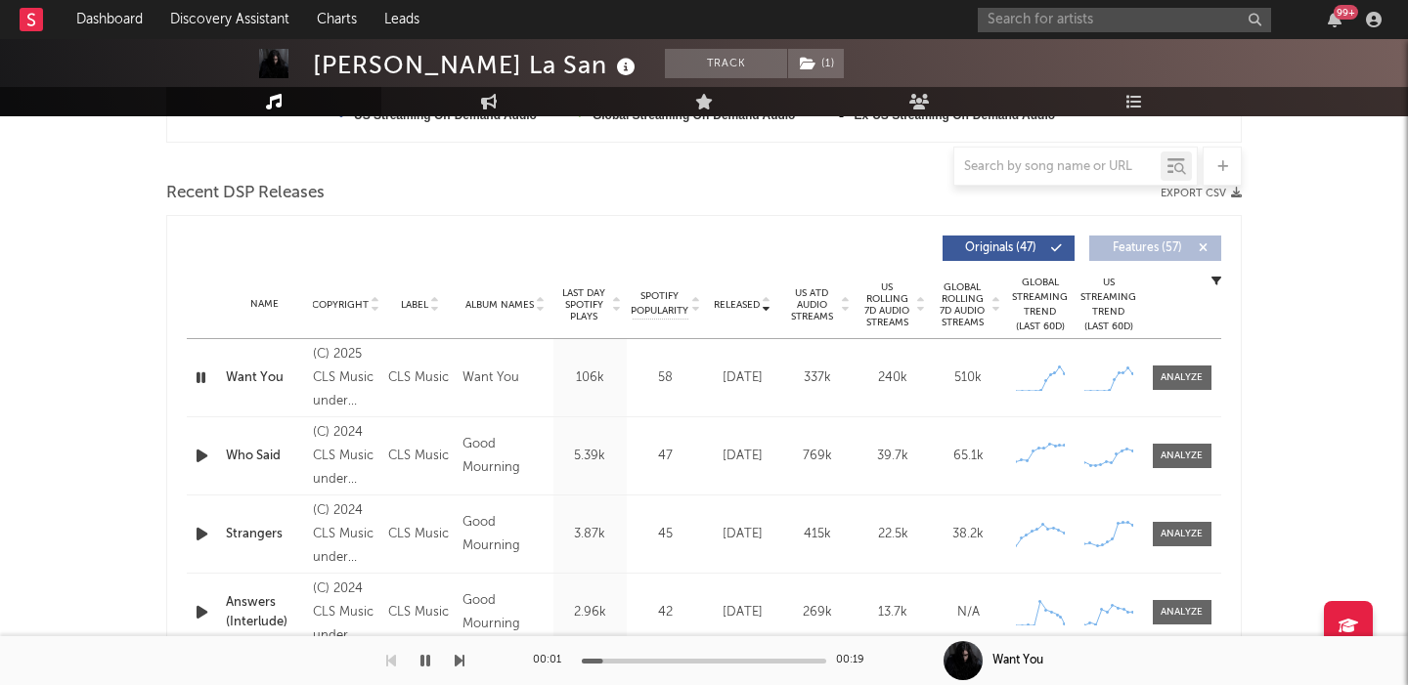
scroll to position [669, 0]
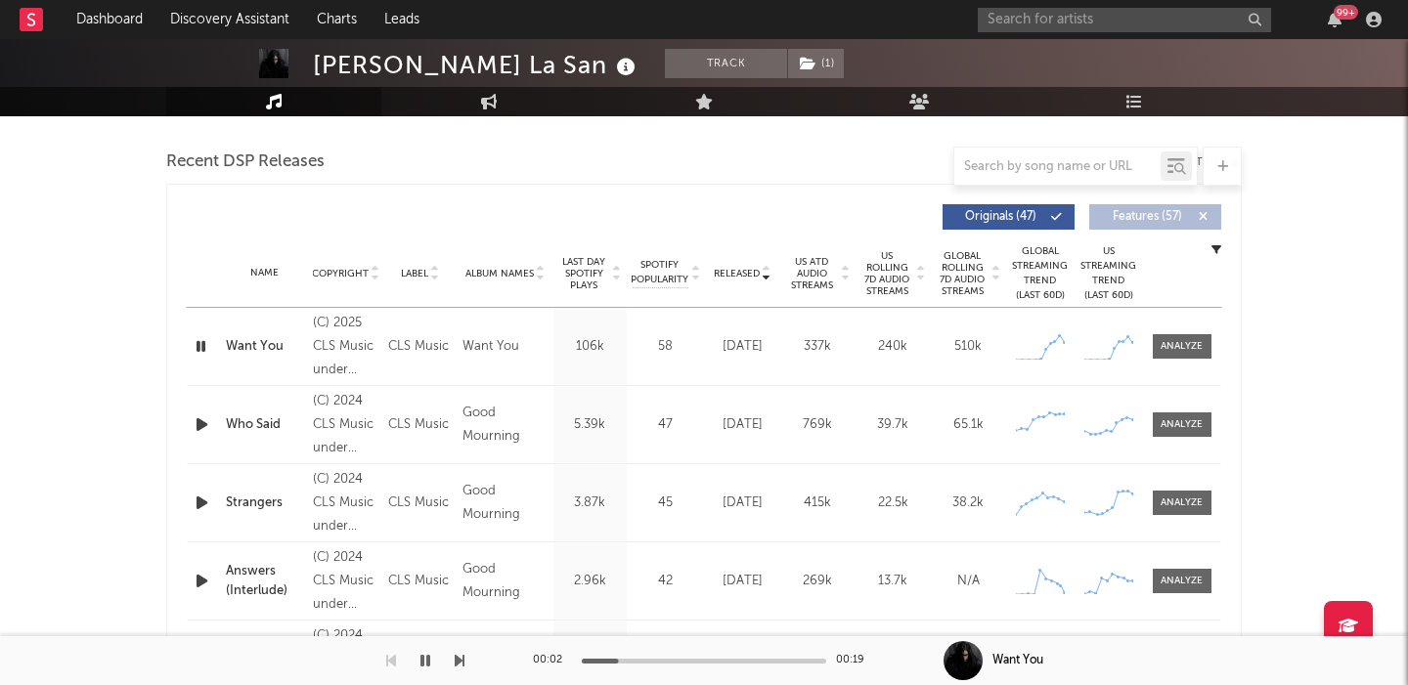
click at [196, 425] on icon "button" at bounding box center [202, 424] width 21 height 24
click at [889, 271] on span "US Rolling 7D Audio Streams" at bounding box center [887, 273] width 54 height 47
click at [196, 347] on icon "button" at bounding box center [202, 346] width 21 height 24
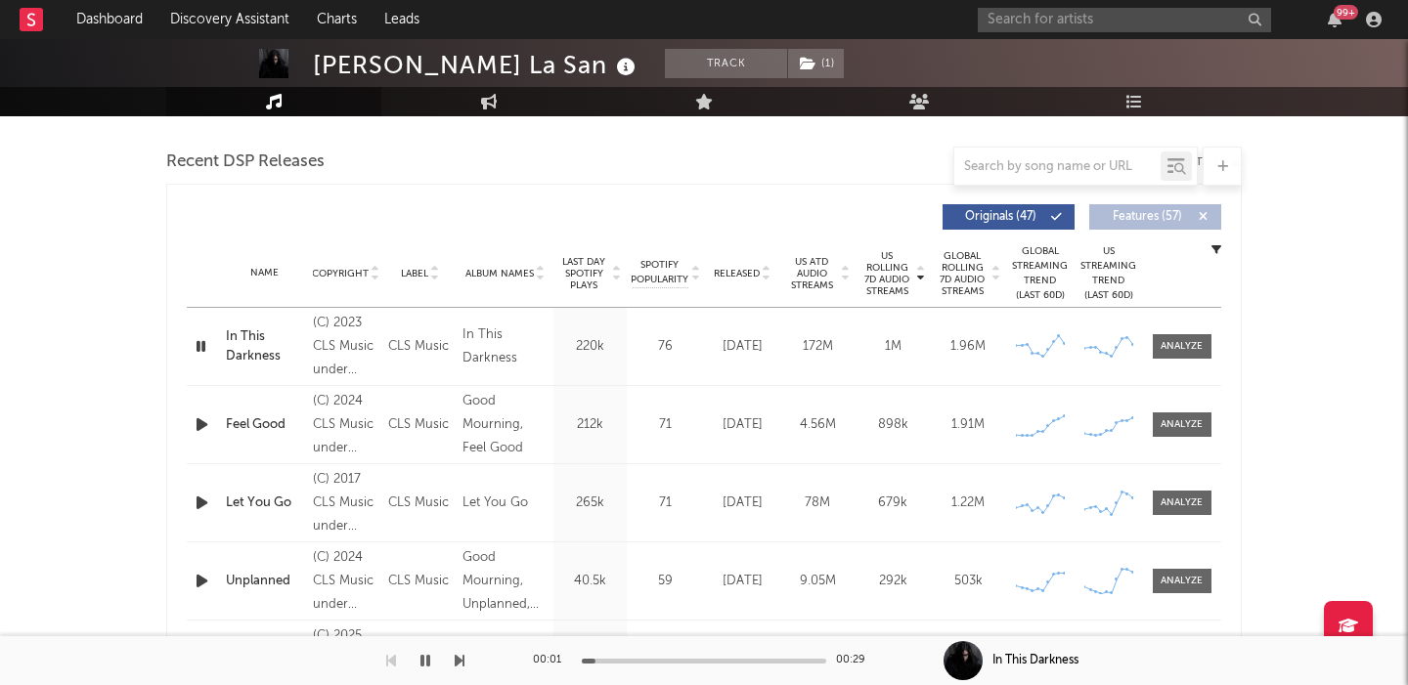
click at [210, 428] on icon "button" at bounding box center [202, 424] width 21 height 24
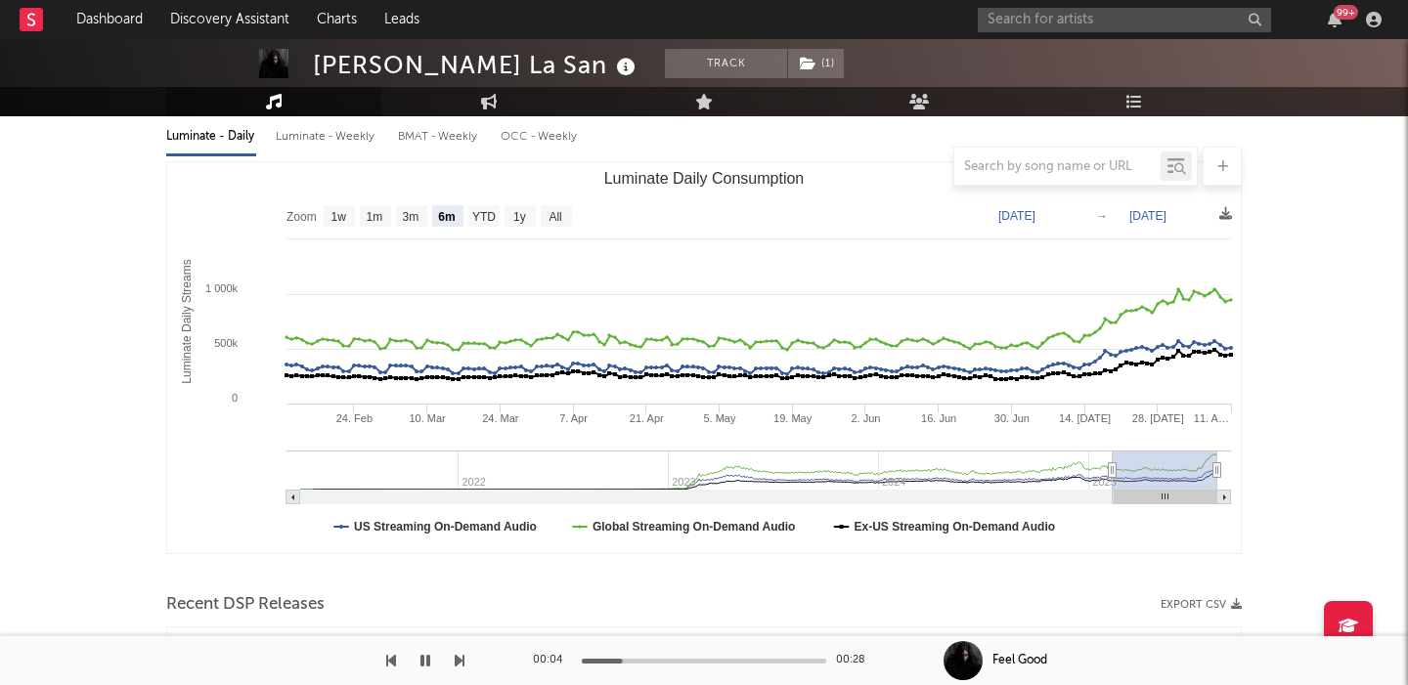
scroll to position [0, 0]
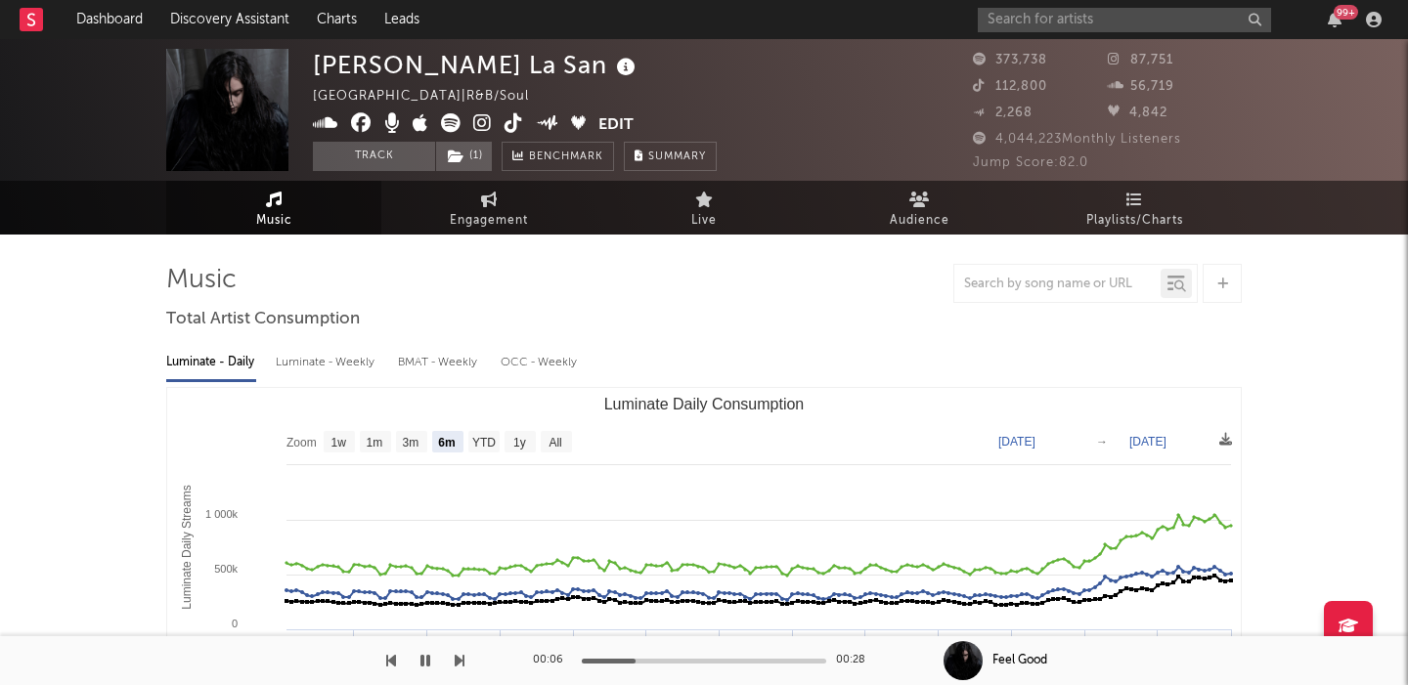
click at [321, 365] on div "Luminate - Weekly" at bounding box center [327, 362] width 103 height 33
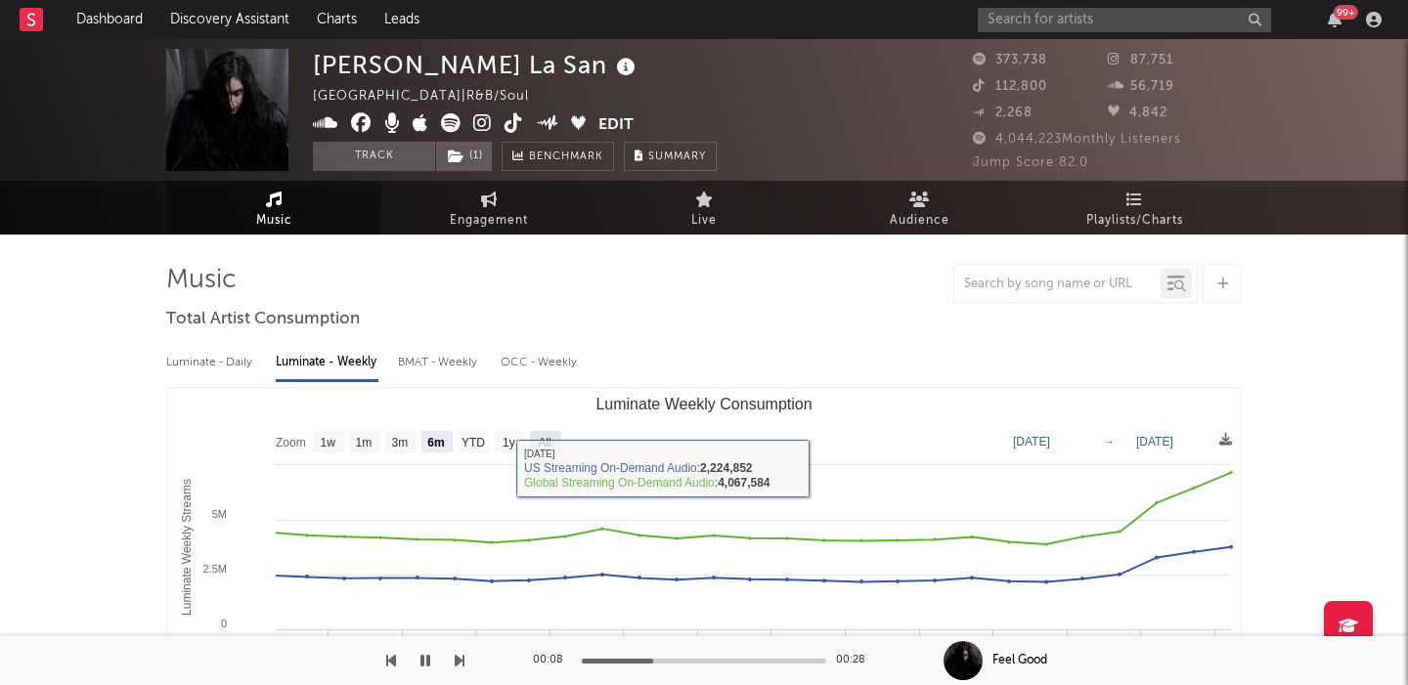
click at [535, 446] on rect "Luminate Weekly Consumption" at bounding box center [545, 442] width 31 height 22
select select "All"
type input "[DATE]"
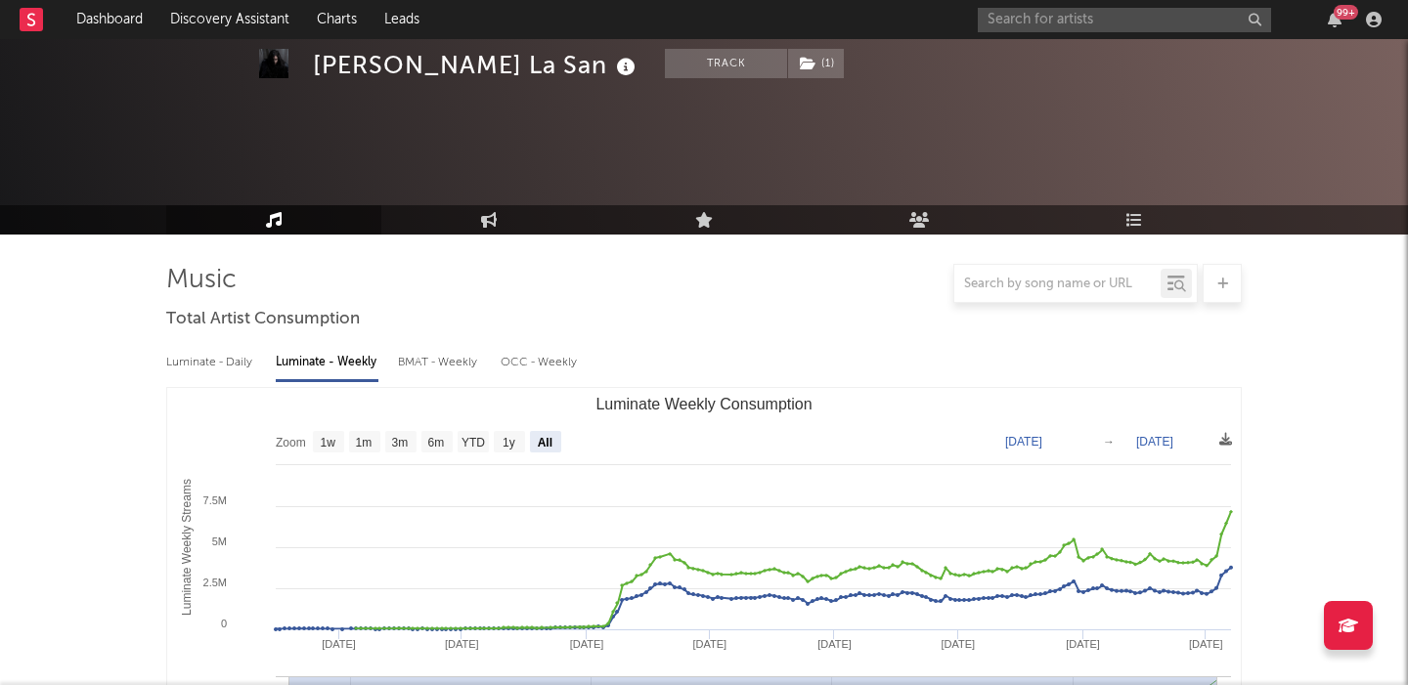
scroll to position [703, 0]
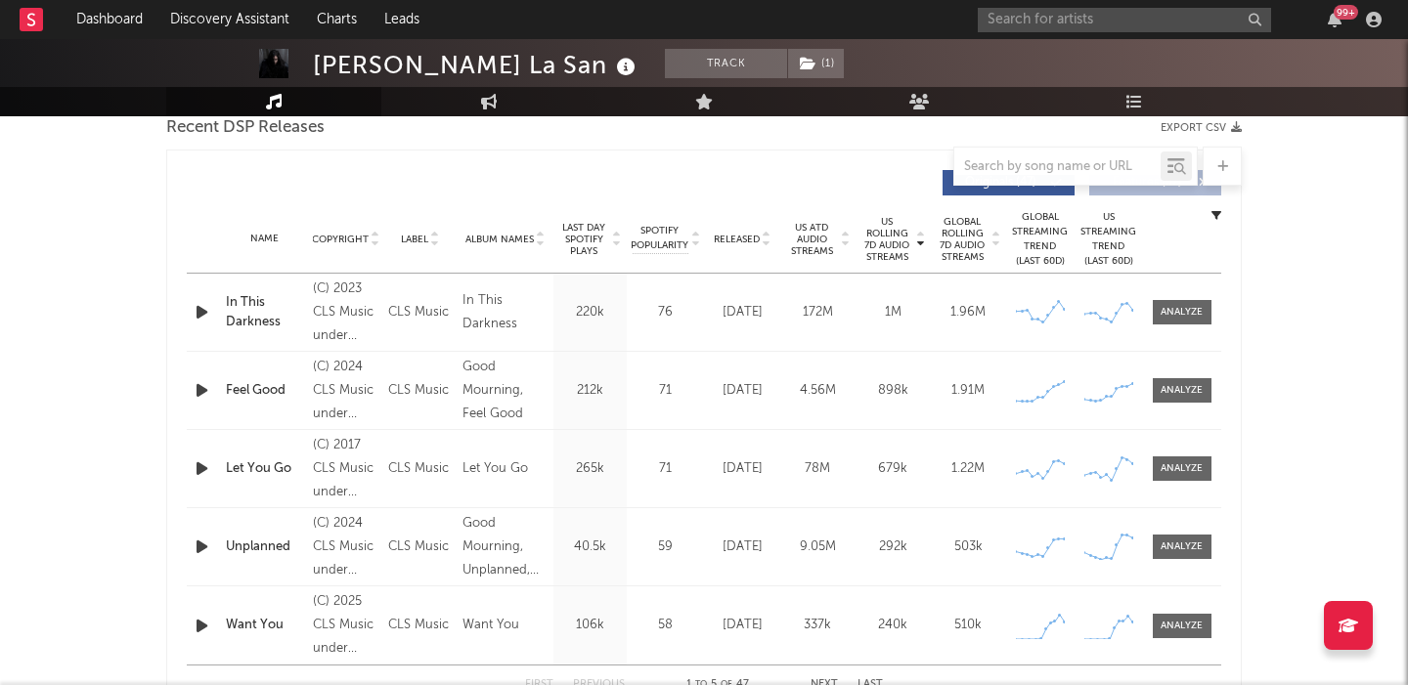
click at [266, 385] on div "Feel Good" at bounding box center [264, 391] width 77 height 20
click at [244, 308] on div "In This Darkness" at bounding box center [264, 312] width 77 height 38
click at [1095, 22] on input "text" at bounding box center [1123, 20] width 293 height 24
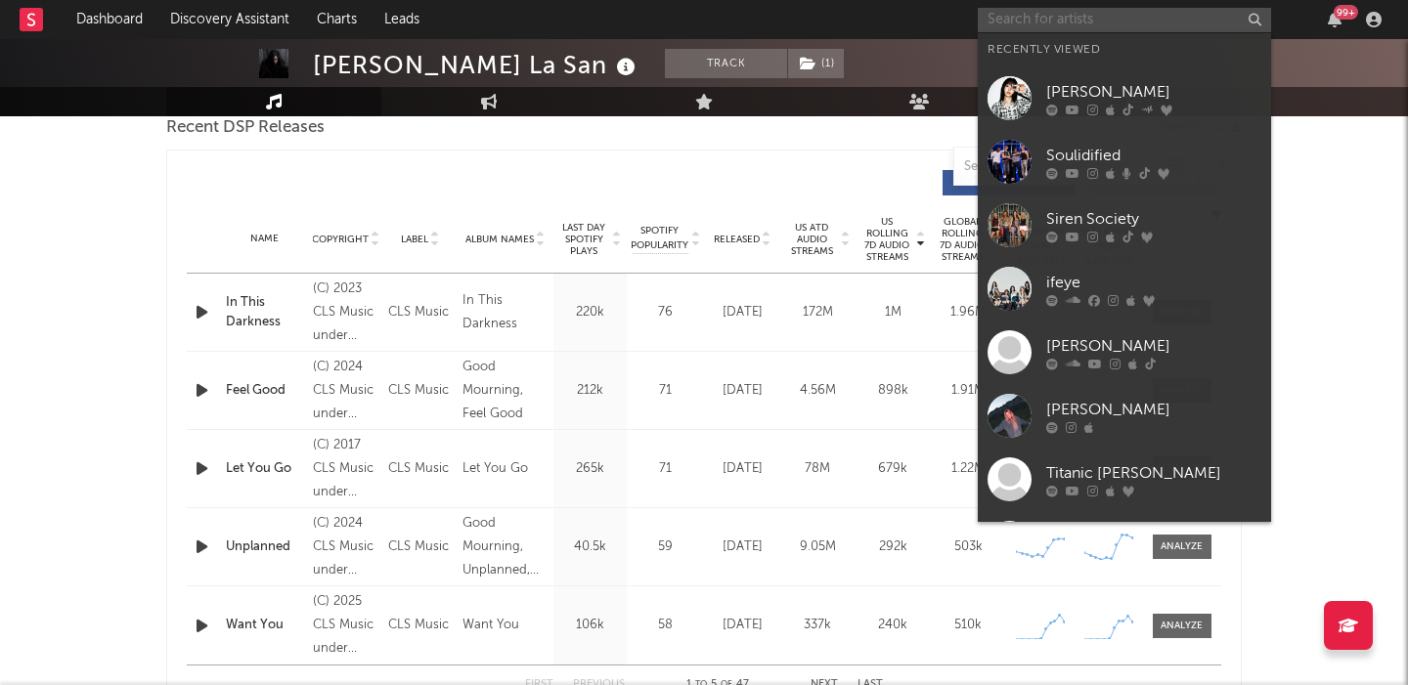
paste input "NAKISO"
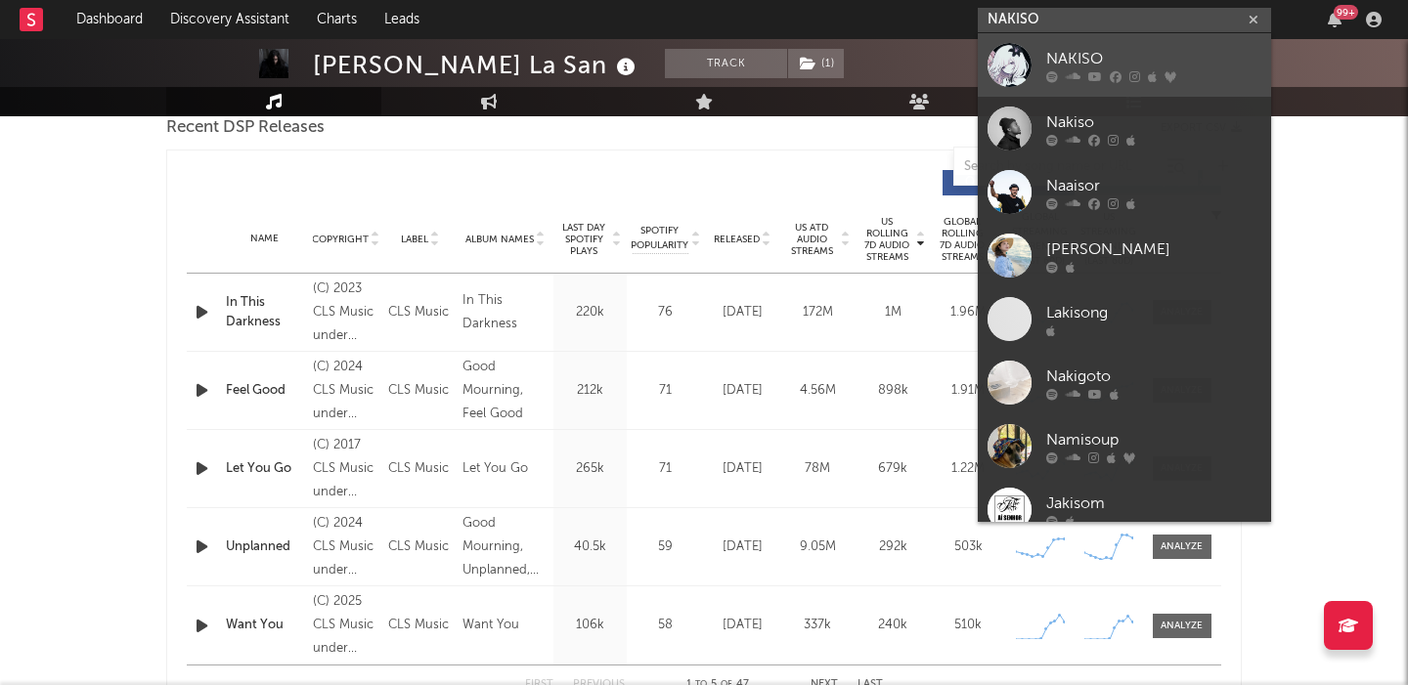
type input "NAKISO"
click at [1122, 53] on div "NAKISO" at bounding box center [1153, 58] width 215 height 23
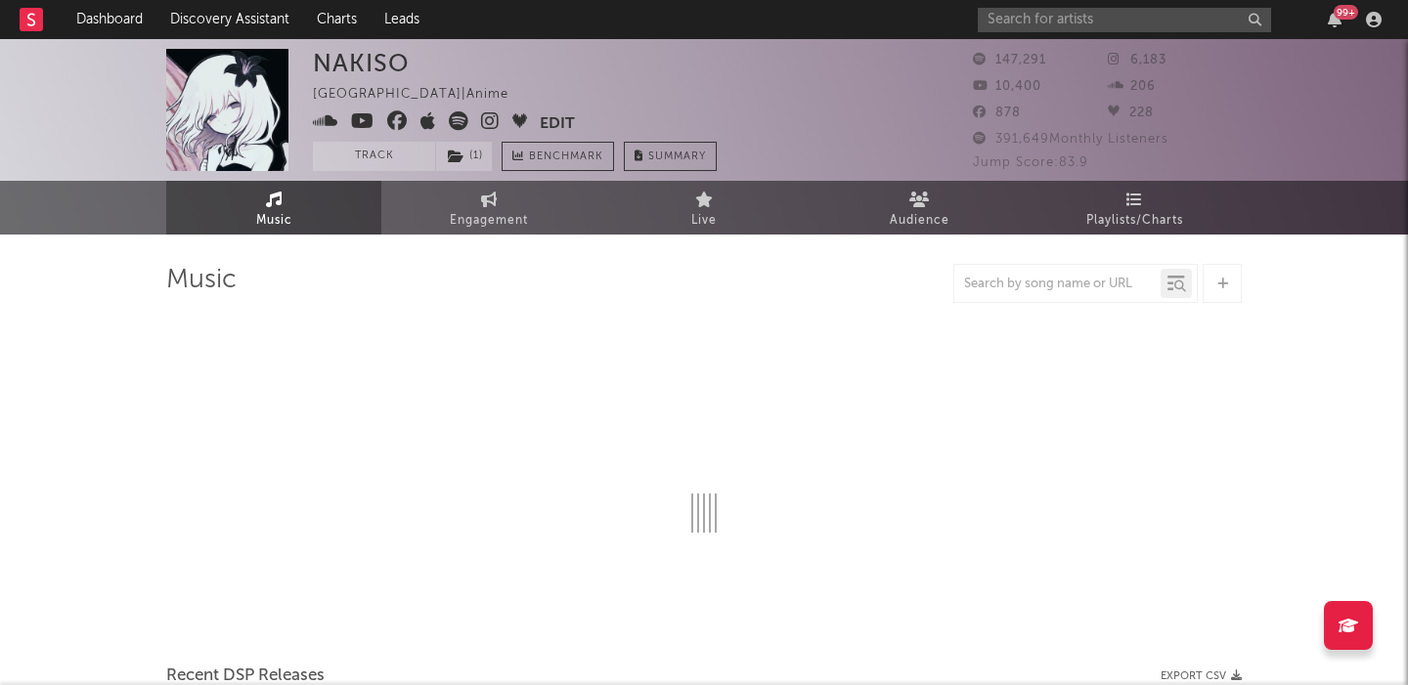
select select "6m"
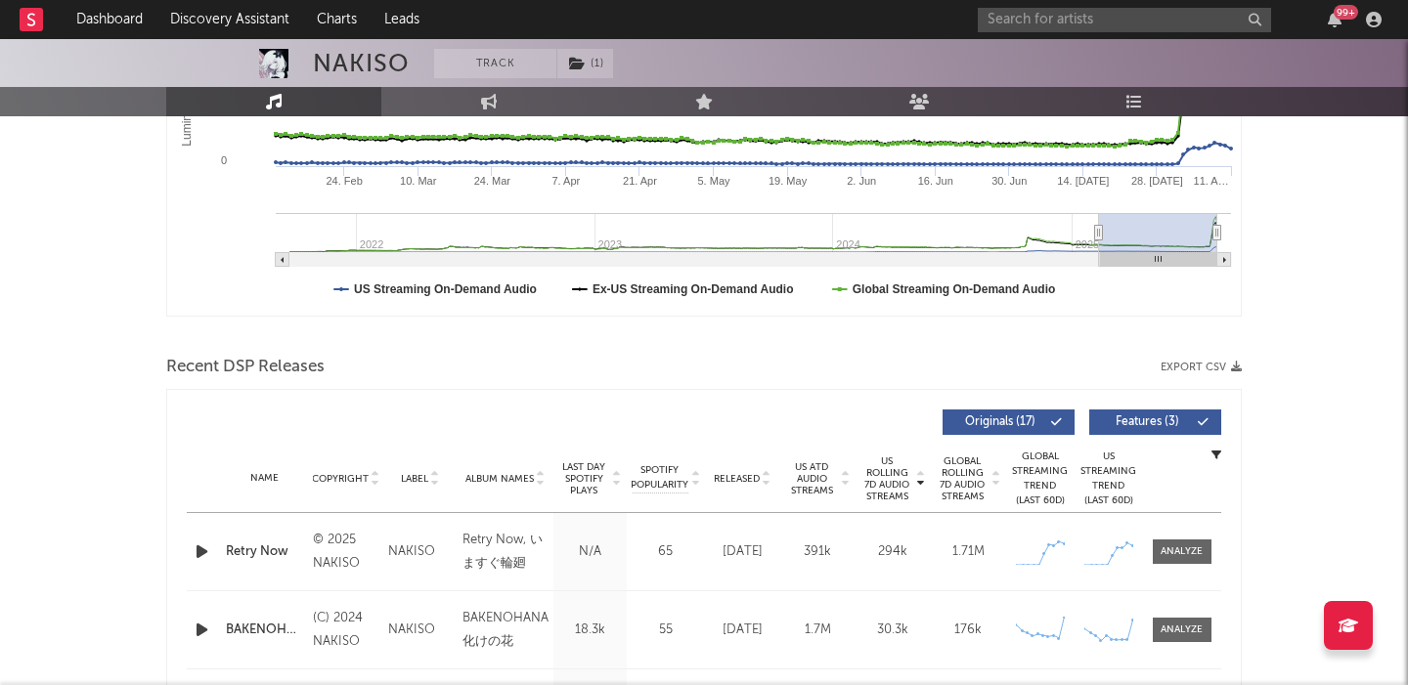
scroll to position [698, 0]
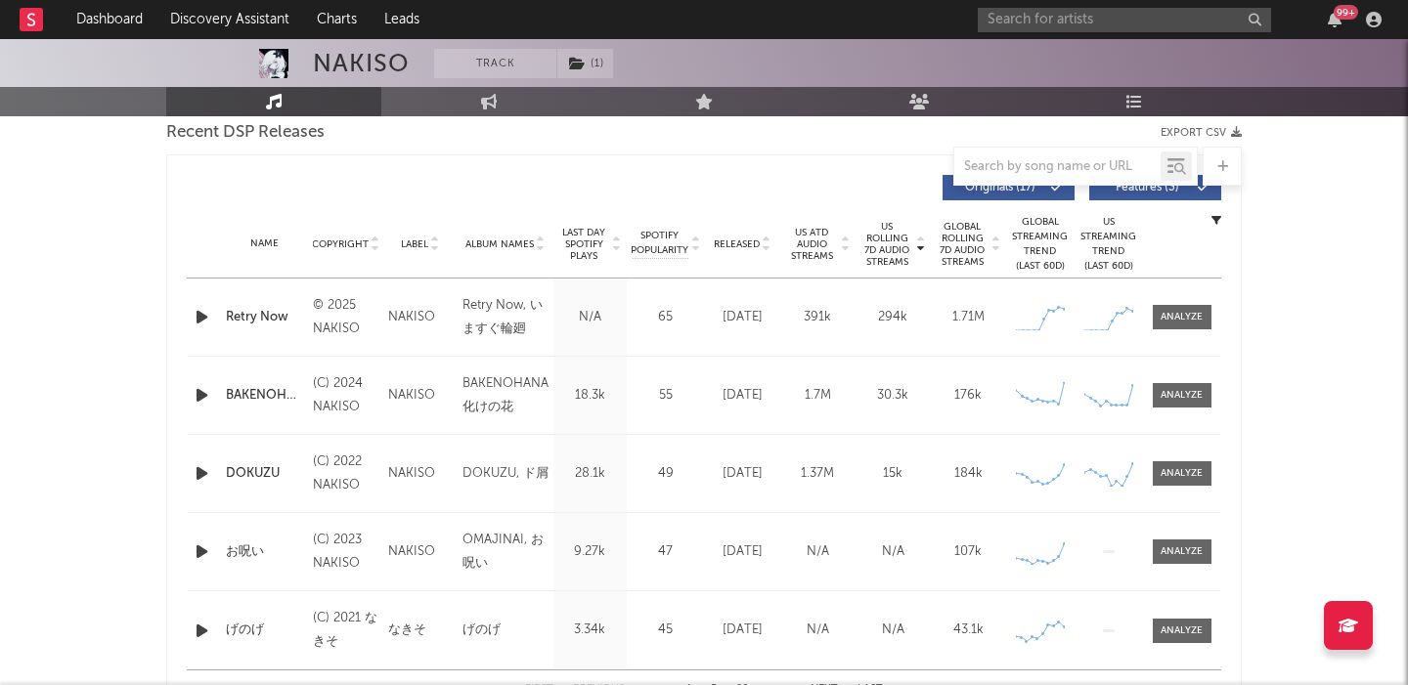
click at [195, 322] on icon "button" at bounding box center [202, 317] width 21 height 24
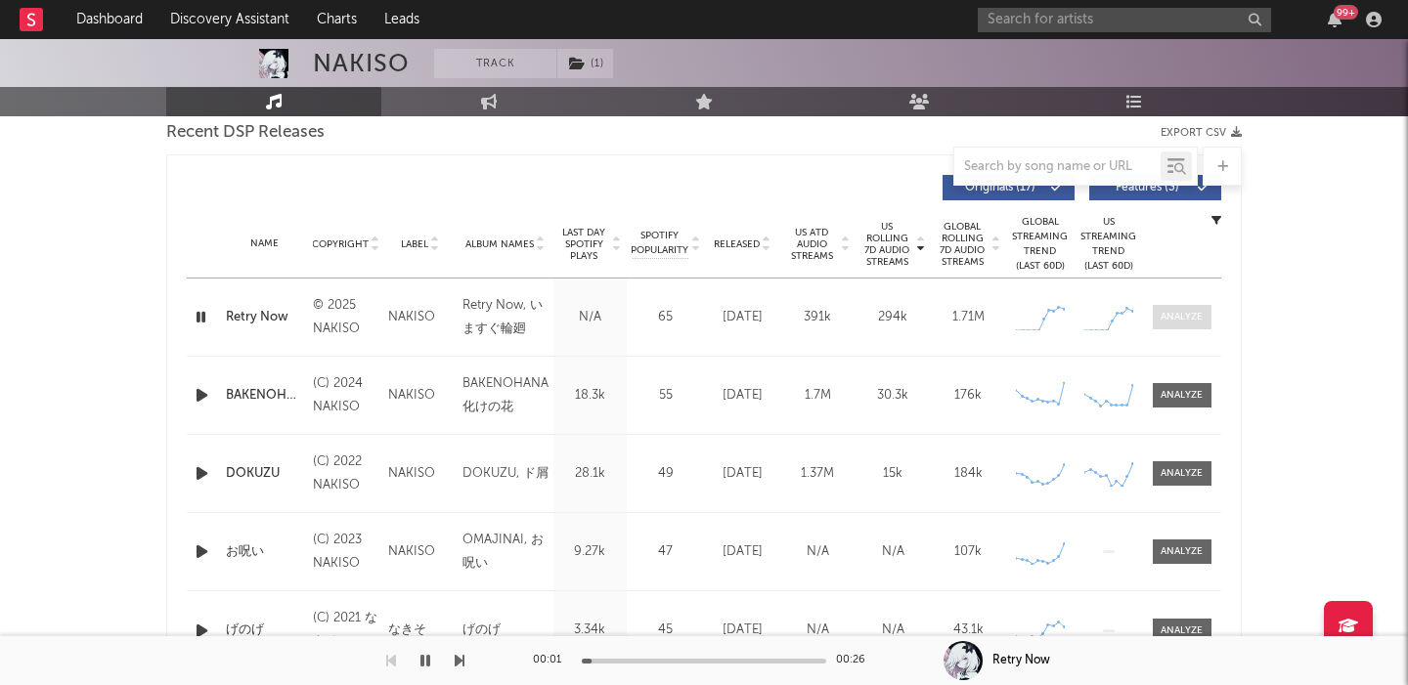
click at [1196, 318] on div at bounding box center [1181, 317] width 42 height 15
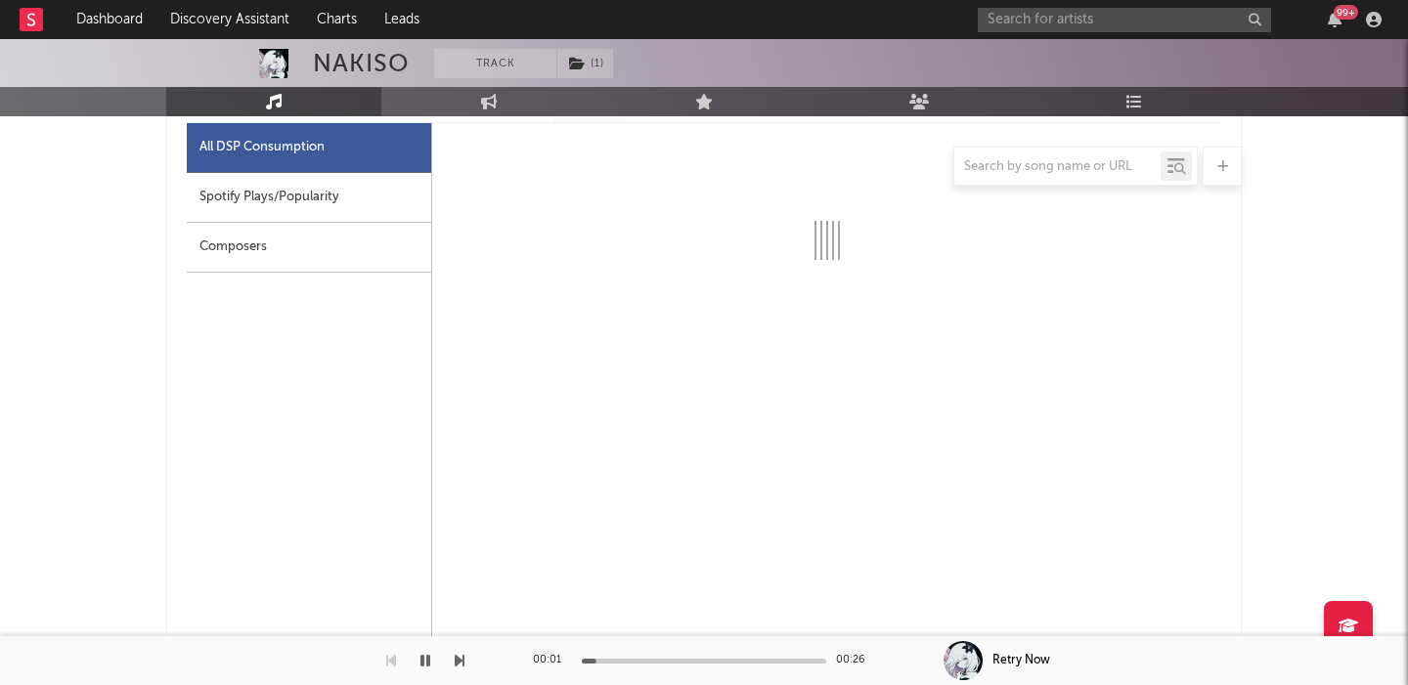
select select "1w"
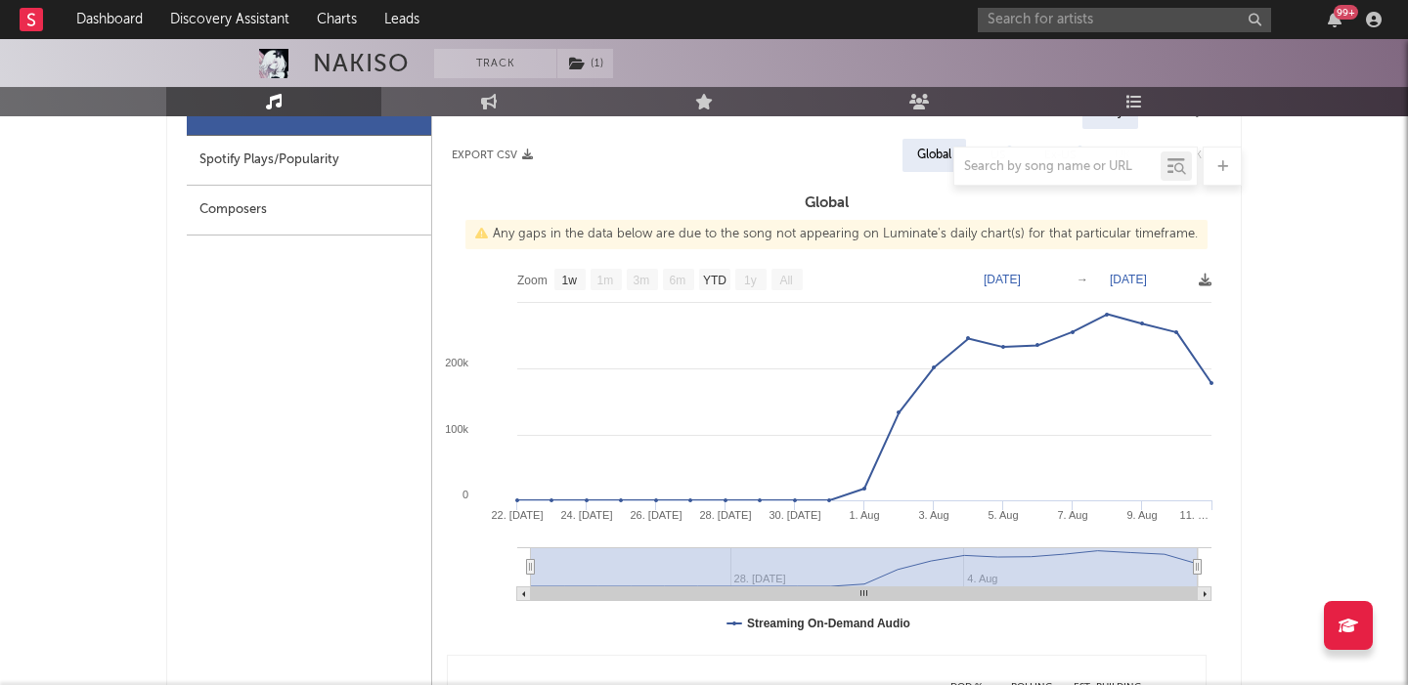
scroll to position [0, 0]
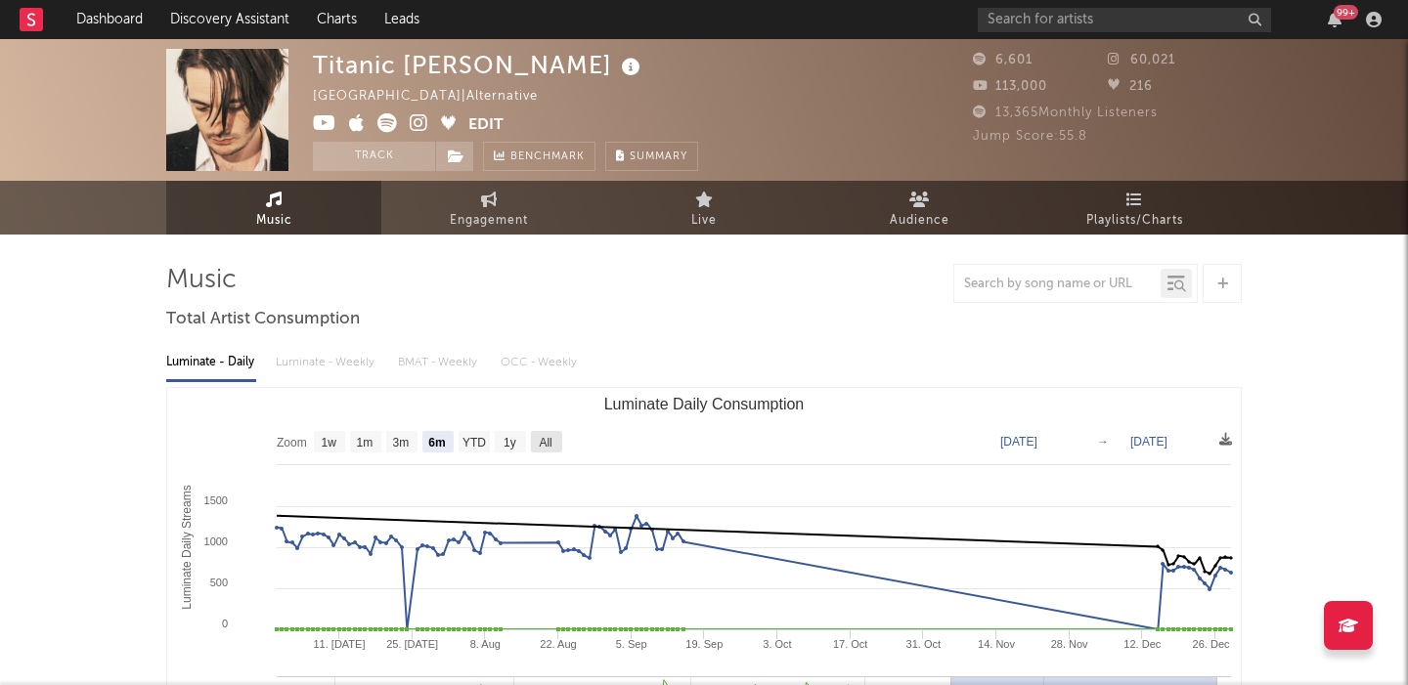
click at [551, 436] on text "All" at bounding box center [545, 443] width 13 height 14
select select "All"
type input "[DATE]"
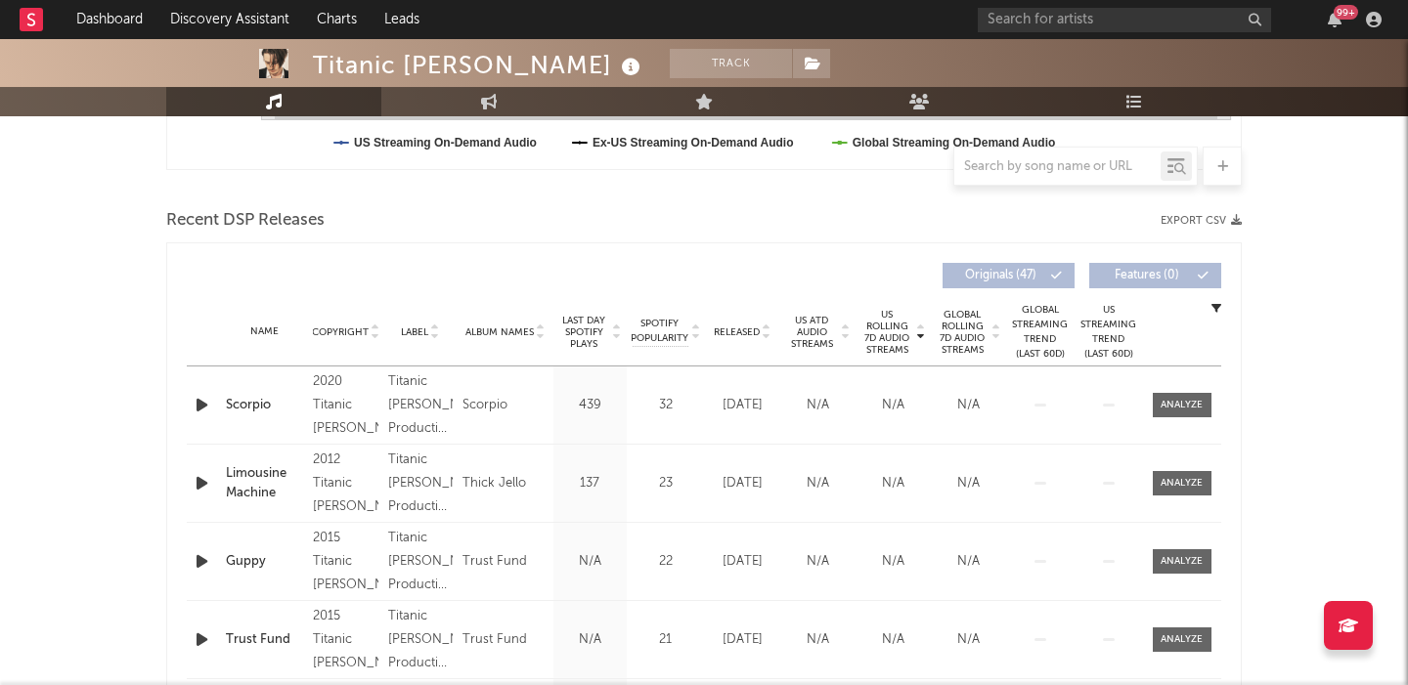
scroll to position [638, 0]
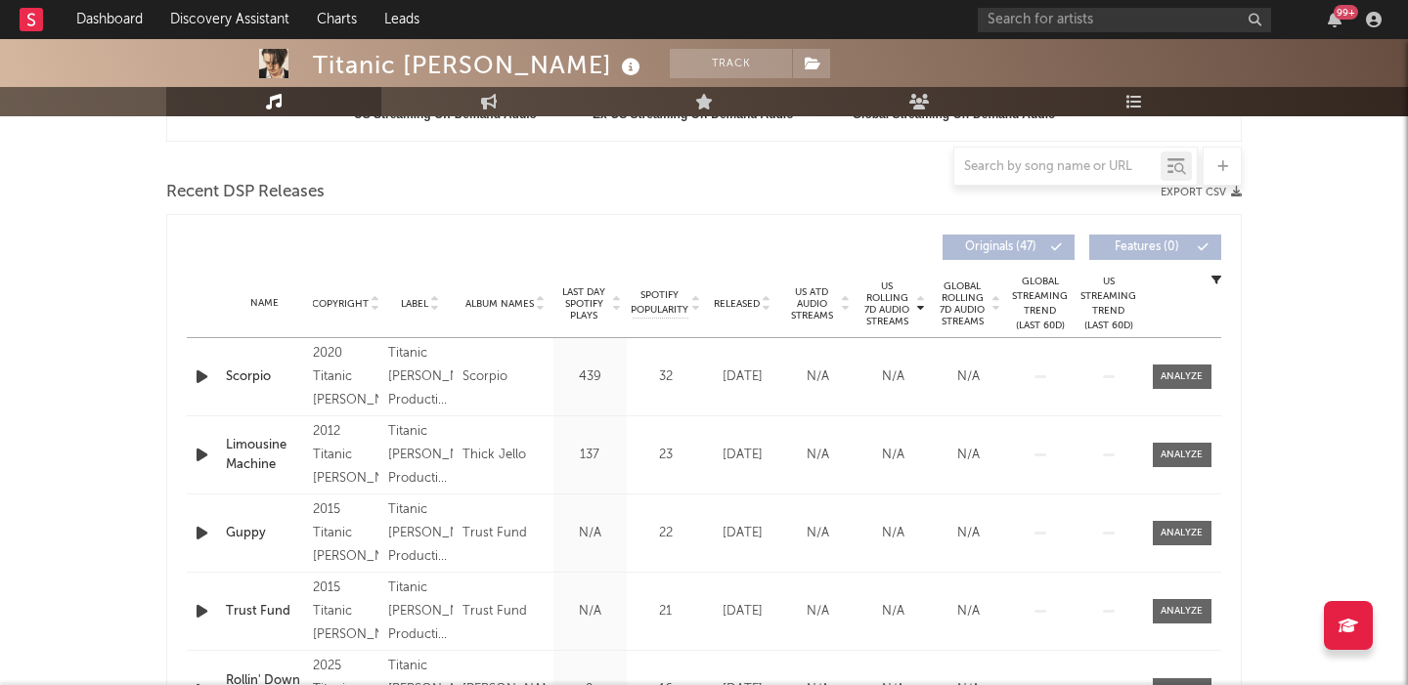
click at [737, 299] on span "Released" at bounding box center [737, 304] width 46 height 12
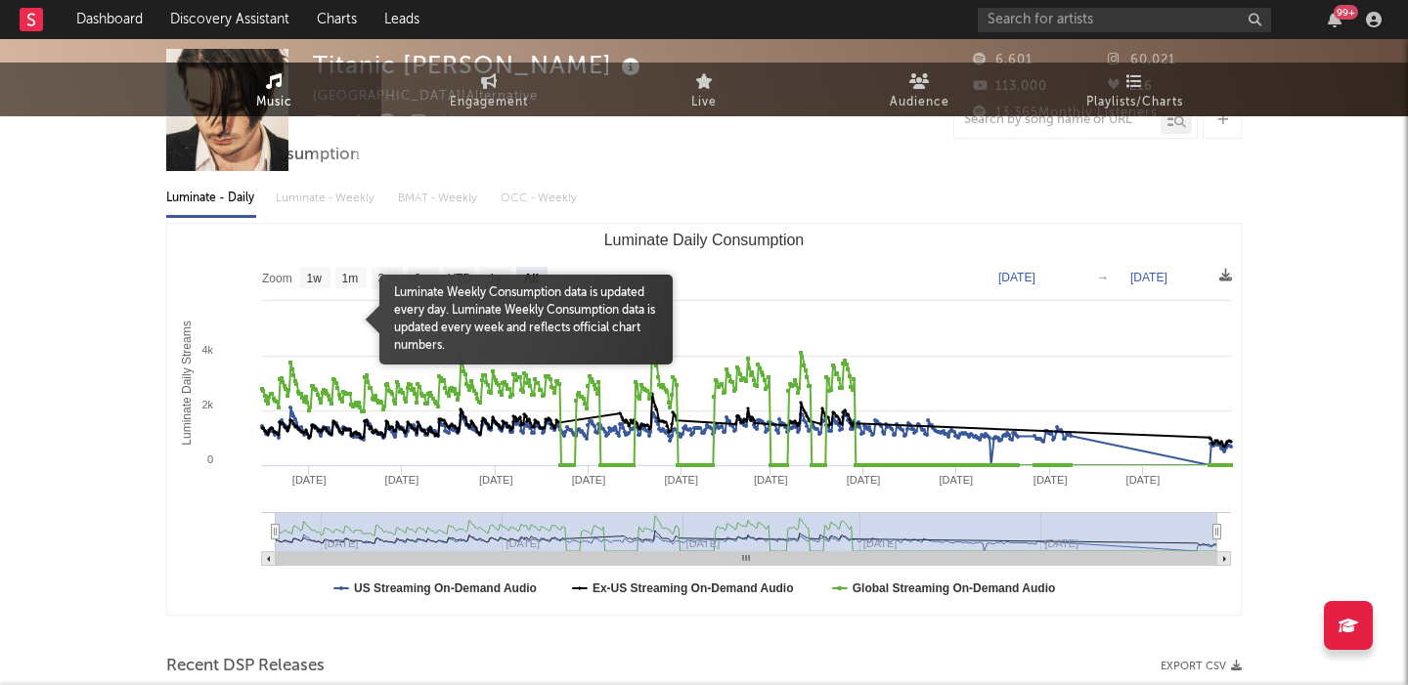
scroll to position [0, 0]
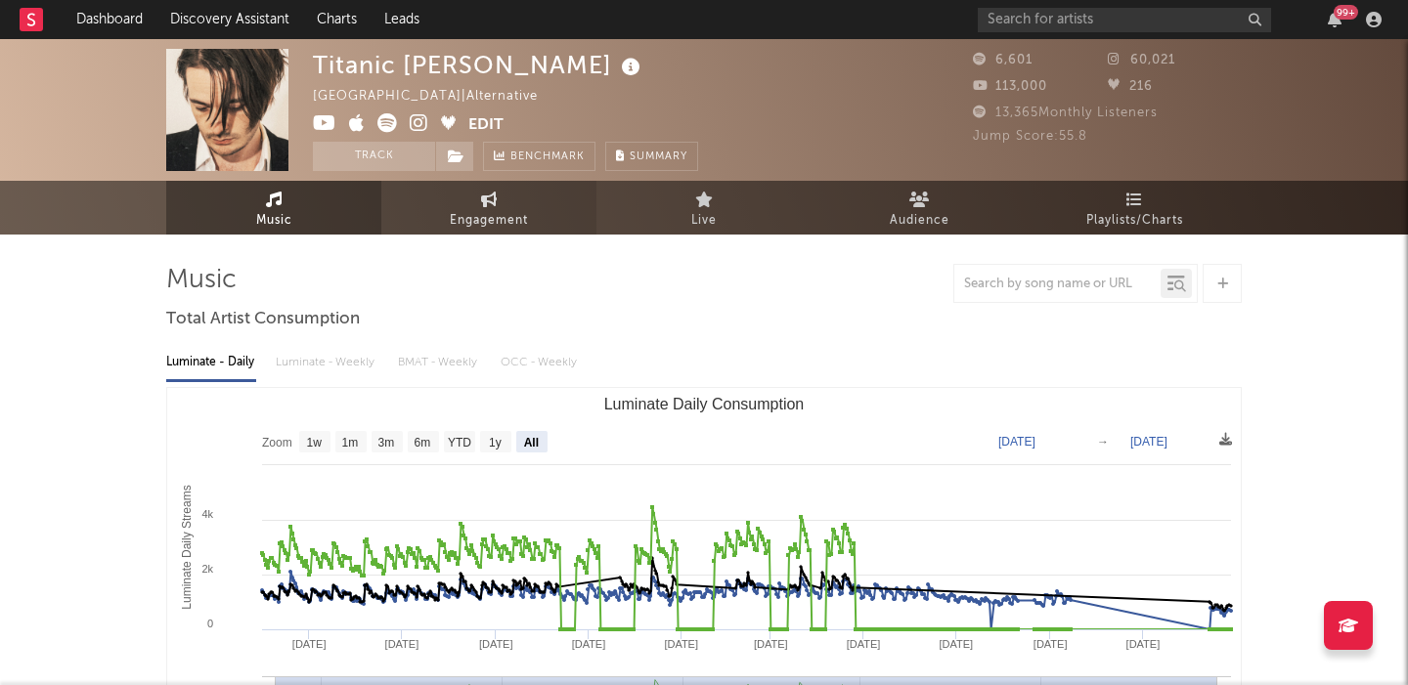
click at [467, 206] on link "Engagement" at bounding box center [488, 208] width 215 height 54
select select "1w"
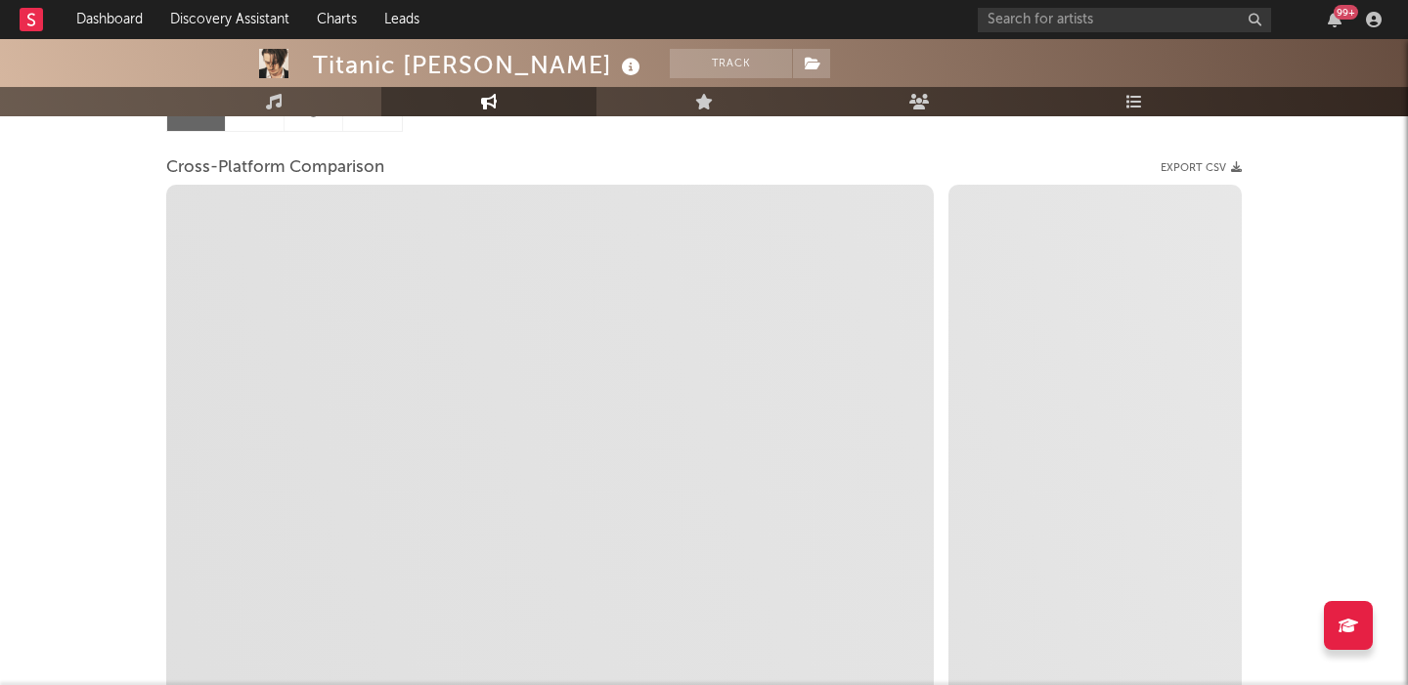
scroll to position [232, 0]
select select "1m"
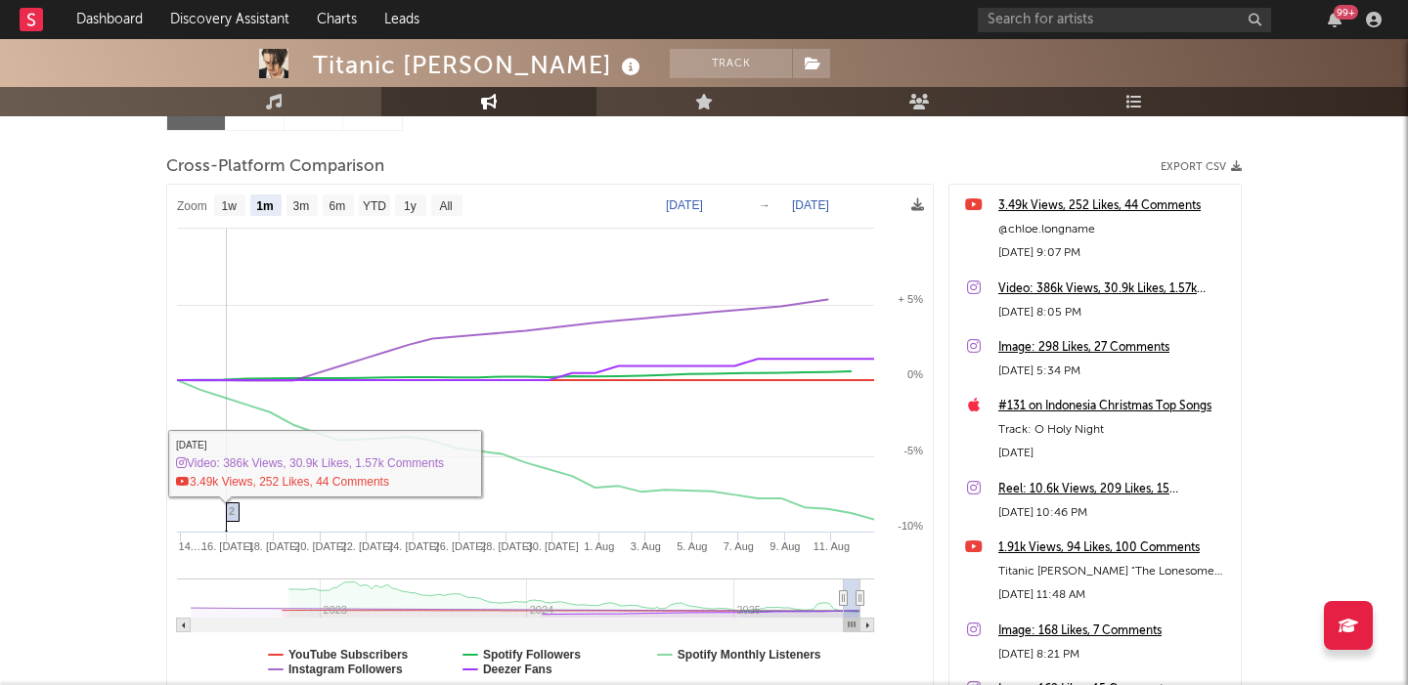
click at [233, 509] on span "2" at bounding box center [232, 511] width 6 height 12
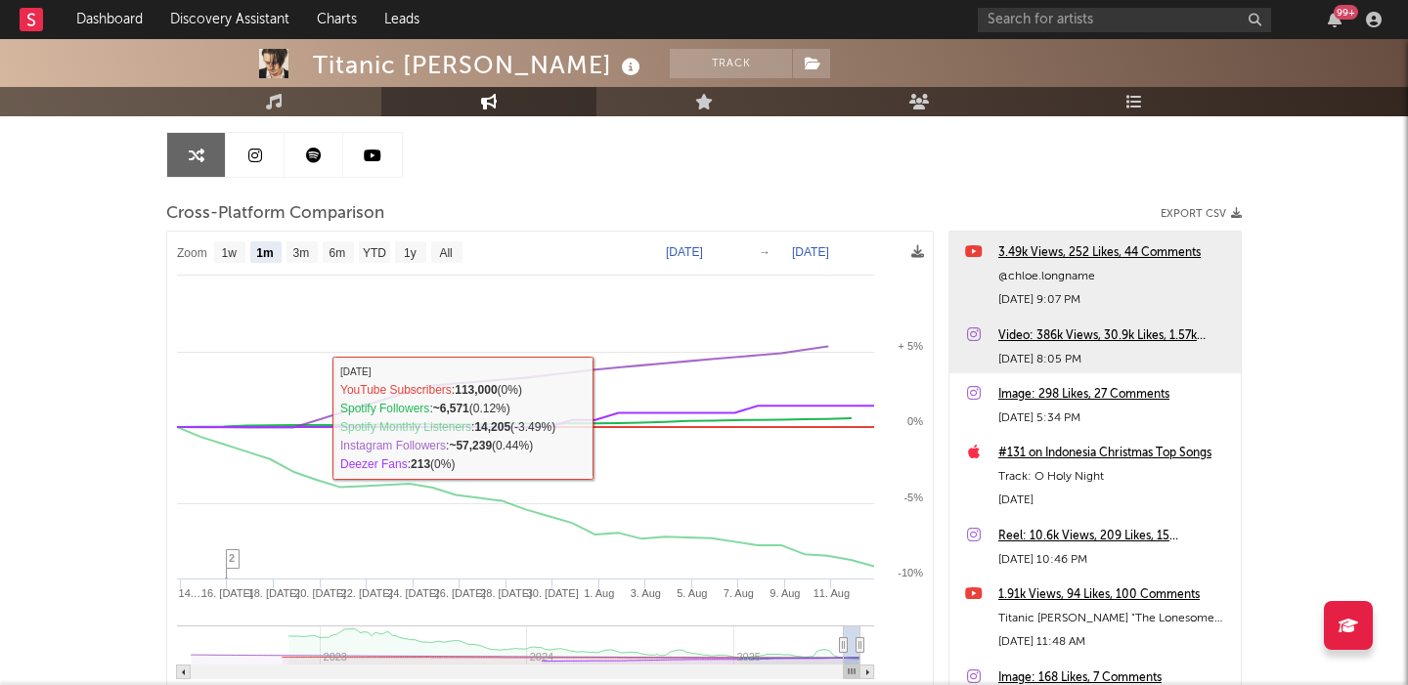
scroll to position [164, 0]
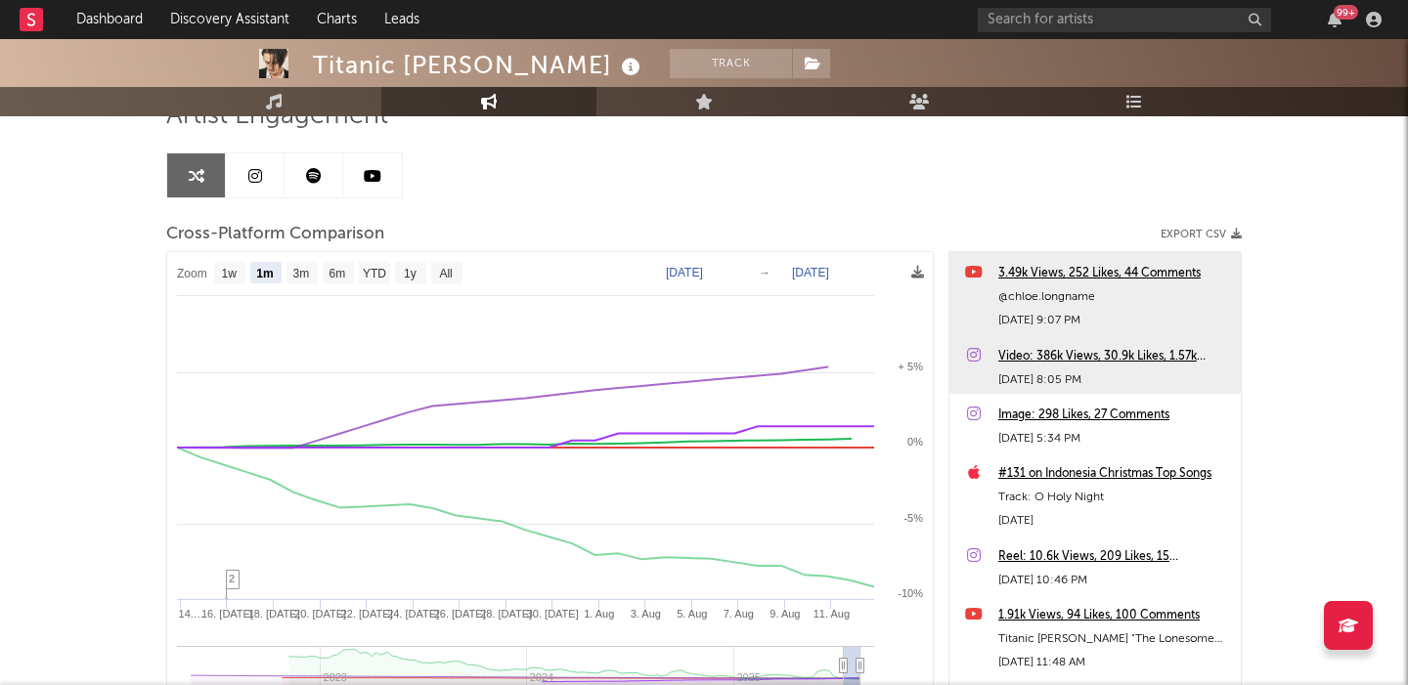
click at [259, 176] on icon at bounding box center [255, 176] width 14 height 16
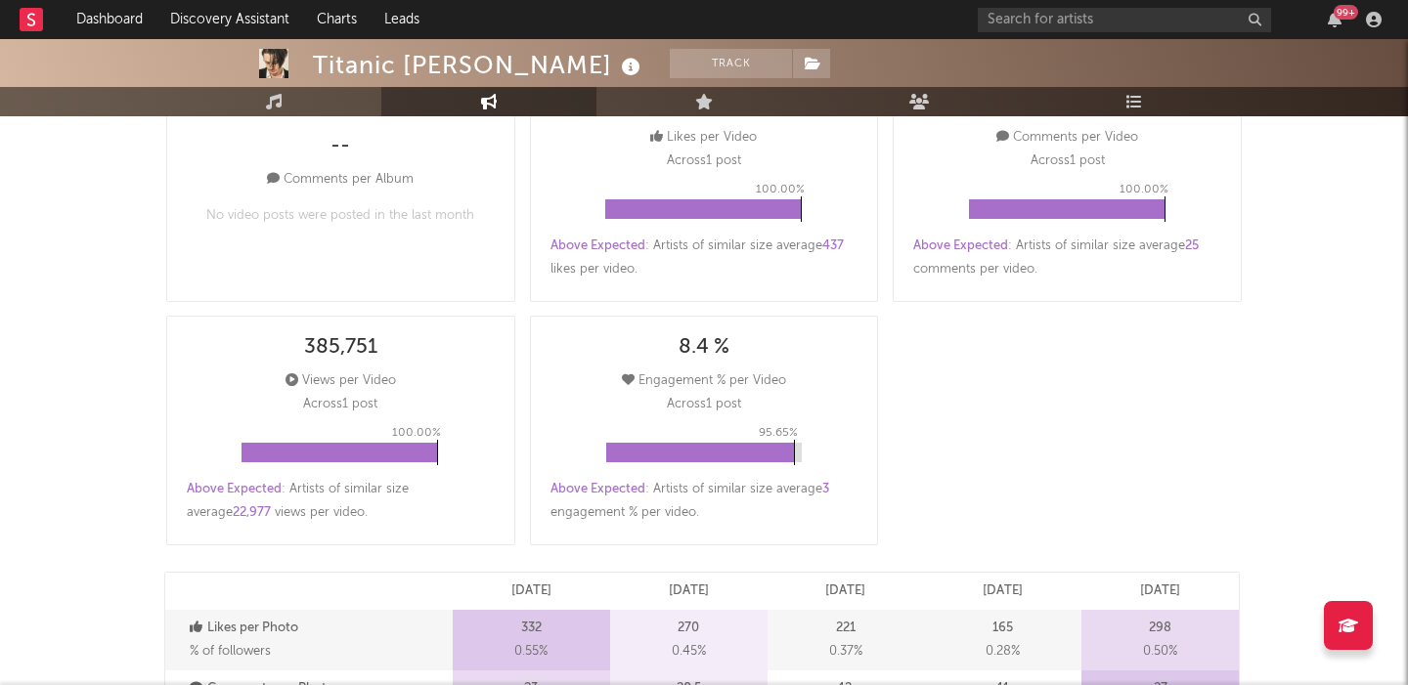
select select "6m"
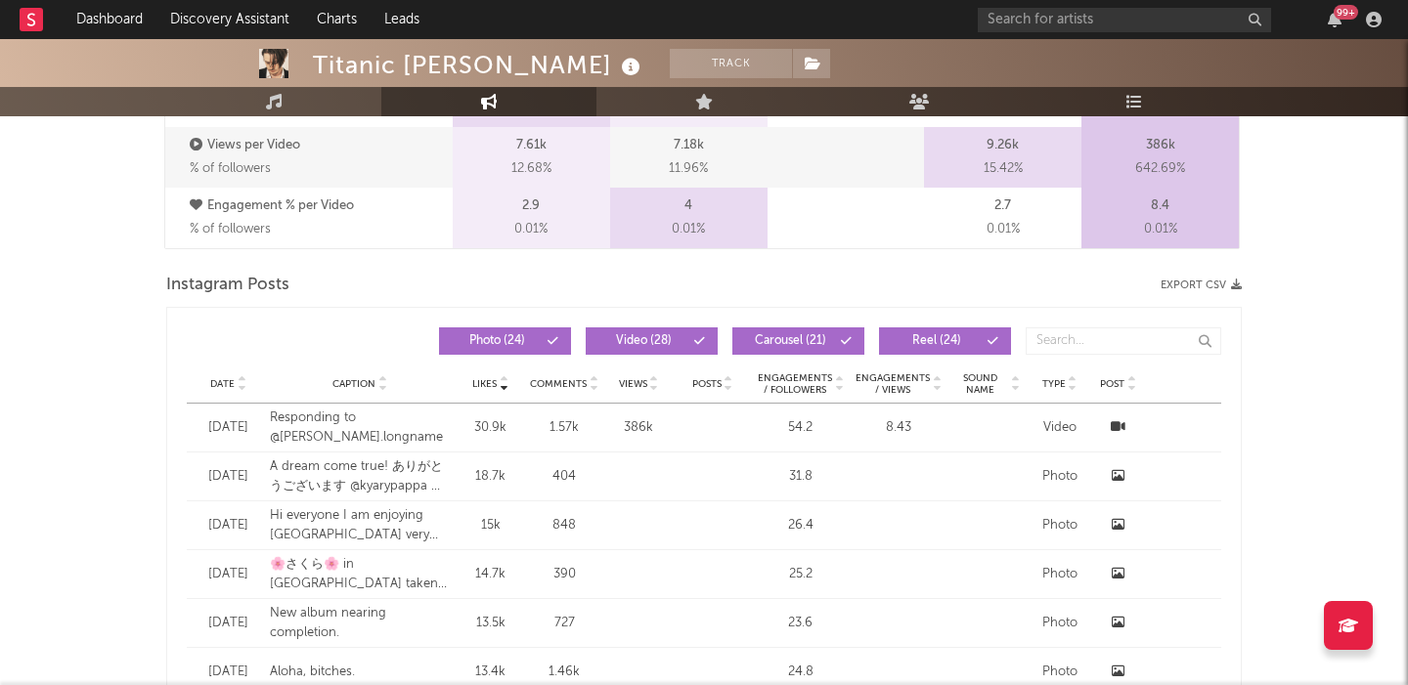
scroll to position [1472, 0]
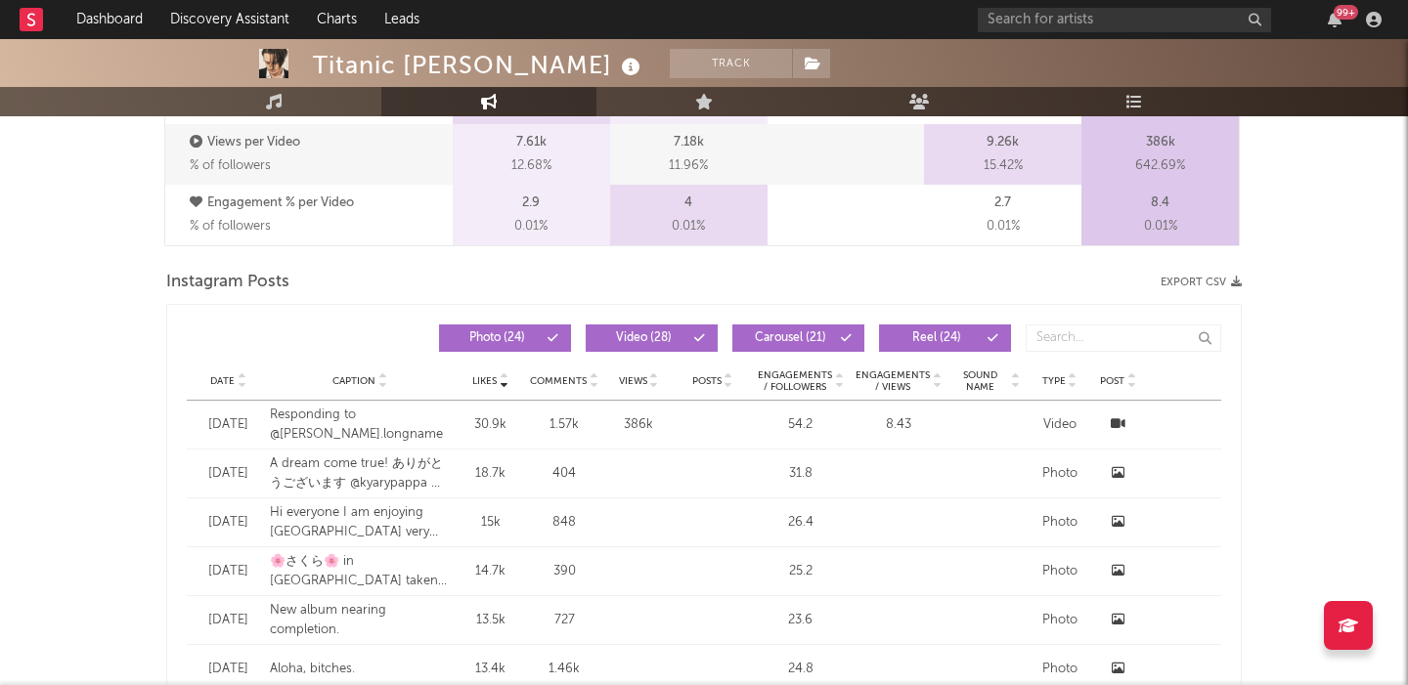
click at [638, 382] on span "Views" at bounding box center [633, 381] width 28 height 12
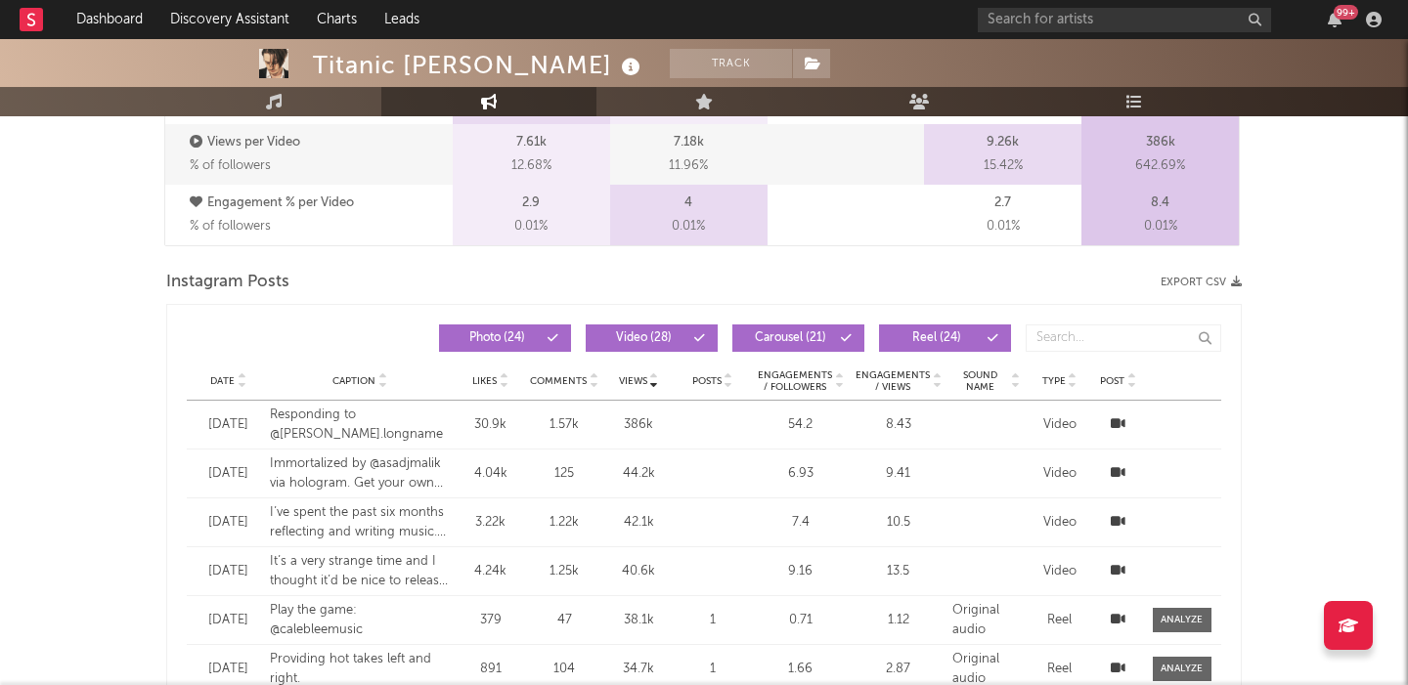
click at [231, 423] on div "[DATE]" at bounding box center [228, 425] width 64 height 20
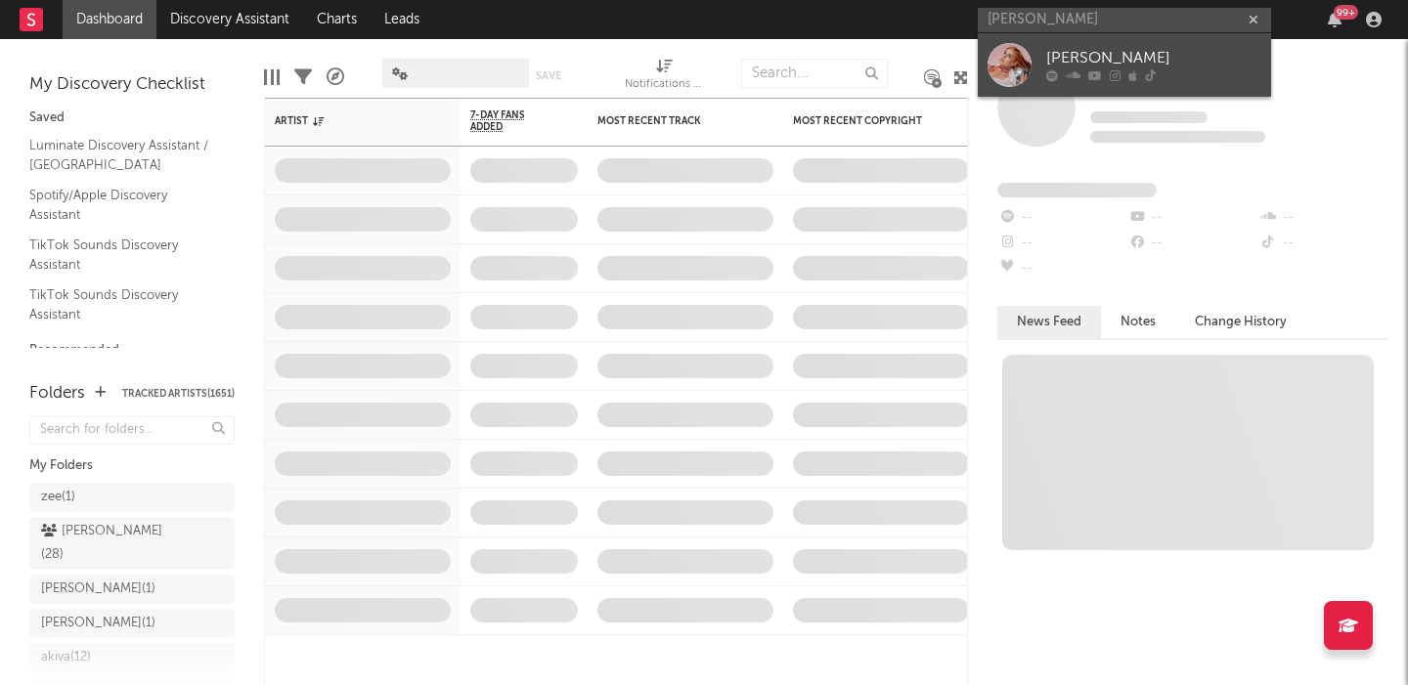
type input "[PERSON_NAME]"
click at [1162, 70] on div at bounding box center [1153, 76] width 215 height 12
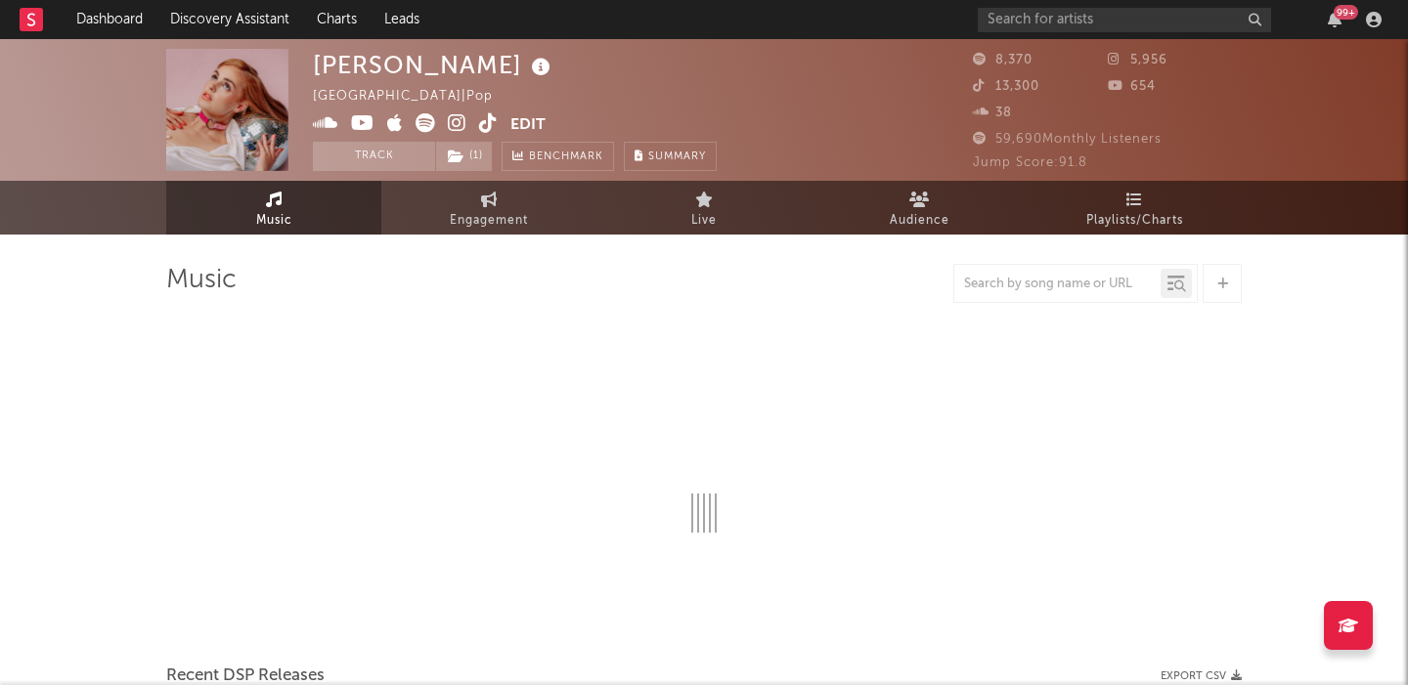
select select "6m"
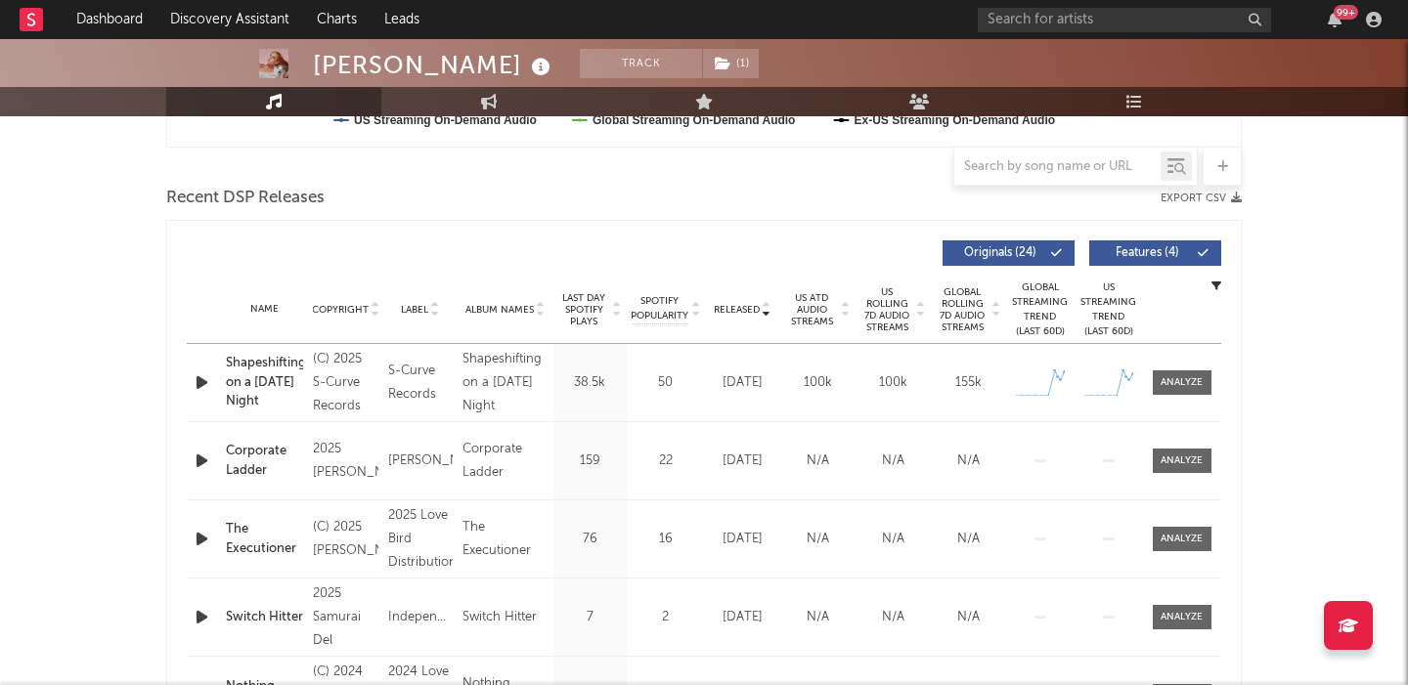
scroll to position [669, 0]
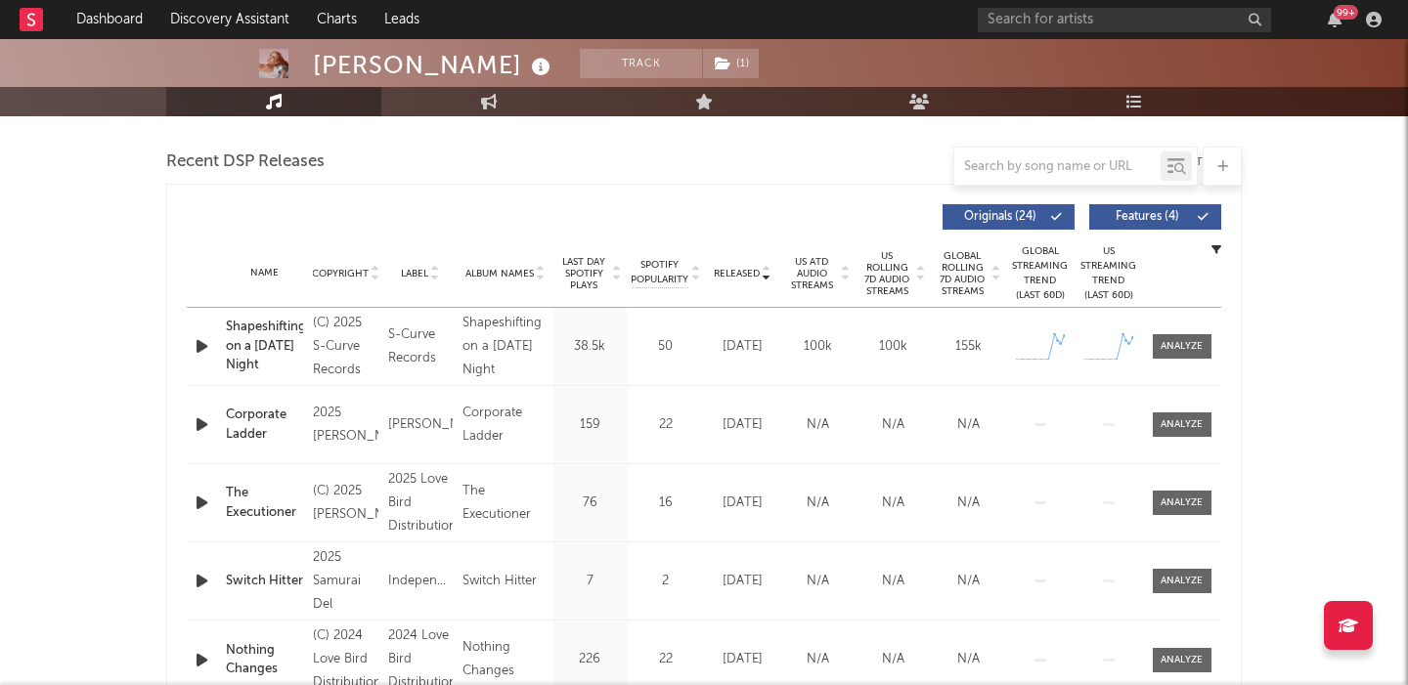
click at [204, 349] on icon "button" at bounding box center [202, 346] width 21 height 24
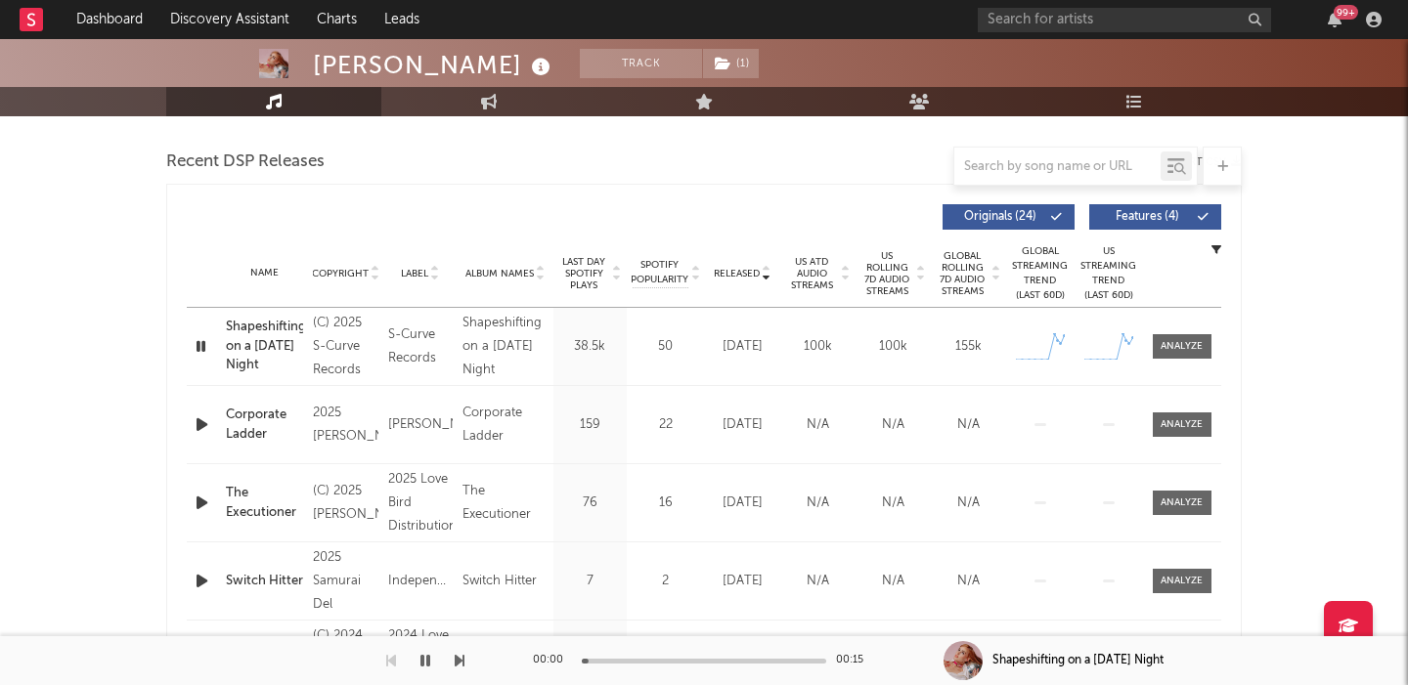
click at [204, 349] on icon "button" at bounding box center [201, 346] width 19 height 24
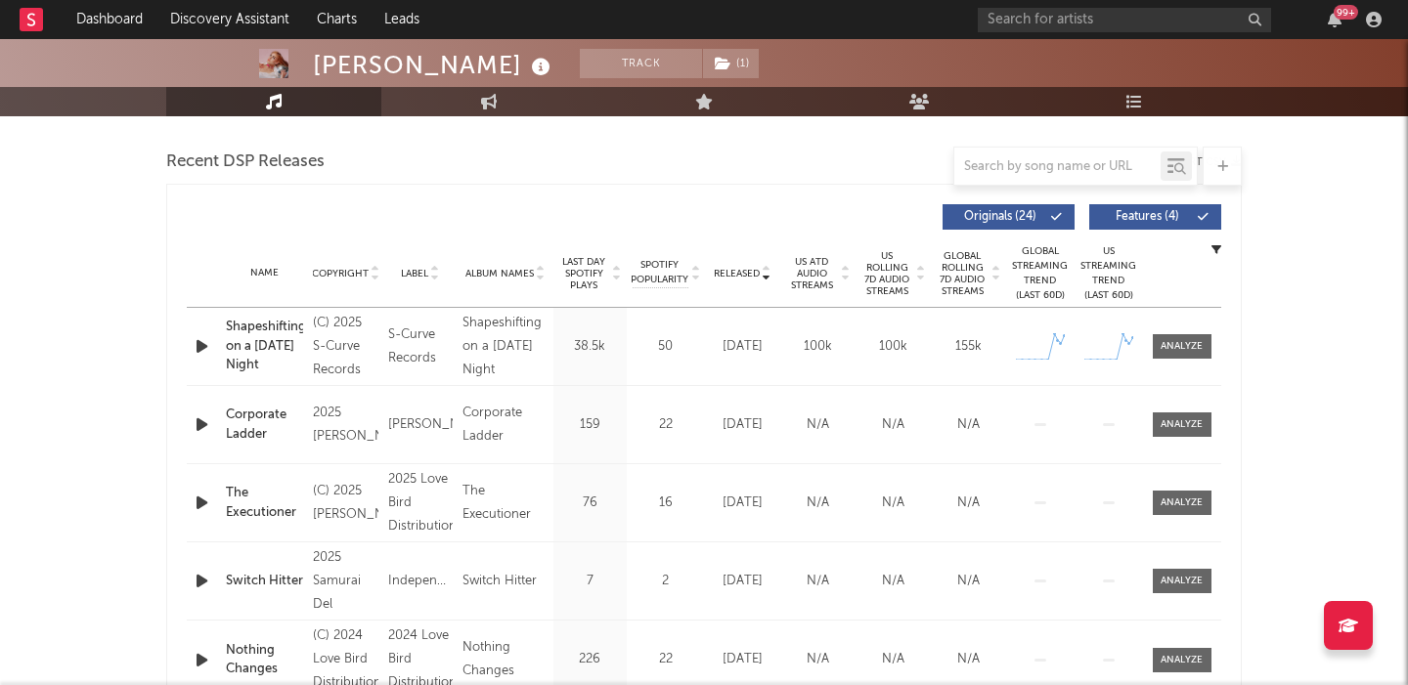
click at [1139, 202] on div "Released Copyright Label Album Names Last Day Spotify Plays Spotify Popularity …" at bounding box center [704, 217] width 1034 height 45
click at [1151, 219] on span "Features ( 4 )" at bounding box center [1147, 217] width 90 height 12
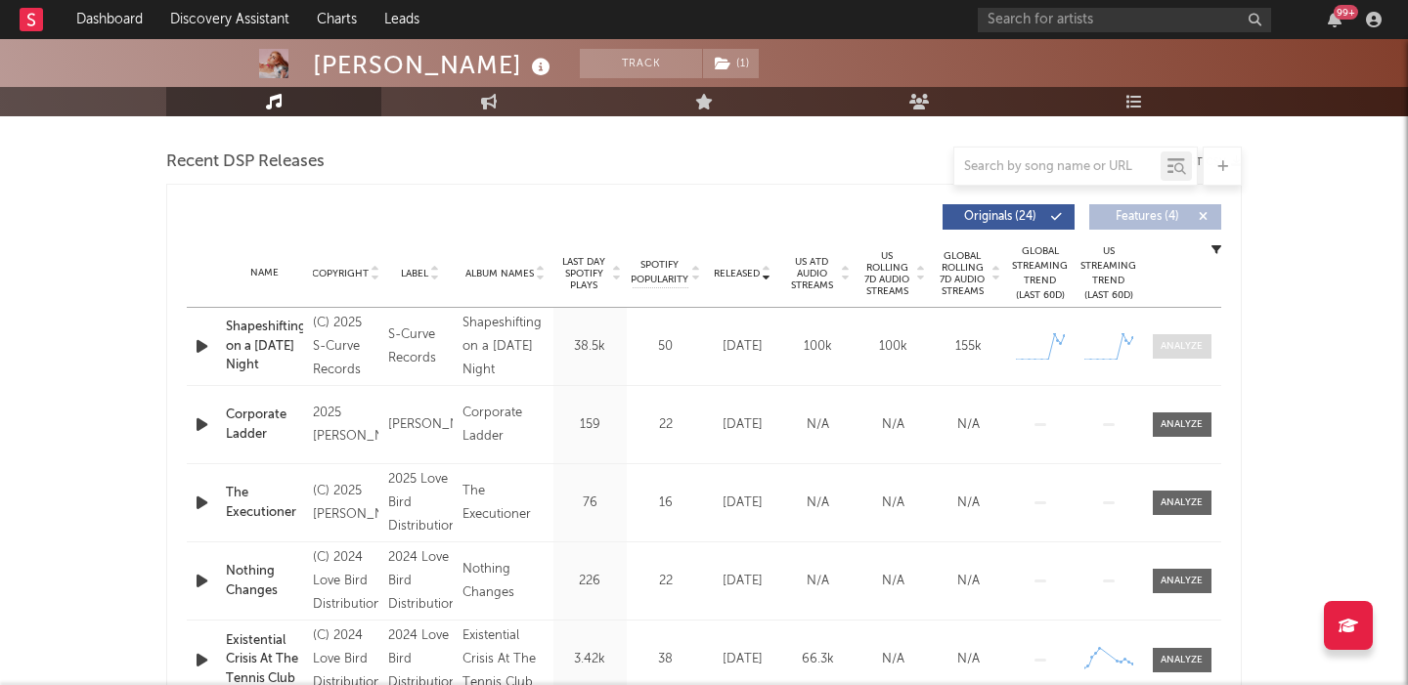
click at [1189, 351] on div at bounding box center [1181, 346] width 42 height 15
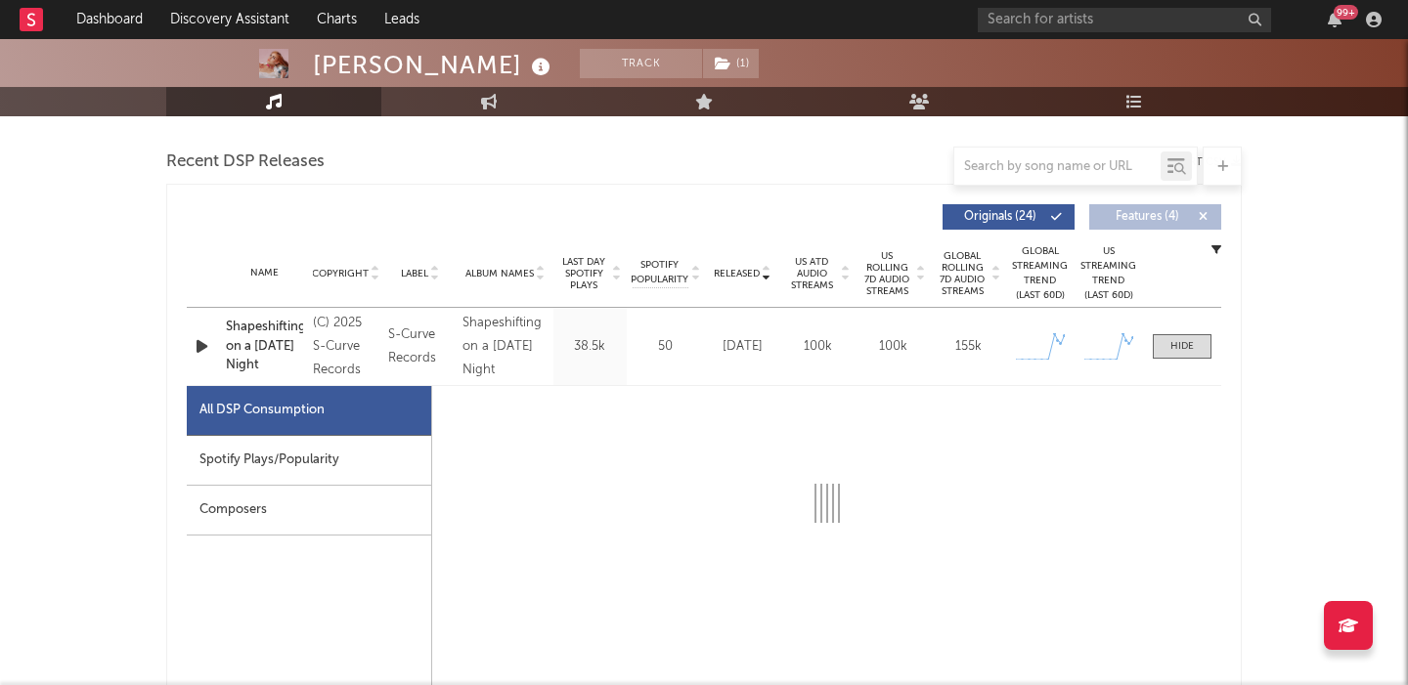
select select "1w"
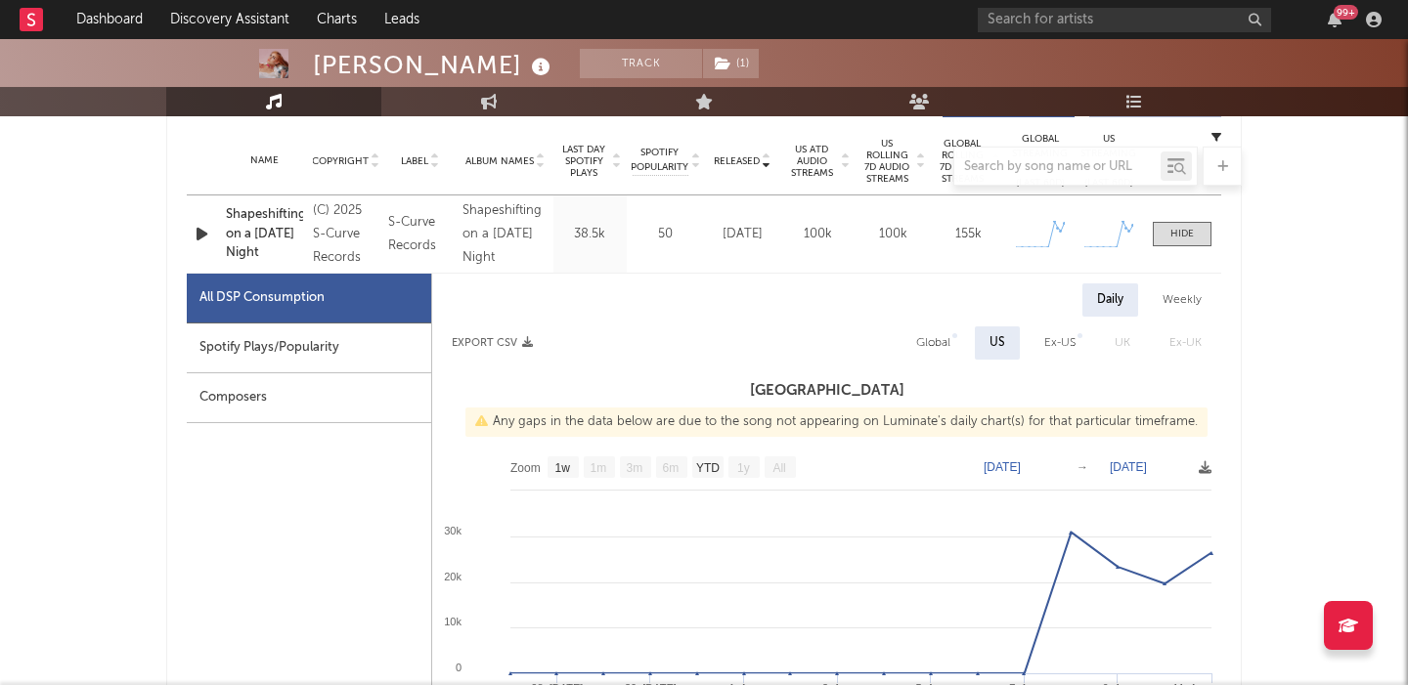
scroll to position [791, 0]
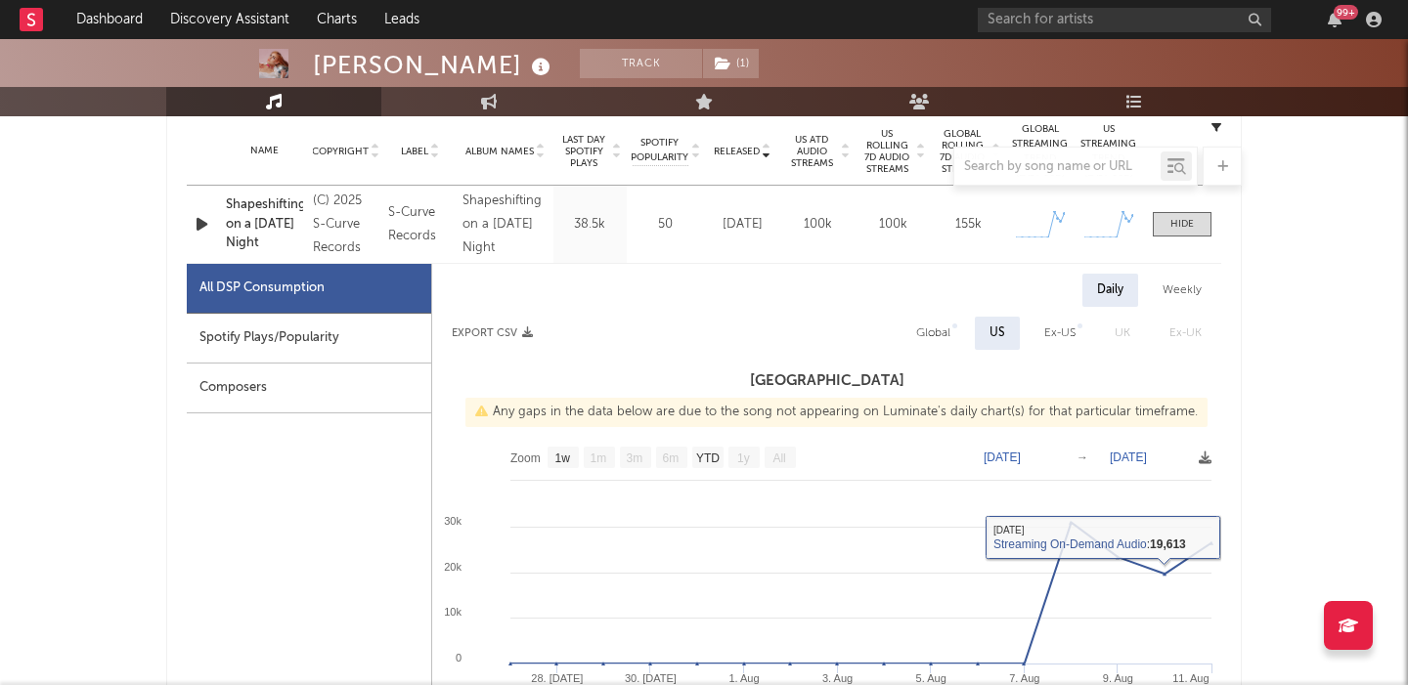
click at [929, 330] on div "Global" at bounding box center [933, 333] width 34 height 23
select select "1w"
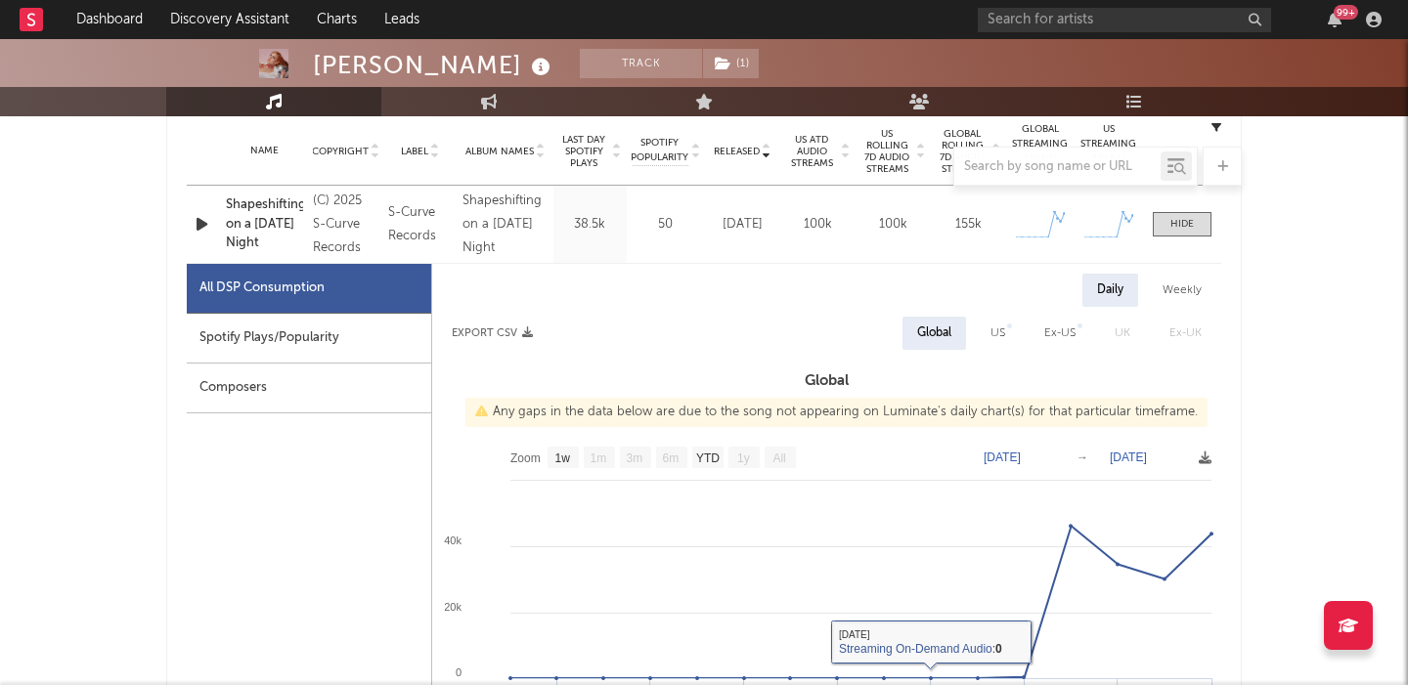
click at [284, 355] on div "Spotify Plays/Popularity" at bounding box center [309, 339] width 244 height 50
select select "1w"
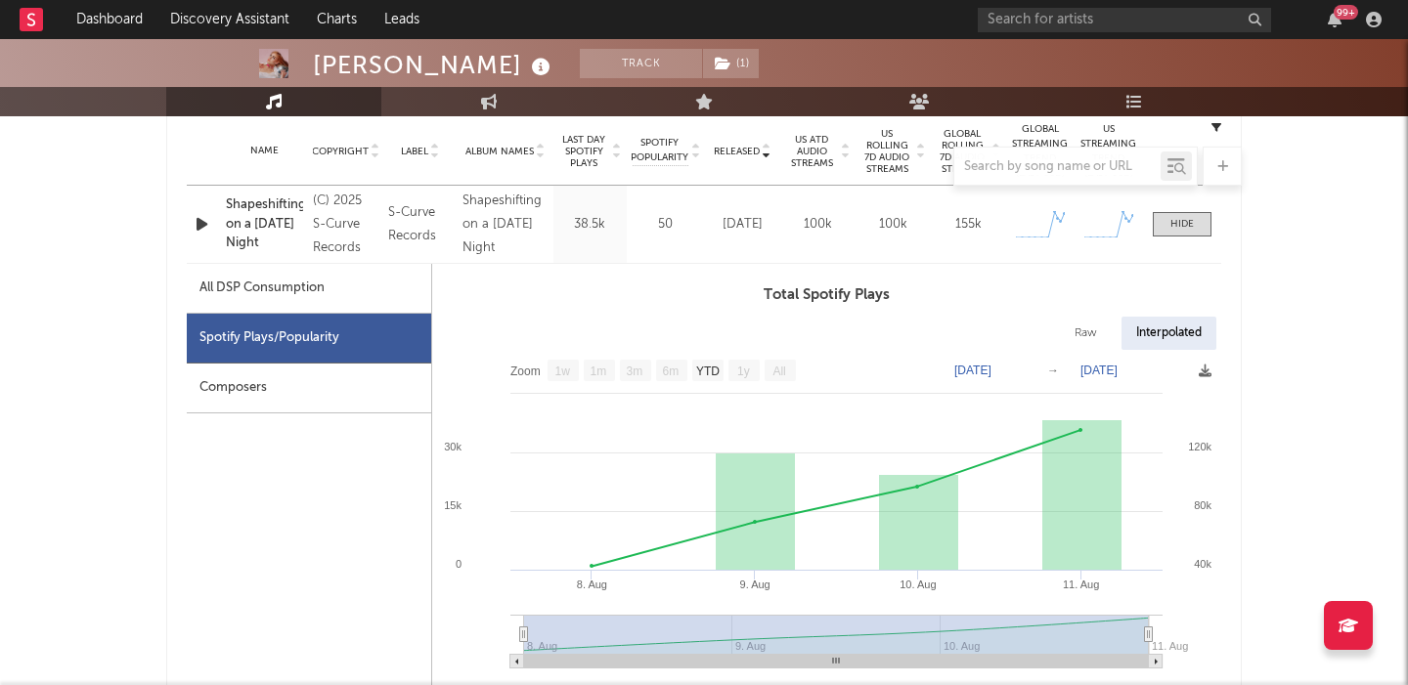
click at [1093, 326] on div "Raw" at bounding box center [1086, 333] width 52 height 33
select select "1w"
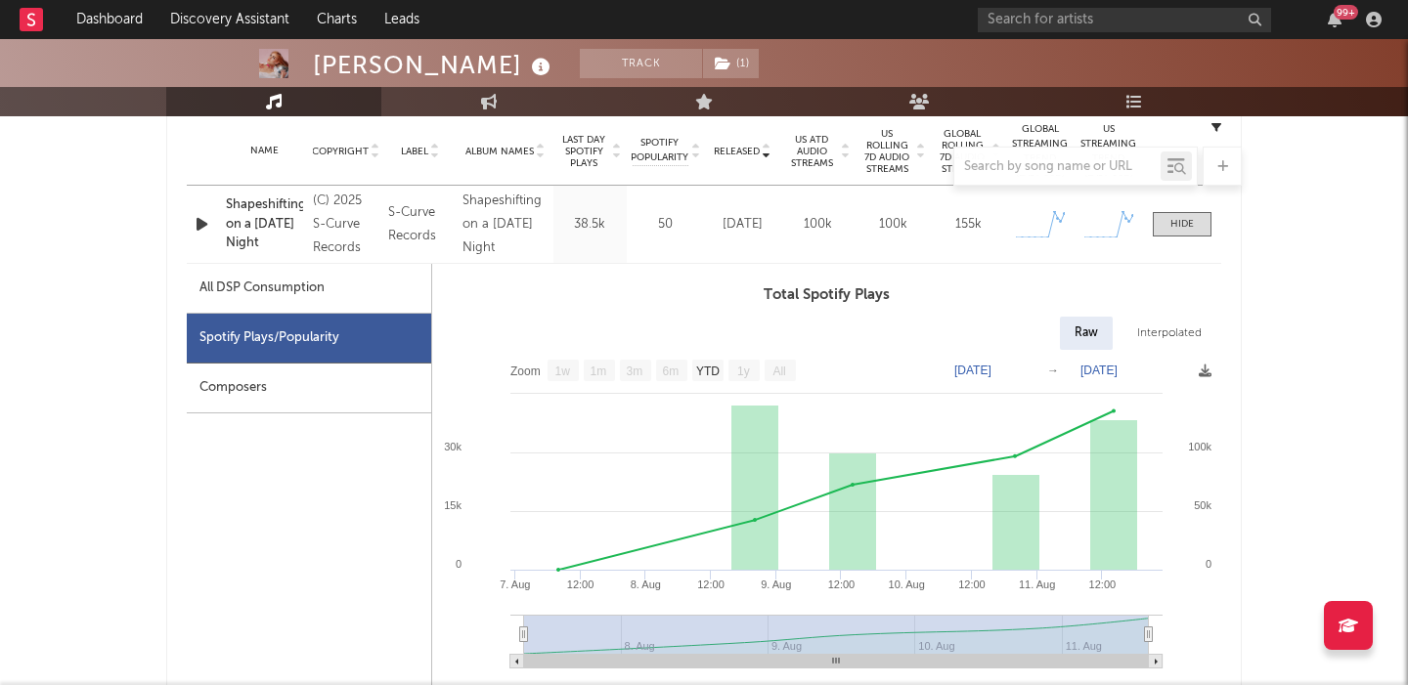
click at [212, 223] on div at bounding box center [204, 224] width 24 height 24
click at [200, 225] on icon "button" at bounding box center [202, 224] width 21 height 24
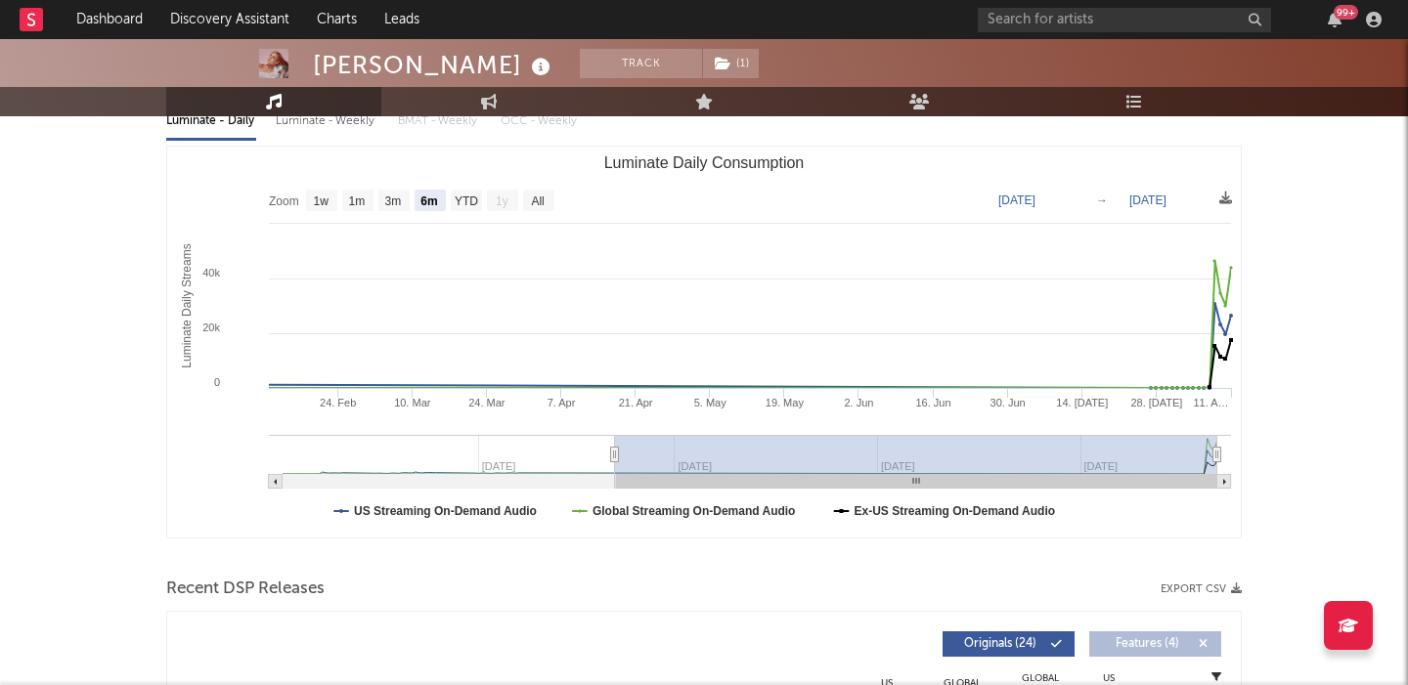
scroll to position [0, 0]
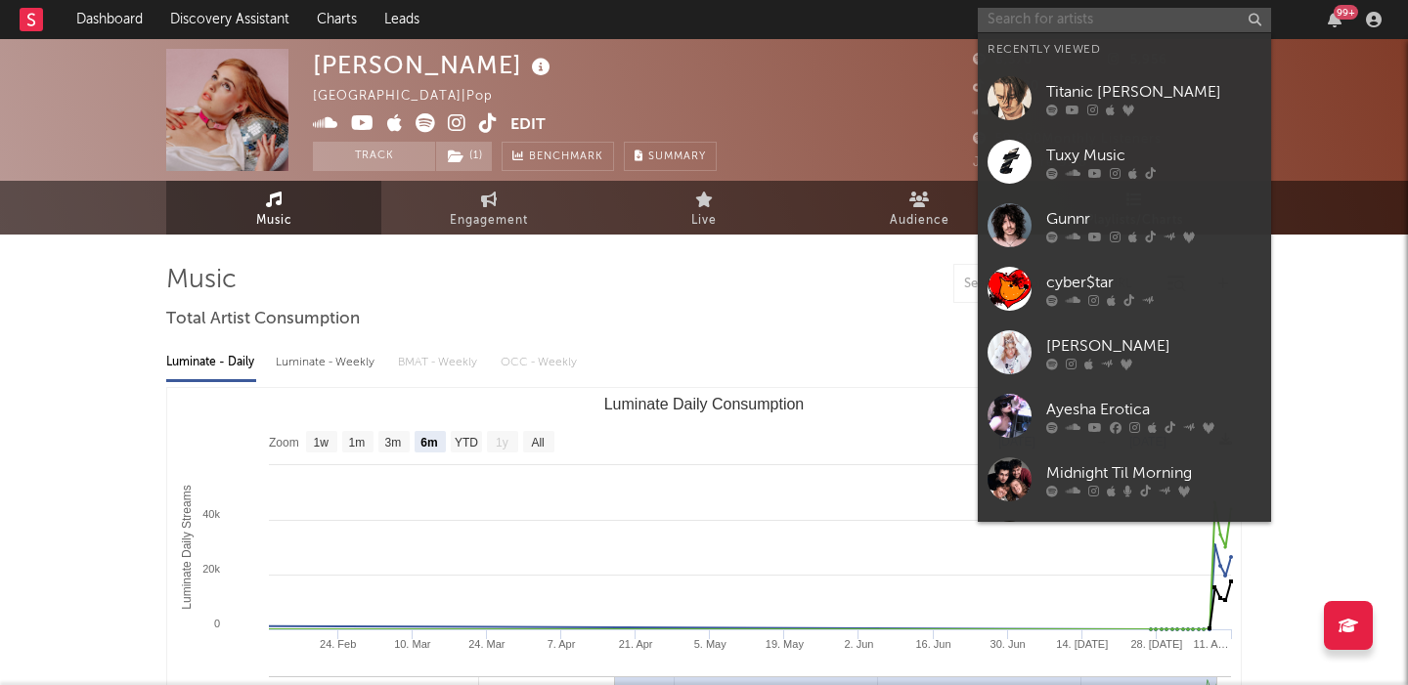
click at [1174, 24] on input "text" at bounding box center [1123, 20] width 293 height 24
paste input "[PERSON_NAME]"
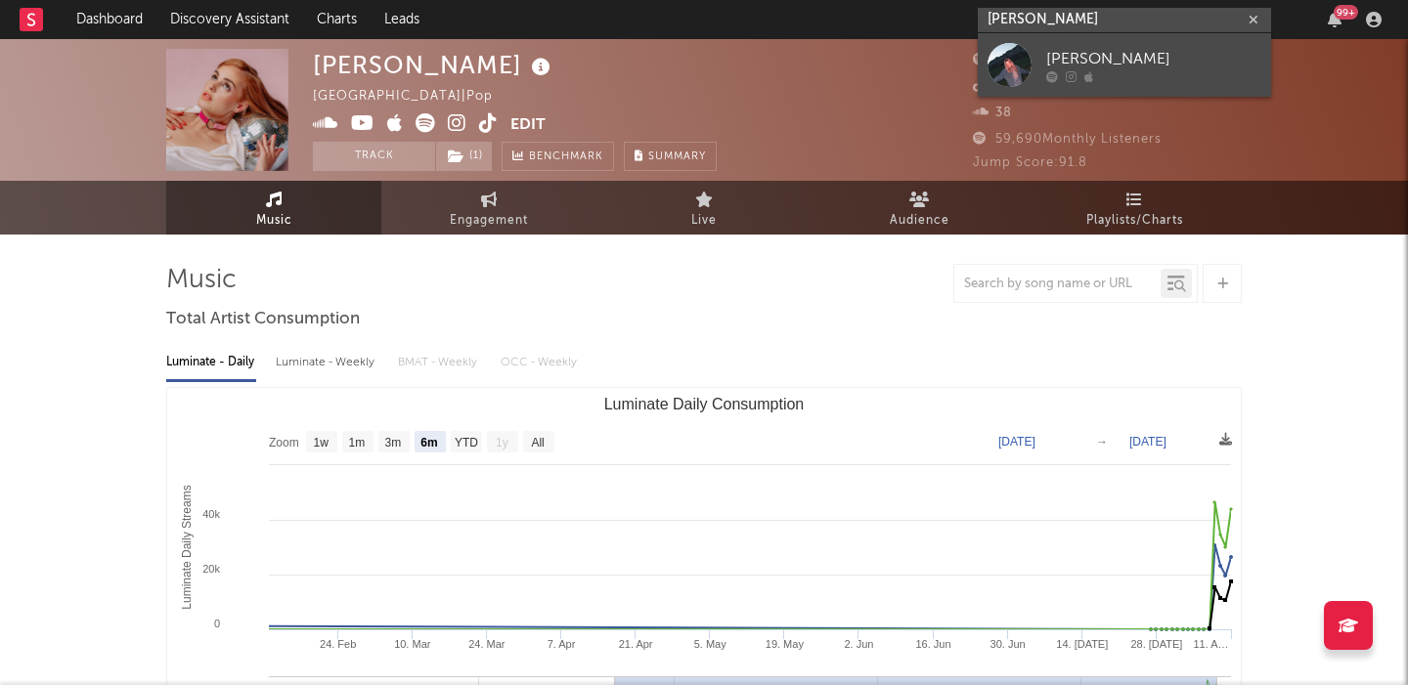
type input "[PERSON_NAME]"
click at [1154, 73] on div at bounding box center [1153, 76] width 215 height 12
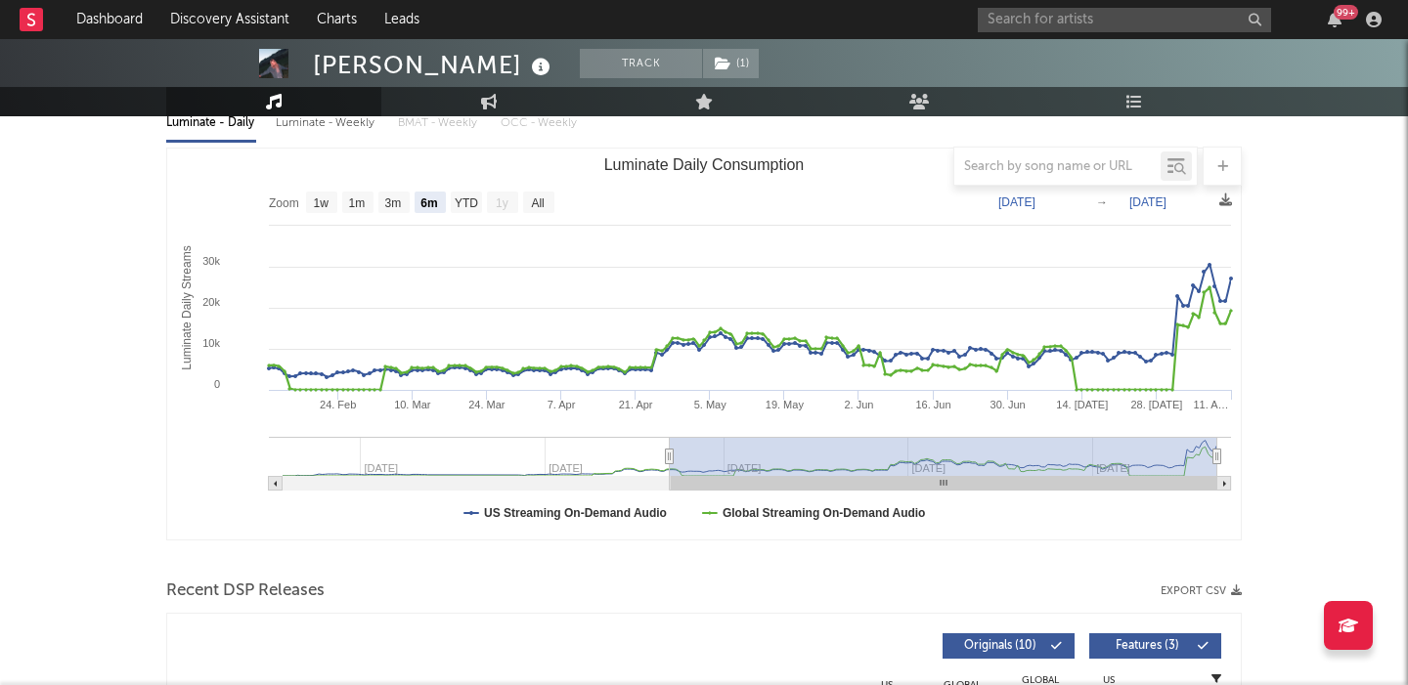
scroll to position [588, 0]
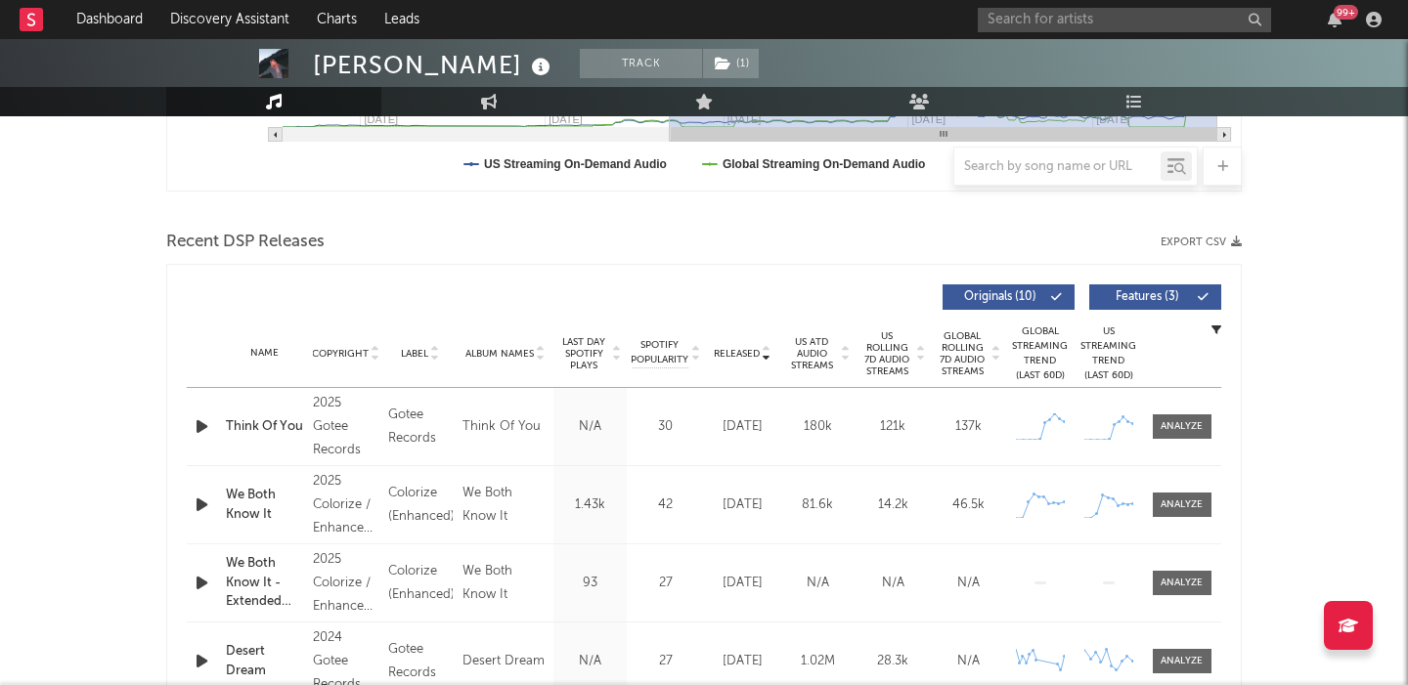
click at [206, 427] on icon "button" at bounding box center [202, 426] width 21 height 24
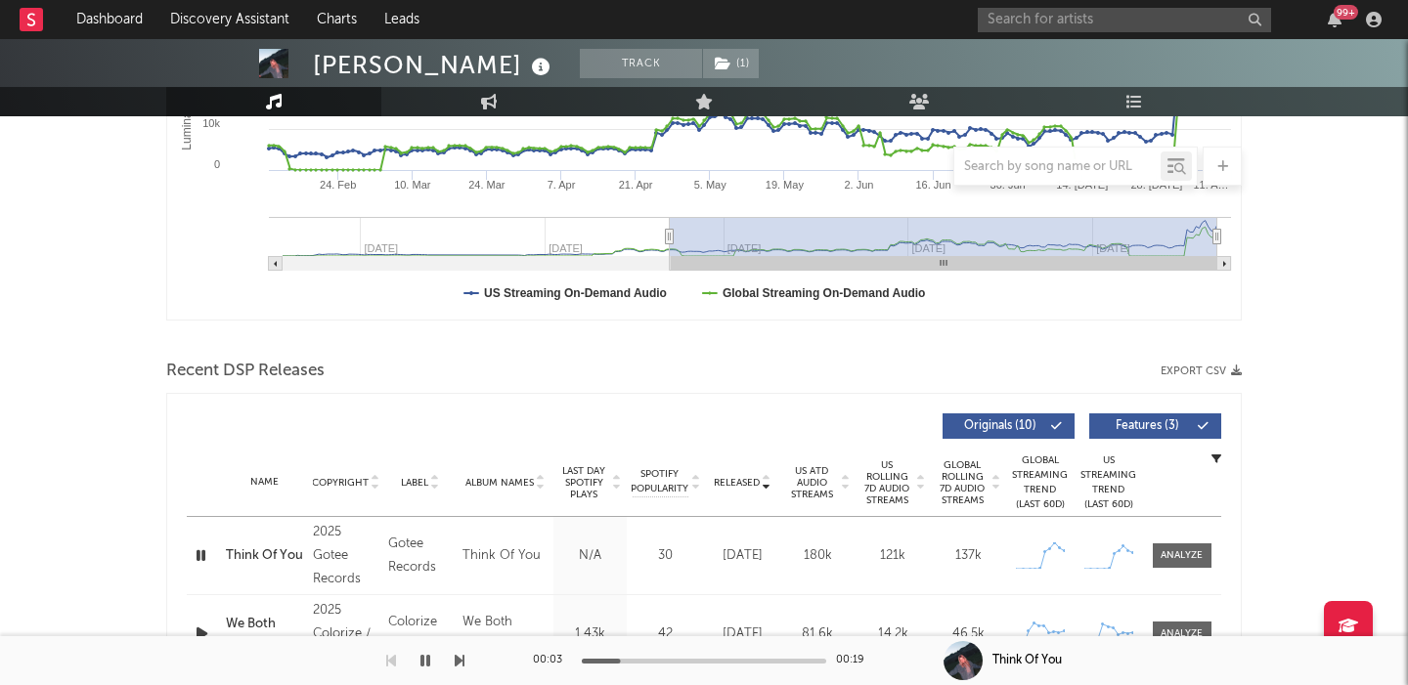
scroll to position [0, 0]
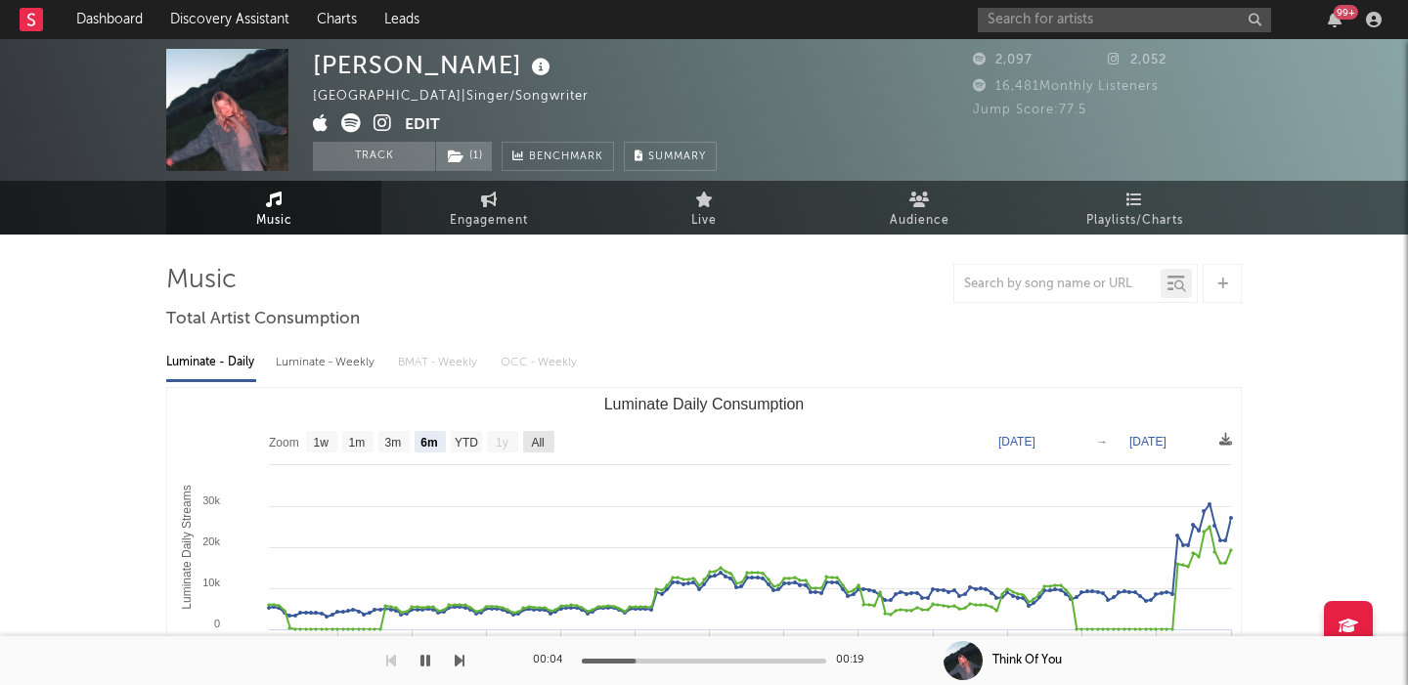
click at [533, 442] on text "All" at bounding box center [537, 443] width 13 height 14
select select "All"
type input "2024-10-06"
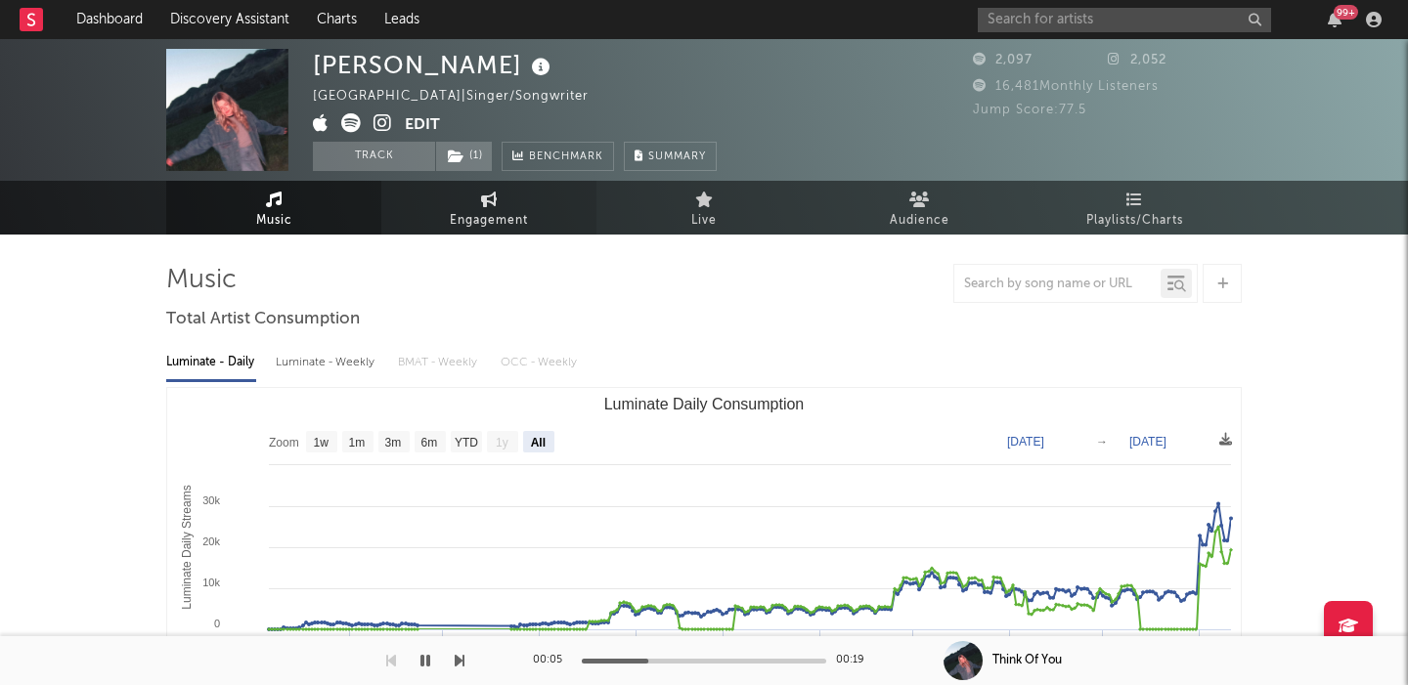
click at [487, 196] on icon at bounding box center [489, 200] width 17 height 16
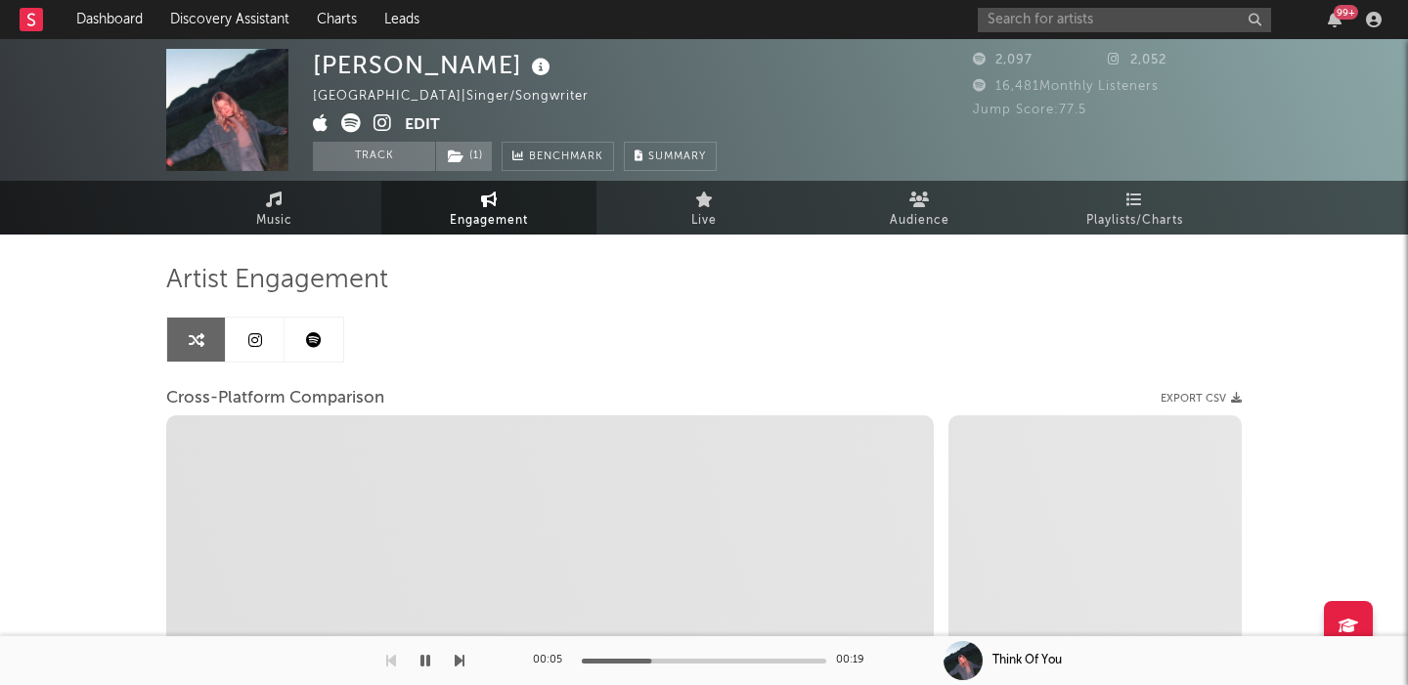
select select "1w"
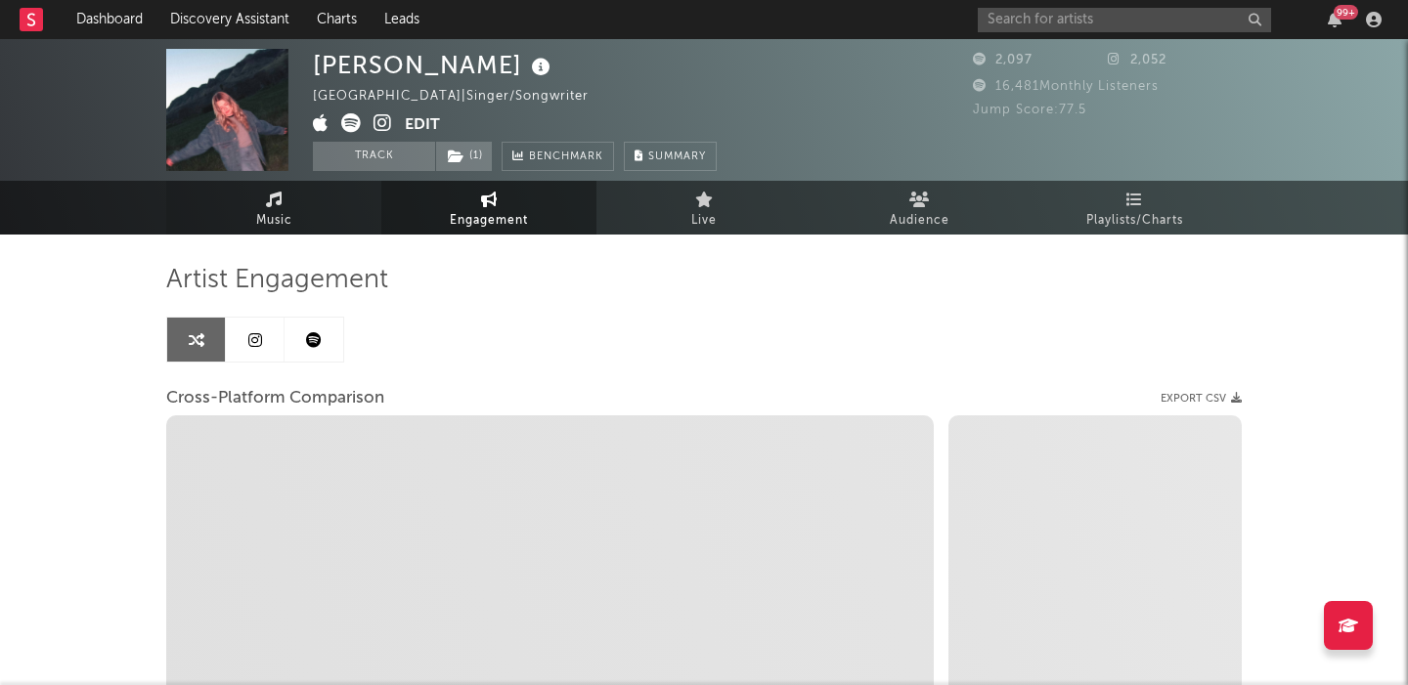
click at [260, 209] on span "Music" at bounding box center [274, 220] width 36 height 23
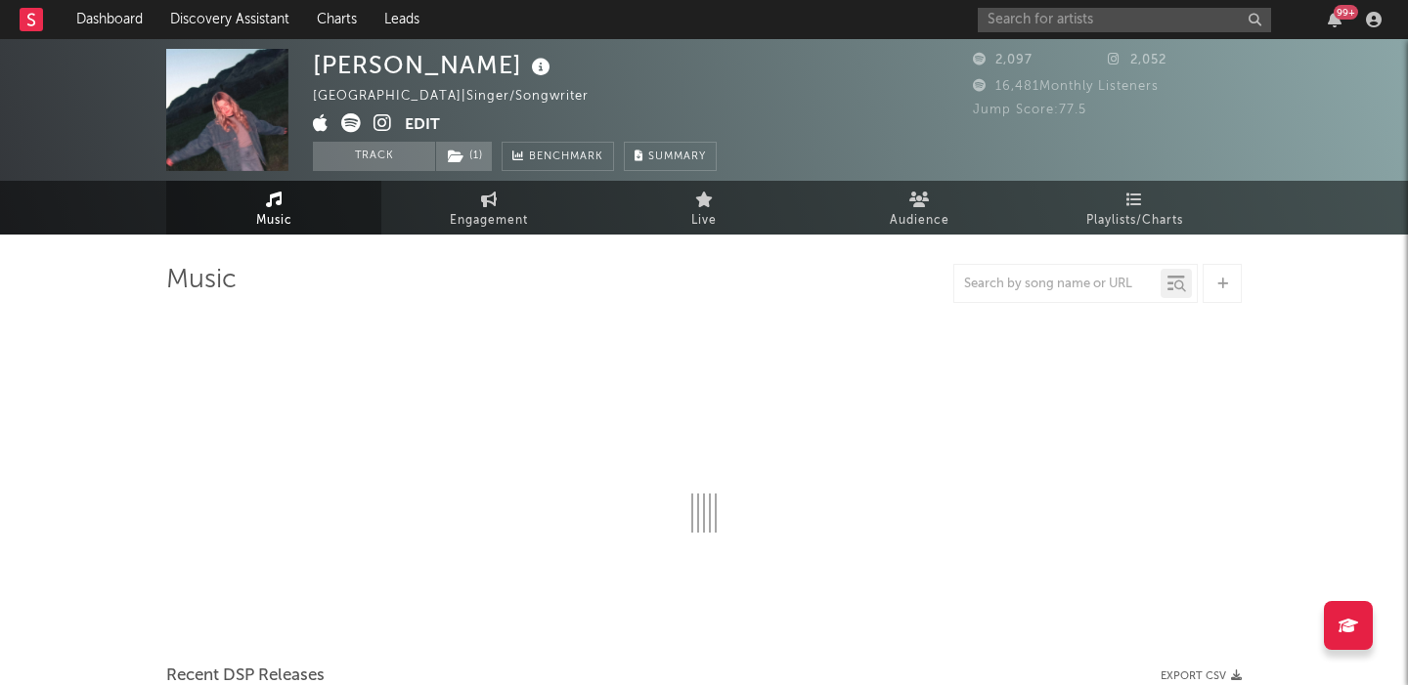
select select "6m"
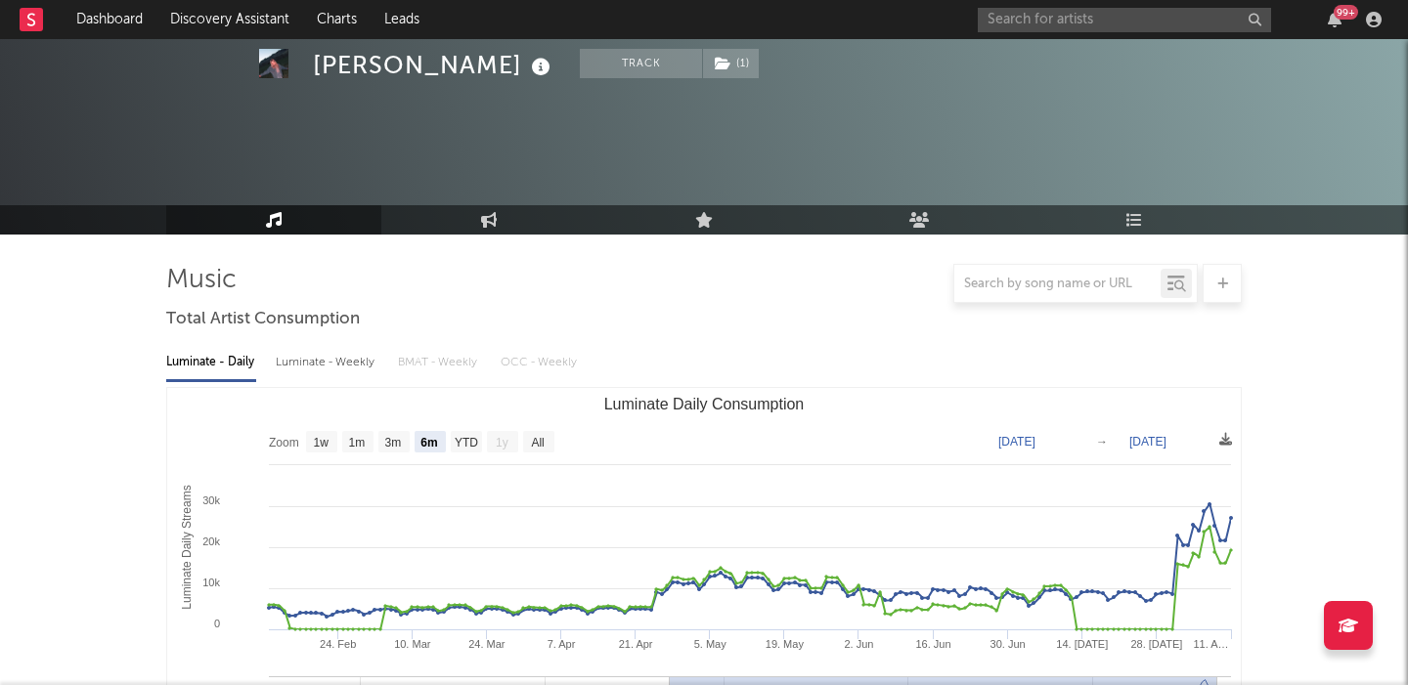
scroll to position [746, 0]
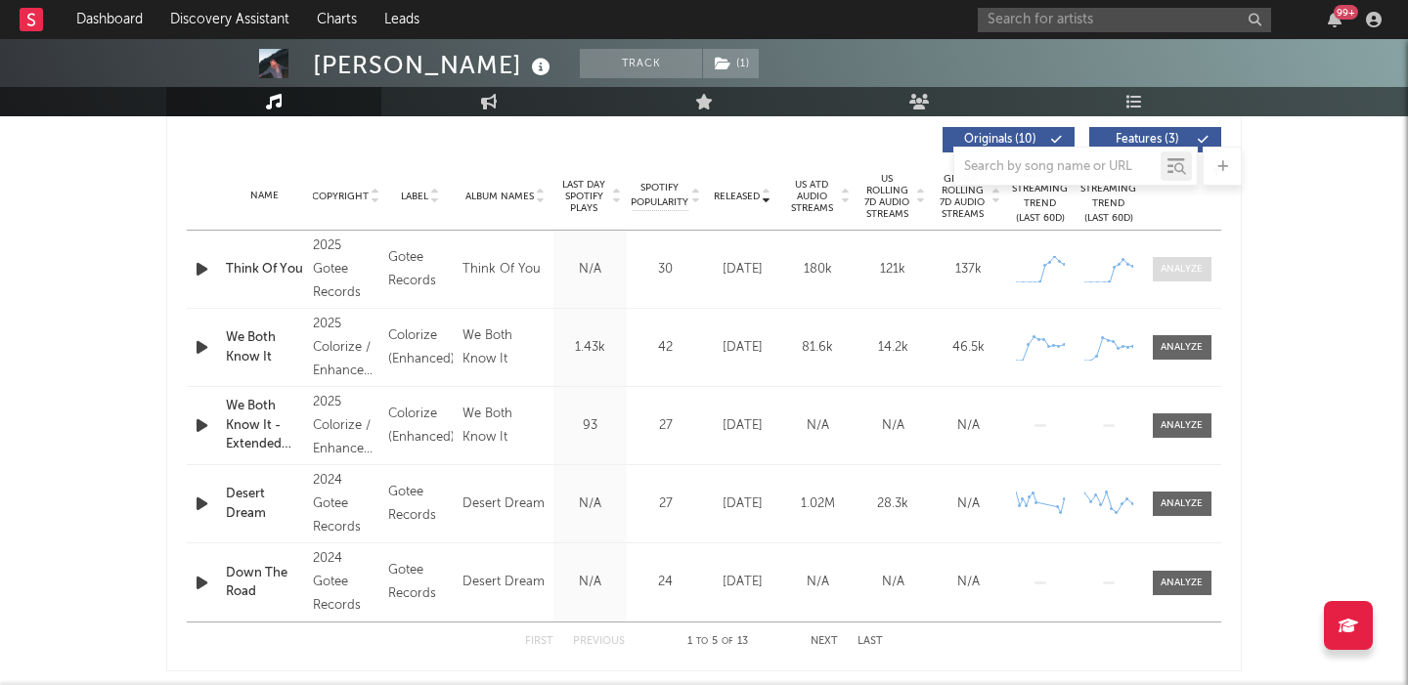
click at [1186, 271] on div at bounding box center [1181, 269] width 42 height 15
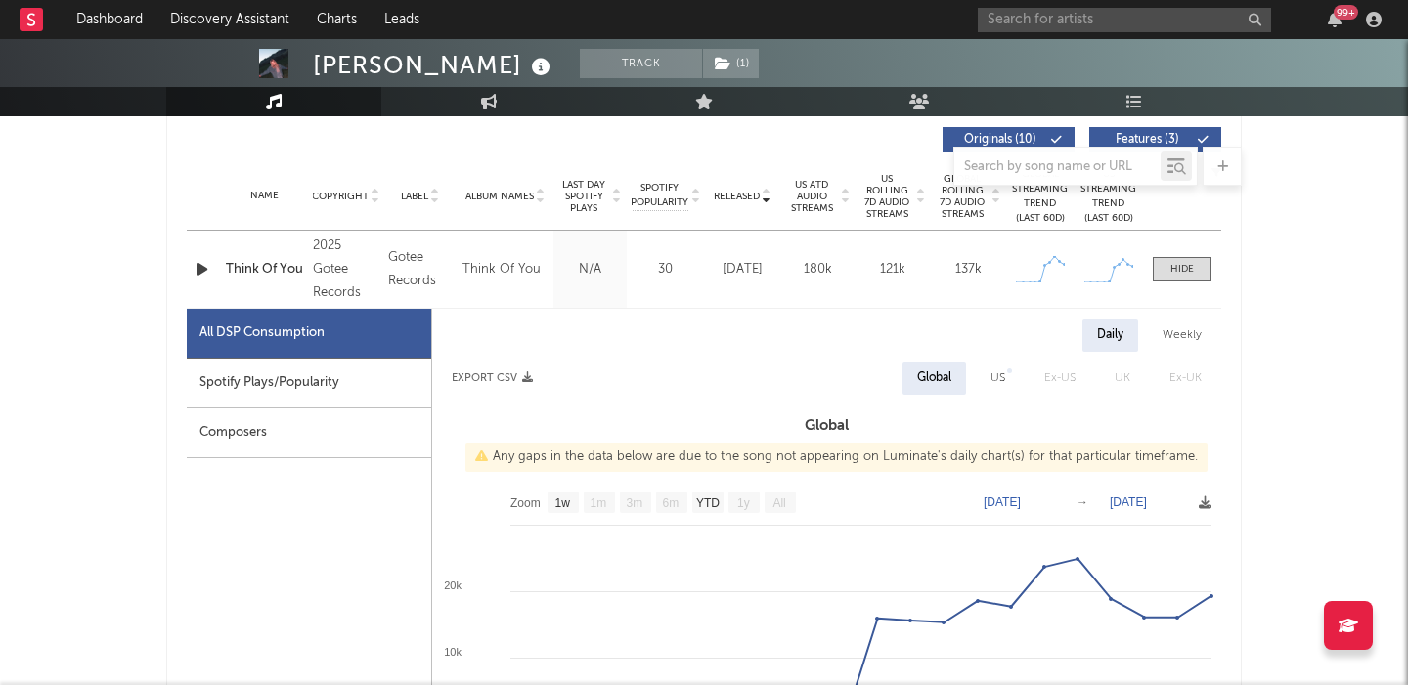
click at [382, 383] on div "Spotify Plays/Popularity" at bounding box center [309, 384] width 244 height 50
select select "1w"
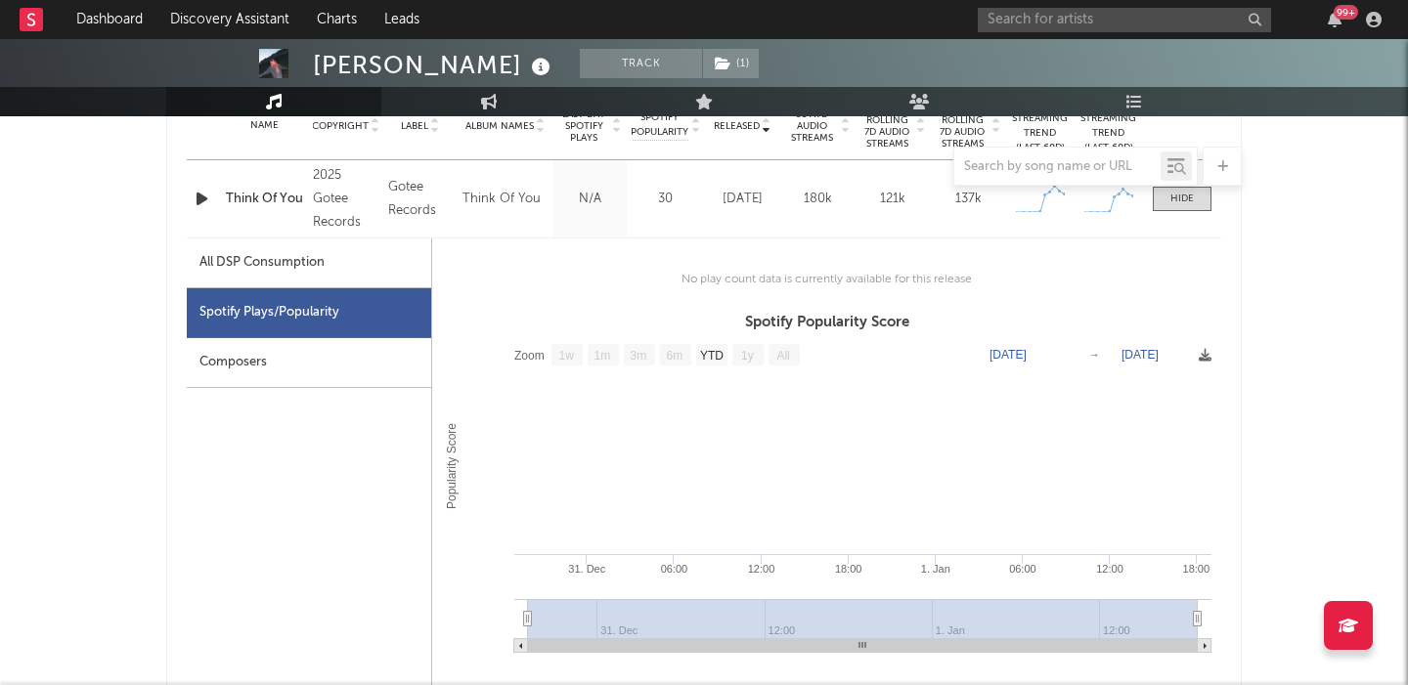
scroll to position [880, 0]
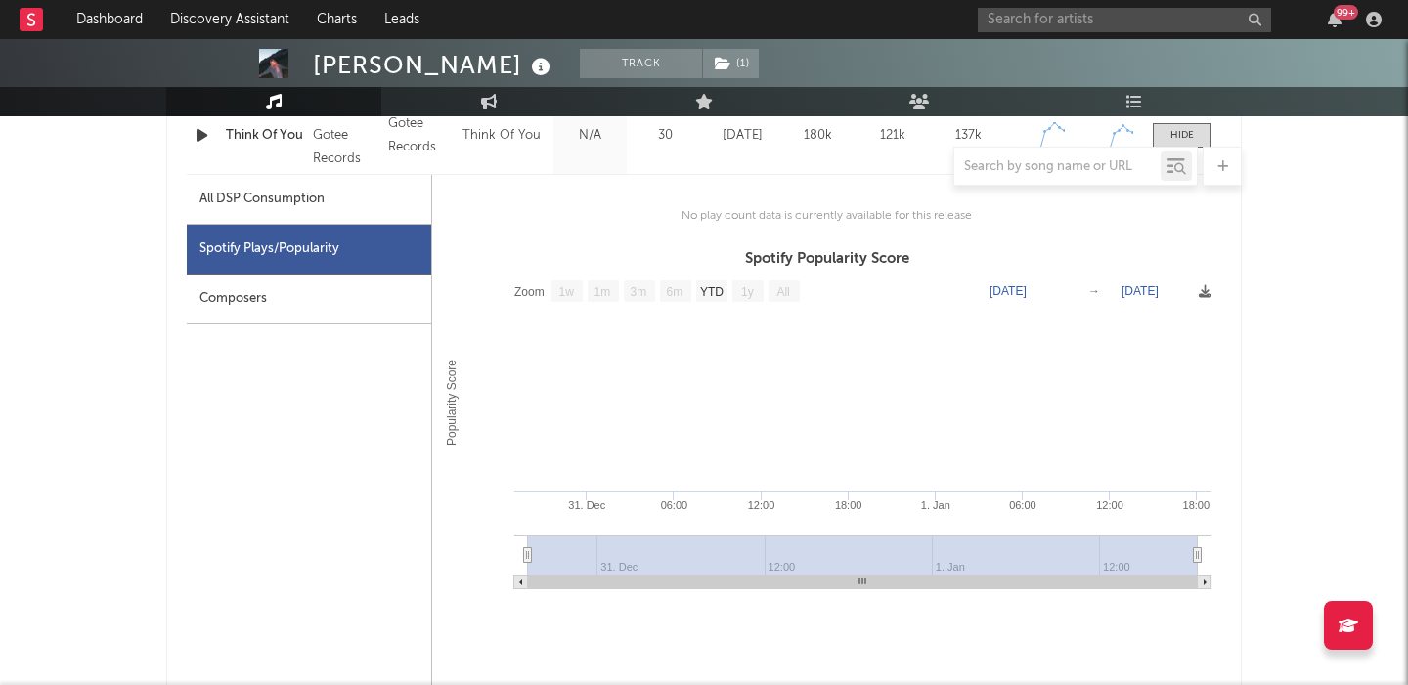
click at [327, 213] on div "All DSP Consumption" at bounding box center [309, 200] width 244 height 50
select select "1w"
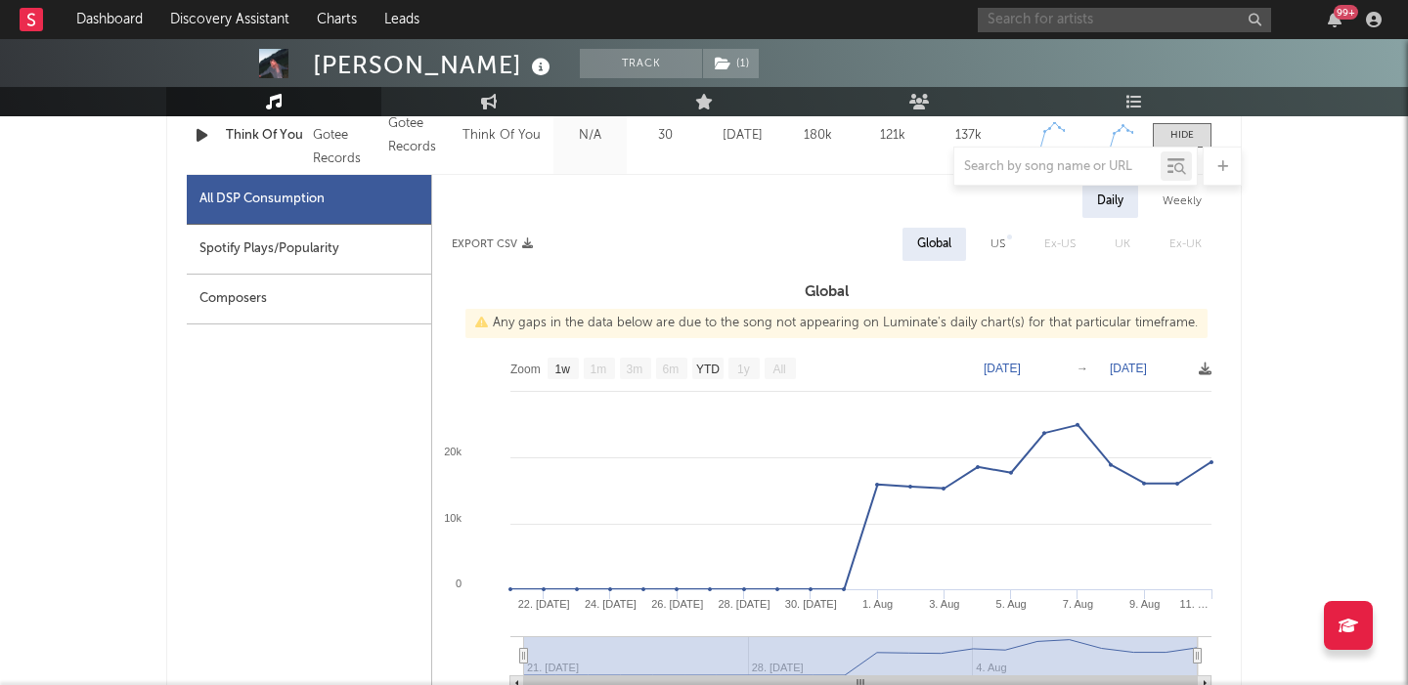
click at [1049, 21] on input "text" at bounding box center [1123, 20] width 293 height 24
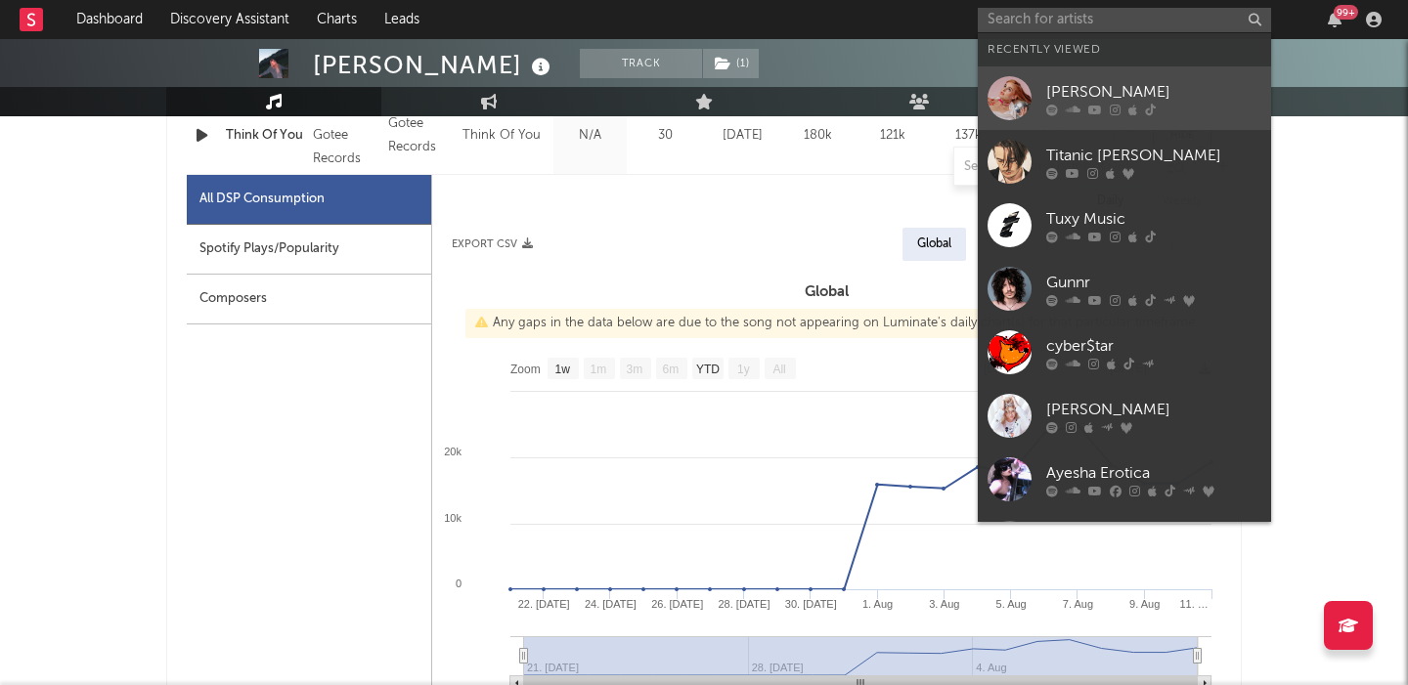
click at [1076, 92] on div "Avery Cochrane" at bounding box center [1153, 91] width 215 height 23
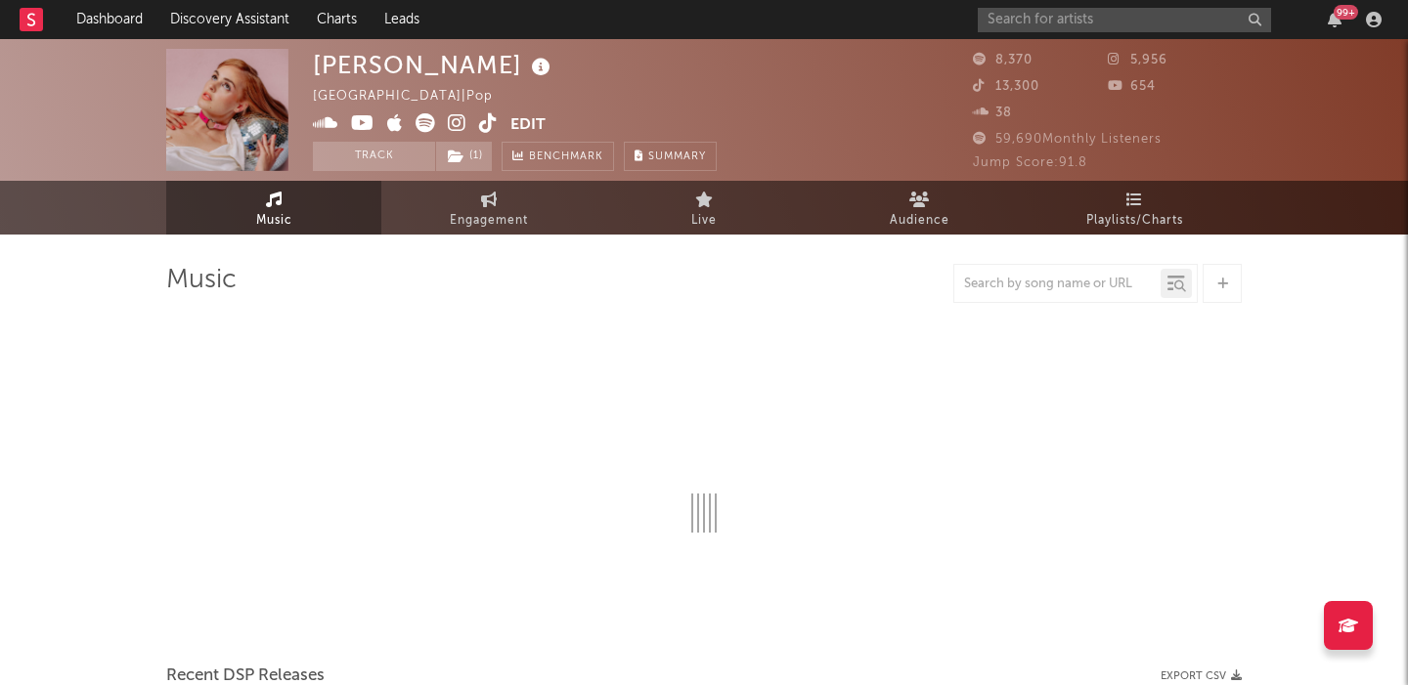
select select "6m"
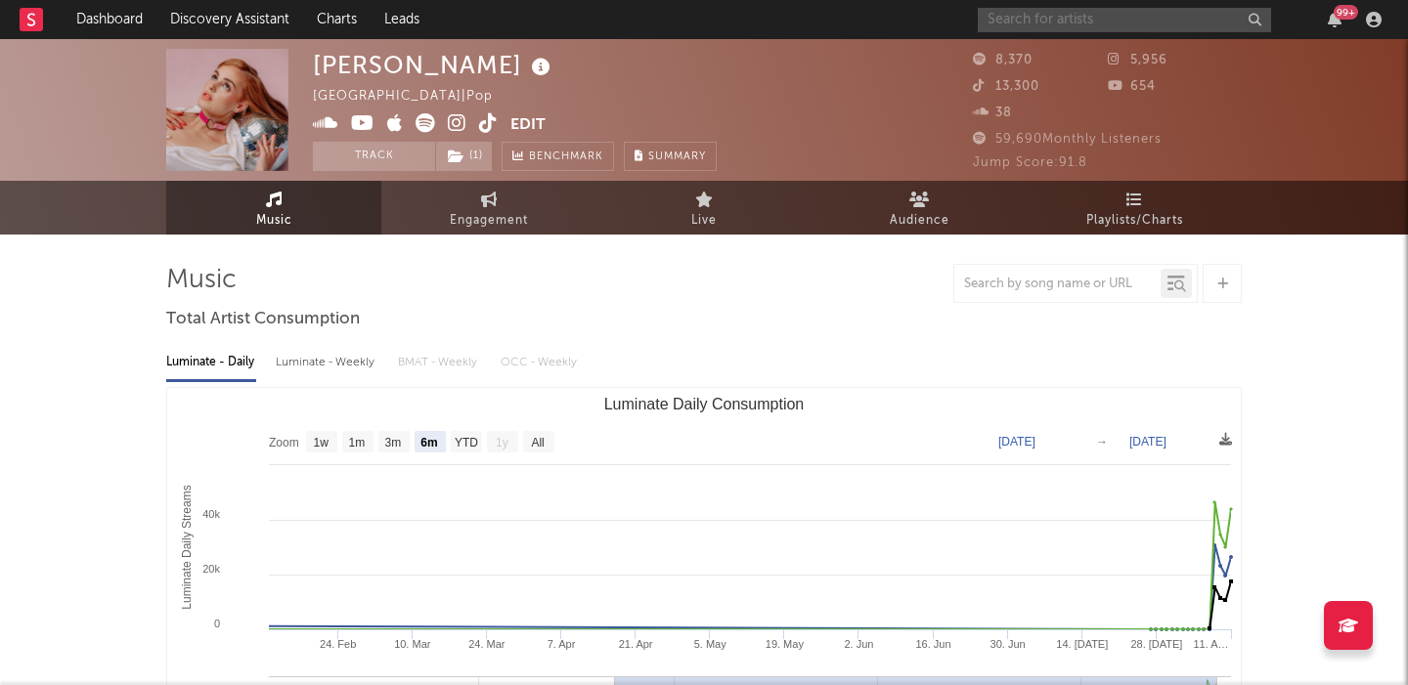
click at [1142, 19] on input "text" at bounding box center [1123, 20] width 293 height 24
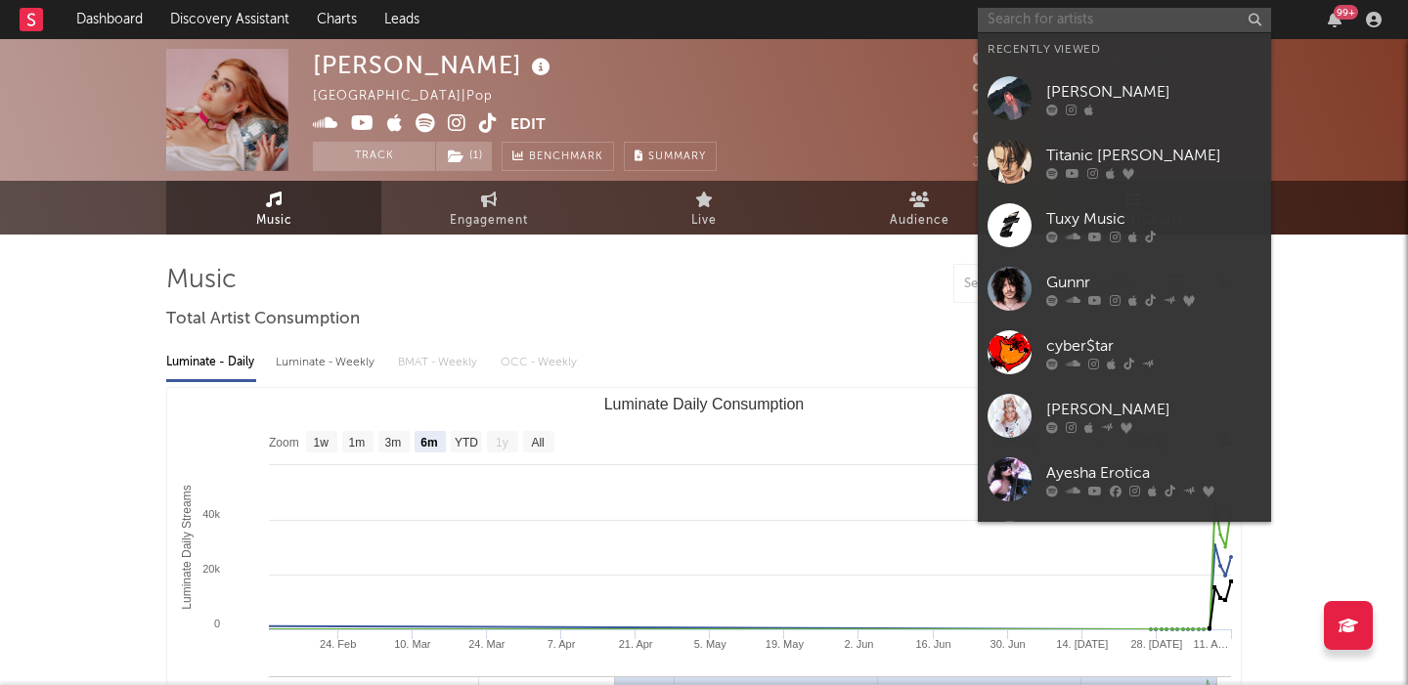
paste input "ifeye"
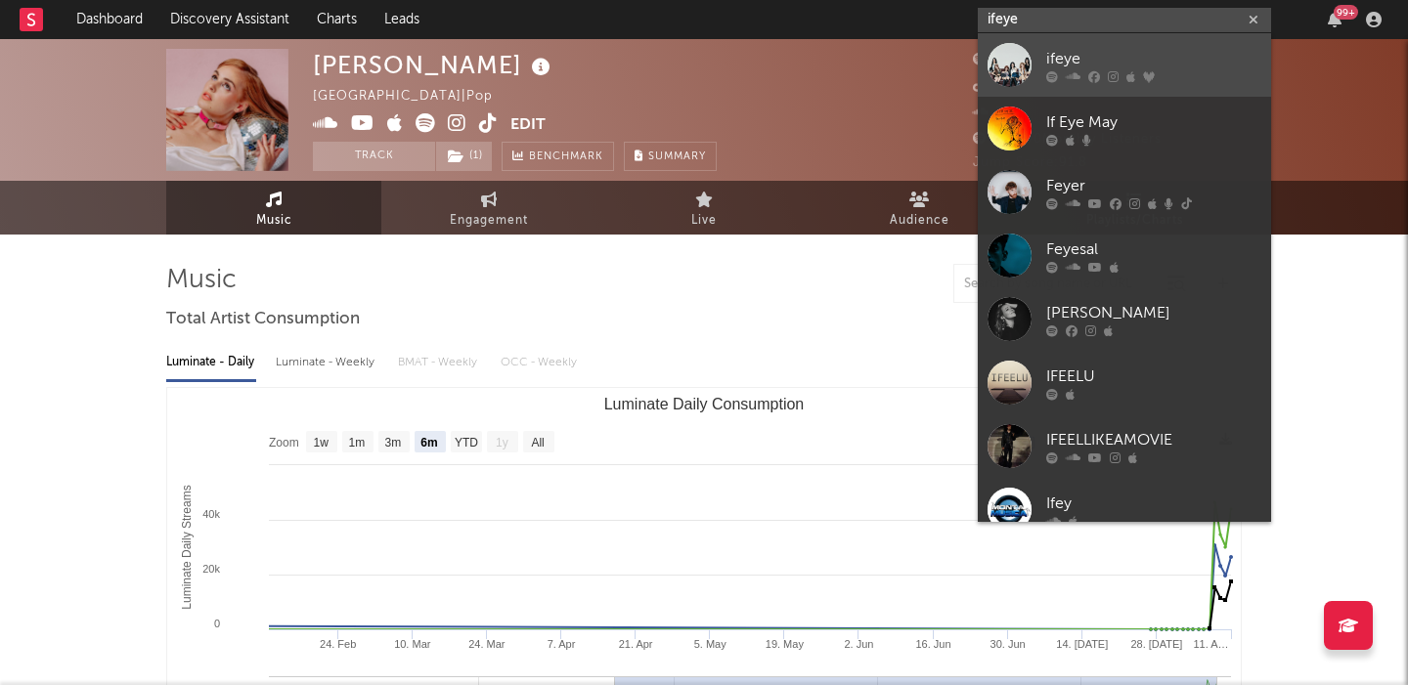
type input "ifeye"
click at [1152, 59] on div "ifeye" at bounding box center [1153, 58] width 215 height 23
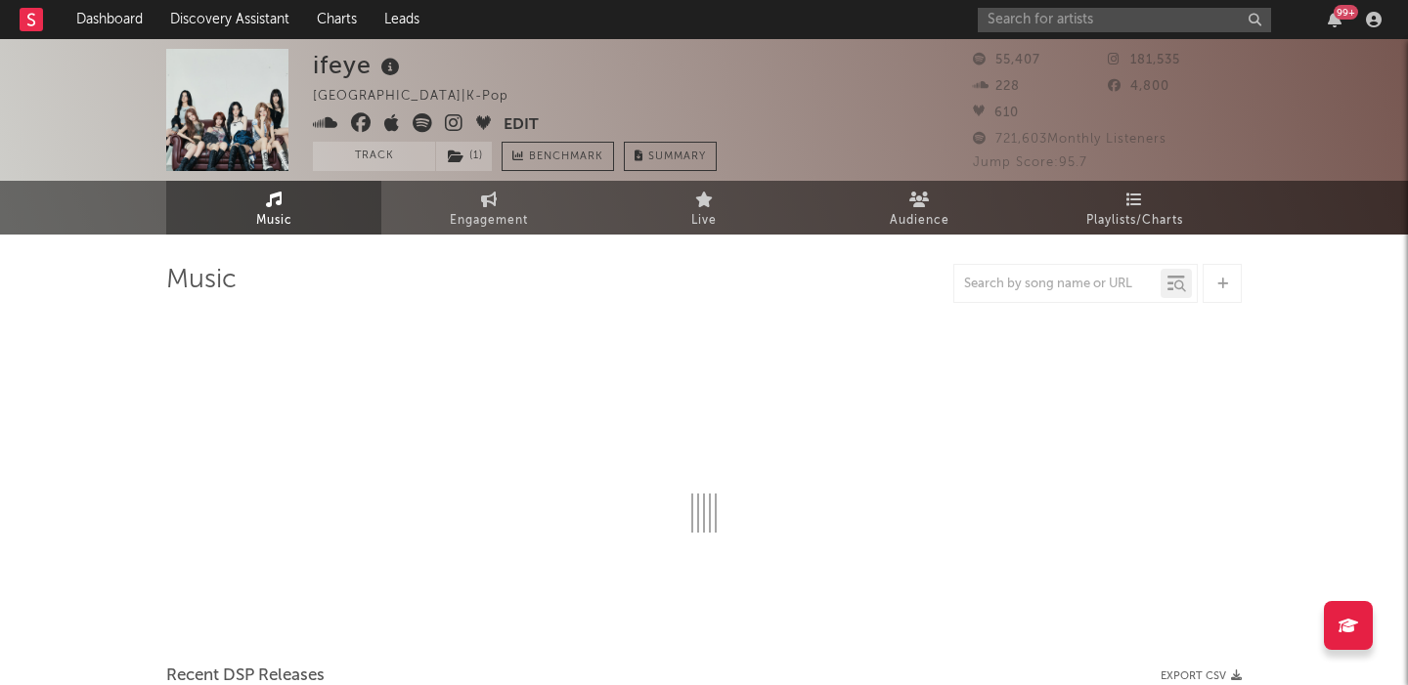
select select "1w"
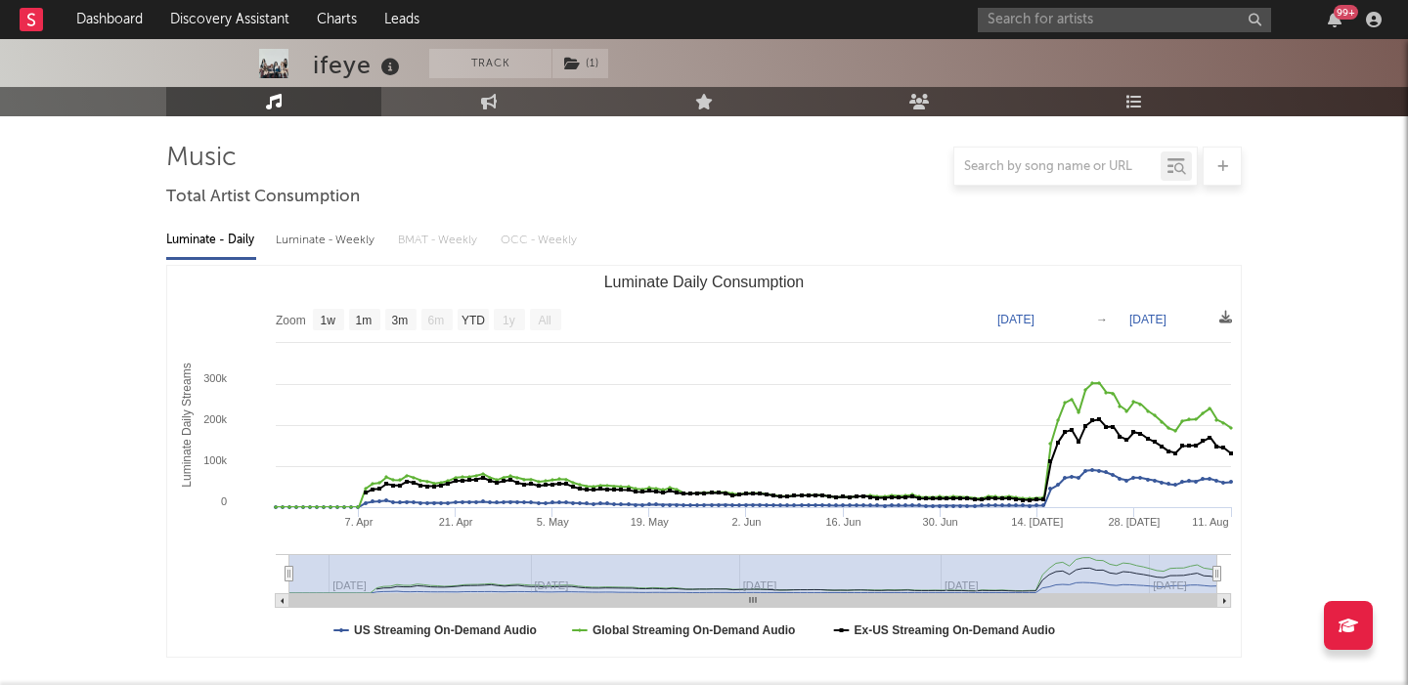
scroll to position [591, 0]
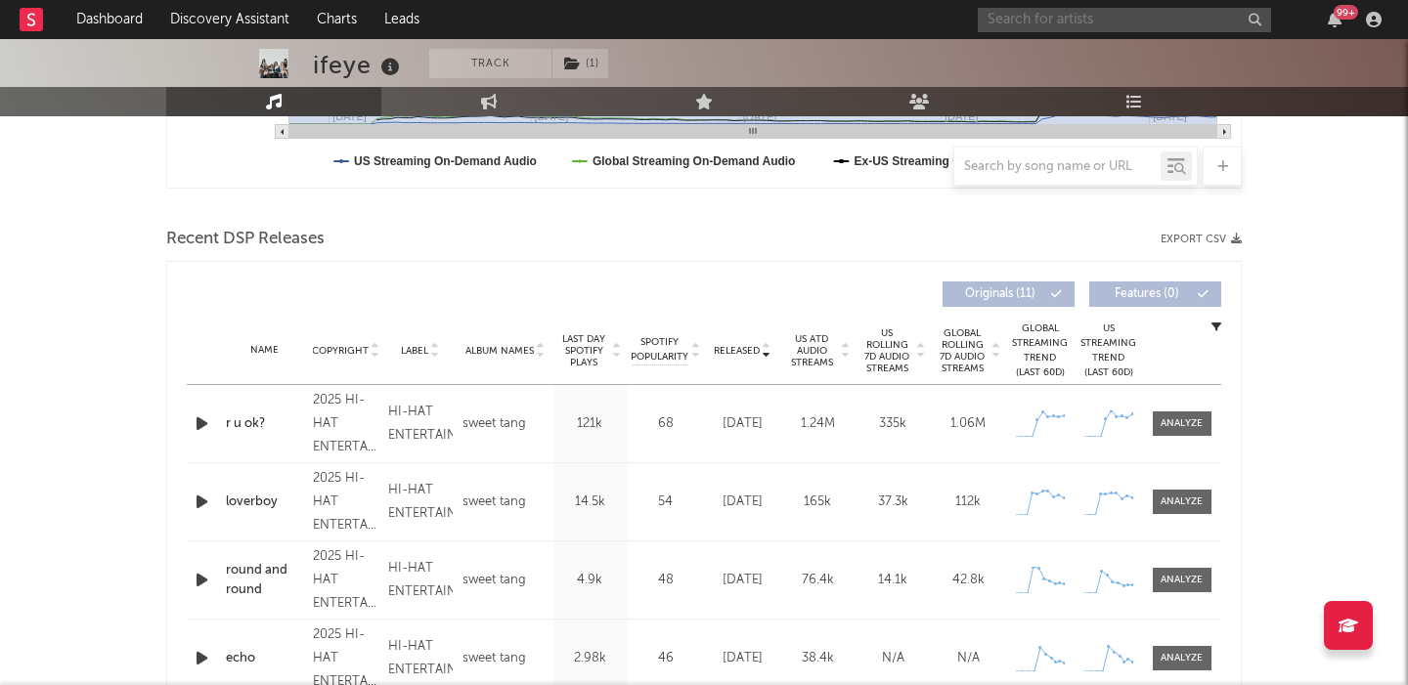
click at [1090, 18] on input "text" at bounding box center [1123, 20] width 293 height 24
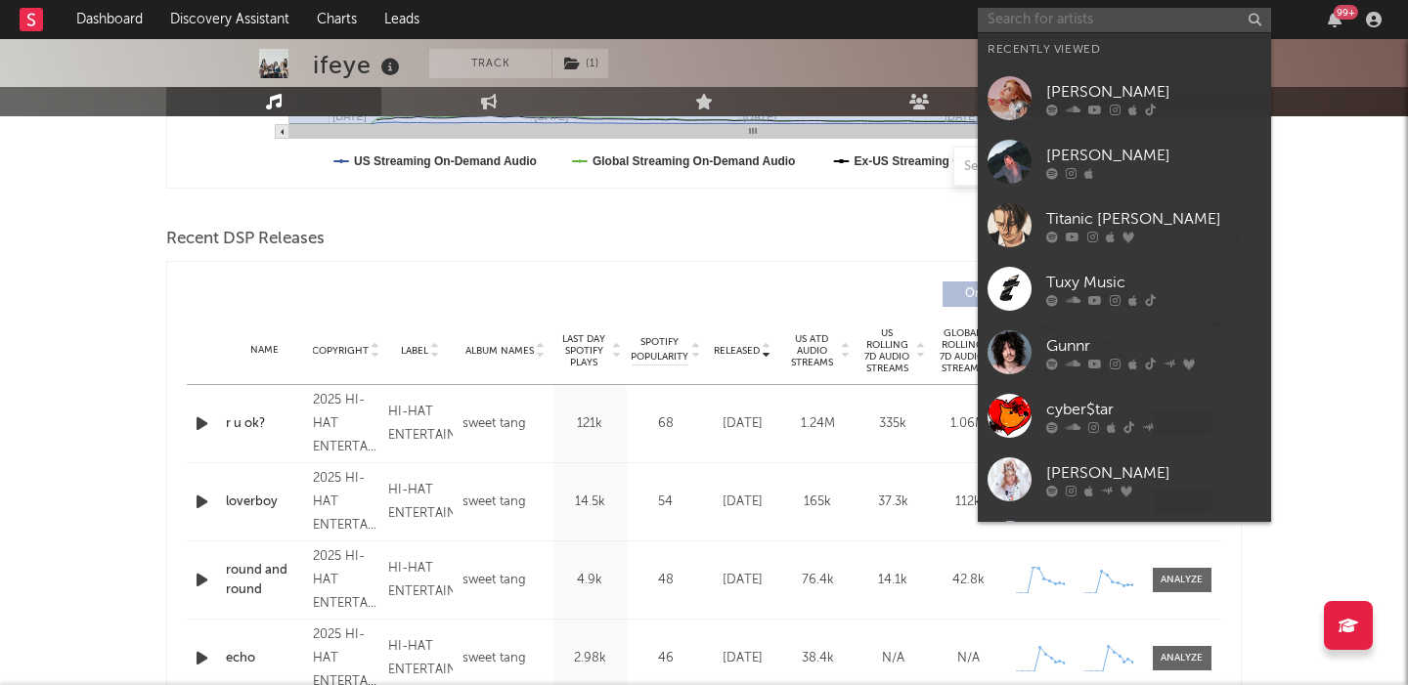
paste input "Siren Society"
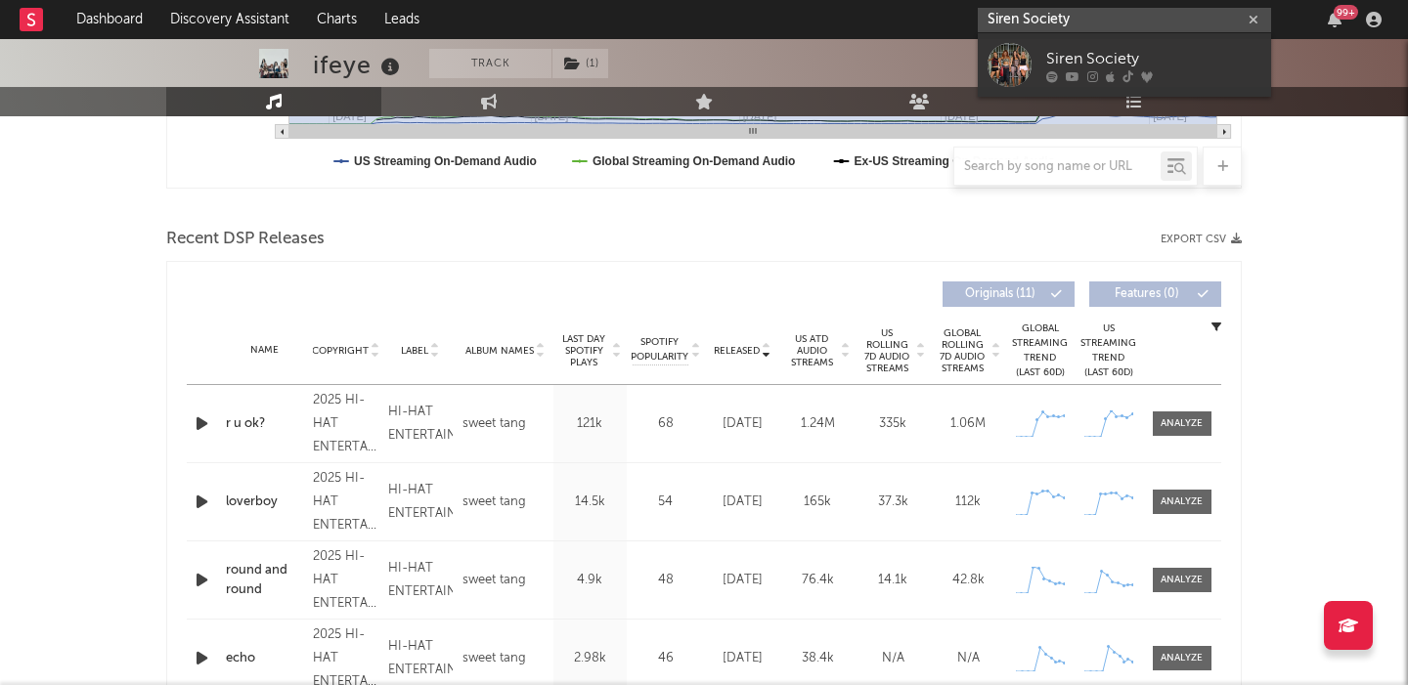
type input "Siren Society"
click at [1156, 57] on div "Siren Society" at bounding box center [1153, 58] width 215 height 23
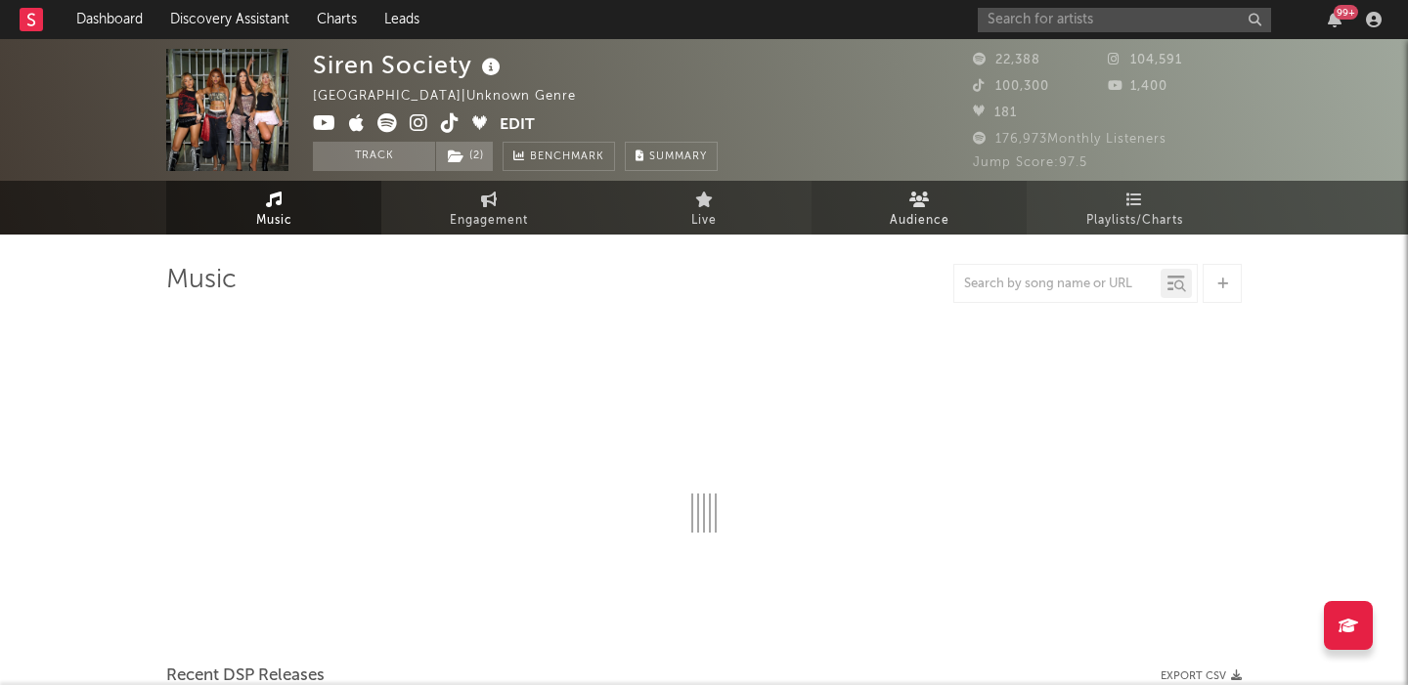
select select "1w"
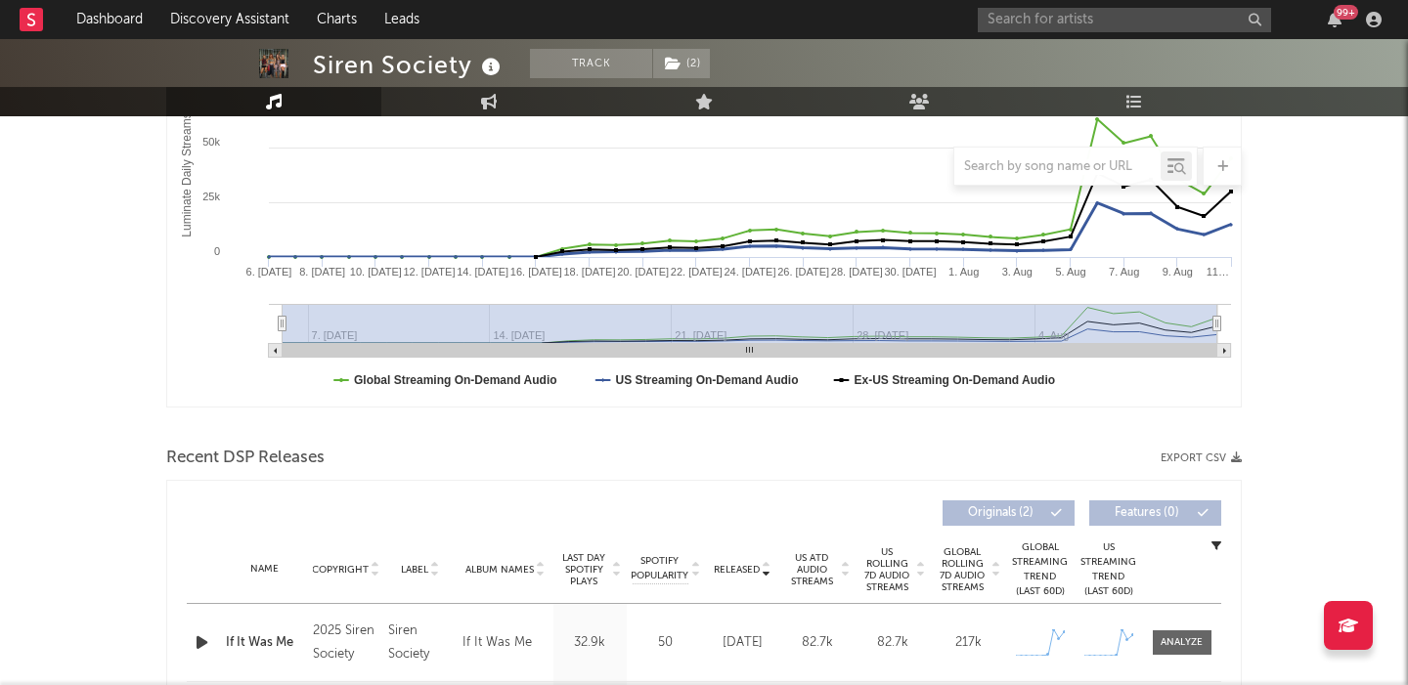
scroll to position [537, 0]
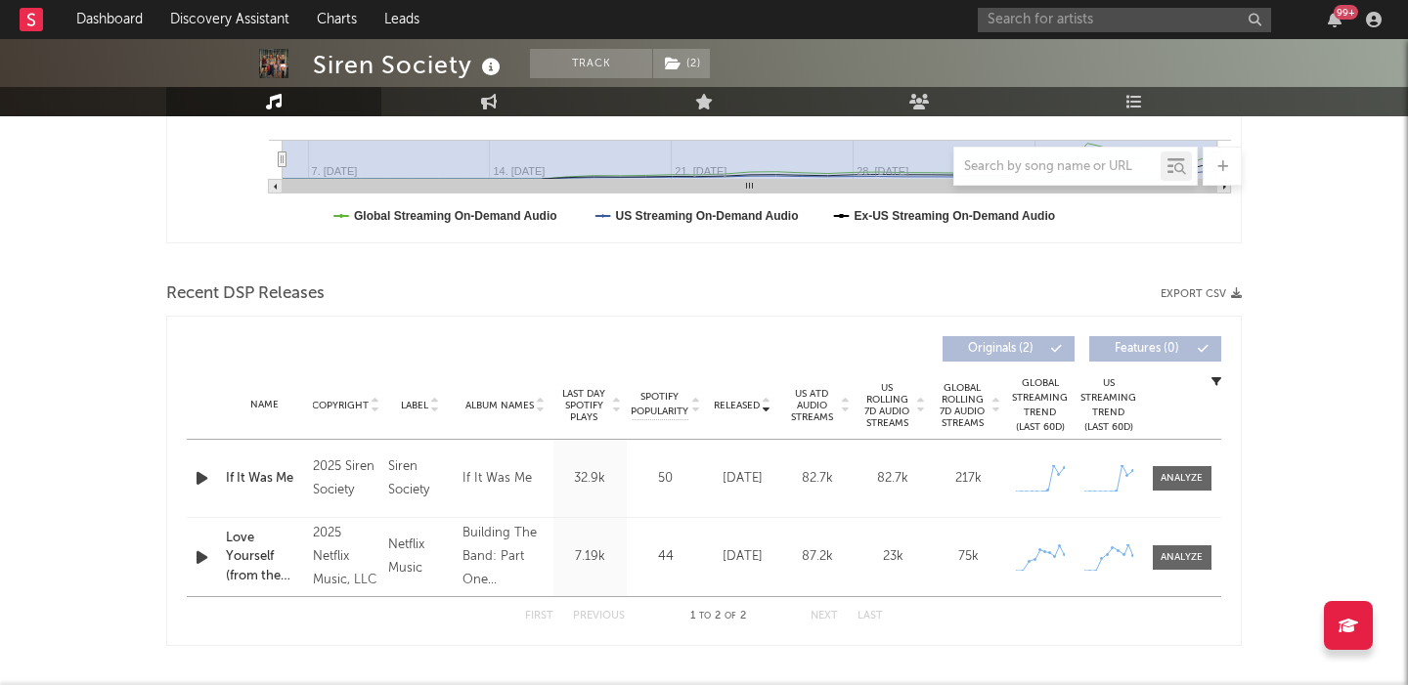
click at [879, 399] on span "US Rolling 7D Audio Streams" at bounding box center [887, 405] width 54 height 47
click at [244, 480] on div "If It Was Me" at bounding box center [264, 479] width 77 height 20
click at [1114, 21] on input "text" at bounding box center [1123, 20] width 293 height 24
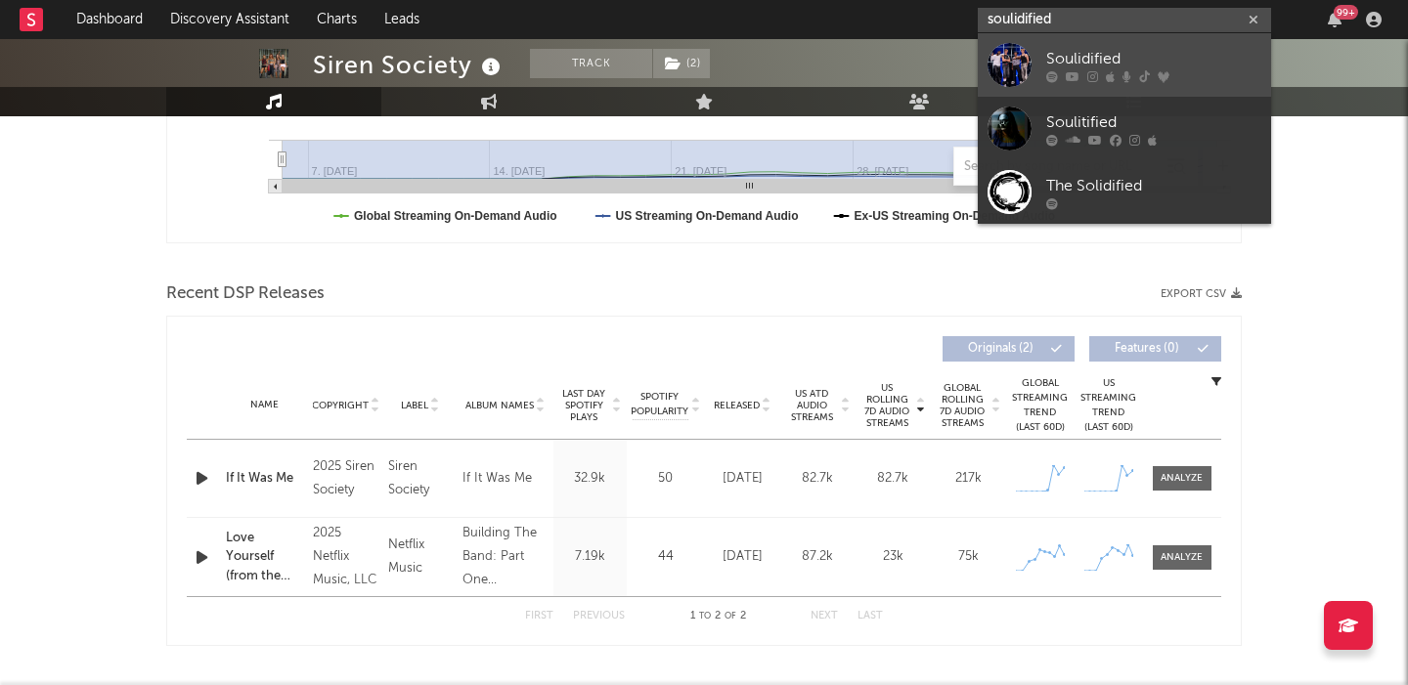
type input "soulidified"
click at [1192, 69] on div "Soulidified" at bounding box center [1153, 58] width 215 height 23
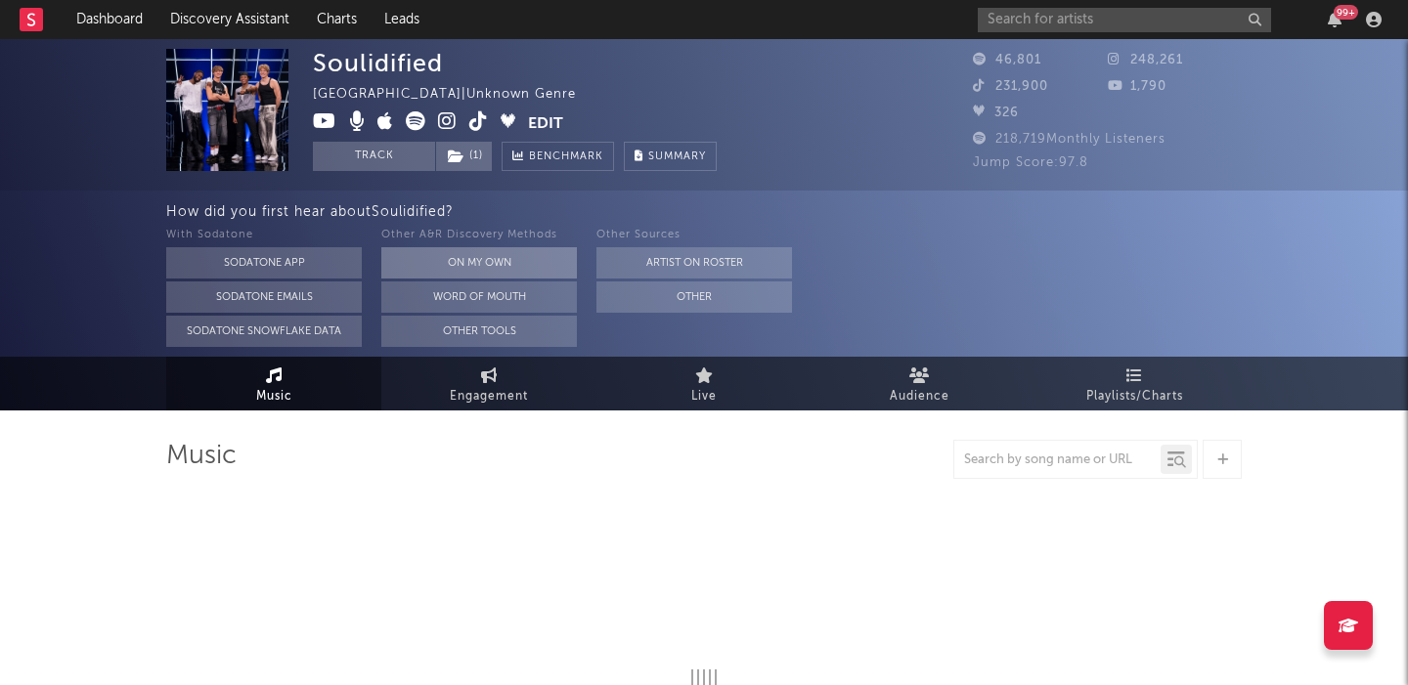
select select "1w"
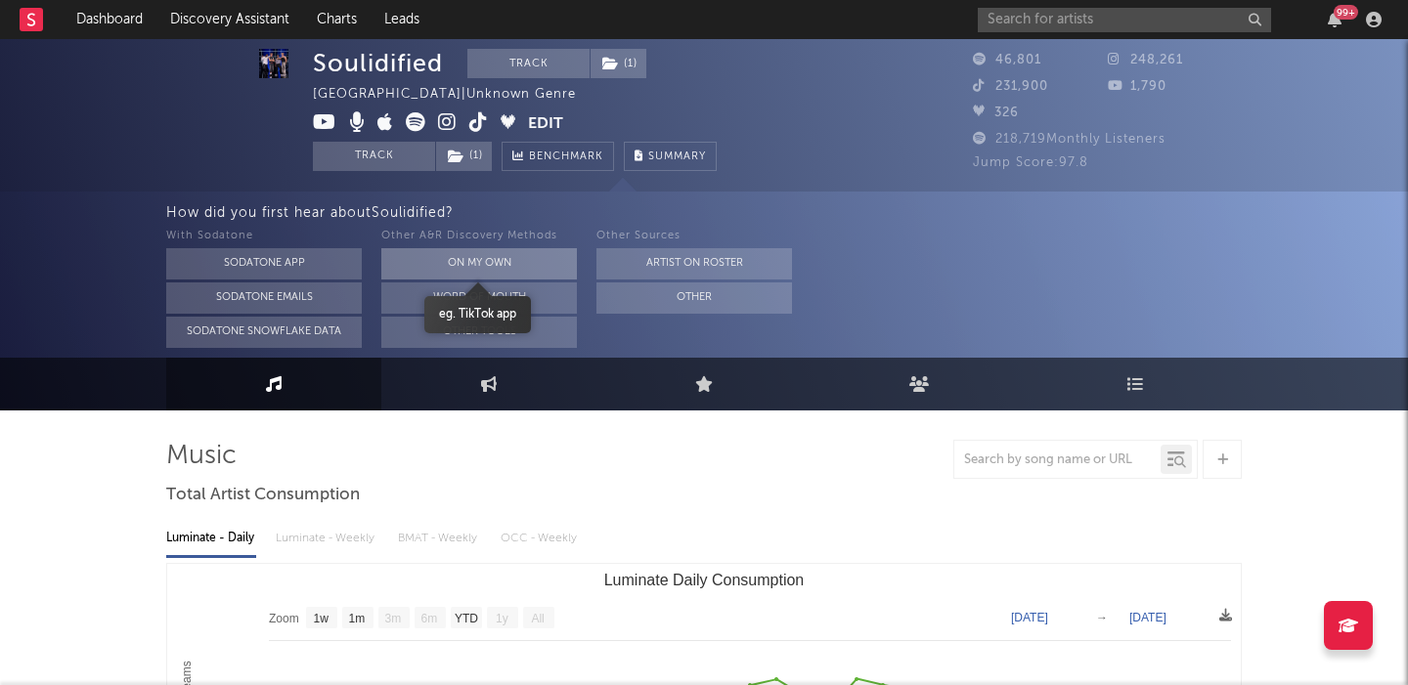
click at [467, 261] on button "On My Own" at bounding box center [478, 263] width 195 height 31
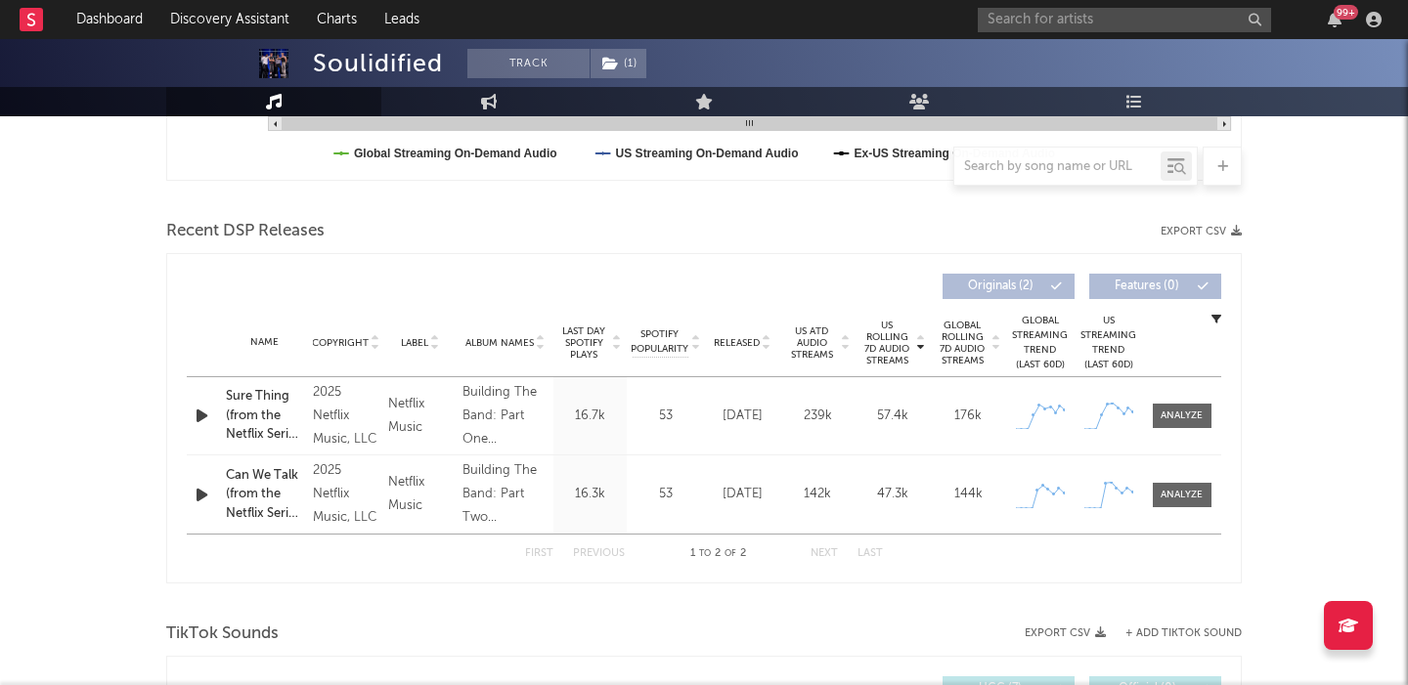
scroll to position [608, 0]
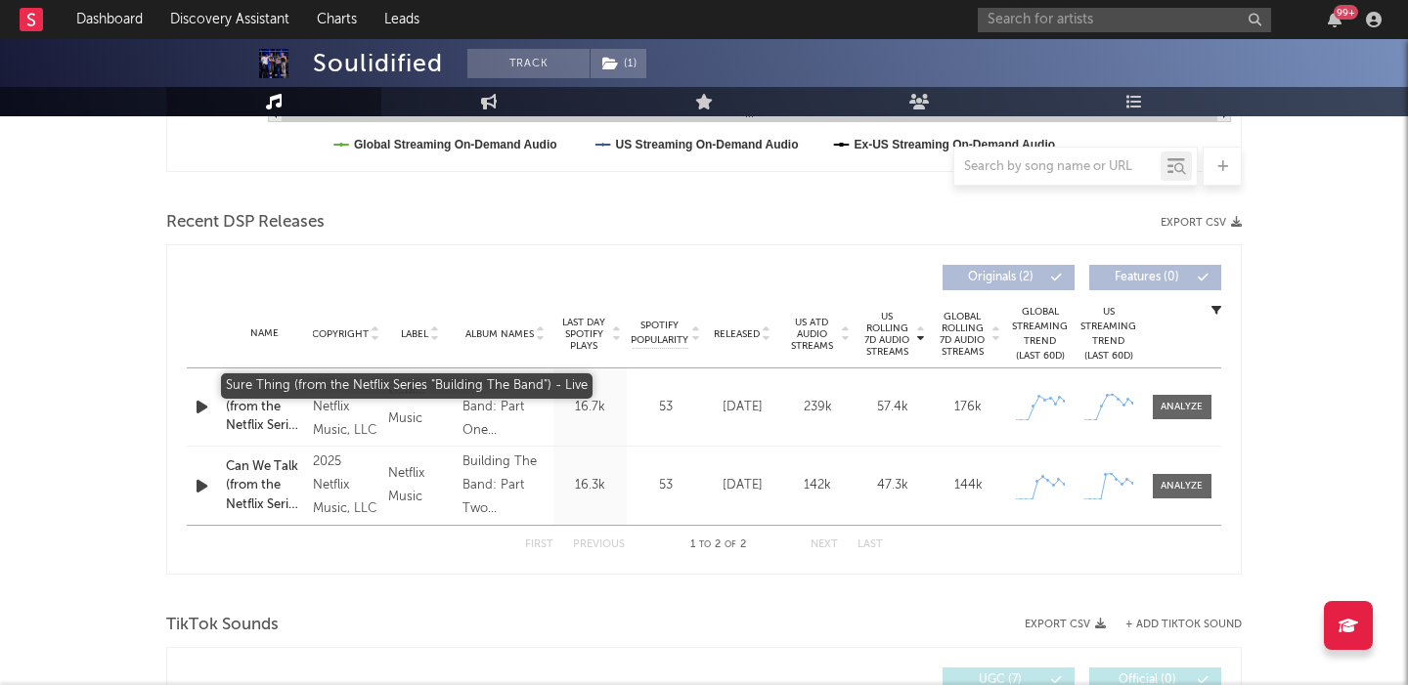
click at [252, 396] on div "Sure Thing (from the Netflix Series "Building The Band") - Live" at bounding box center [264, 407] width 77 height 58
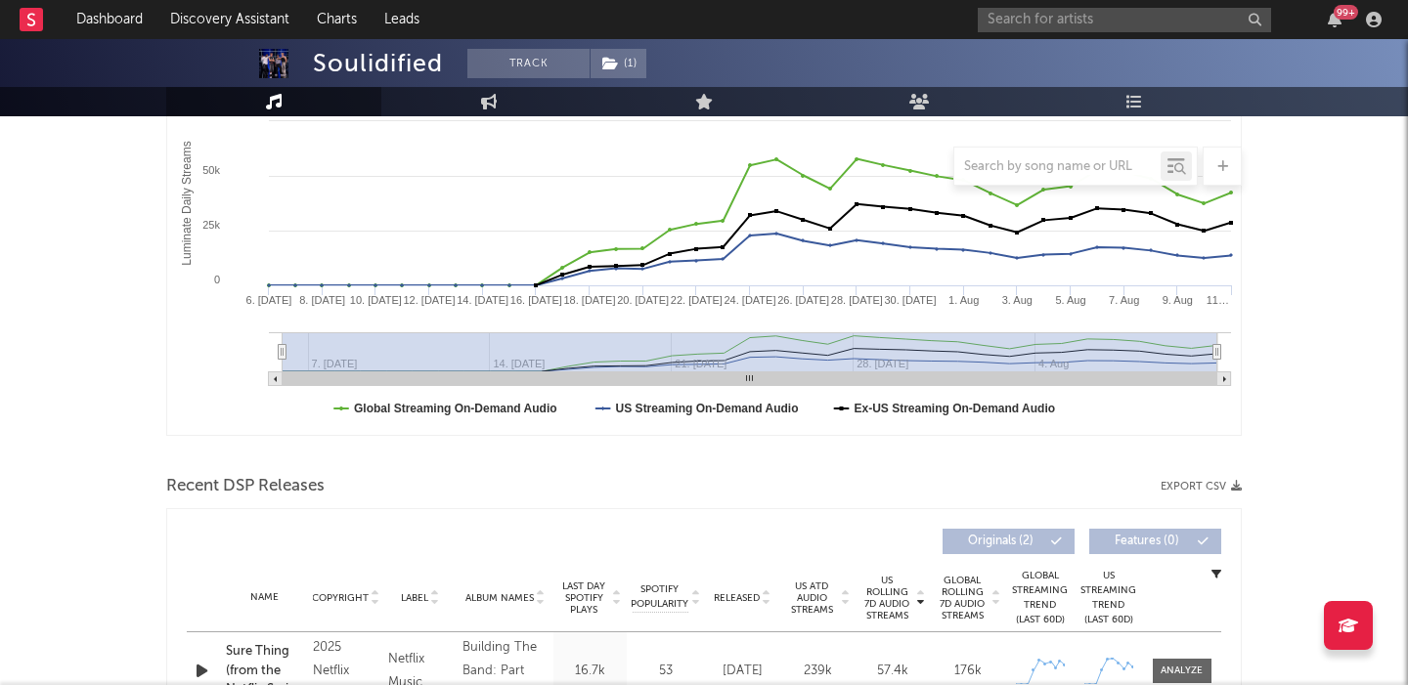
scroll to position [0, 0]
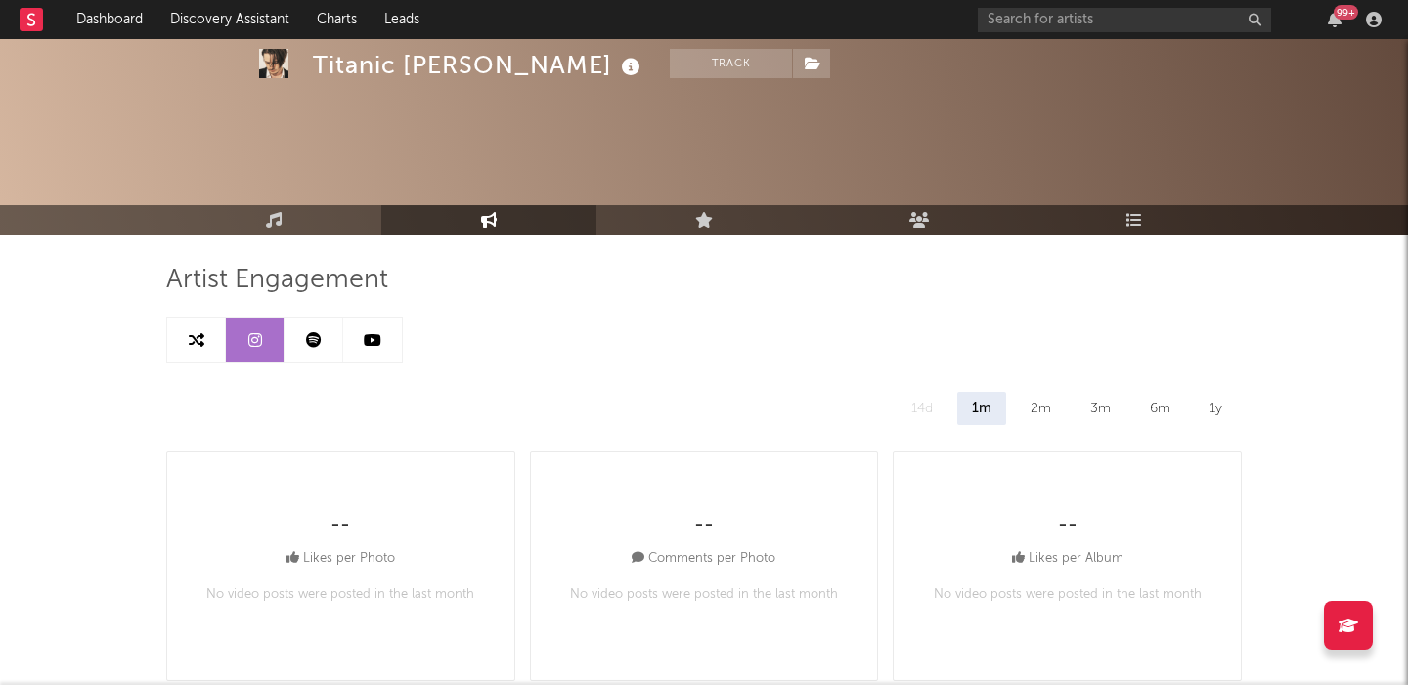
select select "6m"
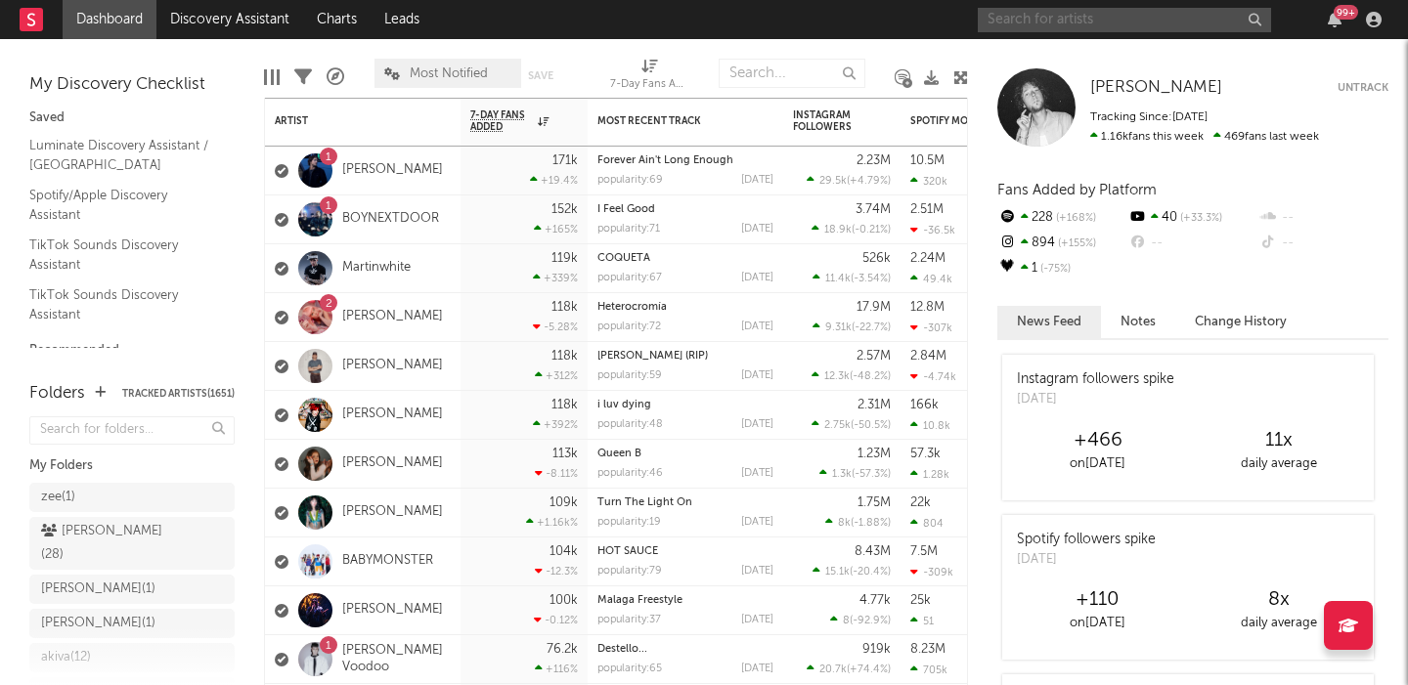
click at [1033, 18] on input "text" at bounding box center [1123, 20] width 293 height 24
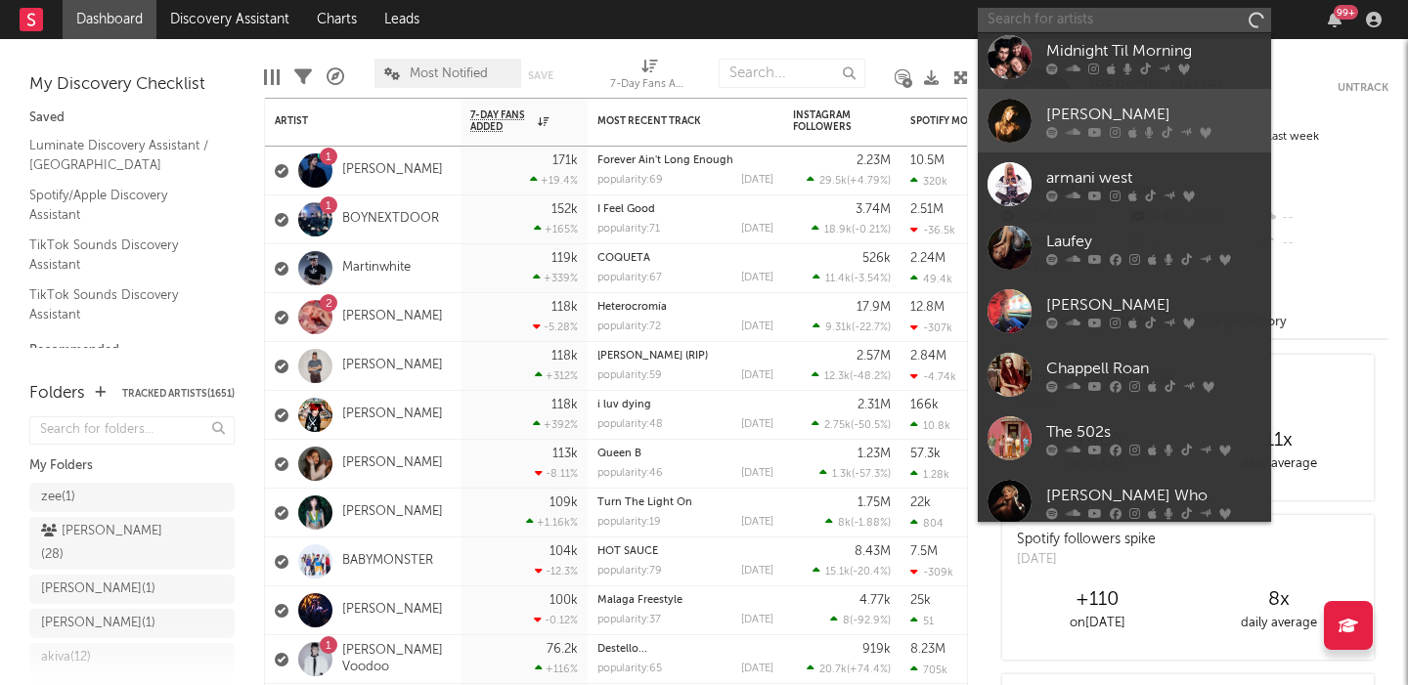
scroll to position [180, 0]
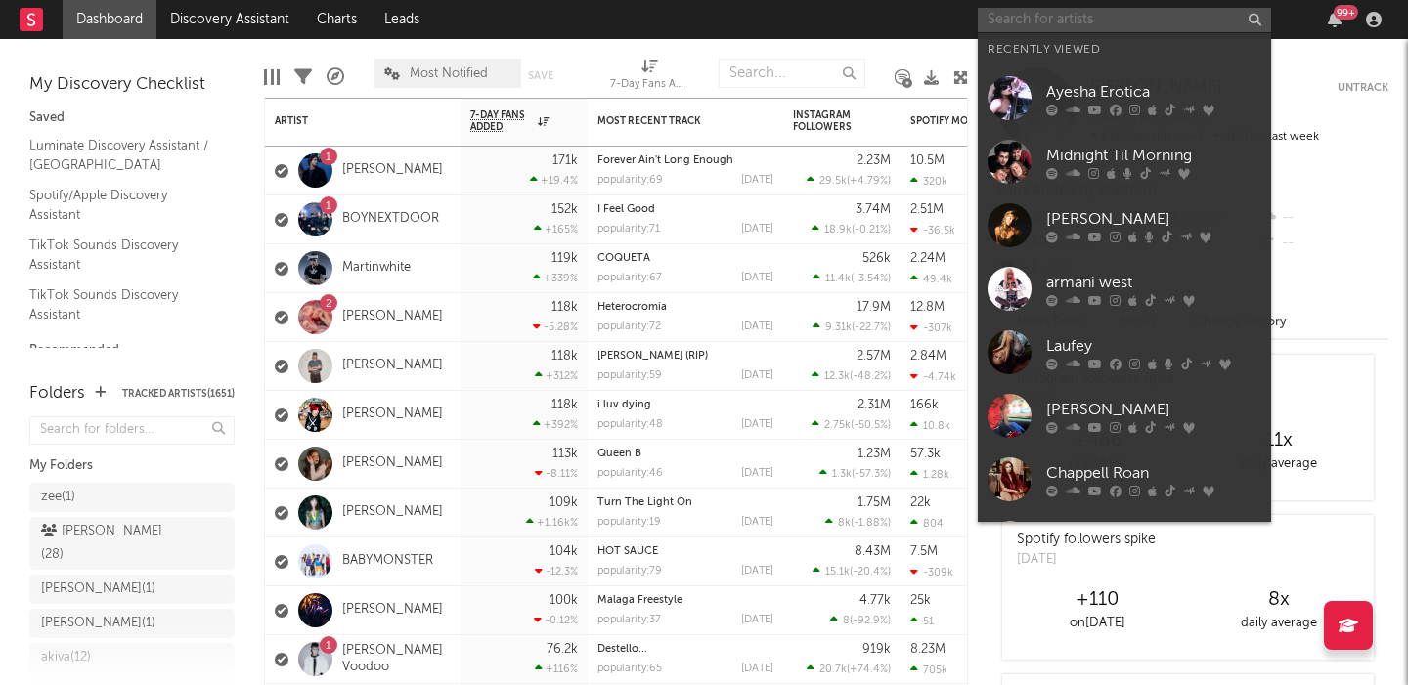
paste input "Guilt Trip"
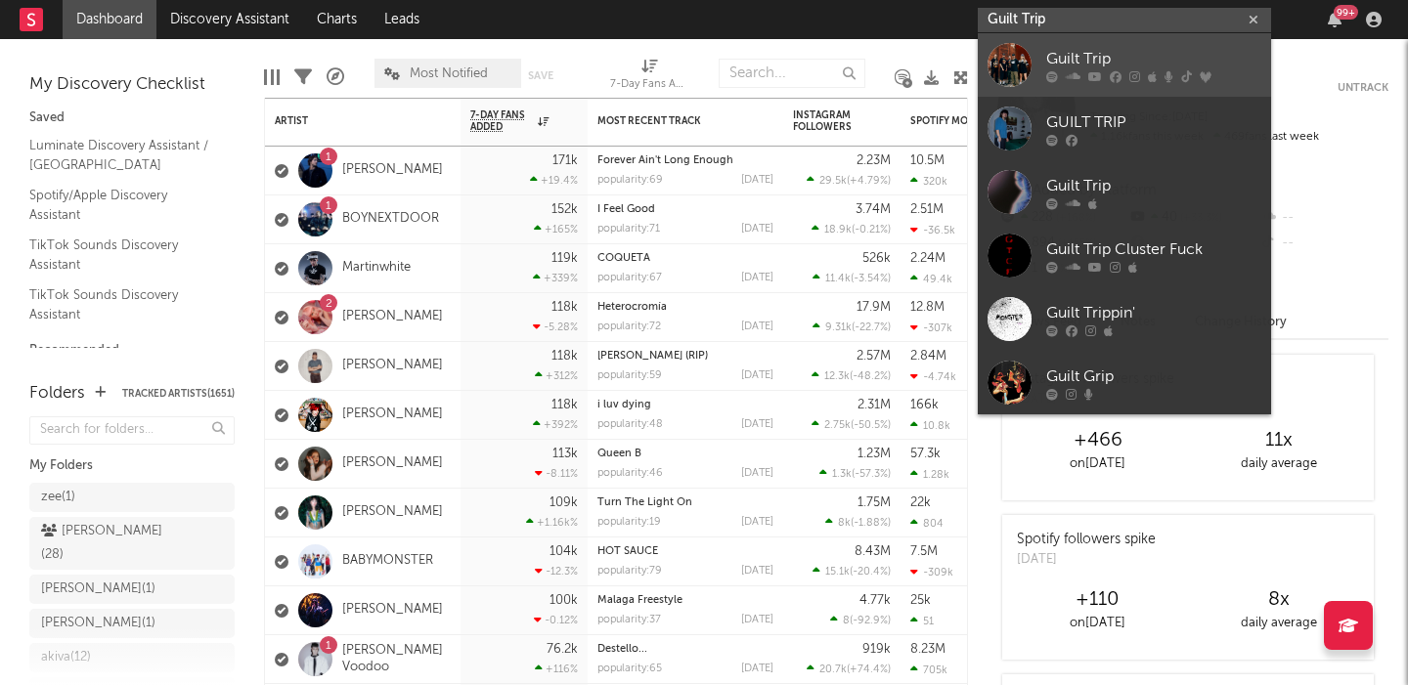
type input "Guilt Trip"
click at [1146, 45] on link "Guilt Trip" at bounding box center [1123, 65] width 293 height 64
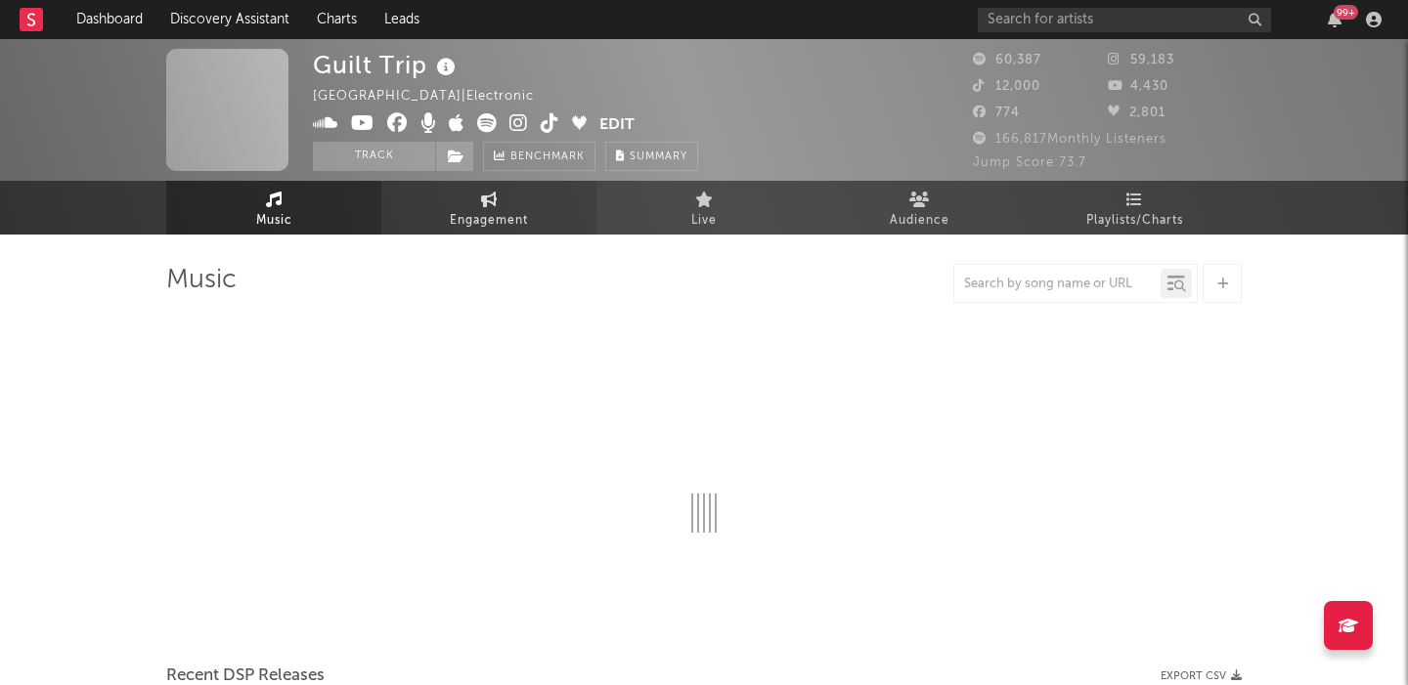
click at [464, 209] on span "Engagement" at bounding box center [489, 220] width 78 height 23
select select "1w"
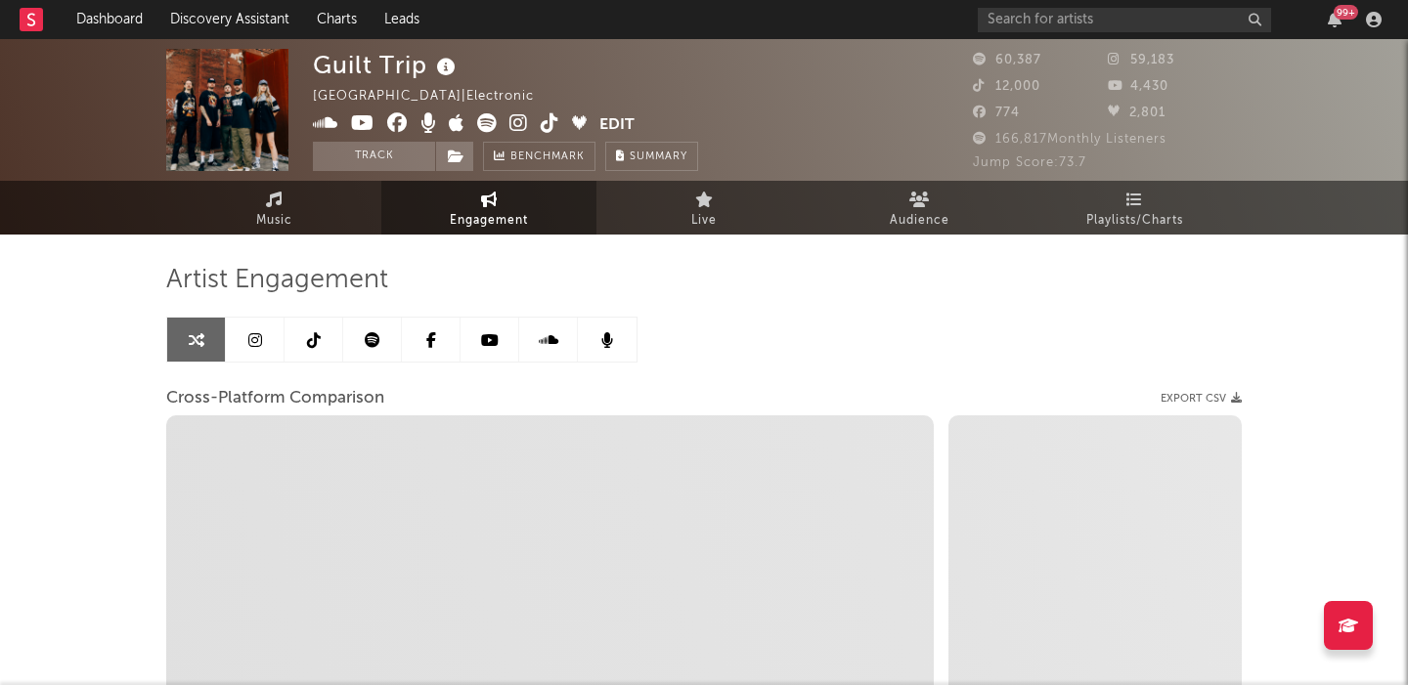
click at [238, 336] on link at bounding box center [255, 340] width 59 height 44
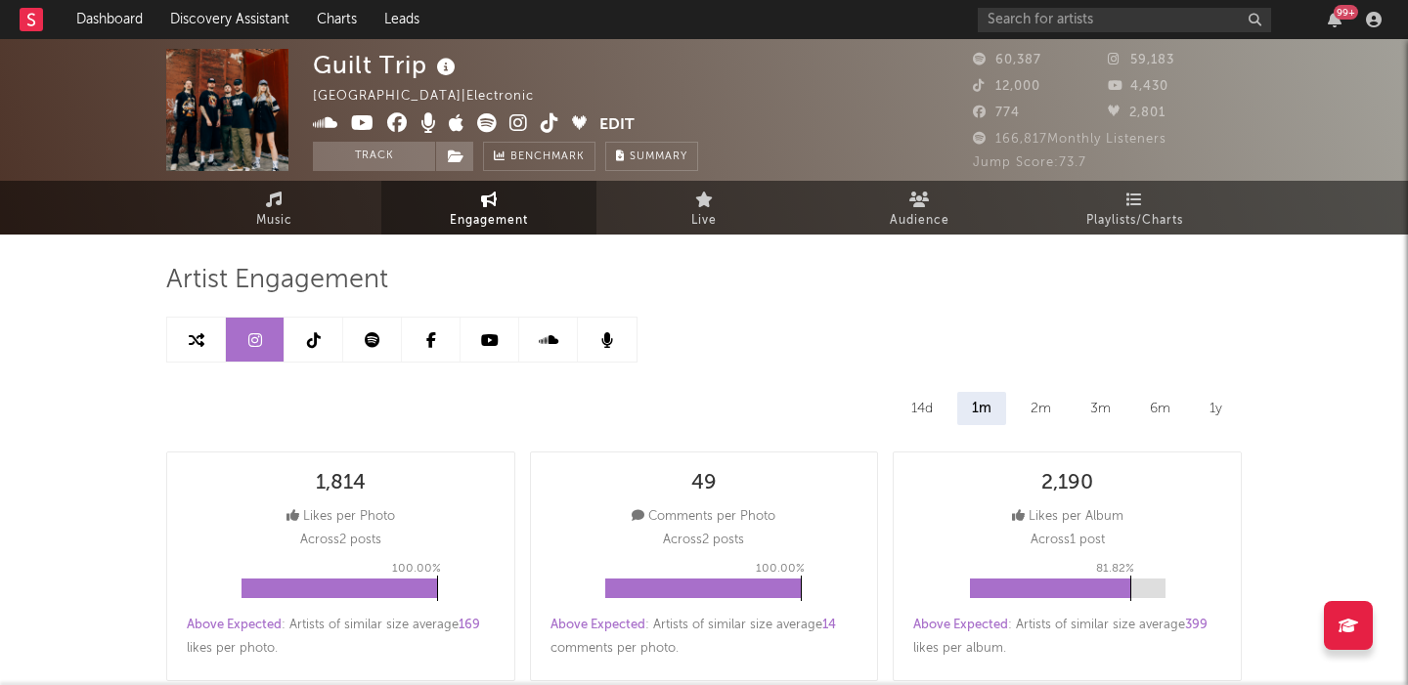
click at [194, 347] on icon at bounding box center [197, 340] width 16 height 16
select select "1w"
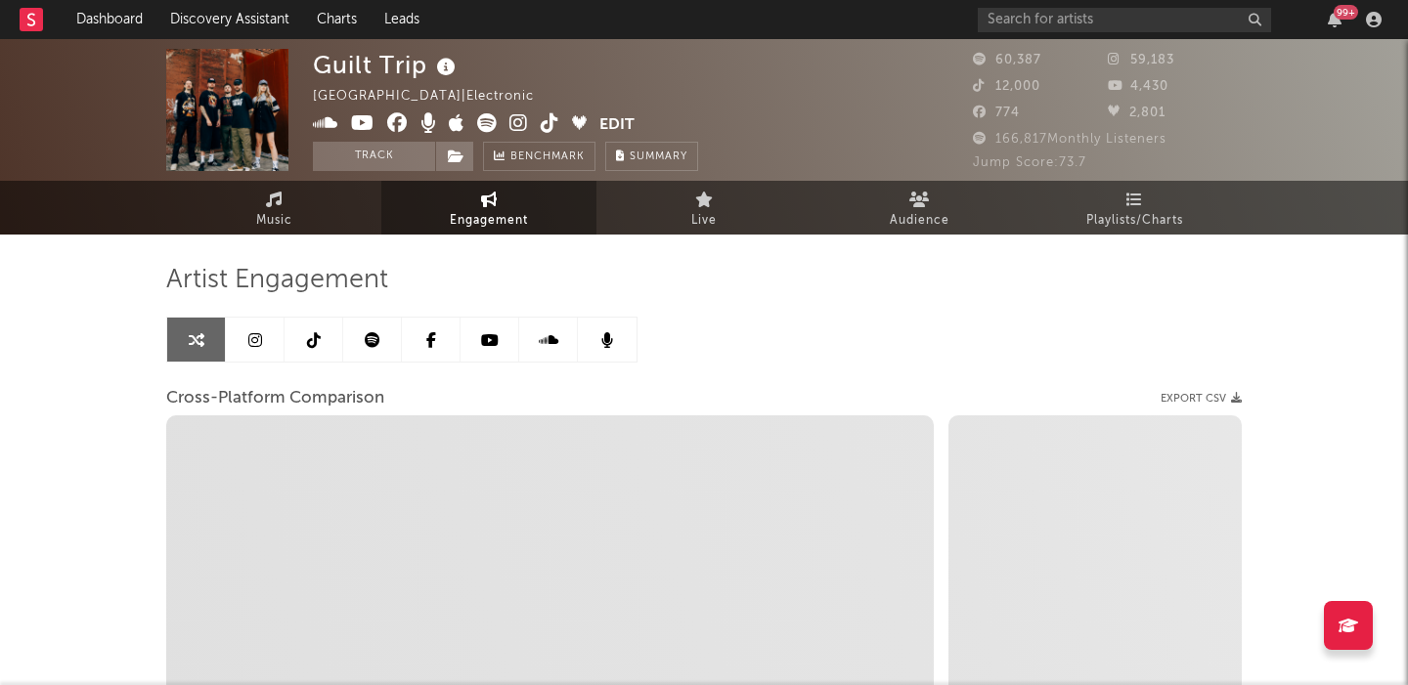
select select "1m"
